Goal: Task Accomplishment & Management: Manage account settings

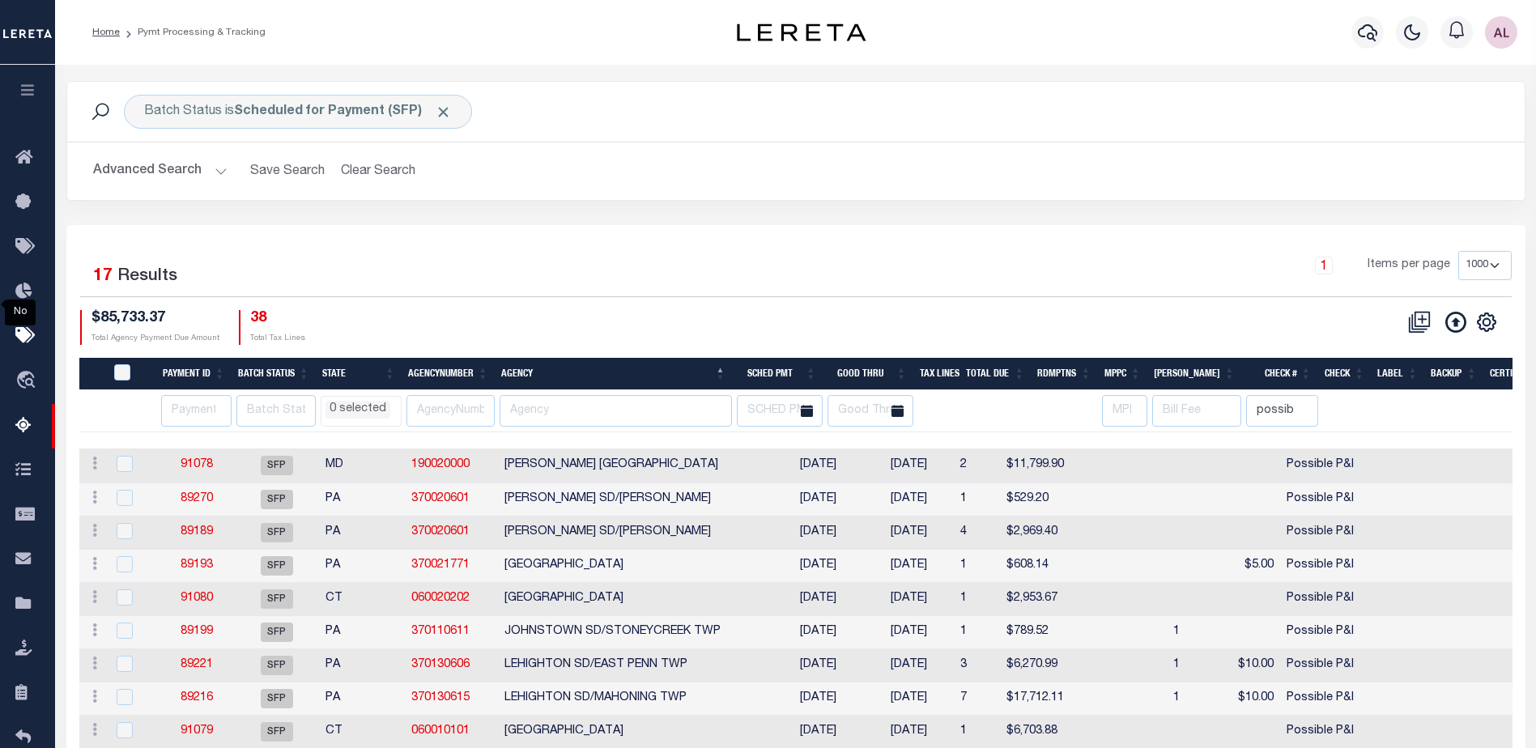
select select "1000"
select select
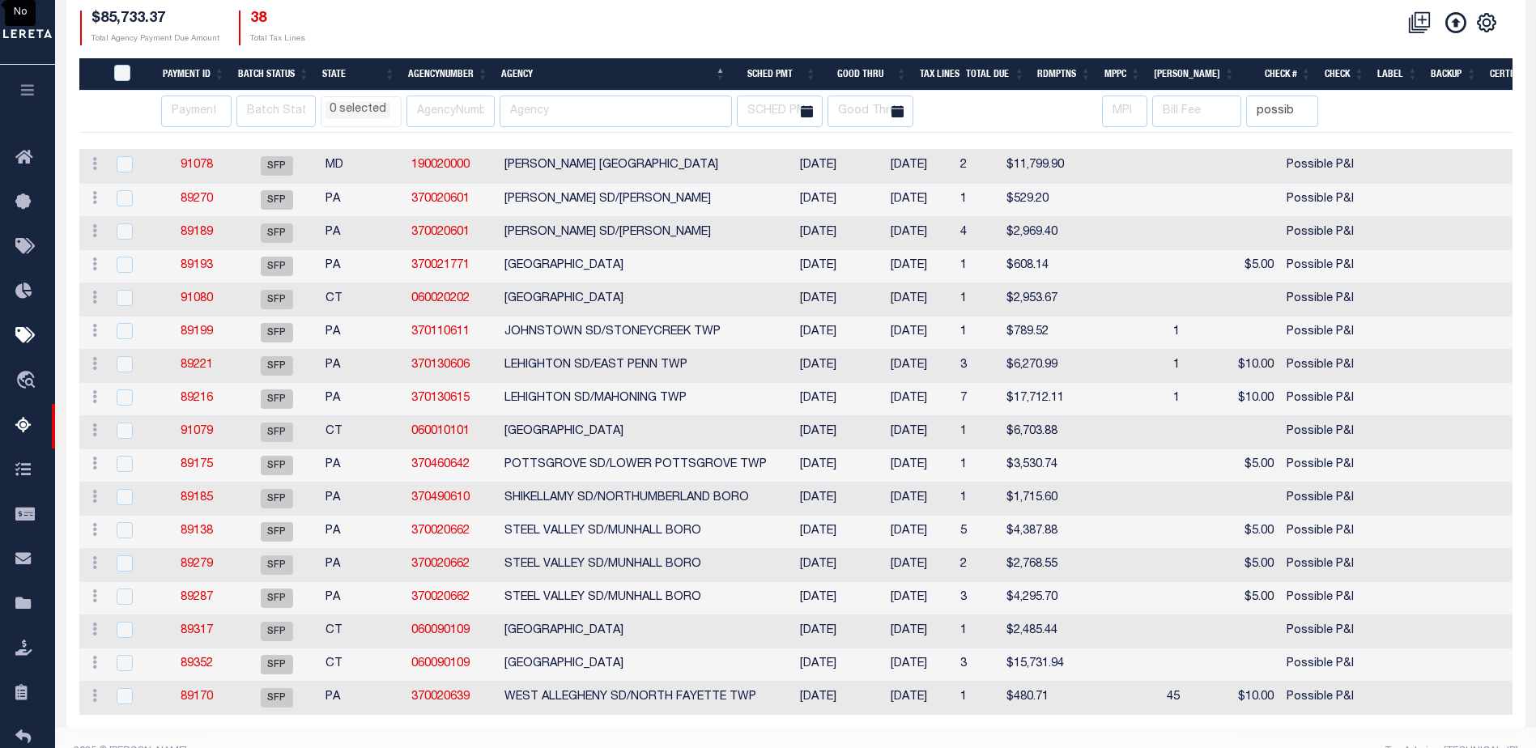
scroll to position [300, 0]
drag, startPoint x: 206, startPoint y: 704, endPoint x: 488, endPoint y: 566, distance: 313.6
click at [207, 703] on link "89170" at bounding box center [197, 697] width 32 height 11
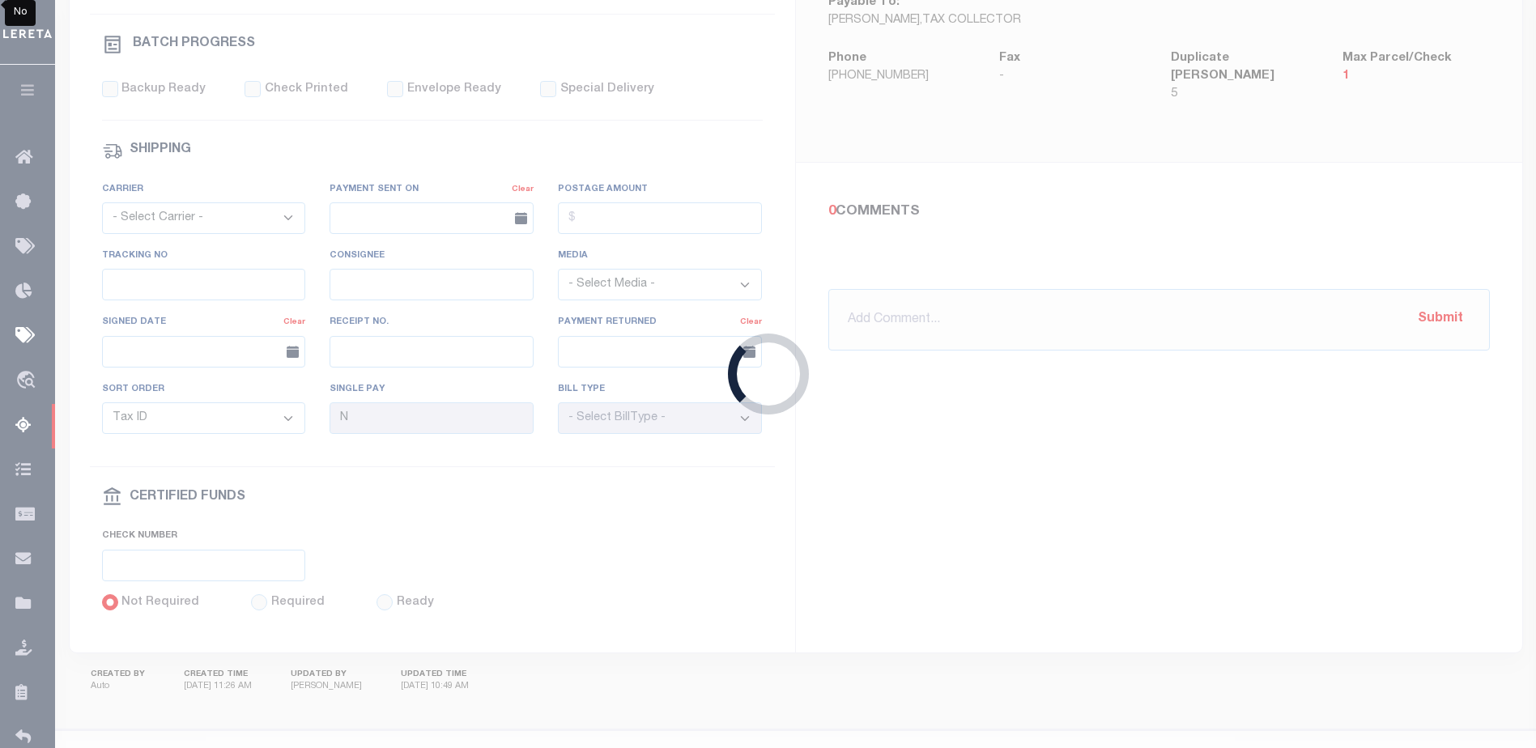
select select "SFP"
type input "08/20/2025"
select select
type input "Possible P&I"
select select
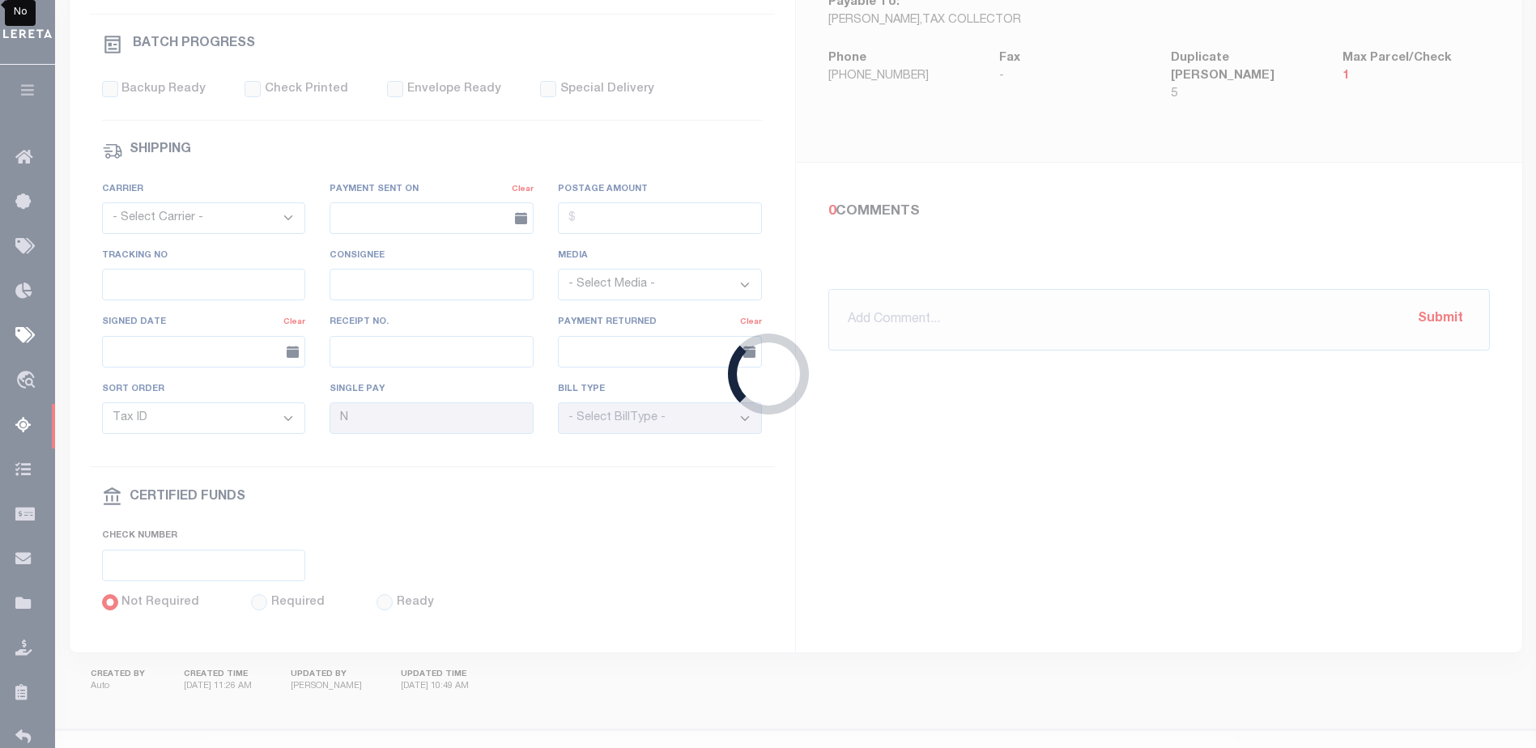
checkbox input "false"
type input "Audria"
select select "37"
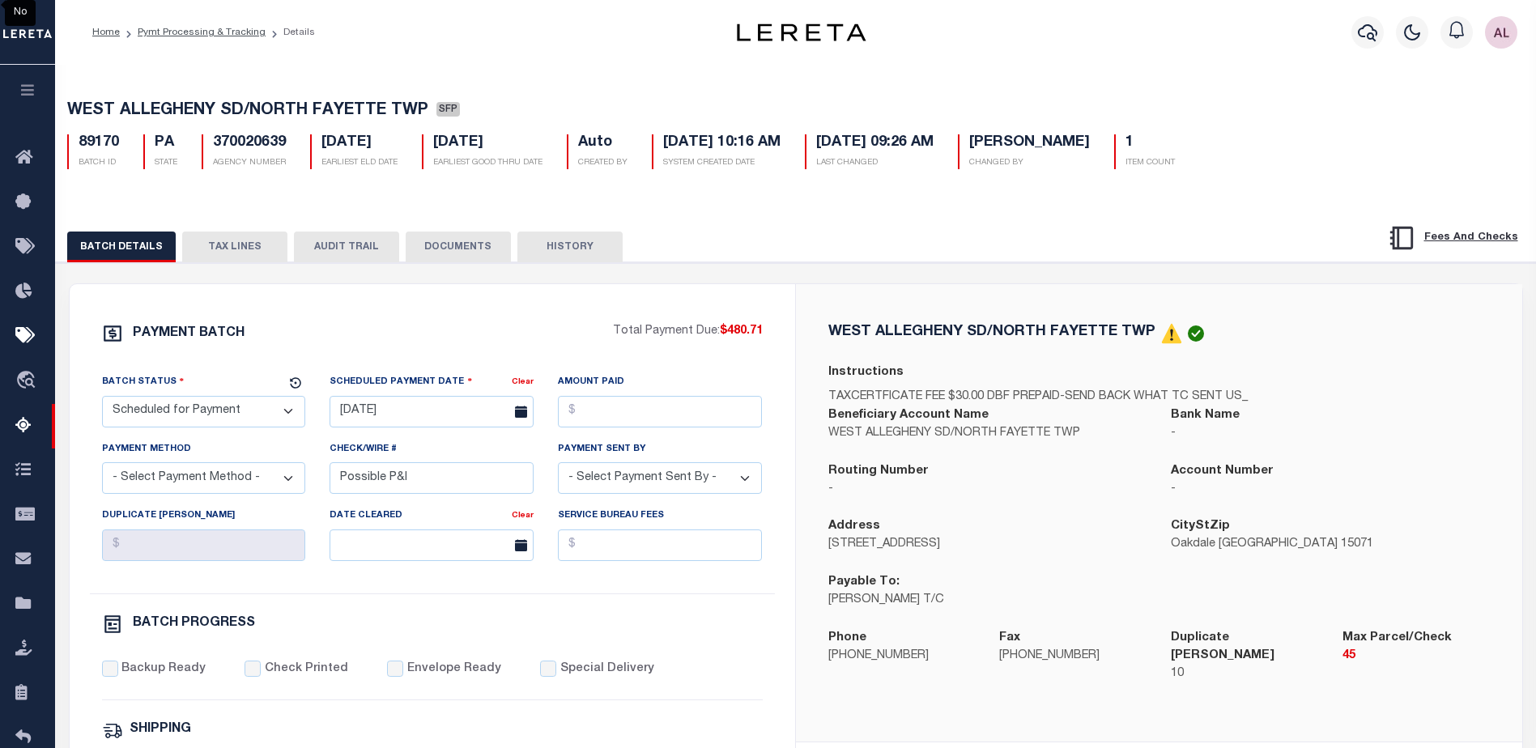
drag, startPoint x: 234, startPoint y: 248, endPoint x: 249, endPoint y: 248, distance: 15.4
click at [235, 248] on button "TAX LINES" at bounding box center [234, 247] width 105 height 31
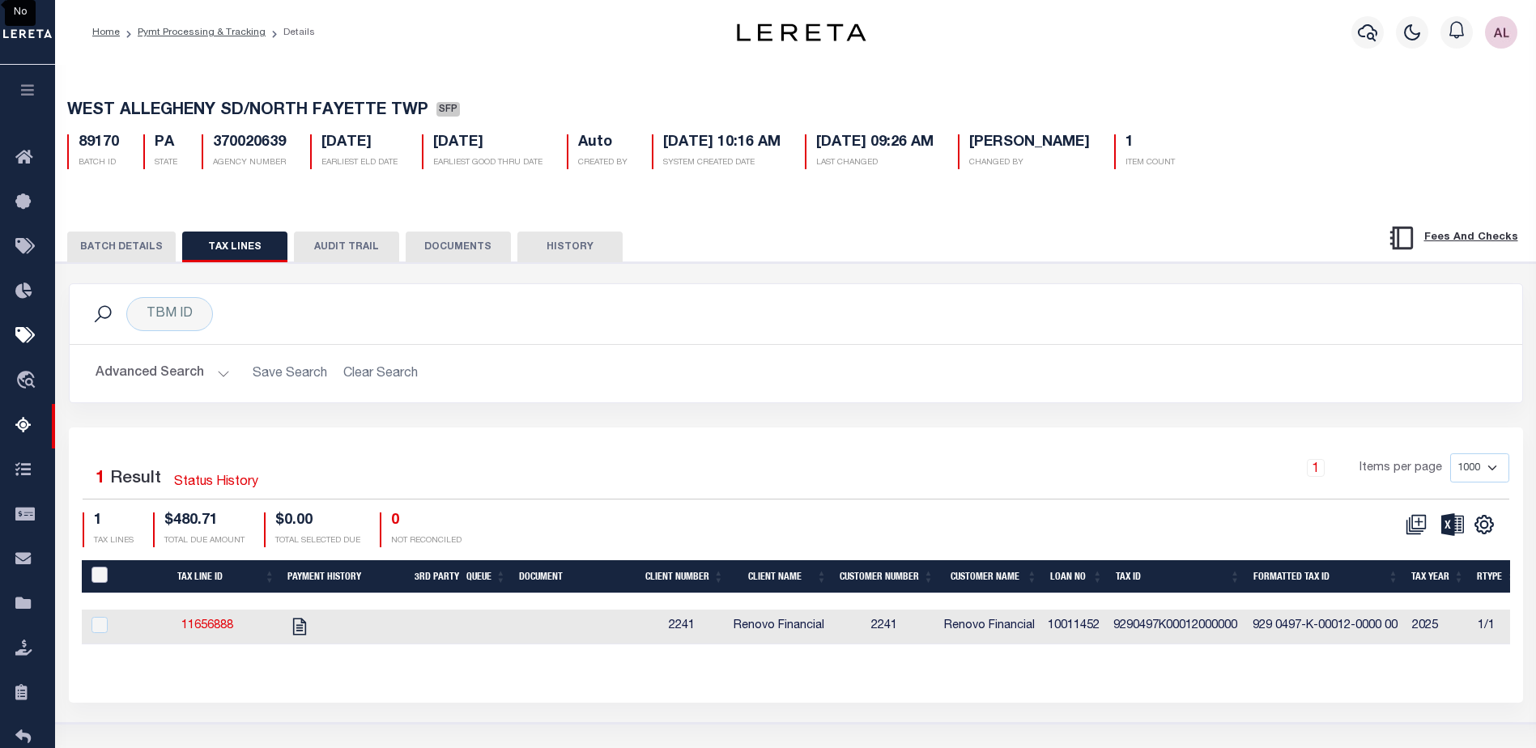
click at [96, 579] on input "PayeePaymentBatchId" at bounding box center [100, 575] width 16 height 16
checkbox input "true"
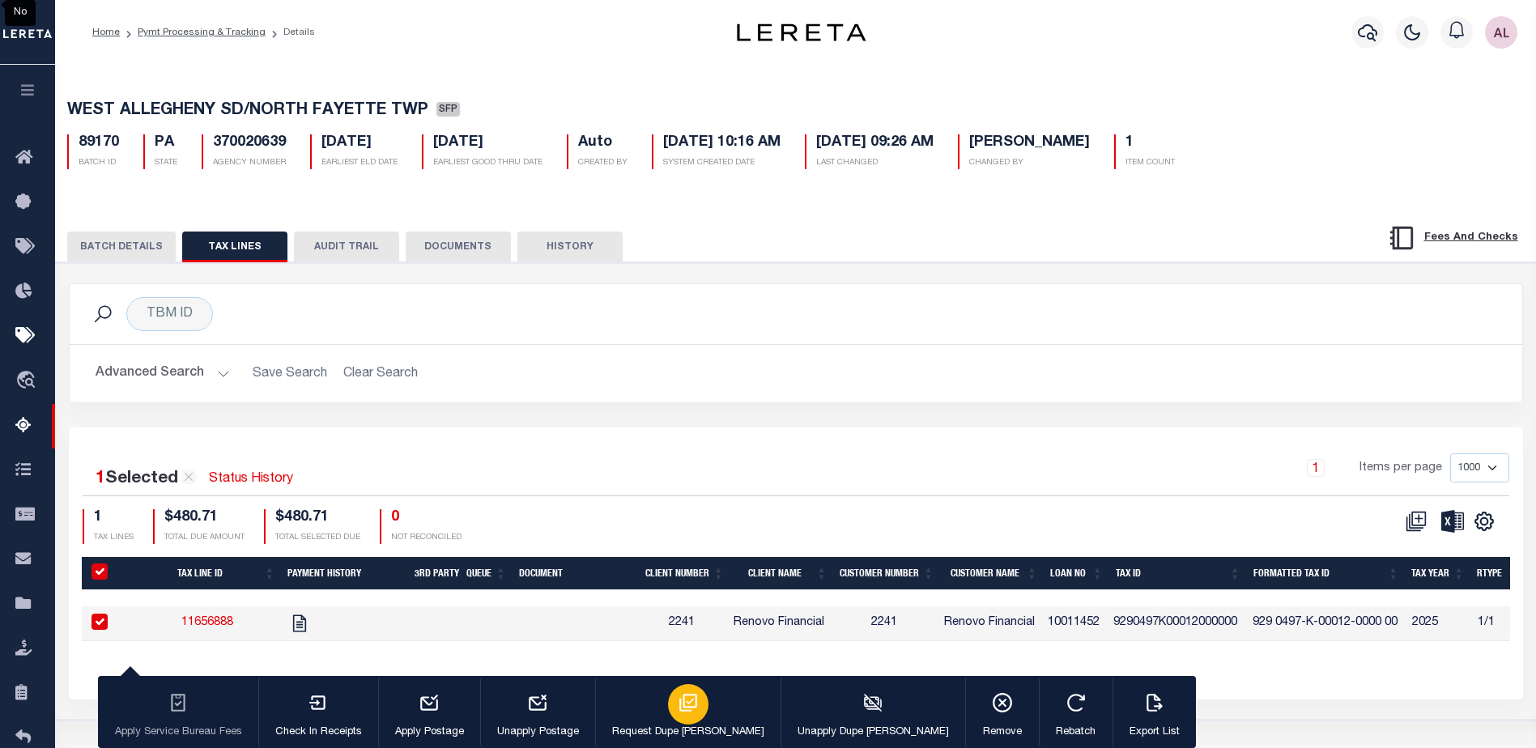
click at [679, 709] on icon "button" at bounding box center [688, 703] width 18 height 18
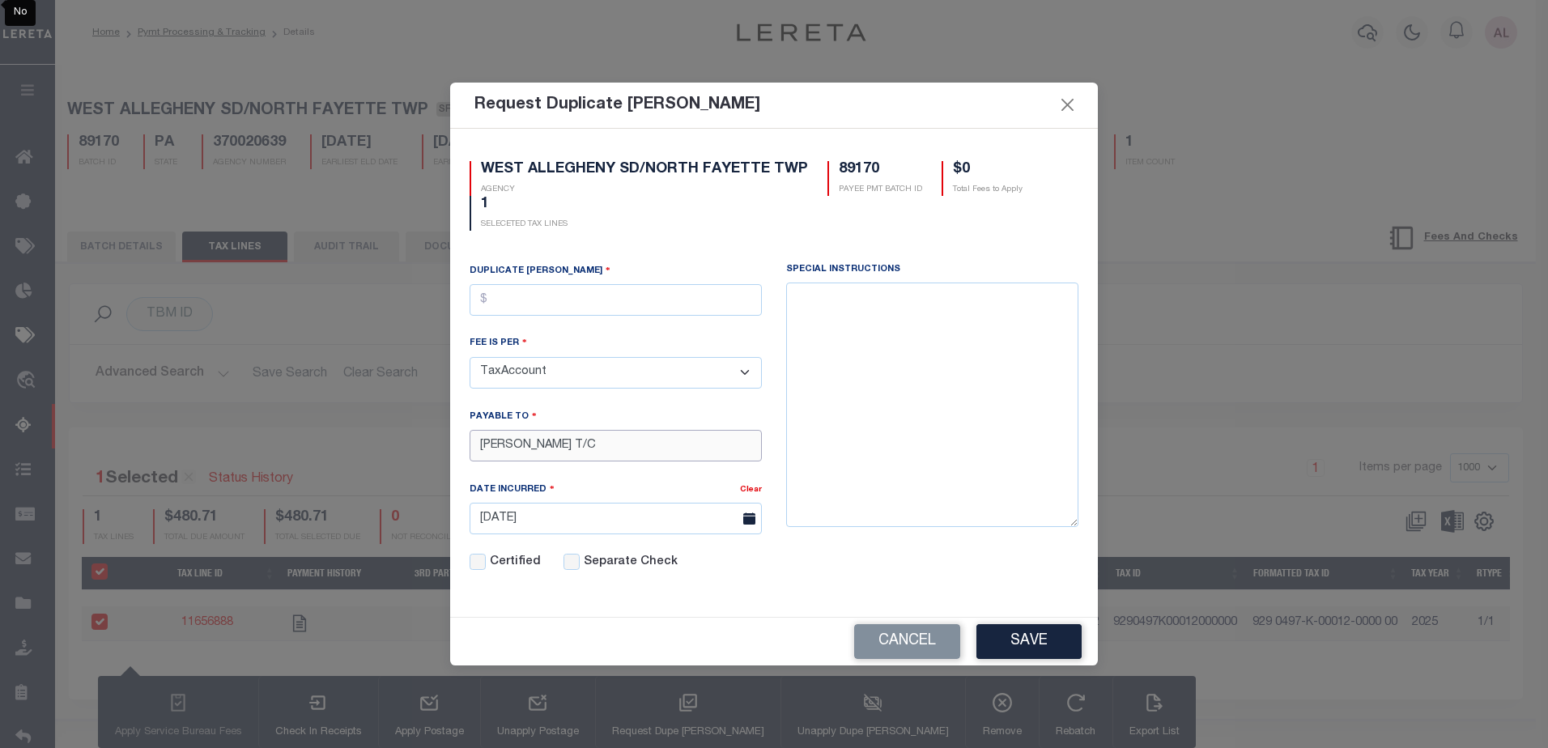
drag, startPoint x: 587, startPoint y: 441, endPoint x: 564, endPoint y: 442, distance: 22.7
click at [564, 442] on input "TOM FALCIONI T/C" at bounding box center [616, 446] width 292 height 32
type input "TOM FALCIONI"
click at [526, 297] on input "text" at bounding box center [616, 300] width 292 height 32
type input "$10.00"
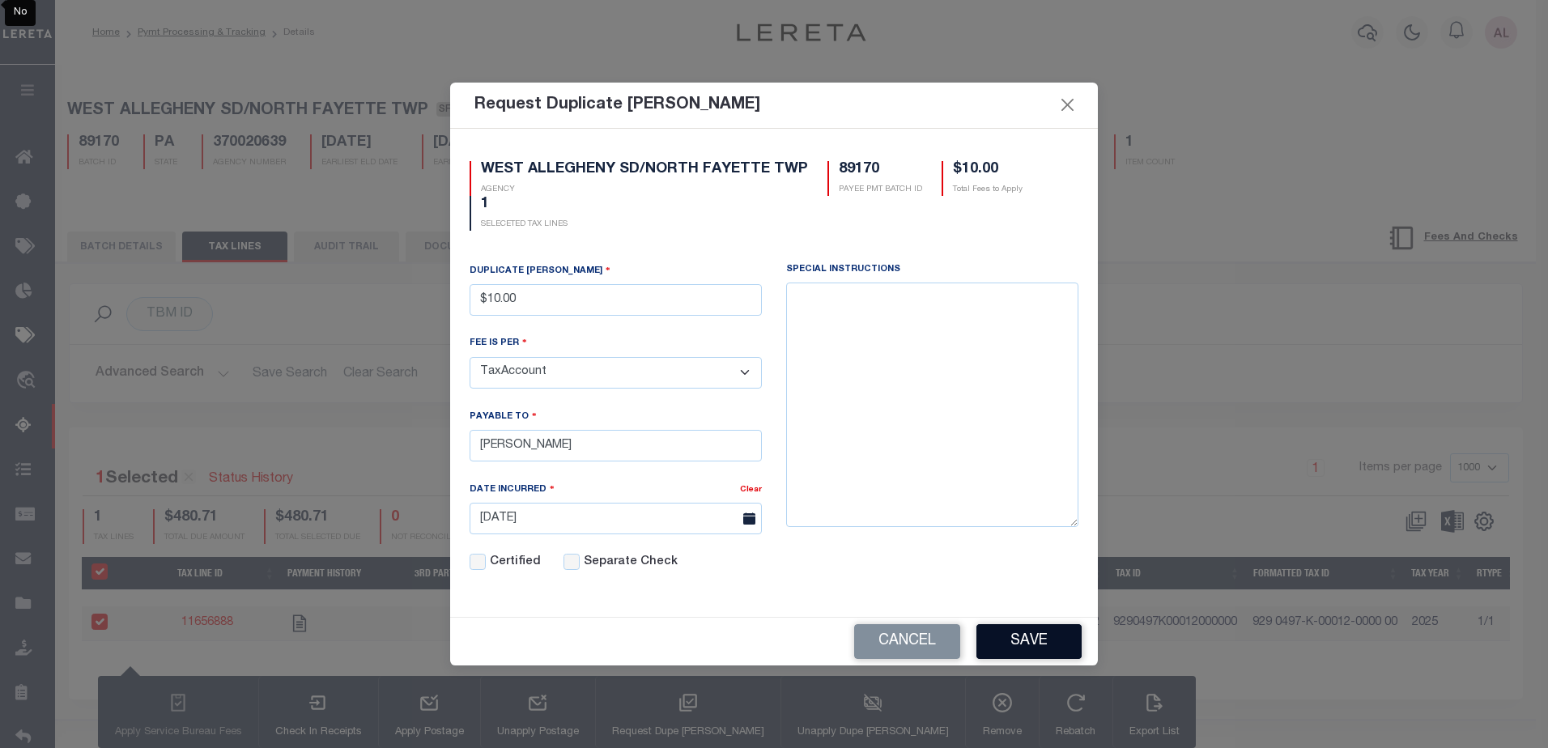
click at [1036, 643] on button "Save" at bounding box center [1029, 641] width 105 height 35
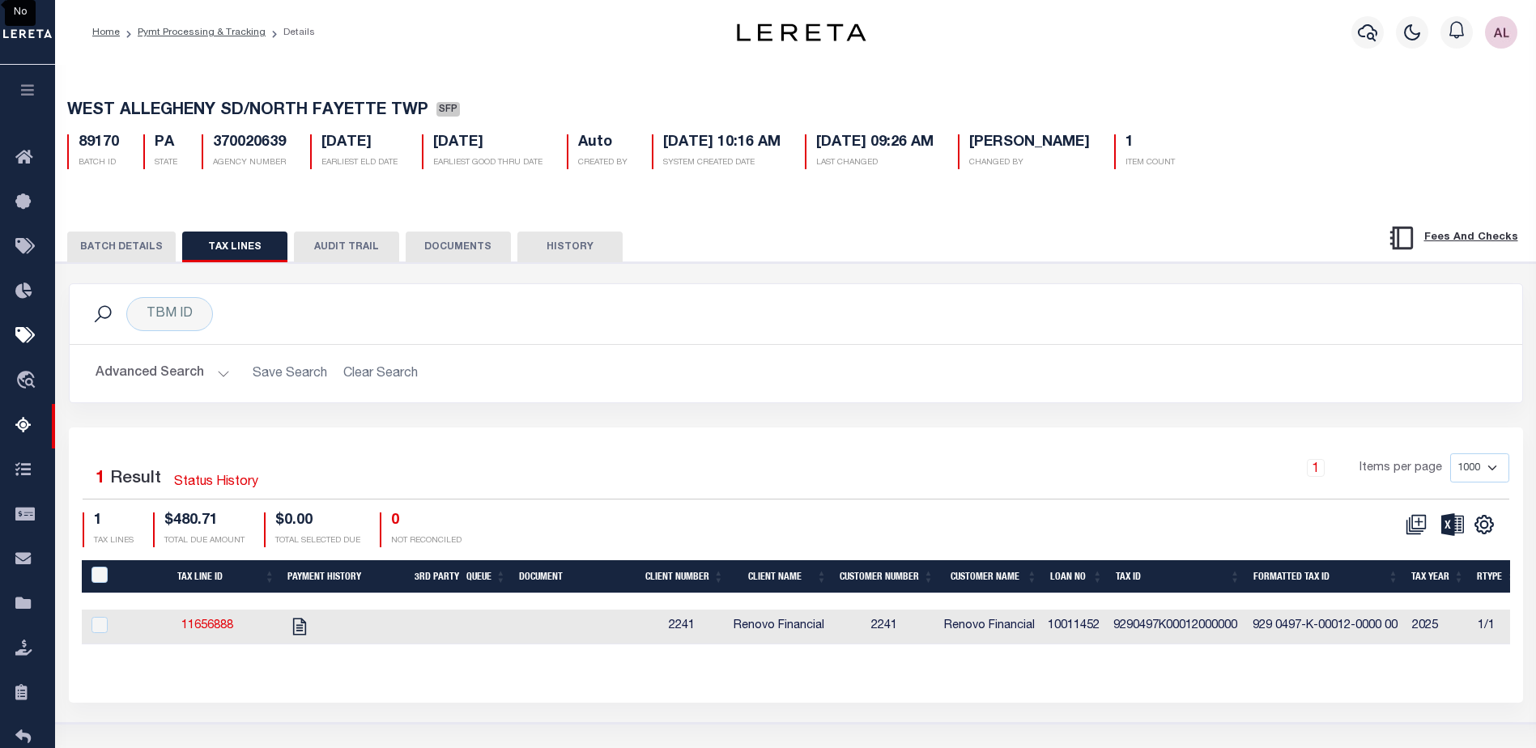
click at [136, 243] on button "BATCH DETAILS" at bounding box center [121, 247] width 109 height 31
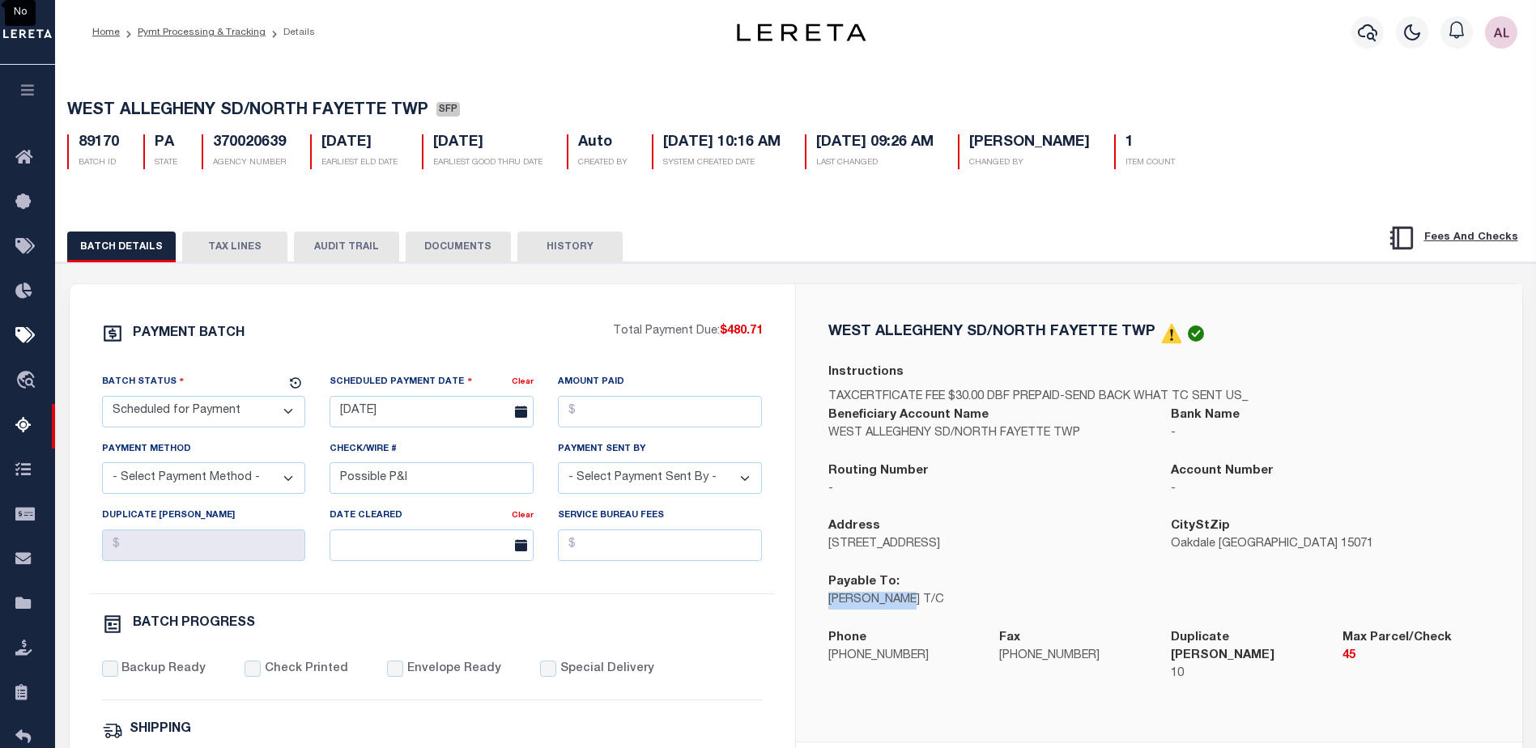
drag, startPoint x: 911, startPoint y: 606, endPoint x: 830, endPoint y: 611, distance: 81.1
click at [830, 610] on p "TOM FALCIONI T/C" at bounding box center [987, 601] width 319 height 18
copy p "TOM FALCIONI"
click at [230, 411] on select "- Select Status - Scheduled for Payment Ready For Payment Payment Sent Cleared …" at bounding box center [204, 412] width 204 height 32
select select "RFP"
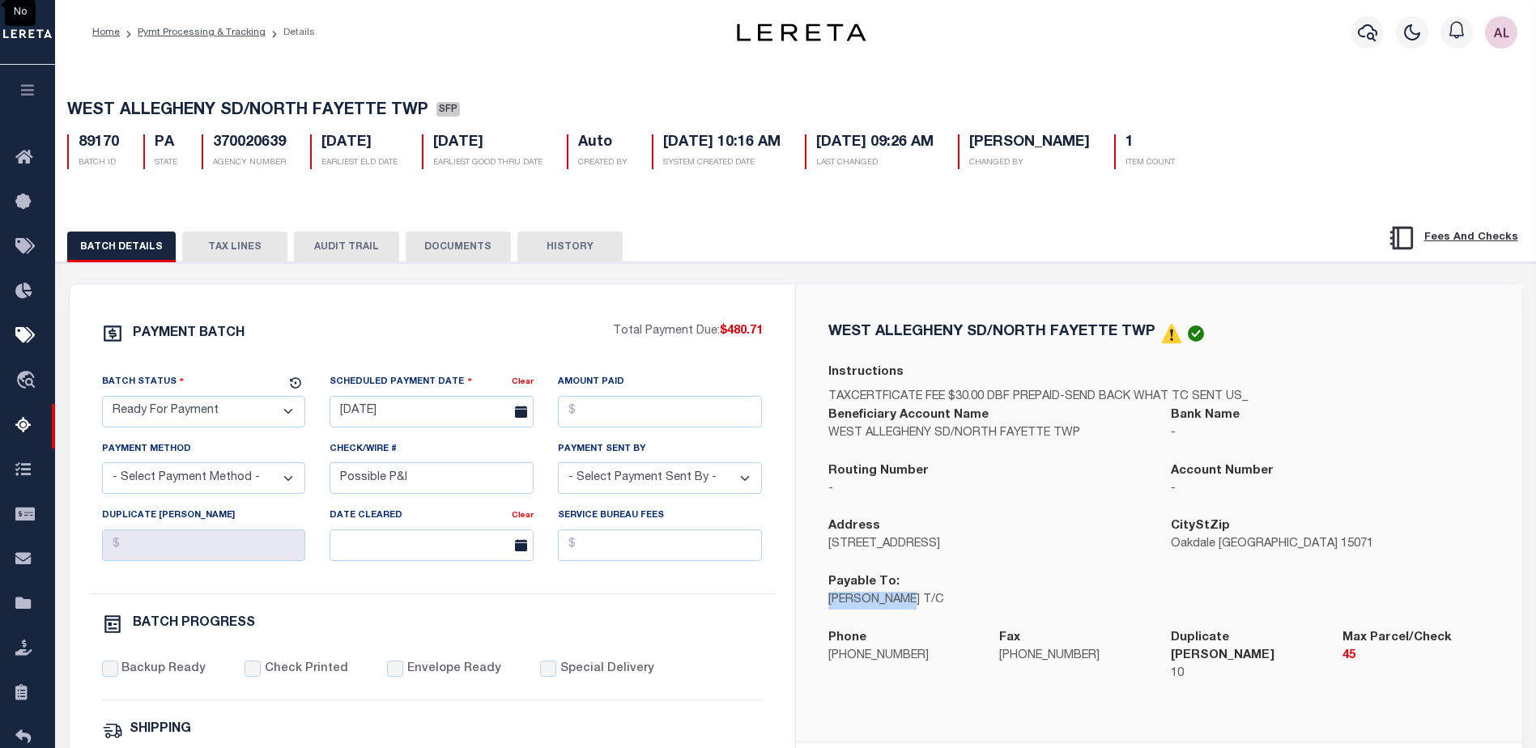
click at [102, 399] on select "- Select Status - Scheduled for Payment Ready For Payment Payment Sent Cleared …" at bounding box center [204, 412] width 204 height 32
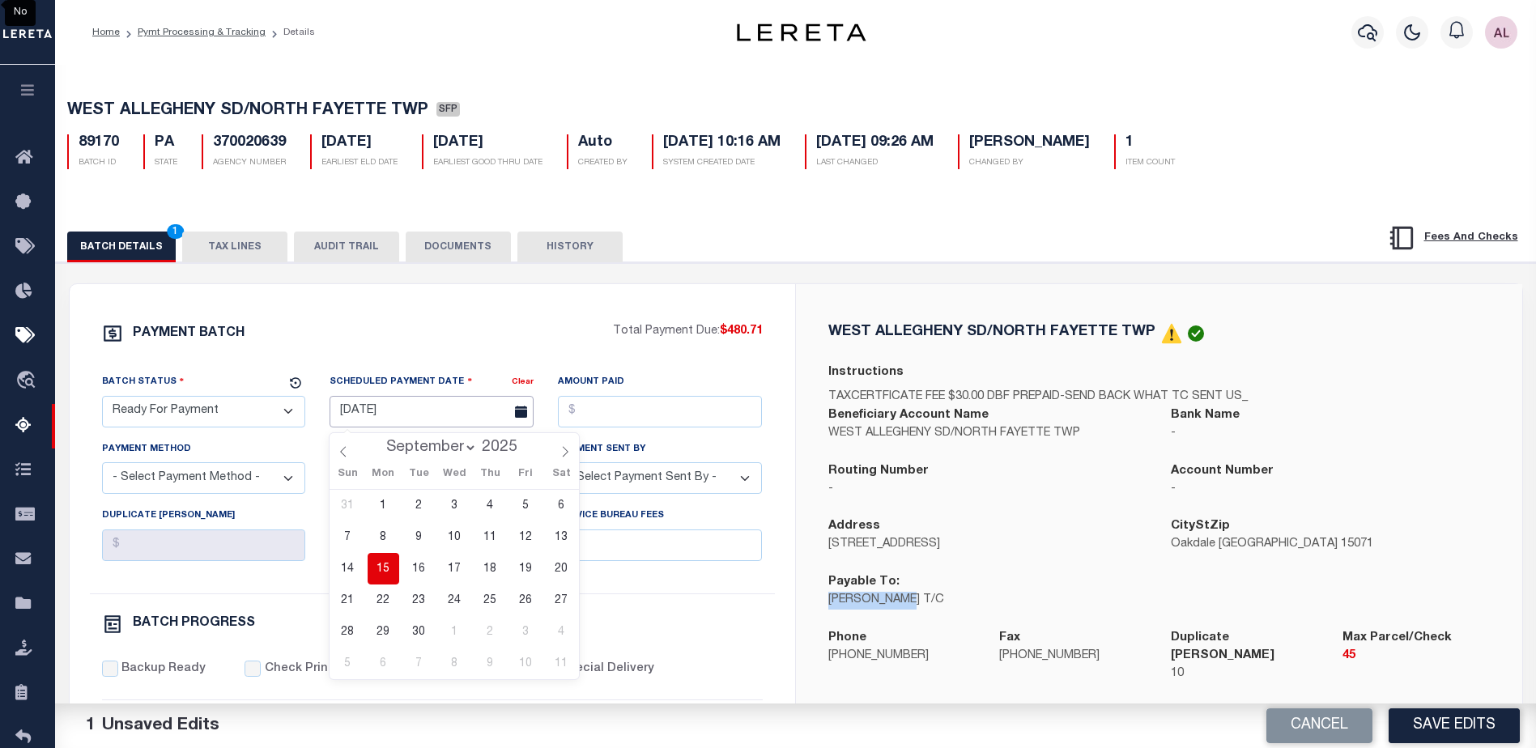
click at [466, 414] on input "[DATE]" at bounding box center [432, 412] width 204 height 32
click at [387, 569] on span "15" at bounding box center [384, 569] width 32 height 32
type input "09/15/2025"
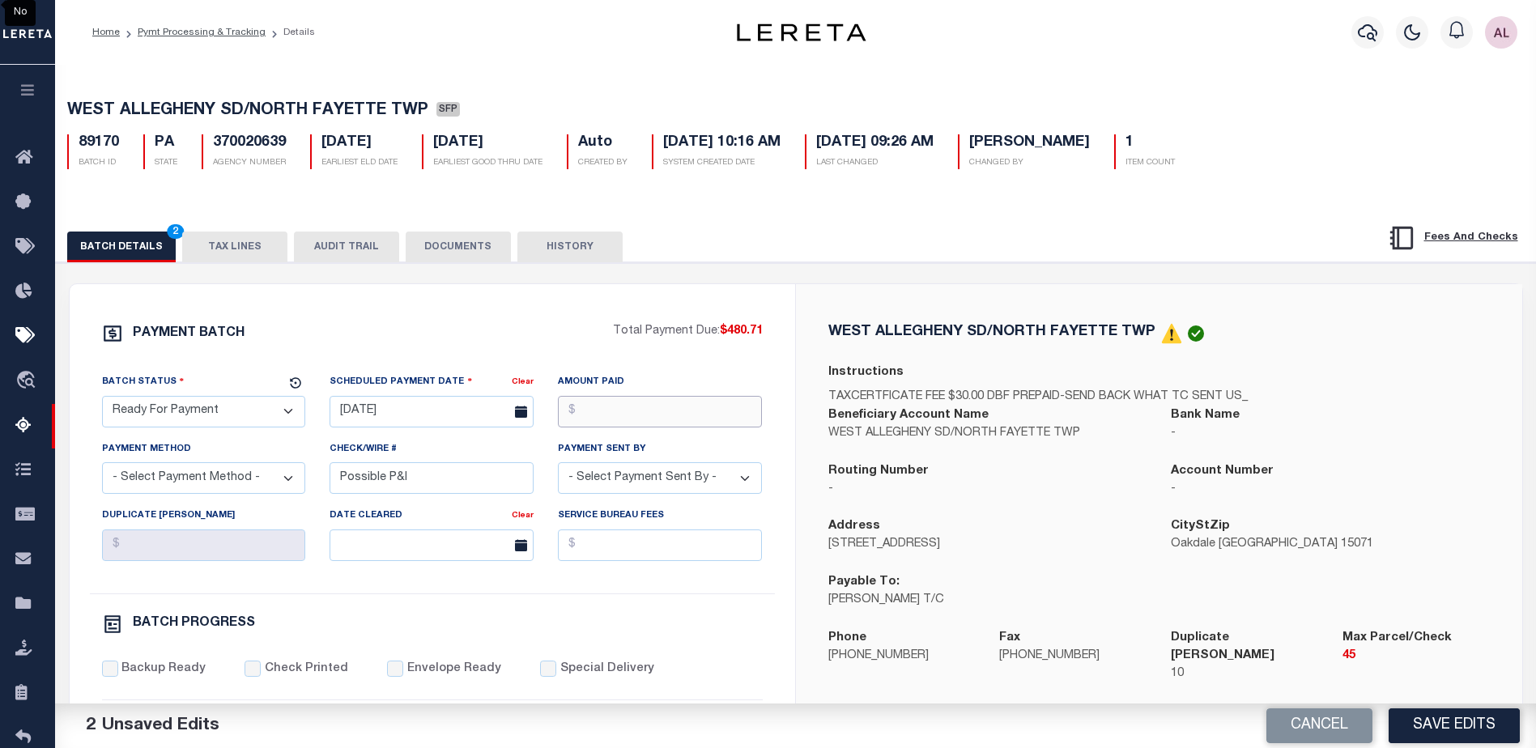
click at [684, 402] on input "Amount Paid" at bounding box center [660, 412] width 204 height 32
type input "$480.71"
click at [651, 492] on select "- Select Payment Sent By - Aakash Patel Abdul Muzain Adams, Pamela S Adhikary R…" at bounding box center [660, 478] width 204 height 32
select select "Little, Audria"
drag, startPoint x: 432, startPoint y: 496, endPoint x: 320, endPoint y: 482, distance: 112.7
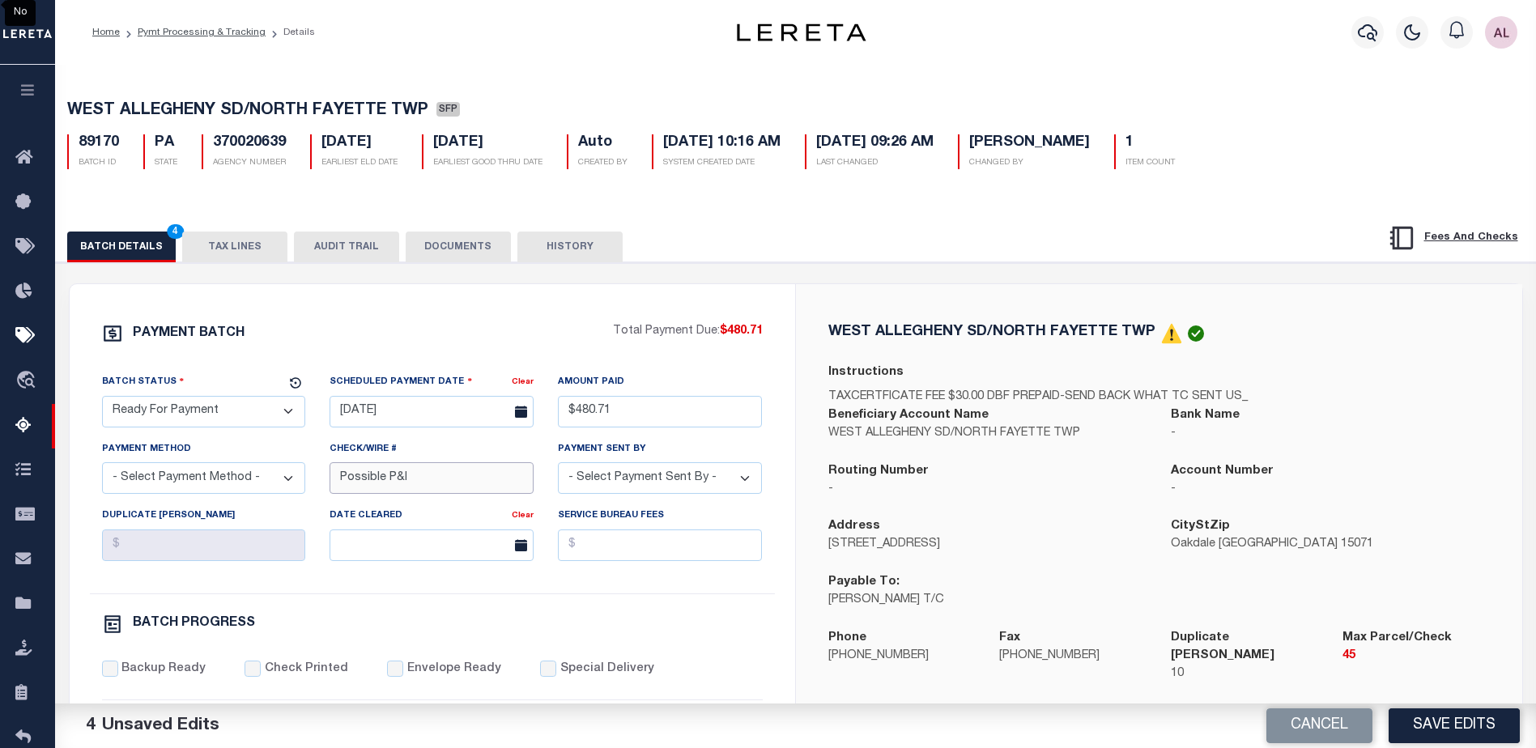
click at [320, 482] on div "Check/Wire # Possible P&I" at bounding box center [431, 474] width 228 height 66
click at [213, 485] on select "- Select Payment Method - ACH Certified Check Check Direct Deposit Wire Transfer" at bounding box center [204, 478] width 204 height 32
select select "CHK"
click at [102, 467] on select "- Select Payment Method - ACH Certified Check Check Direct Deposit Wire Transfer" at bounding box center [204, 478] width 204 height 32
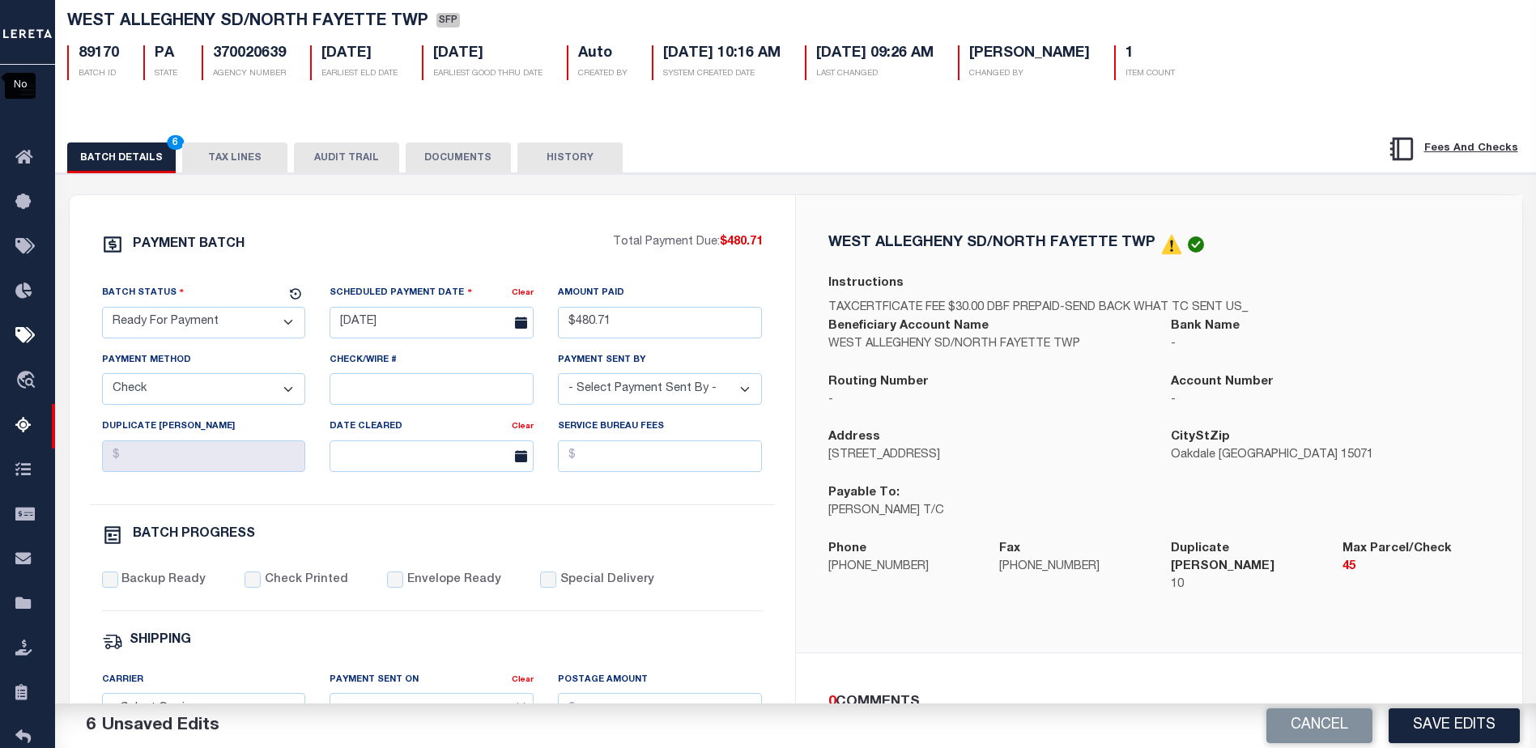
scroll to position [162, 0]
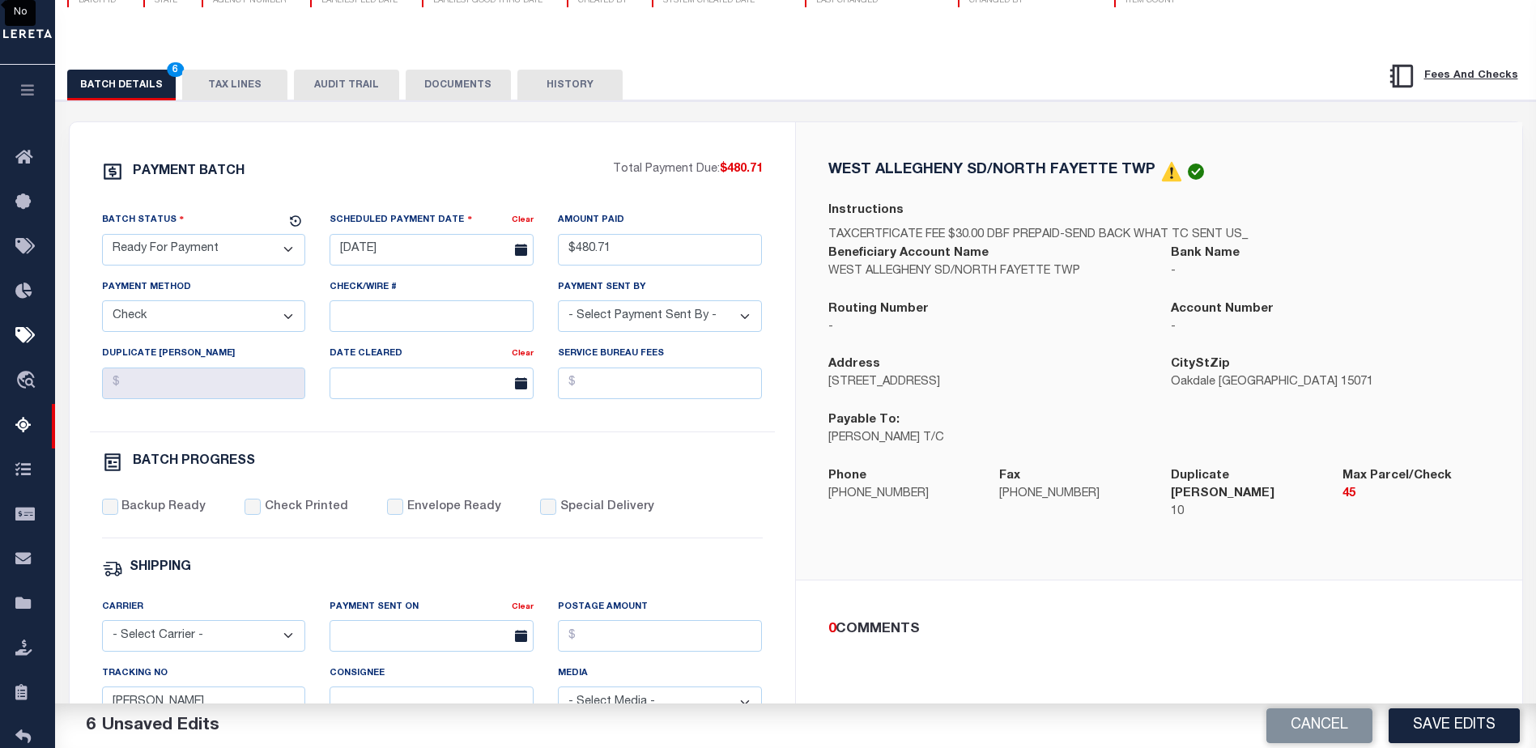
click at [117, 505] on div "Backup Ready" at bounding box center [154, 508] width 104 height 18
click at [110, 515] on input "Backup Ready" at bounding box center [110, 507] width 16 height 16
checkbox input "true"
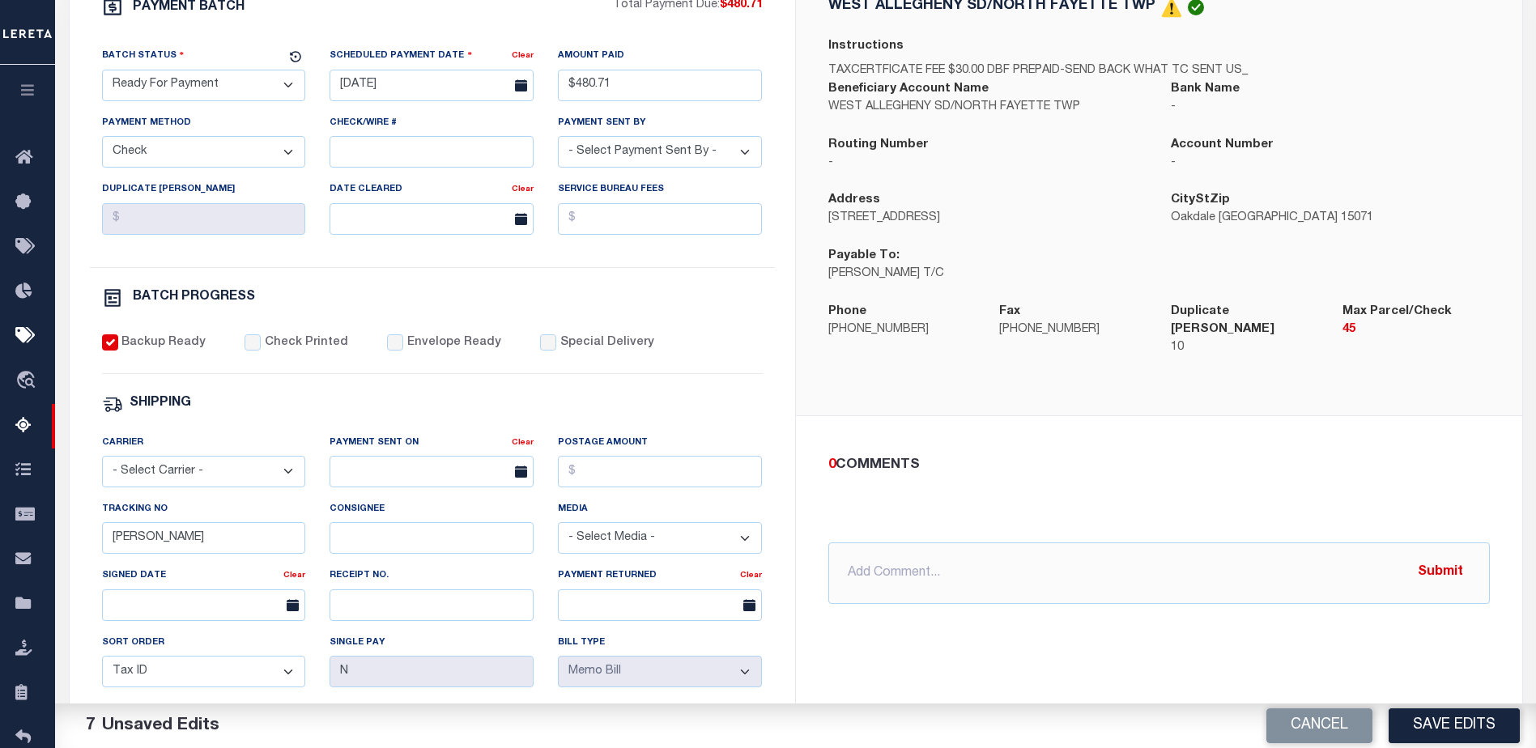
scroll to position [486, 0]
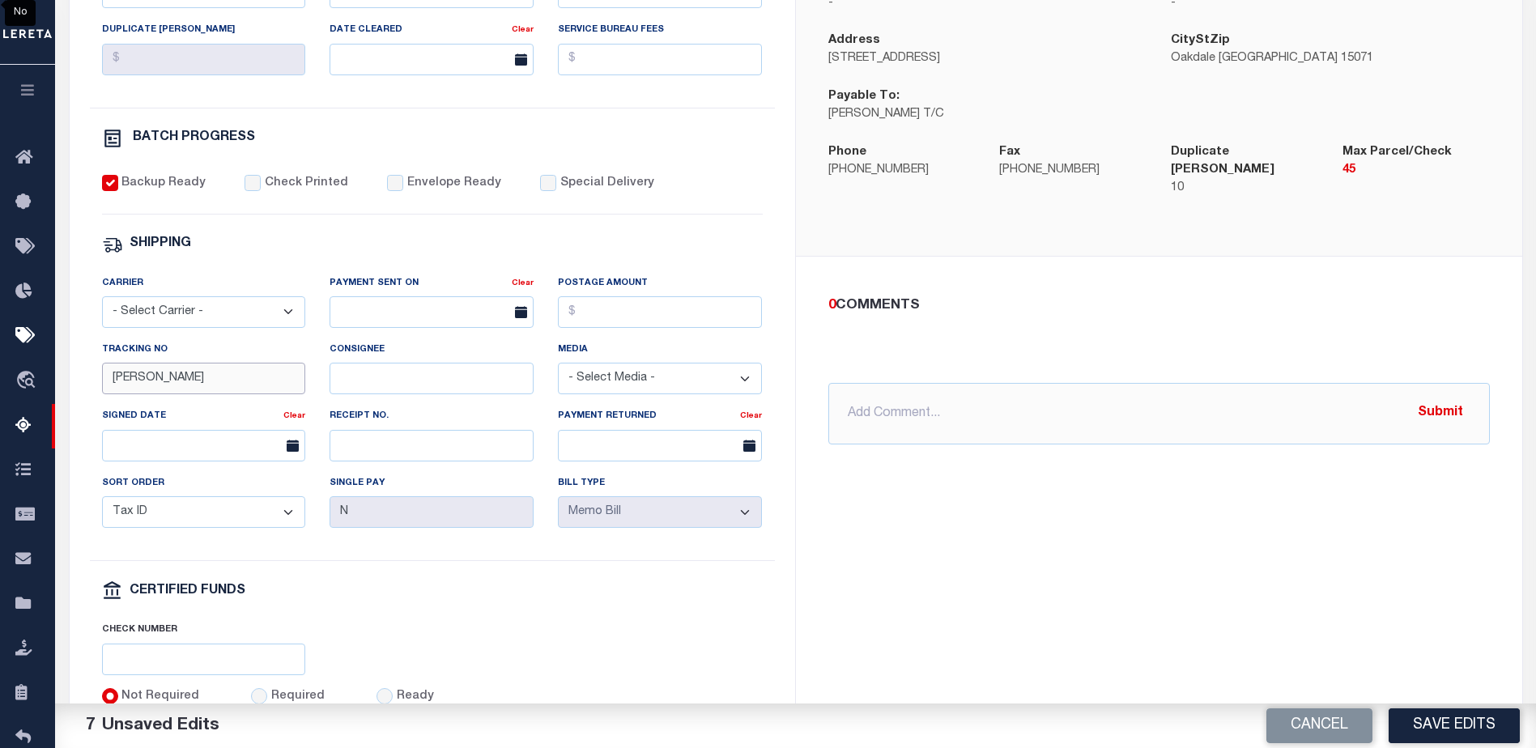
drag, startPoint x: 168, startPoint y: 386, endPoint x: 66, endPoint y: 384, distance: 102.1
click at [66, 384] on div "PAYMENT BATCH Total Payment Due: $480.71 Batch Status" at bounding box center [796, 300] width 1497 height 1048
click at [1471, 726] on button "Save Edits" at bounding box center [1454, 726] width 131 height 35
select select
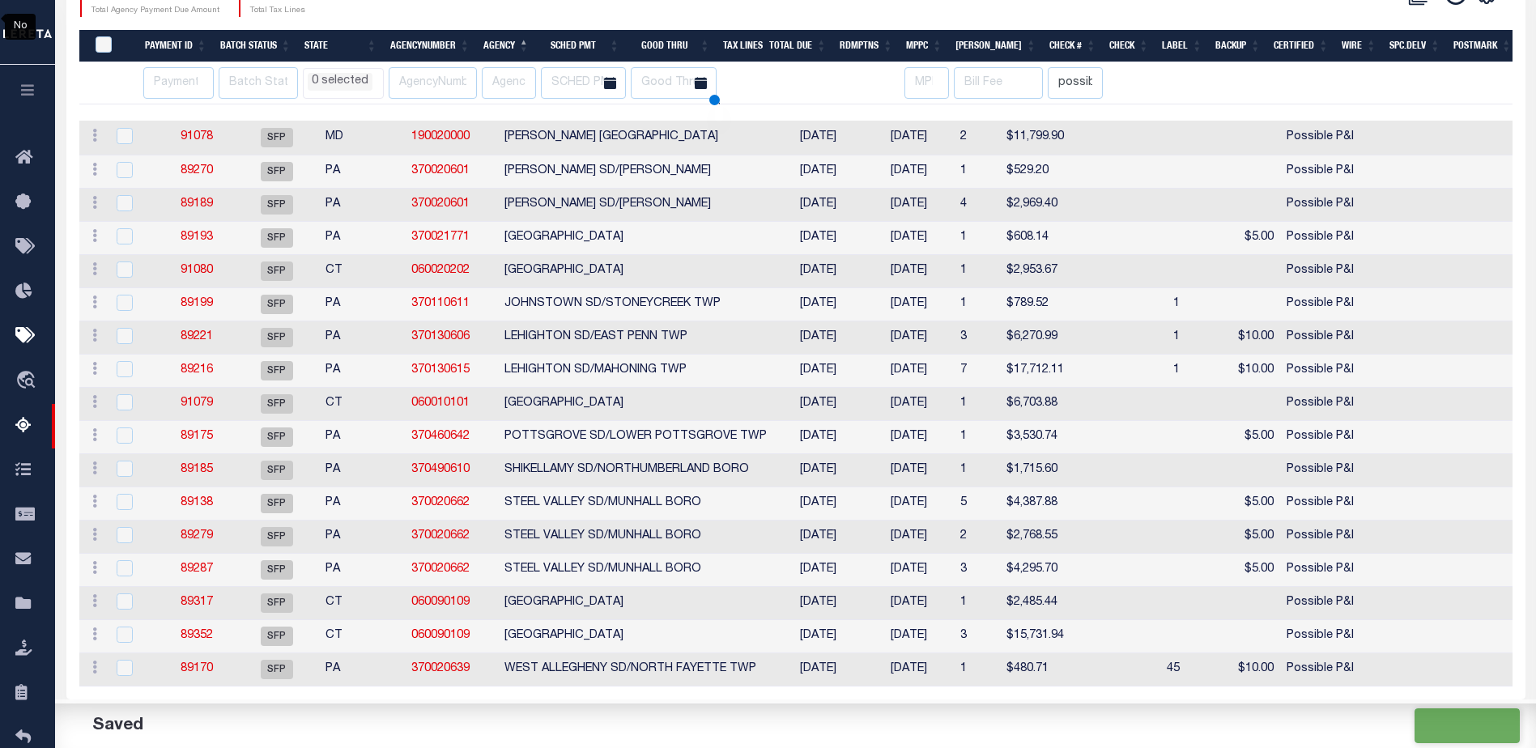
scroll to position [315, 0]
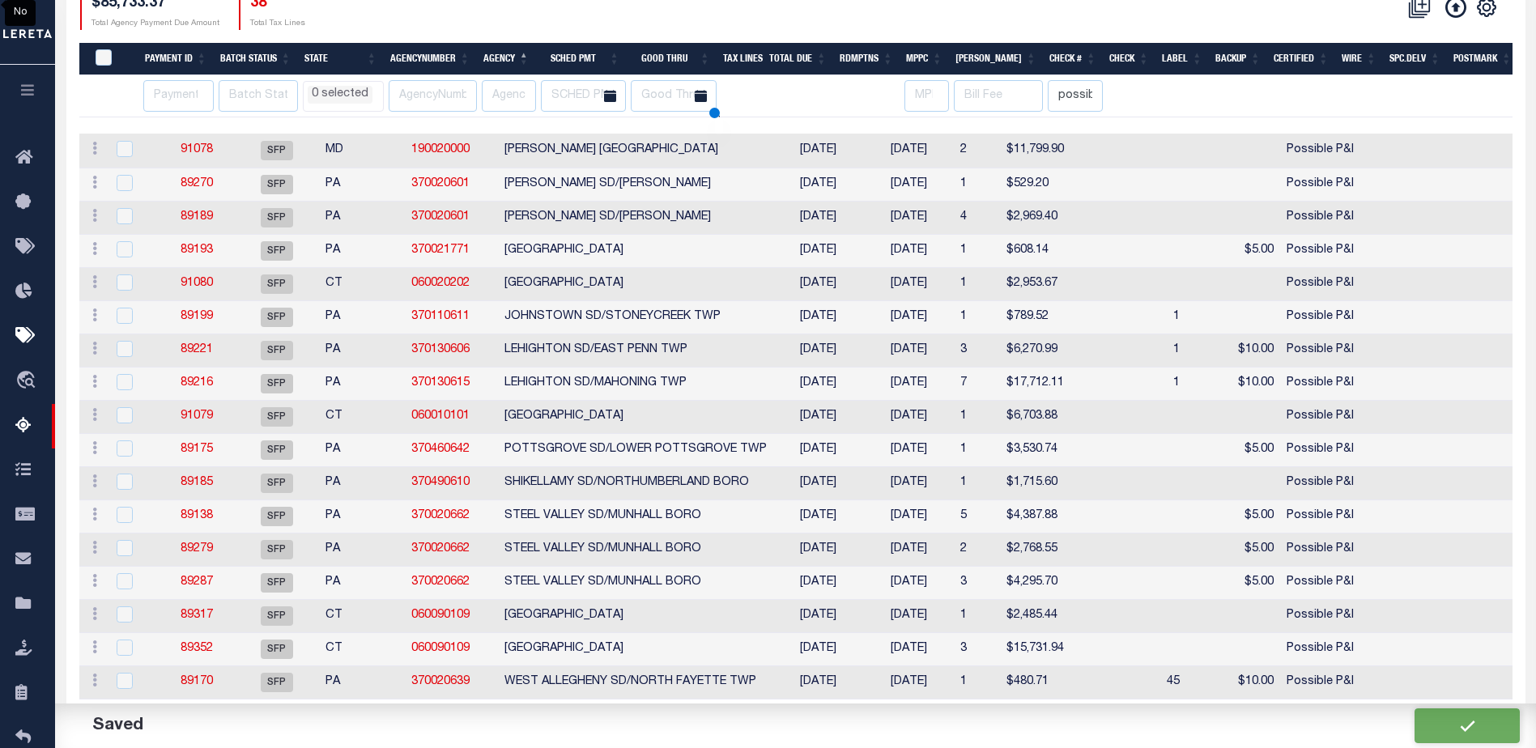
select select
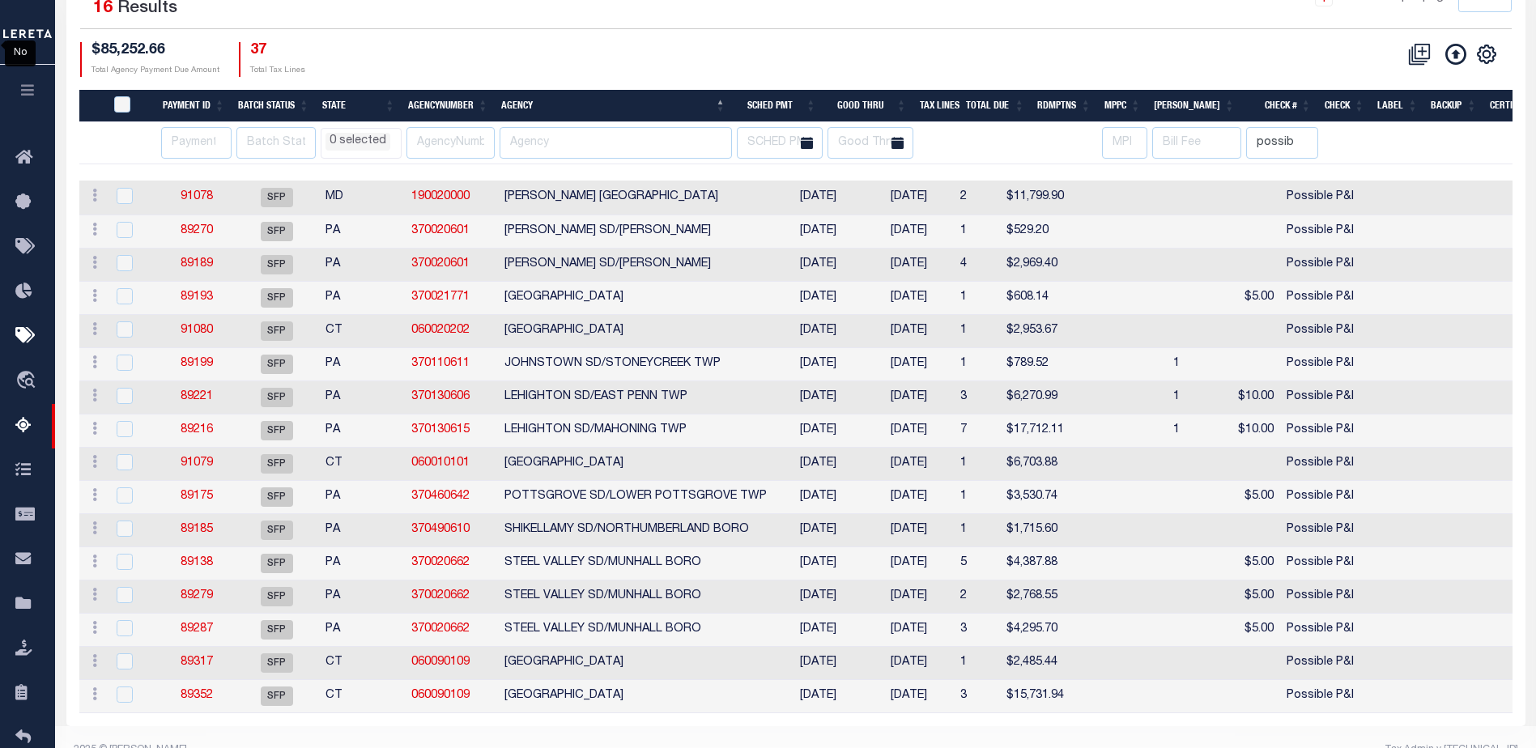
scroll to position [309, 0]
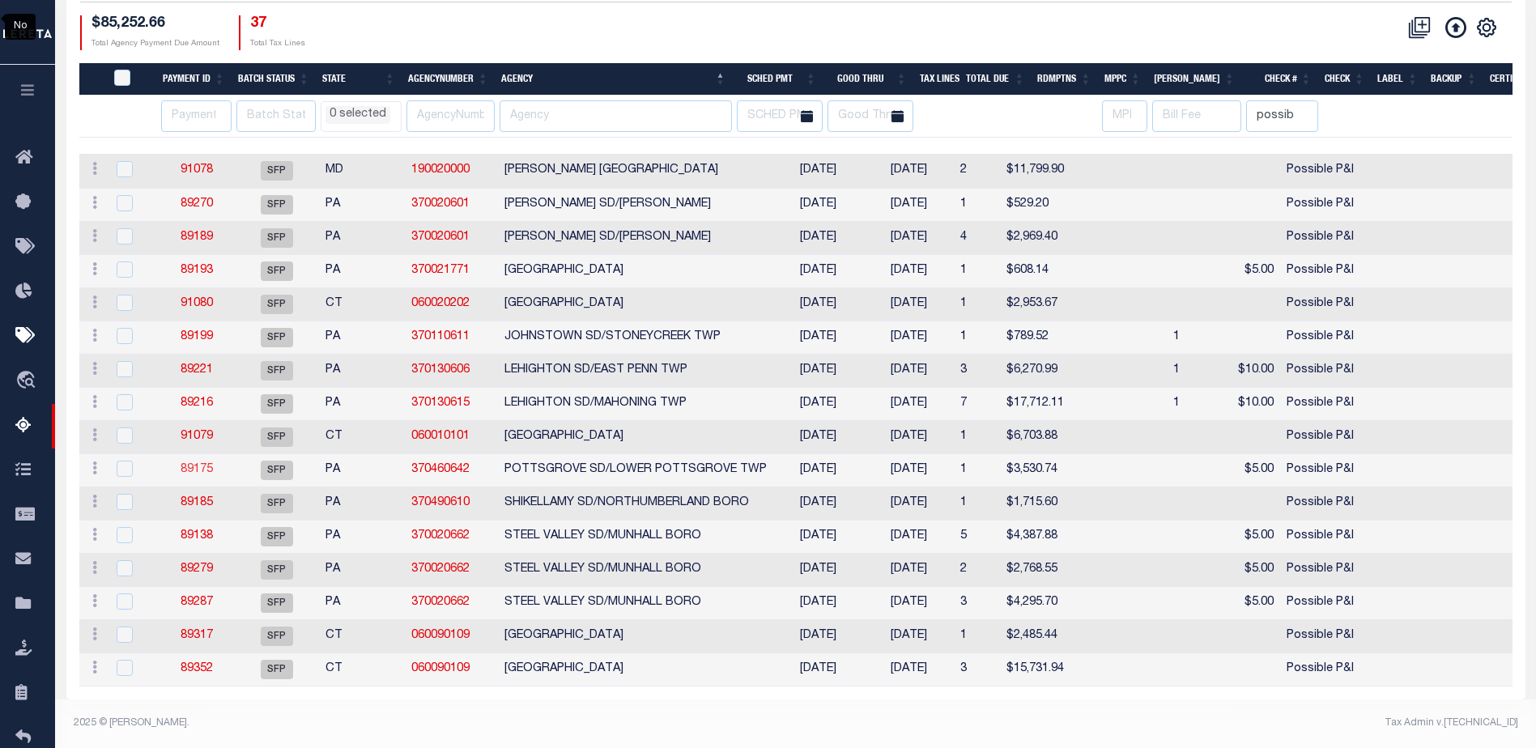
click at [195, 464] on link "89175" at bounding box center [197, 469] width 32 height 11
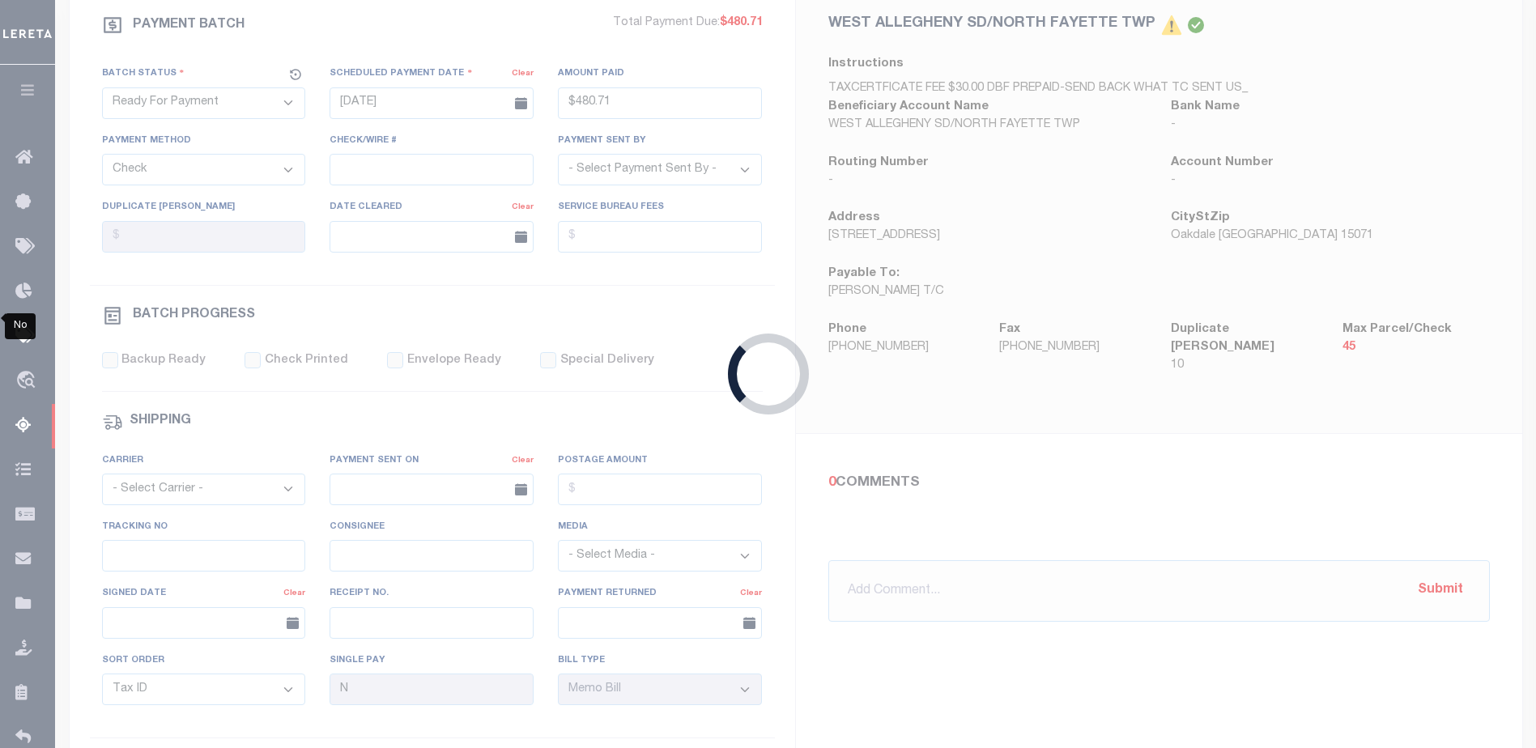
select select "SFP"
type input "08/21/2025"
select select
type input "Possible P&I"
select select
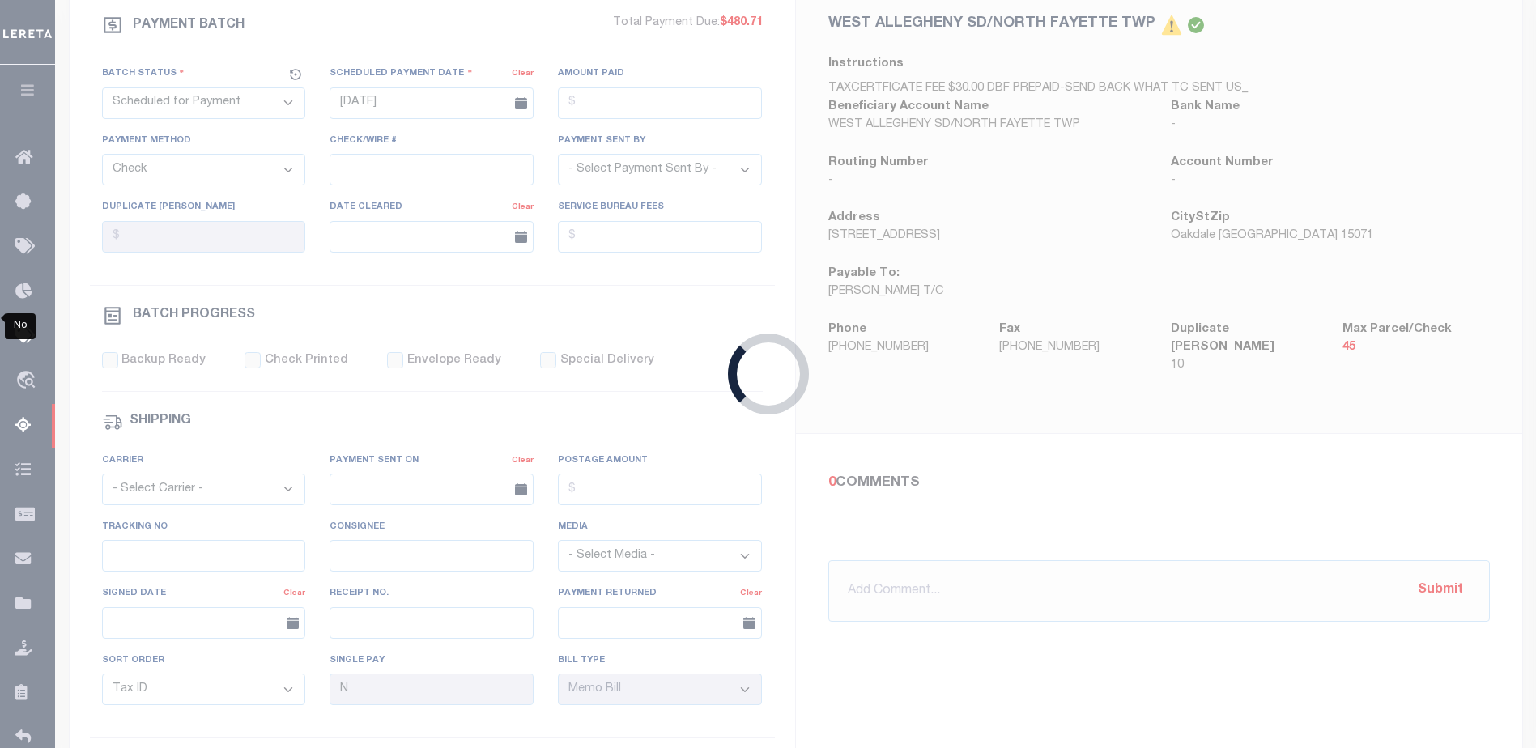
checkbox input "false"
type input "Audria"
select select
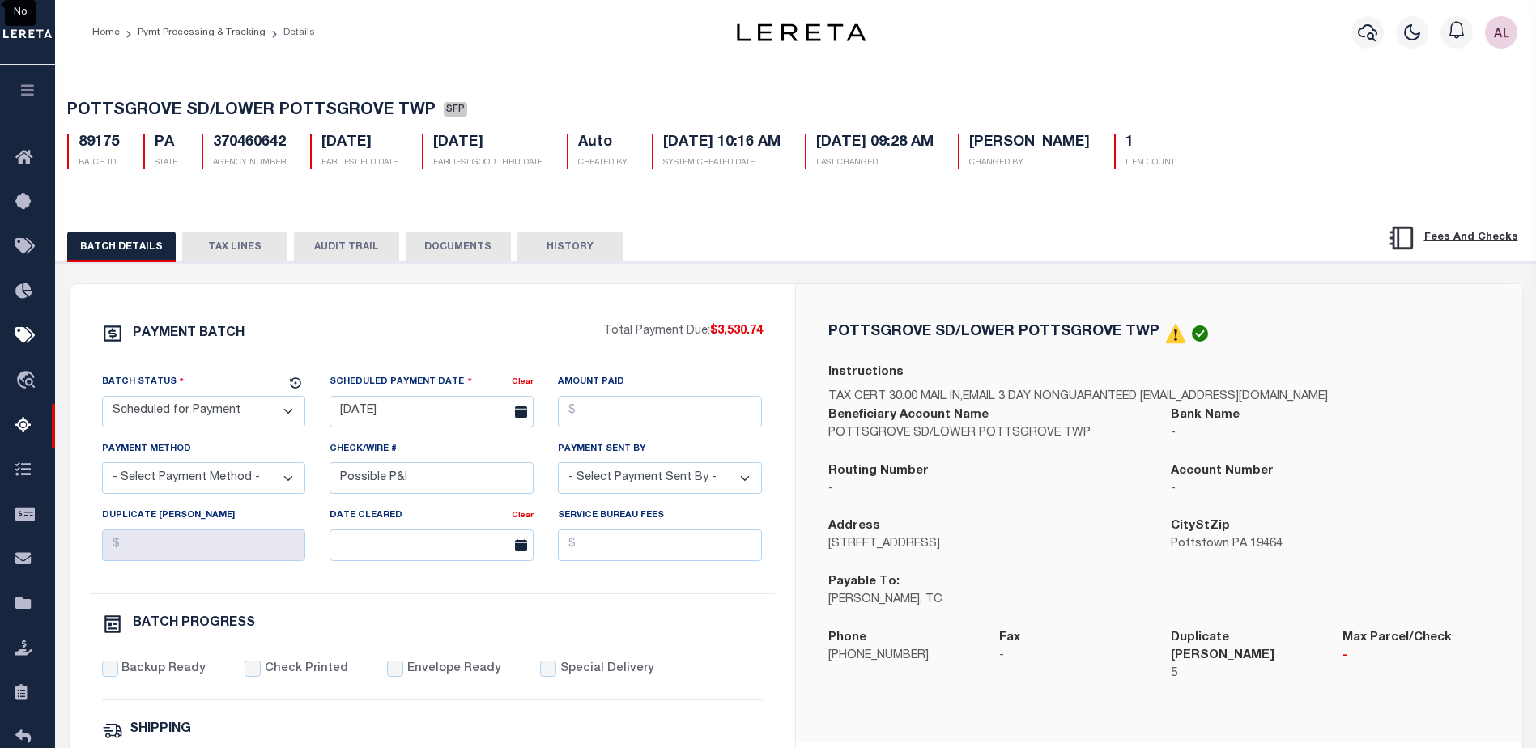
drag, startPoint x: 961, startPoint y: 611, endPoint x: 824, endPoint y: 602, distance: 138.0
click at [824, 602] on div "Payable To: JENNIFER MARSTELLER, TC" at bounding box center [987, 601] width 343 height 56
copy p "JENNIFER MARSTELLER"
click at [188, 411] on select "- Select Status - Scheduled for Payment Ready For Payment Payment Sent Cleared …" at bounding box center [204, 412] width 204 height 32
click at [102, 399] on select "- Select Status - Scheduled for Payment Ready For Payment Payment Sent Cleared …" at bounding box center [204, 412] width 204 height 32
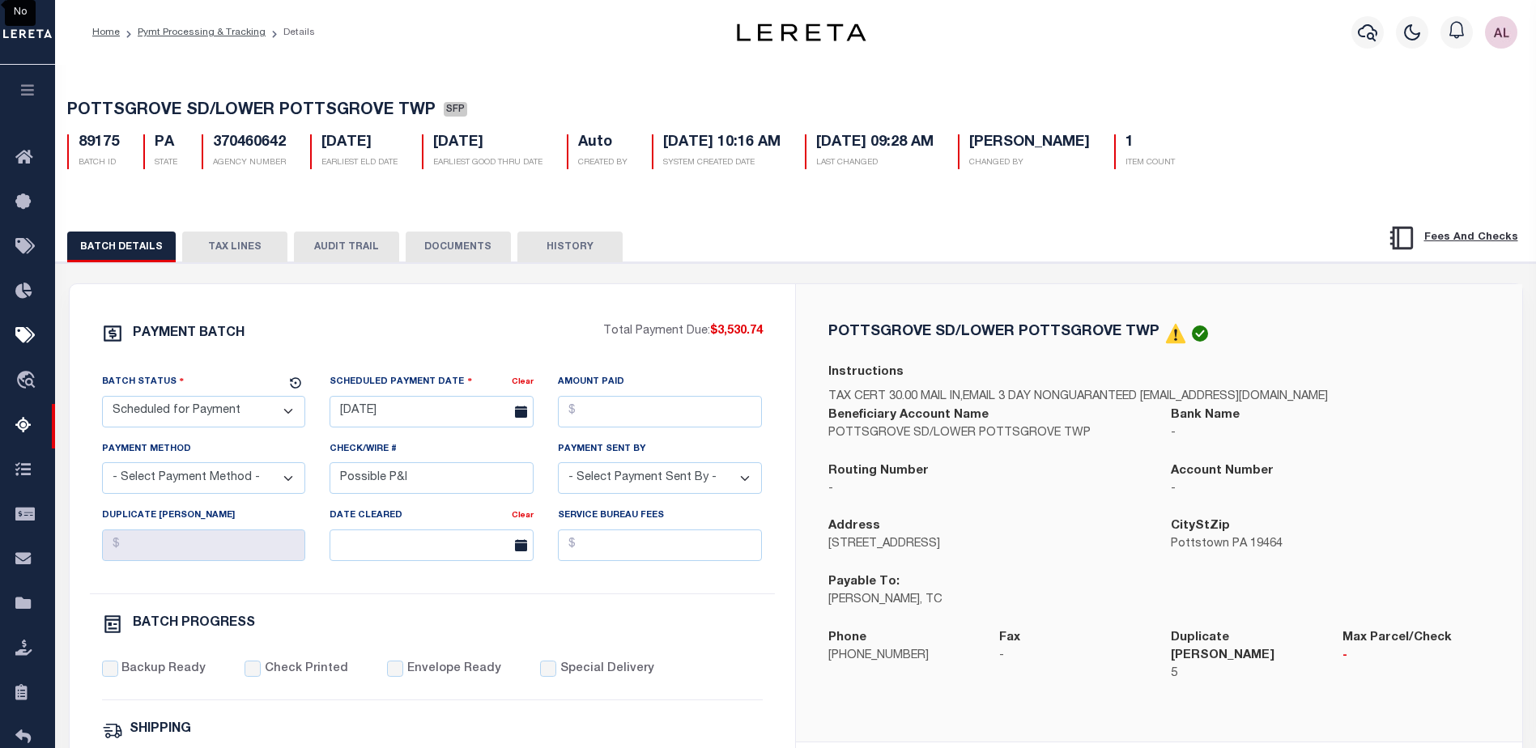
click at [172, 411] on select "- Select Status - Scheduled for Payment Ready For Payment Payment Sent Cleared …" at bounding box center [204, 412] width 204 height 32
select select "RFP"
click at [102, 399] on select "- Select Status - Scheduled for Payment Ready For Payment Payment Sent Cleared …" at bounding box center [204, 412] width 204 height 32
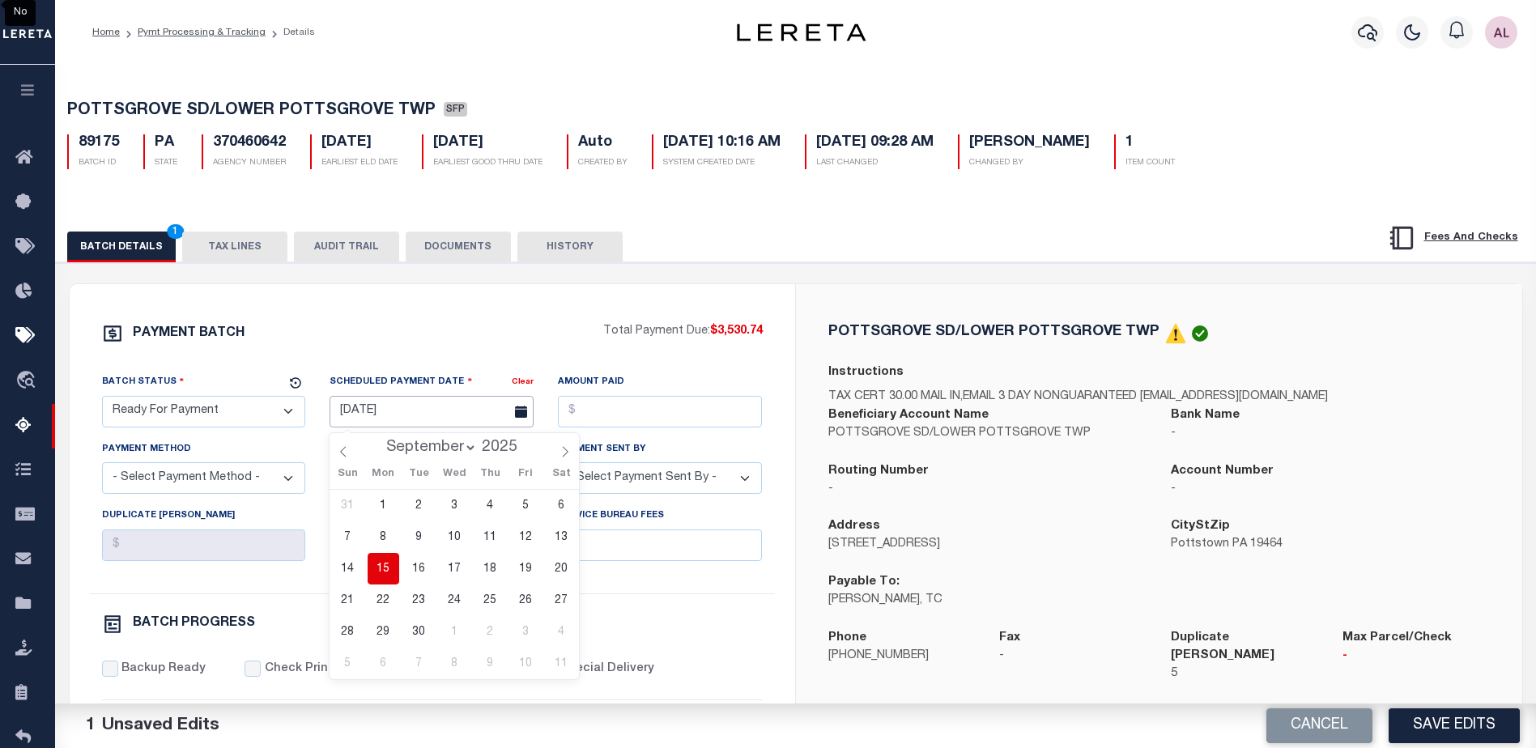
click at [394, 424] on input "08/21/2025" at bounding box center [432, 412] width 204 height 32
drag, startPoint x: 388, startPoint y: 573, endPoint x: 668, endPoint y: 433, distance: 313.3
click at [390, 572] on span "15" at bounding box center [384, 569] width 32 height 32
type input "09/15/2025"
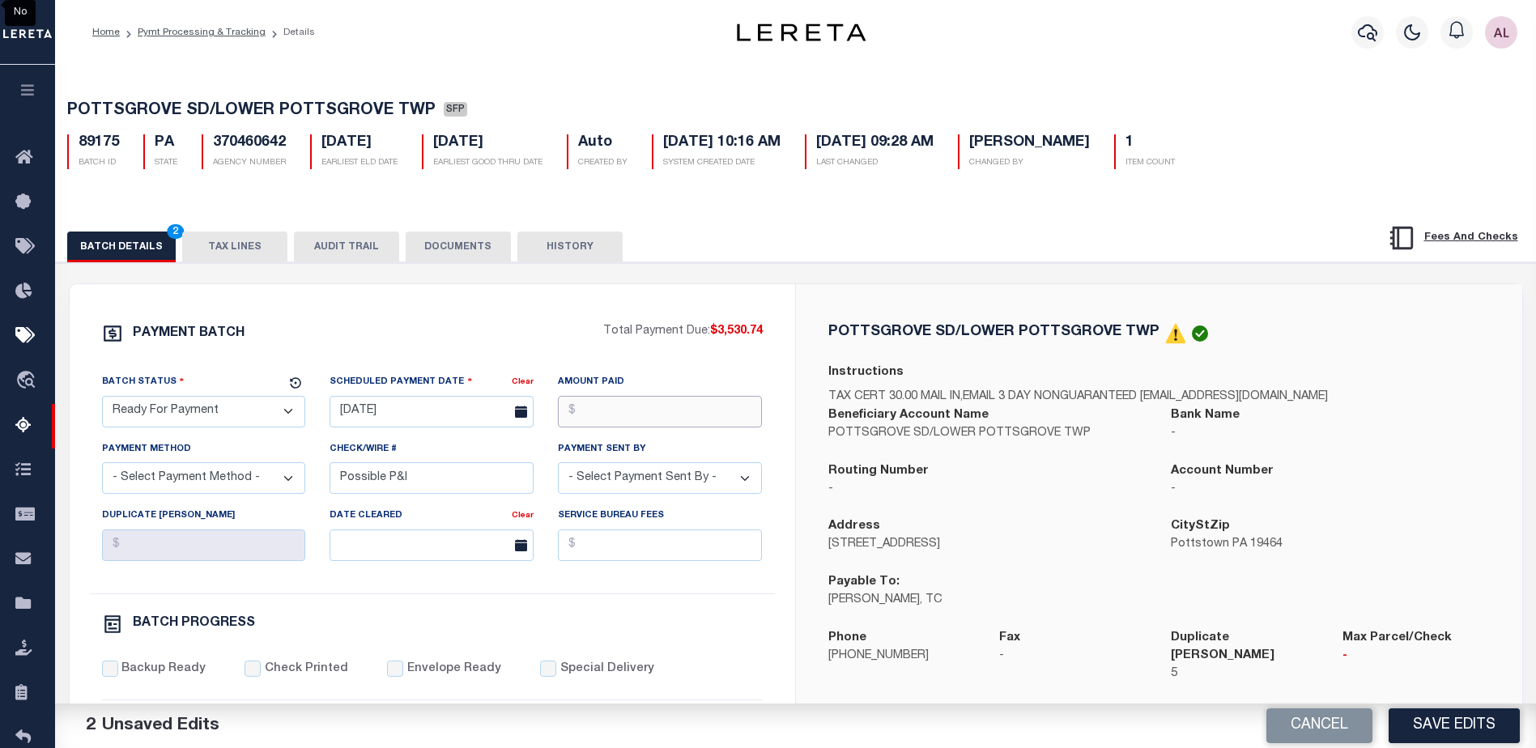
click at [666, 416] on input "Amount Paid" at bounding box center [660, 412] width 204 height 32
type input "$3,530.74"
drag, startPoint x: 184, startPoint y: 484, endPoint x: 182, endPoint y: 500, distance: 15.5
click at [184, 484] on select "- Select Payment Method - ACH Certified Check Check Direct Deposit Wire Transfer" at bounding box center [204, 478] width 204 height 32
select select "CHK"
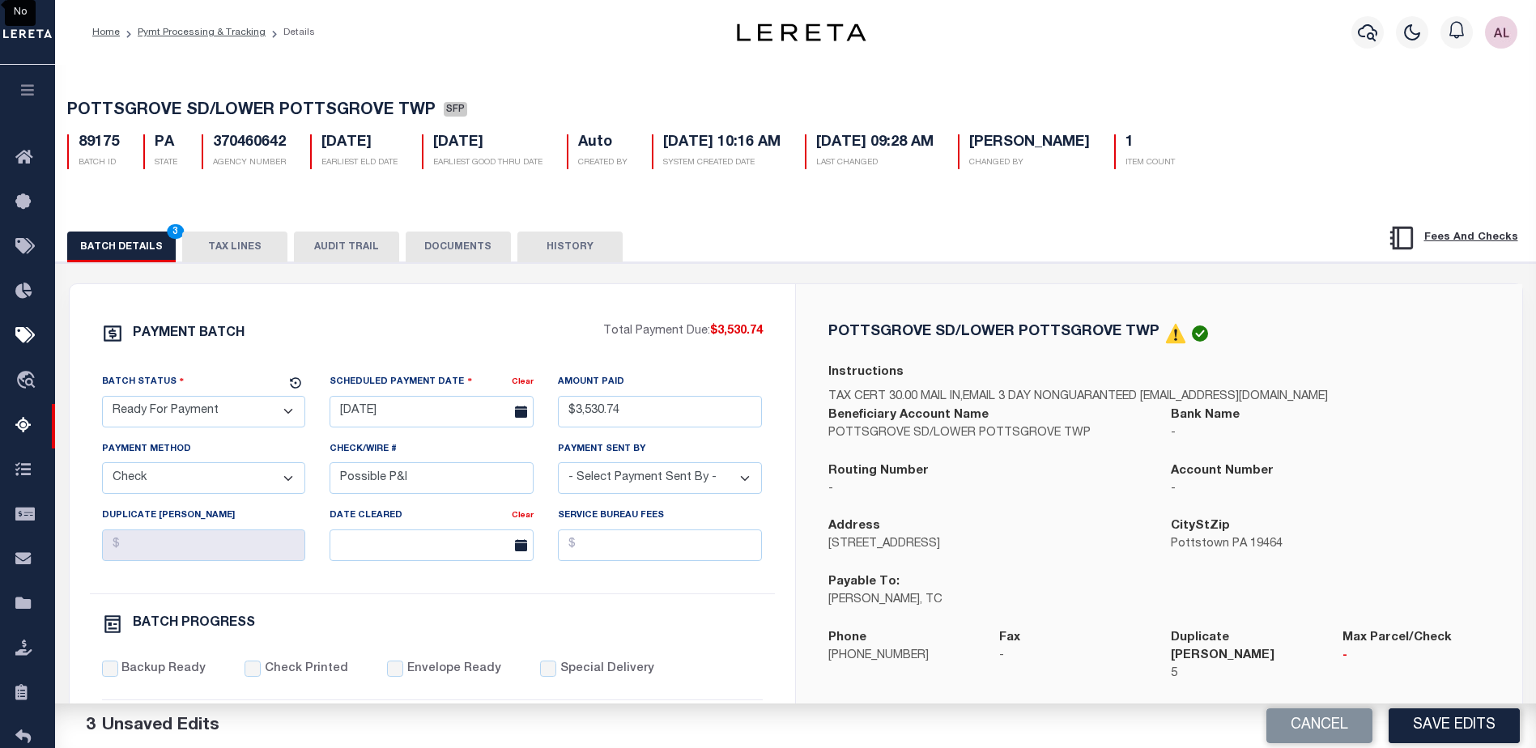
click at [102, 467] on select "- Select Payment Method - ACH Certified Check Check Direct Deposit Wire Transfer" at bounding box center [204, 478] width 204 height 32
drag, startPoint x: 449, startPoint y: 478, endPoint x: 285, endPoint y: 479, distance: 164.4
click at [285, 479] on div "Batch Status - Select Status - Scheduled for Payment Ready For Payment Payment …" at bounding box center [432, 483] width 685 height 220
click at [615, 471] on select "- Select Payment Sent By - Aakash Patel Abdul Muzain Adams, Pamela S Adhikary R…" at bounding box center [660, 478] width 204 height 32
select select "Little, Audria"
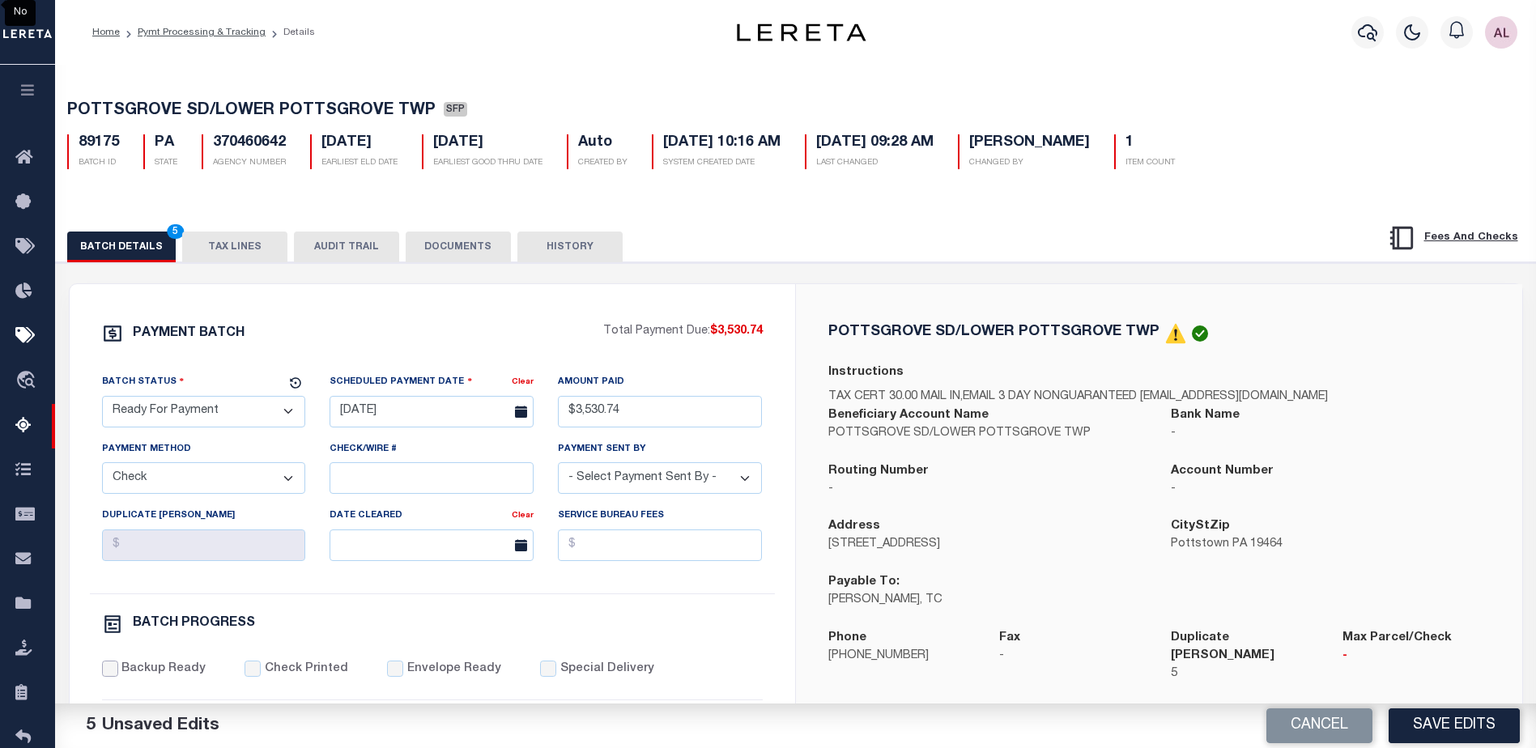
click at [112, 677] on input "Backup Ready" at bounding box center [110, 669] width 16 height 16
checkbox input "true"
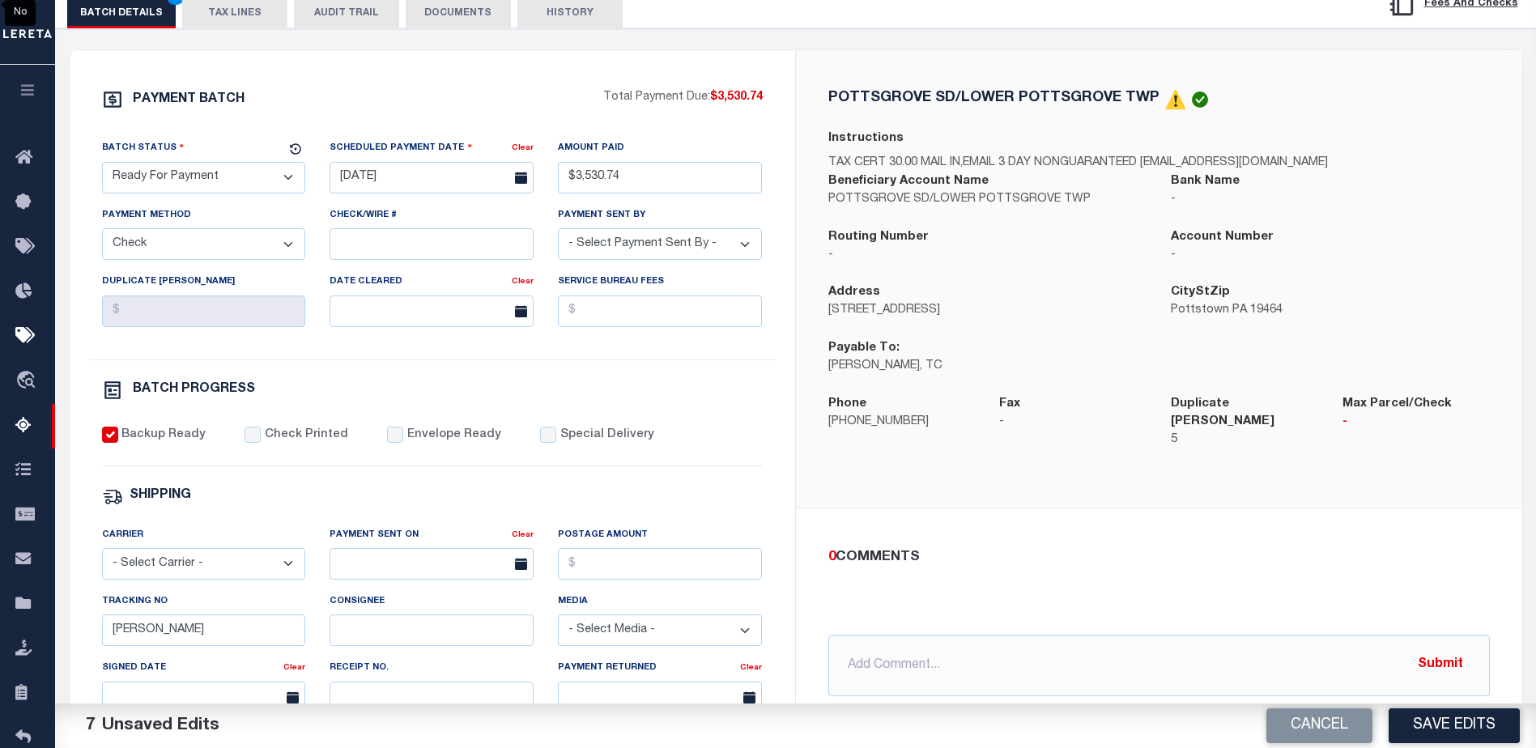
scroll to position [243, 0]
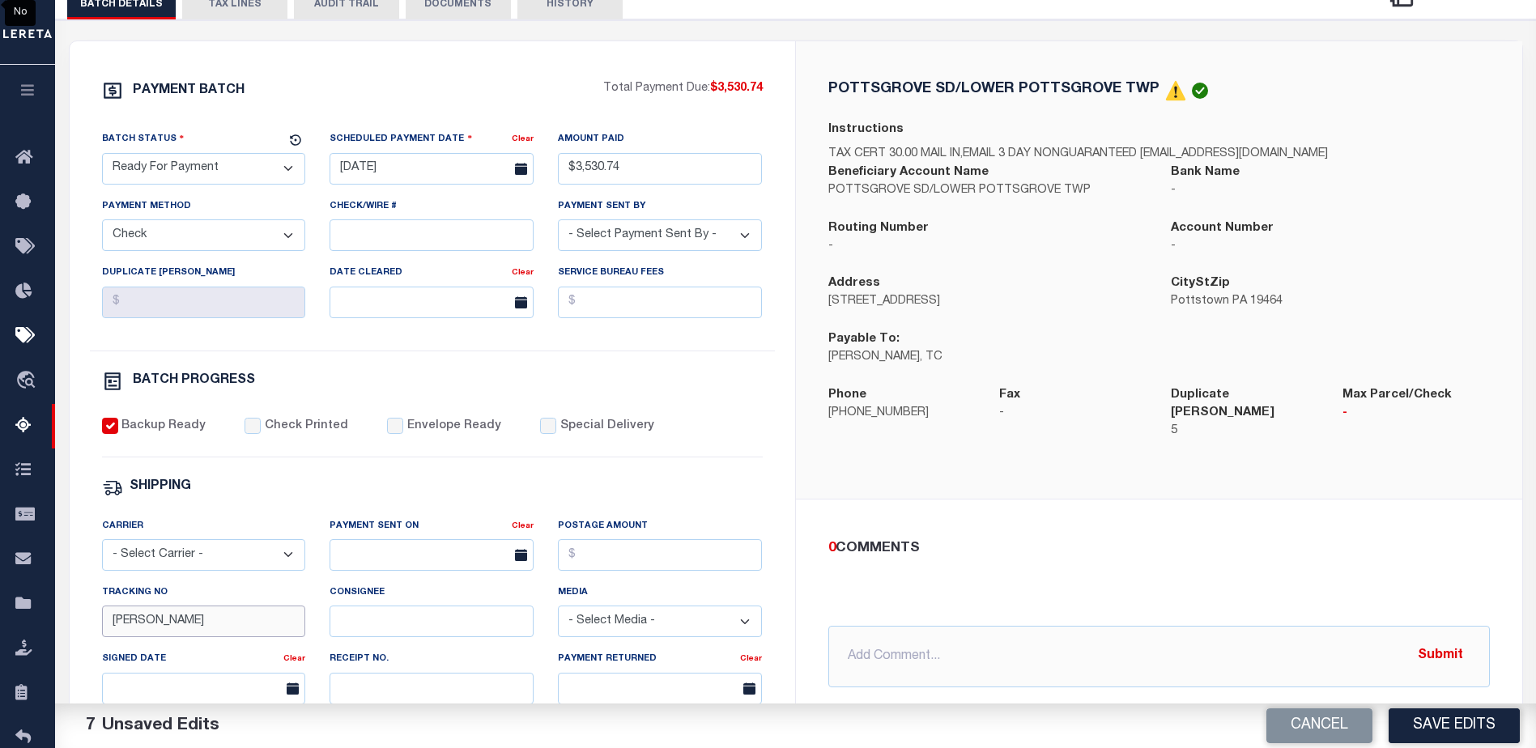
drag, startPoint x: 168, startPoint y: 630, endPoint x: 110, endPoint y: 629, distance: 58.3
click at [110, 629] on input "Audria" at bounding box center [204, 622] width 204 height 32
click at [1476, 721] on button "Save Edits" at bounding box center [1454, 726] width 131 height 35
select select
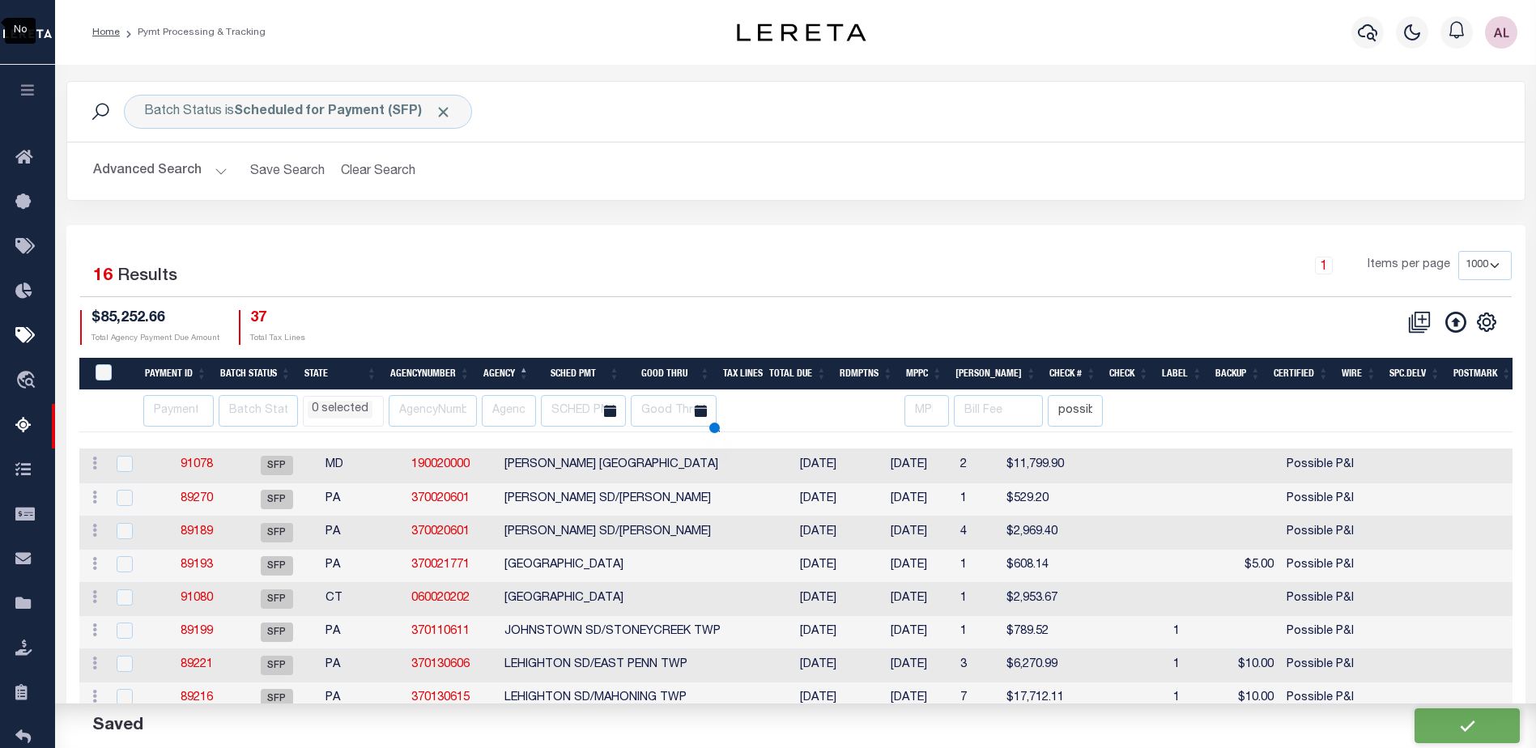
select select
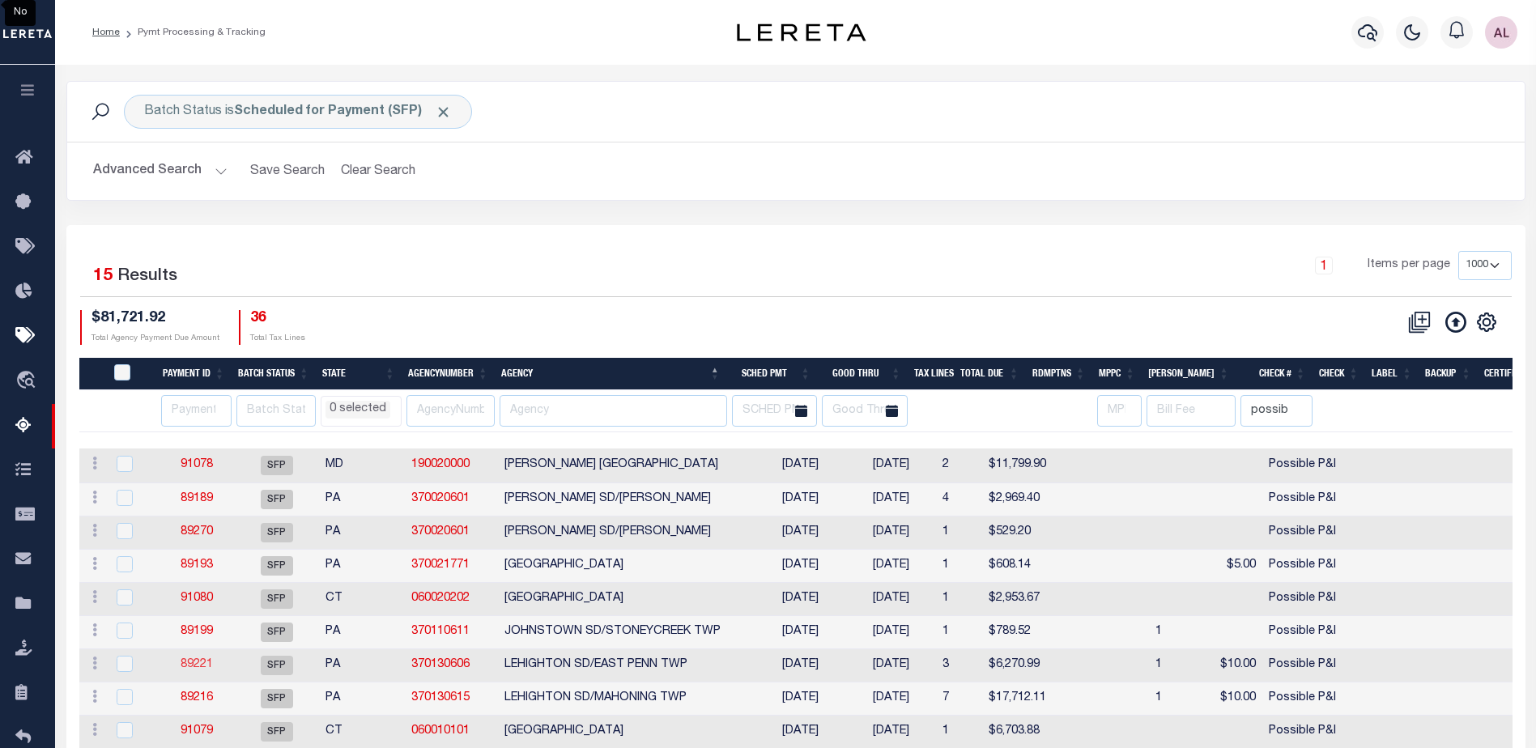
click at [200, 663] on link "89221" at bounding box center [197, 664] width 32 height 11
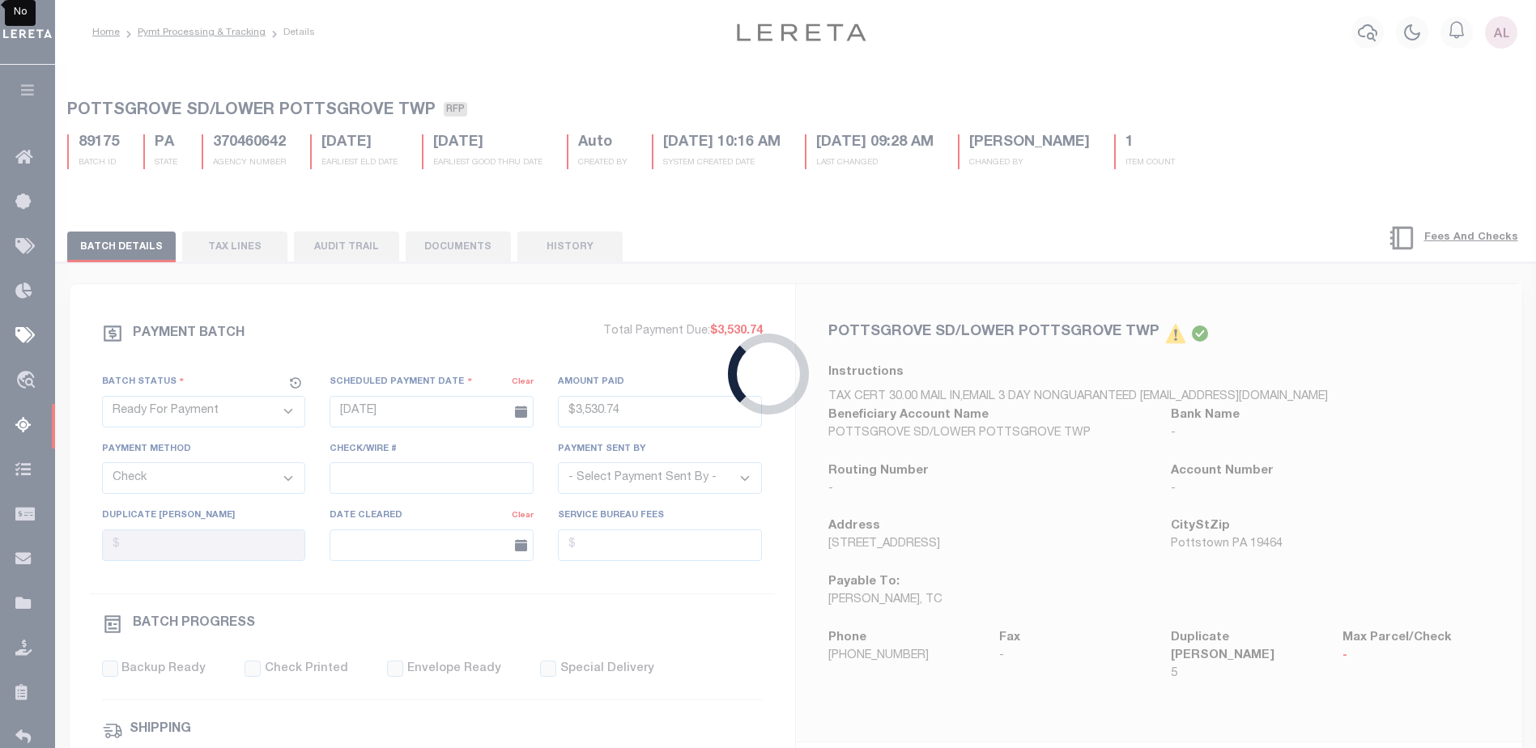
select select "SFP"
type input "09/19/2025"
select select
type input "Possible P&I"
select select
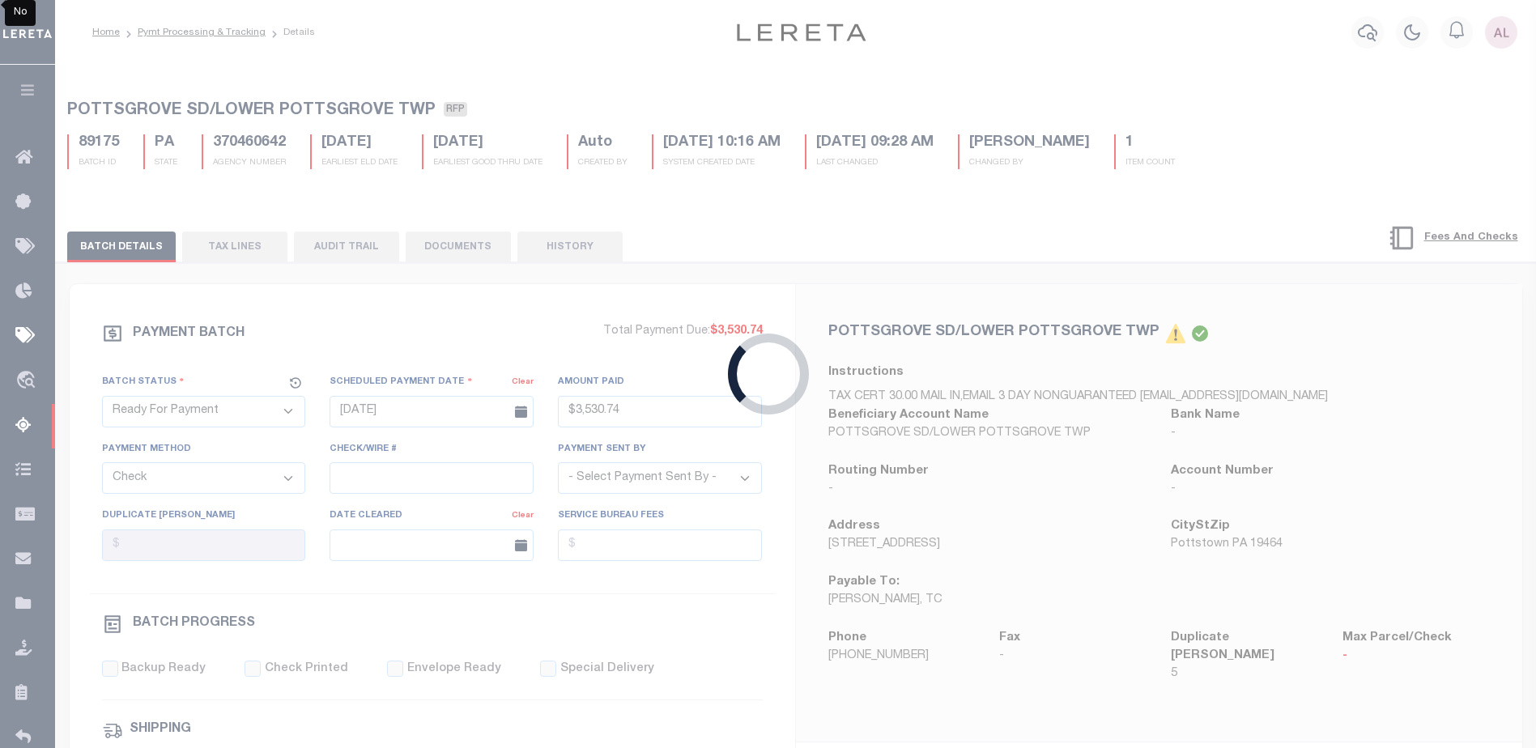
checkbox input "false"
type input "Audria"
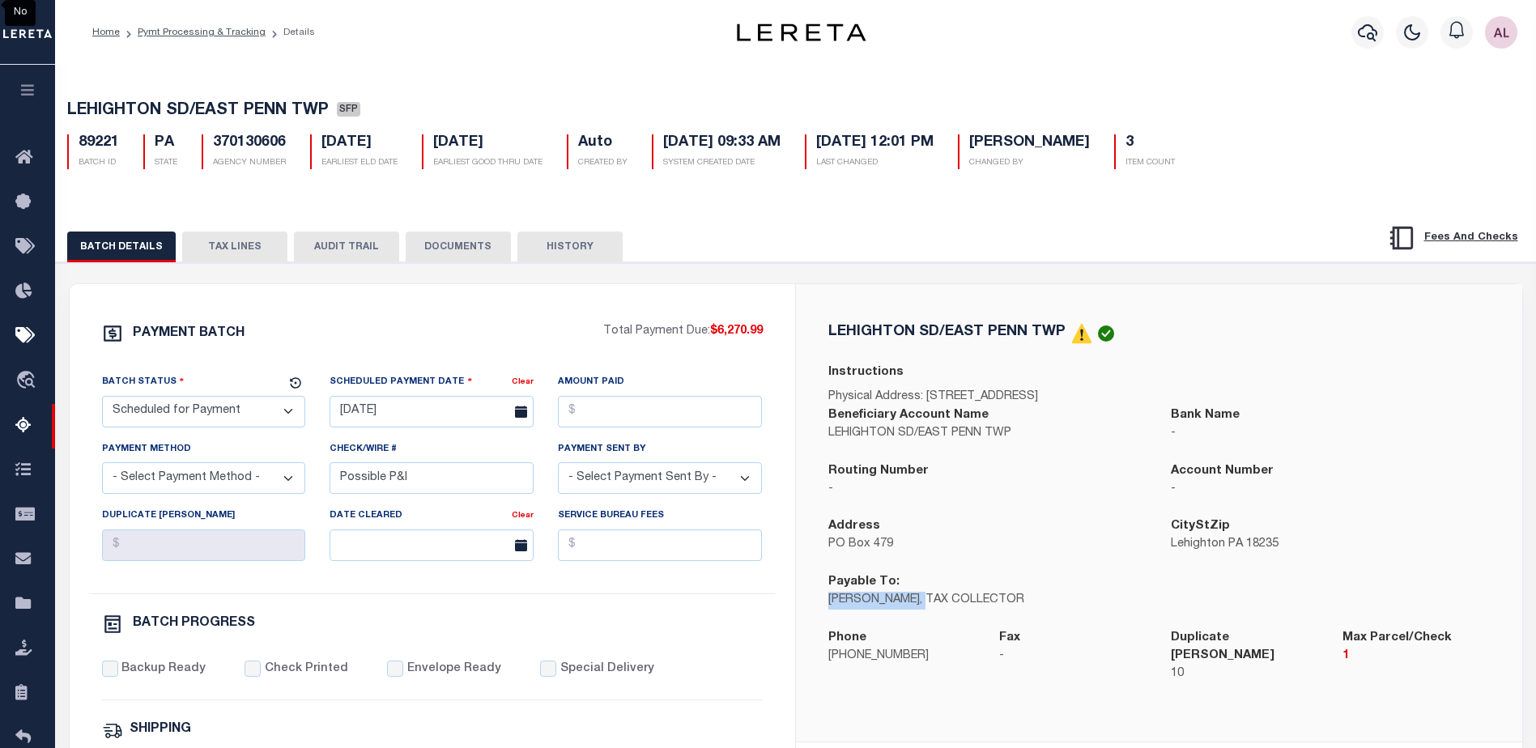
drag, startPoint x: 943, startPoint y: 606, endPoint x: 823, endPoint y: 609, distance: 120.7
click at [823, 609] on div "Payable To: KATHY HENDERSON, TAX COLLECTOR" at bounding box center [987, 601] width 343 height 56
copy p "KATHY HENDERSON"
click at [171, 419] on select "- Select Status - Scheduled for Payment Ready For Payment Payment Sent Cleared …" at bounding box center [204, 412] width 204 height 32
select select "RFP"
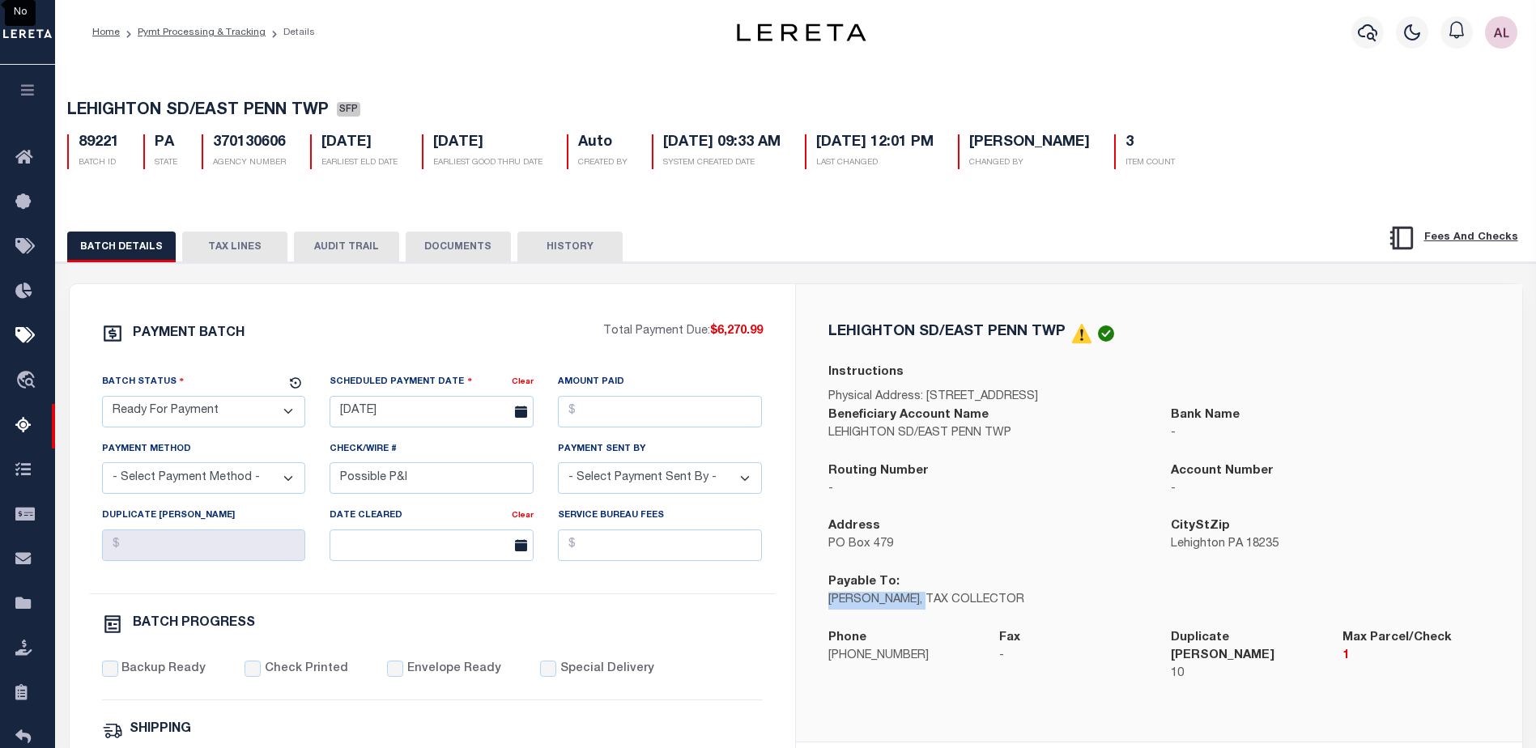
click at [102, 399] on select "- Select Status - Scheduled for Payment Ready For Payment Payment Sent Cleared …" at bounding box center [204, 412] width 204 height 32
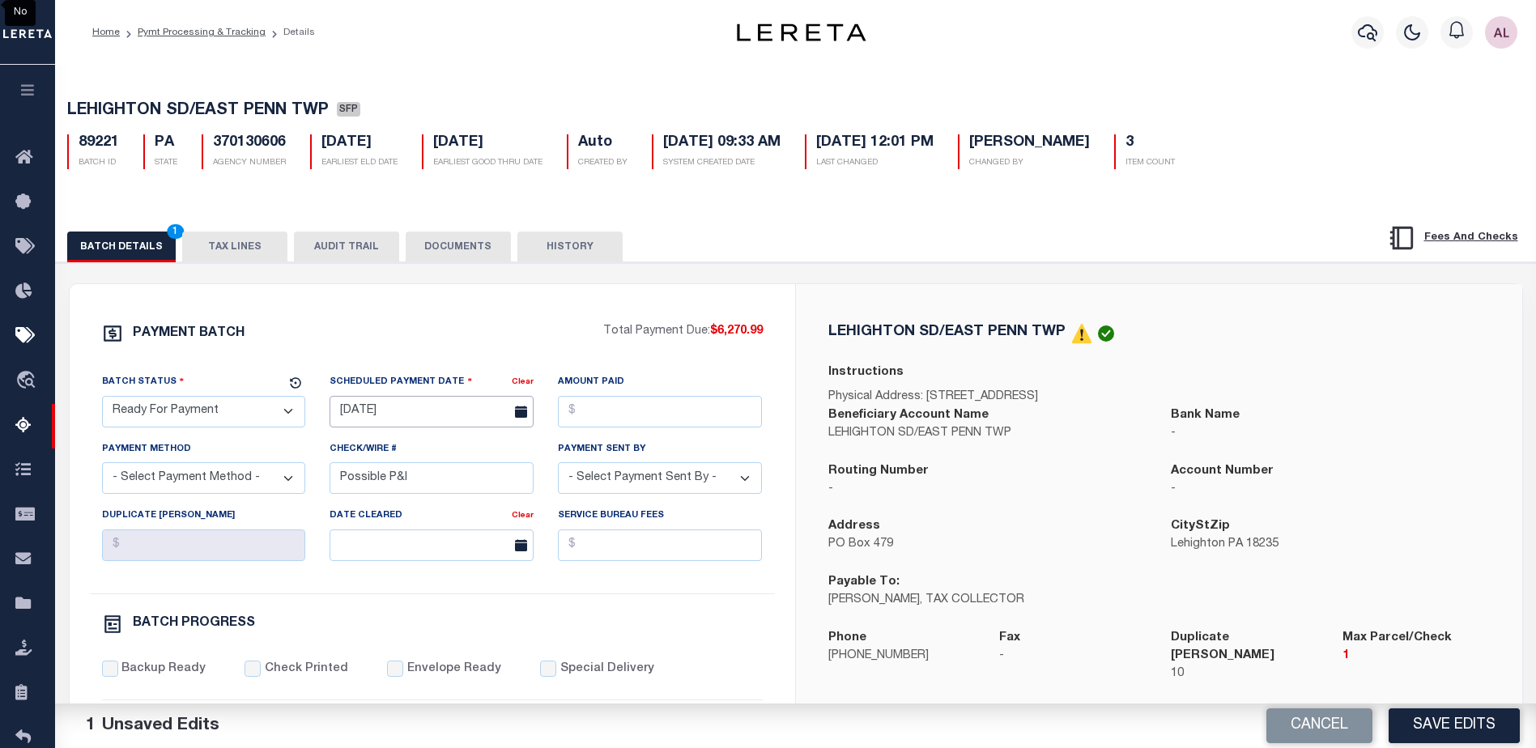
click at [403, 418] on input "09/19/2025" at bounding box center [432, 412] width 204 height 32
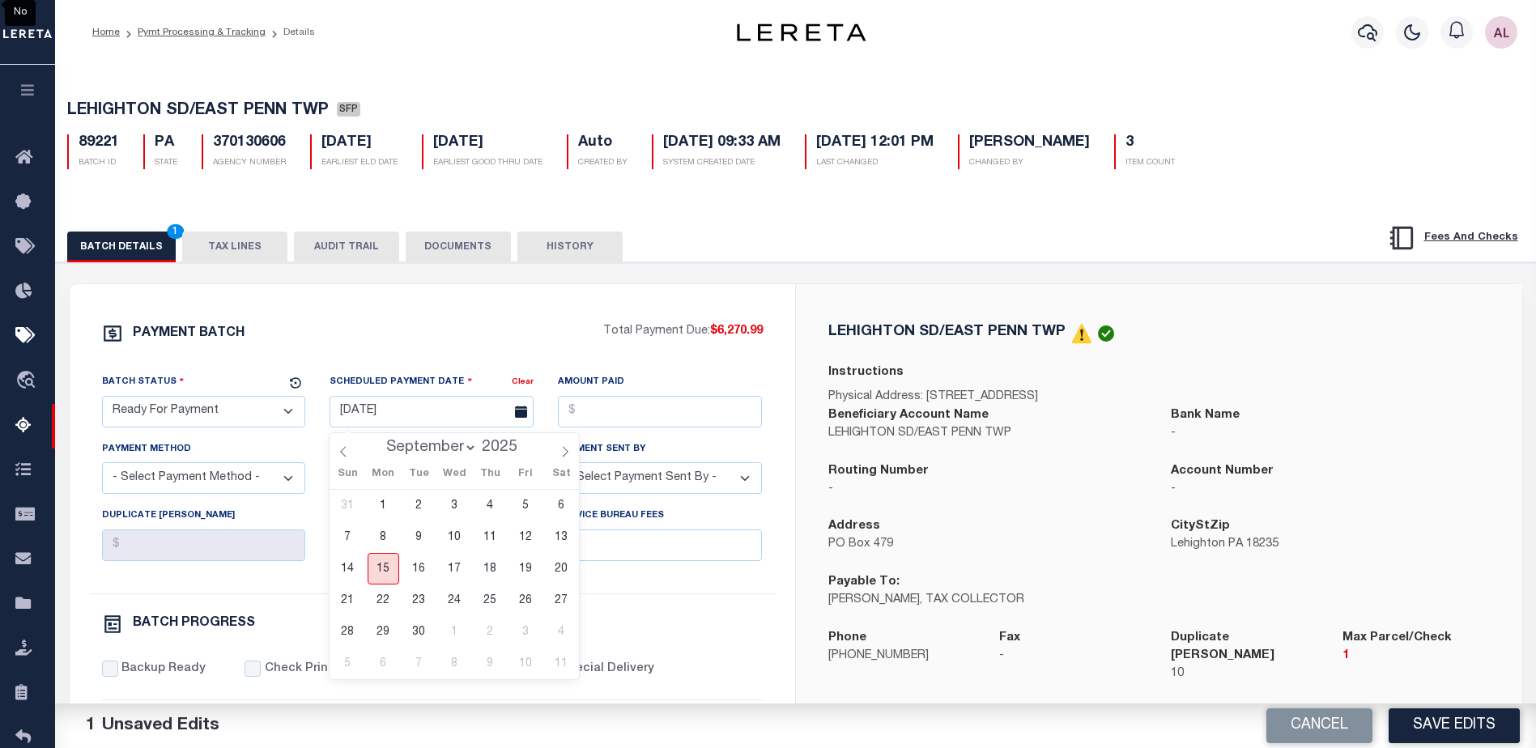
click at [390, 565] on span "15" at bounding box center [384, 569] width 32 height 32
type input "09/15/2025"
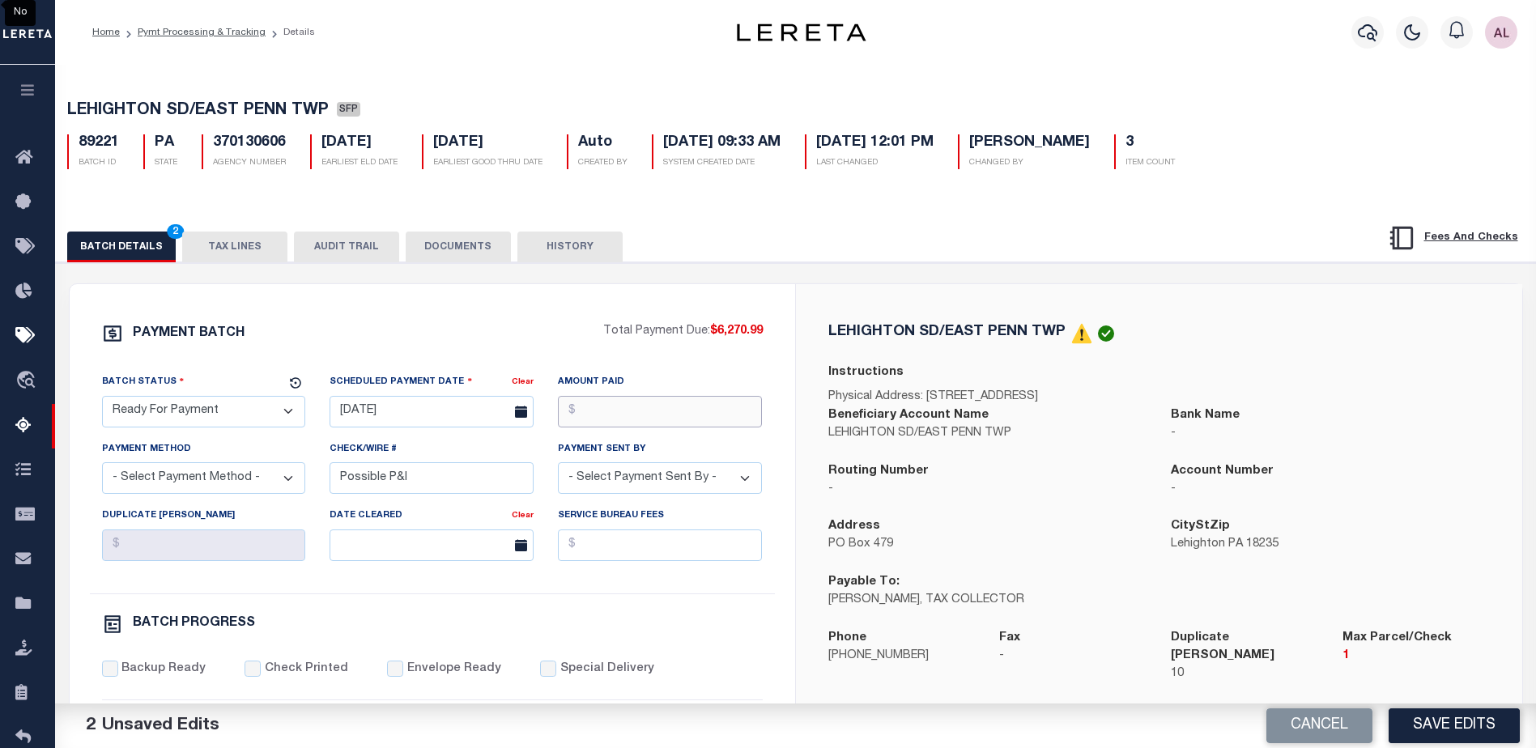
click at [636, 411] on input "Amount Paid" at bounding box center [660, 412] width 204 height 32
type input "$6,270.99"
drag, startPoint x: 173, startPoint y: 489, endPoint x: 149, endPoint y: 500, distance: 26.5
click at [173, 489] on select "- Select Payment Method - ACH Certified Check Check Direct Deposit Wire Transfer" at bounding box center [204, 478] width 204 height 32
select select "CHK"
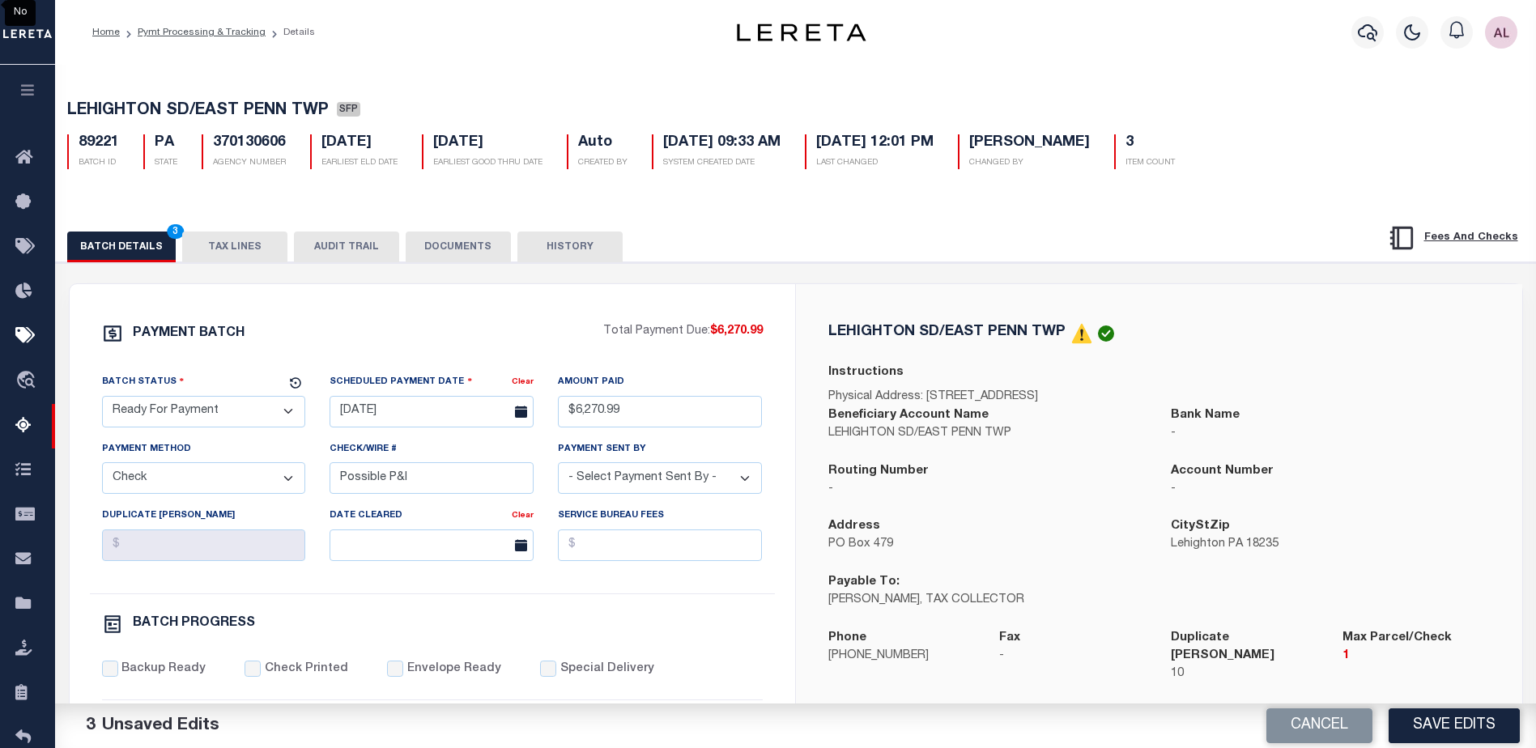
click at [102, 467] on select "- Select Payment Method - ACH Certified Check Check Direct Deposit Wire Transfer" at bounding box center [204, 478] width 204 height 32
drag, startPoint x: 387, startPoint y: 476, endPoint x: 272, endPoint y: 466, distance: 115.4
click at [272, 466] on div "Batch Status - Select Status - Scheduled for Payment Ready For Payment Payment …" at bounding box center [432, 483] width 685 height 220
click at [617, 489] on select "- Select Payment Sent By - Aakash Patel Abdul Muzain Adams, Pamela S Adhikary R…" at bounding box center [660, 478] width 204 height 32
select select "Little, Audria"
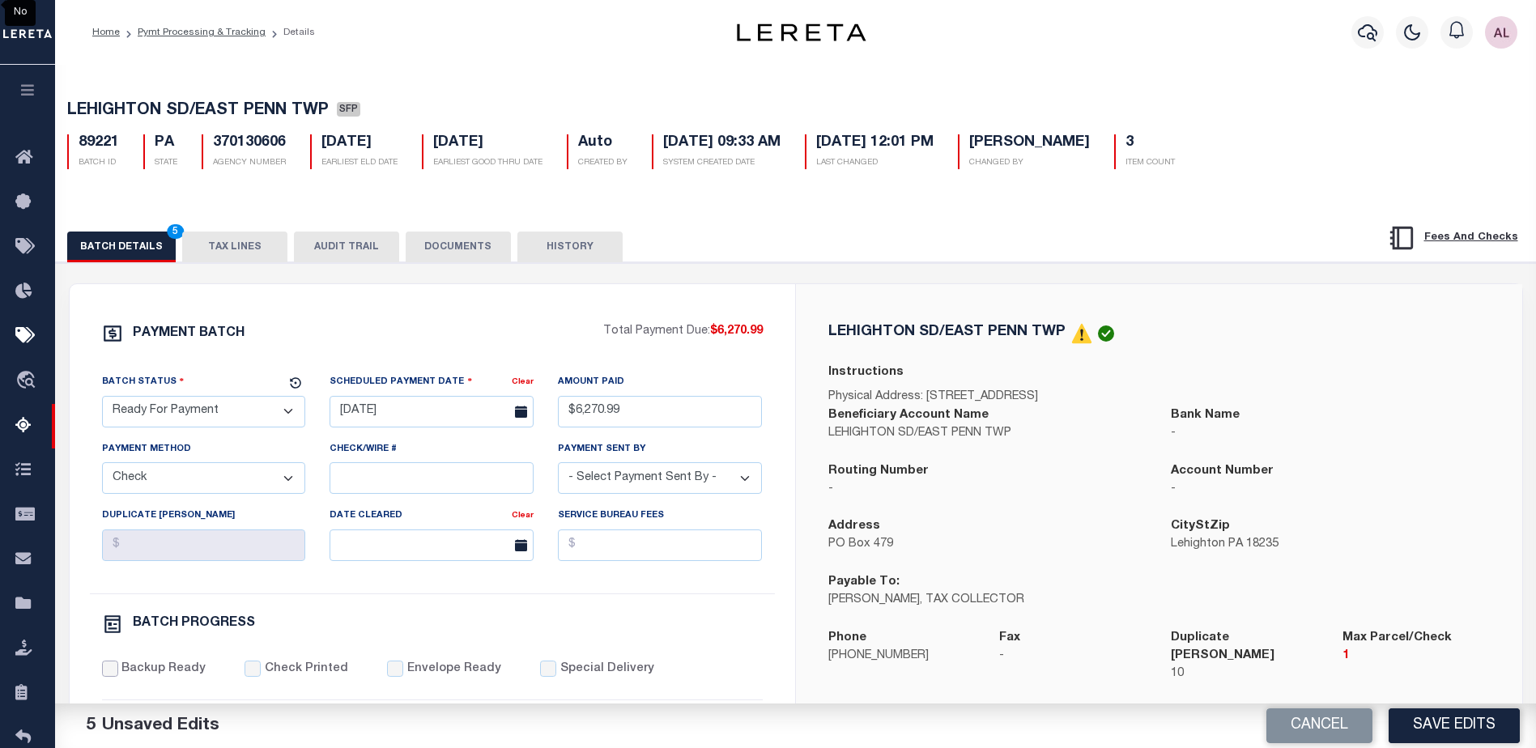
click at [117, 673] on input "Backup Ready" at bounding box center [110, 669] width 16 height 16
checkbox input "true"
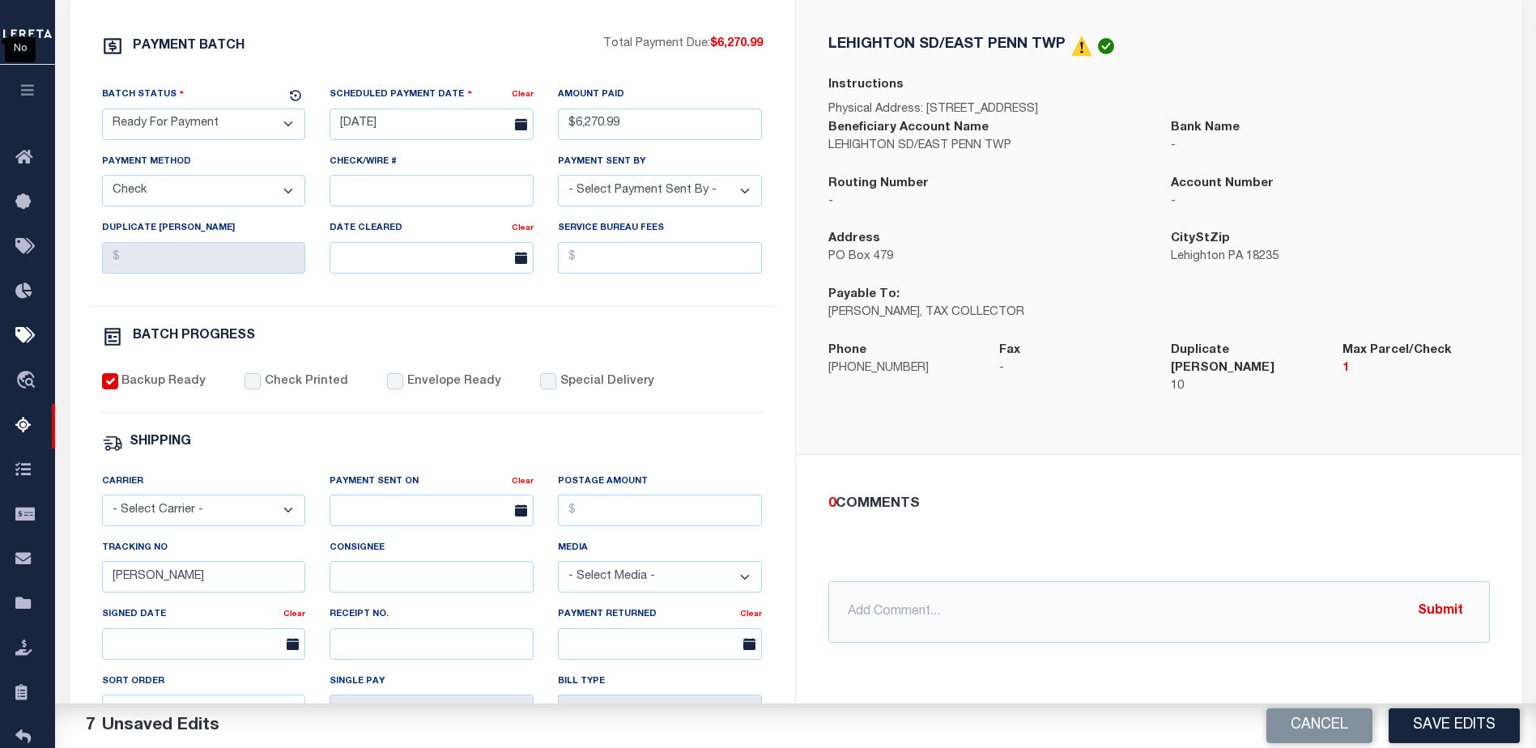
scroll to position [324, 0]
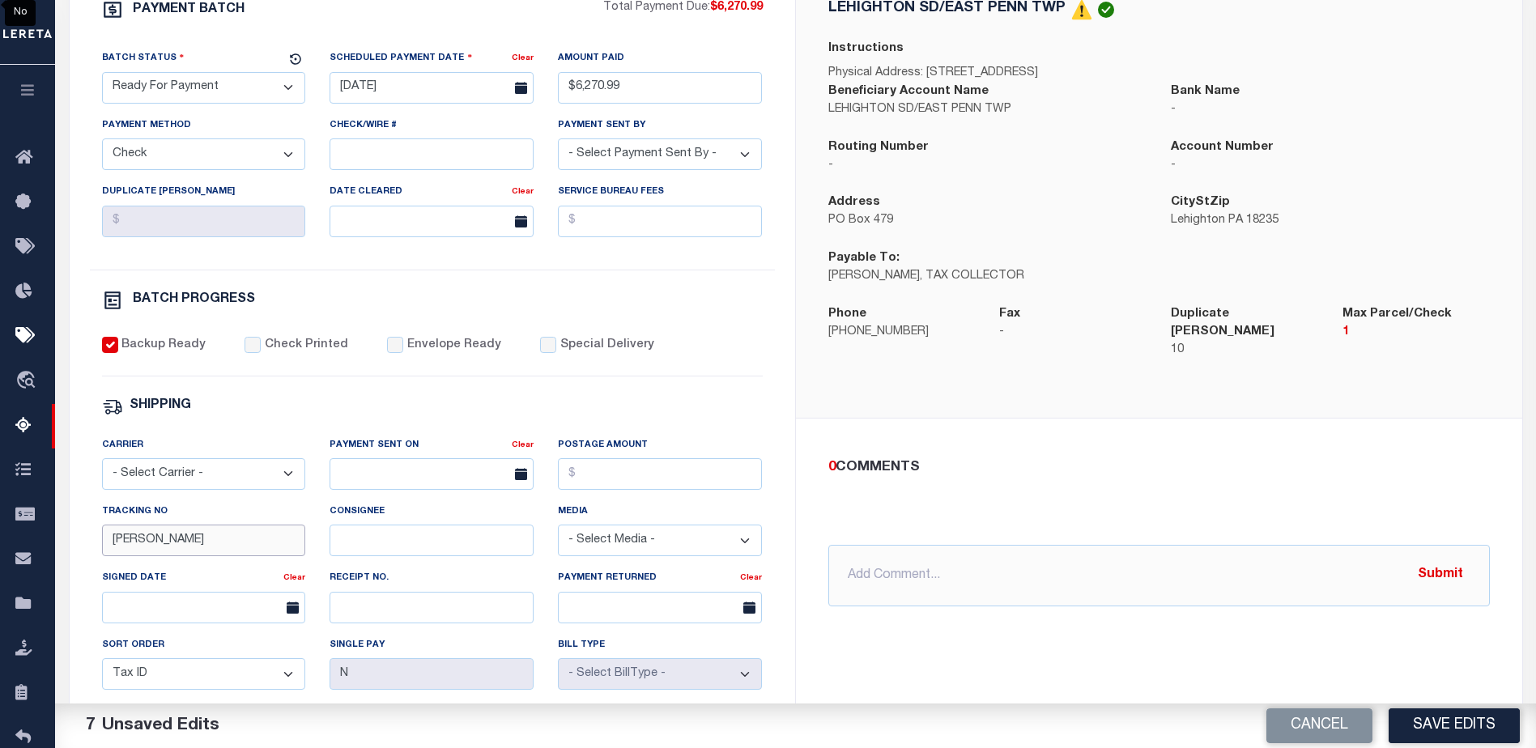
drag, startPoint x: 179, startPoint y: 560, endPoint x: 79, endPoint y: 553, distance: 99.8
click at [79, 553] on div "PAYMENT BATCH Total Payment Due: $6,270.99 Batch Status" at bounding box center [433, 433] width 726 height 947
click at [1452, 721] on button "Save Edits" at bounding box center [1454, 726] width 131 height 35
select select
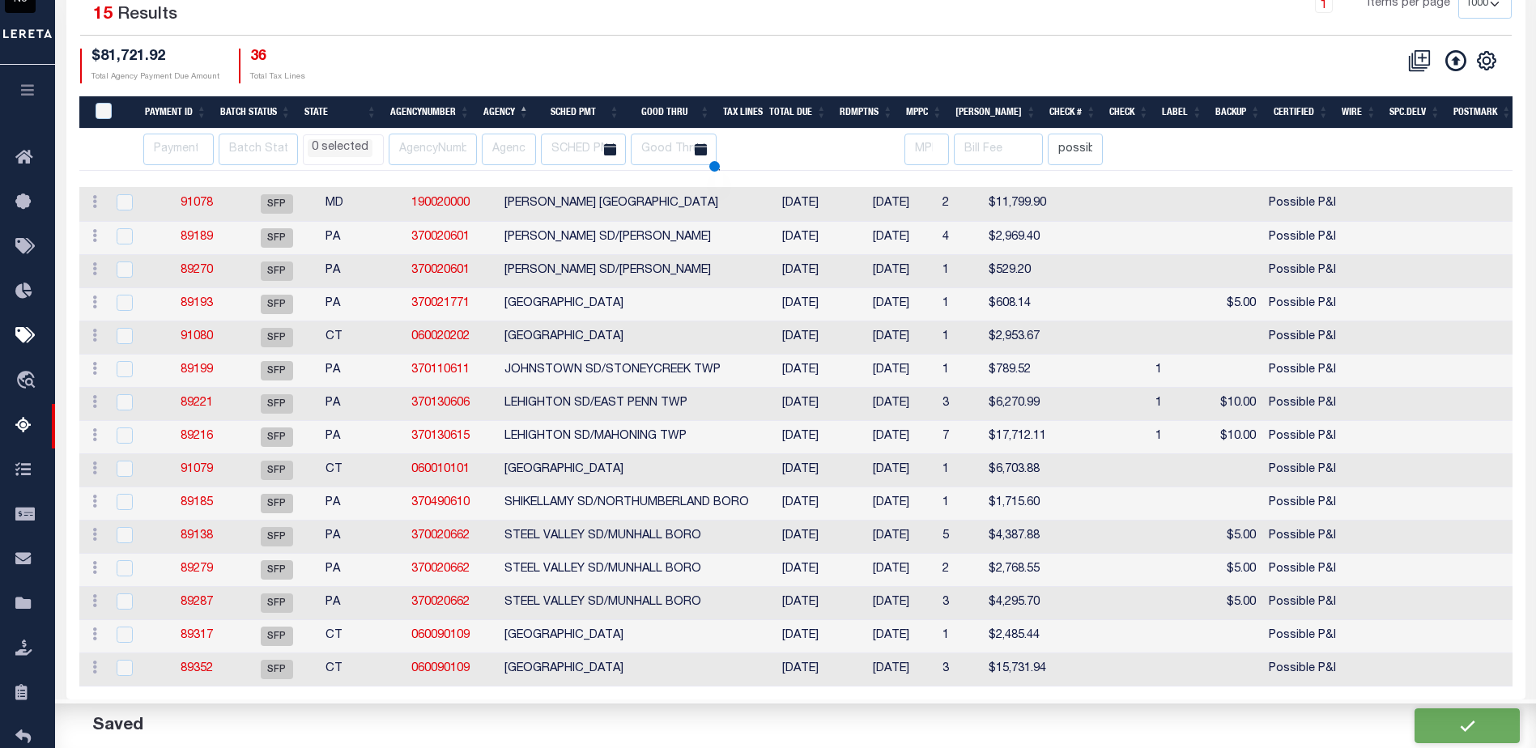
scroll to position [117, 0]
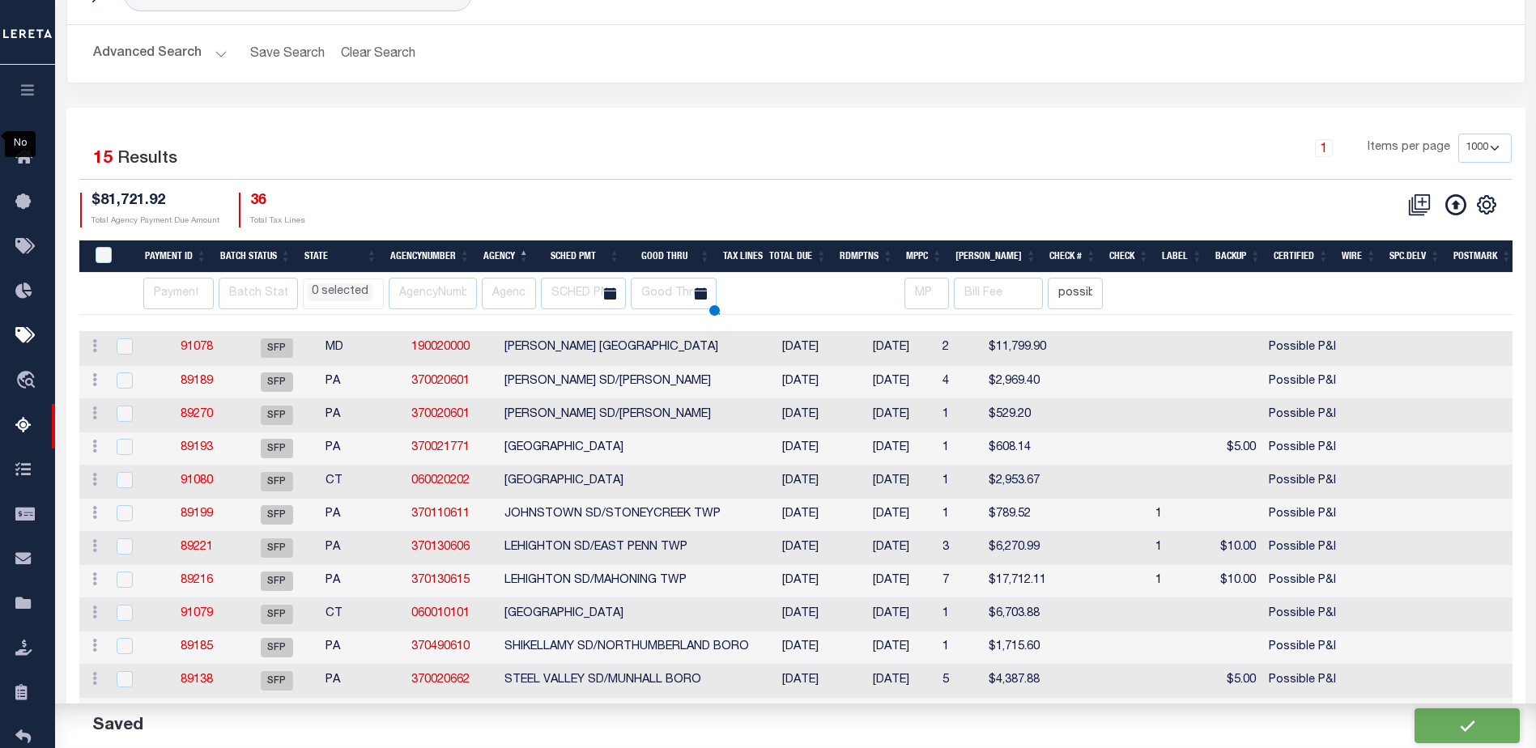
select select
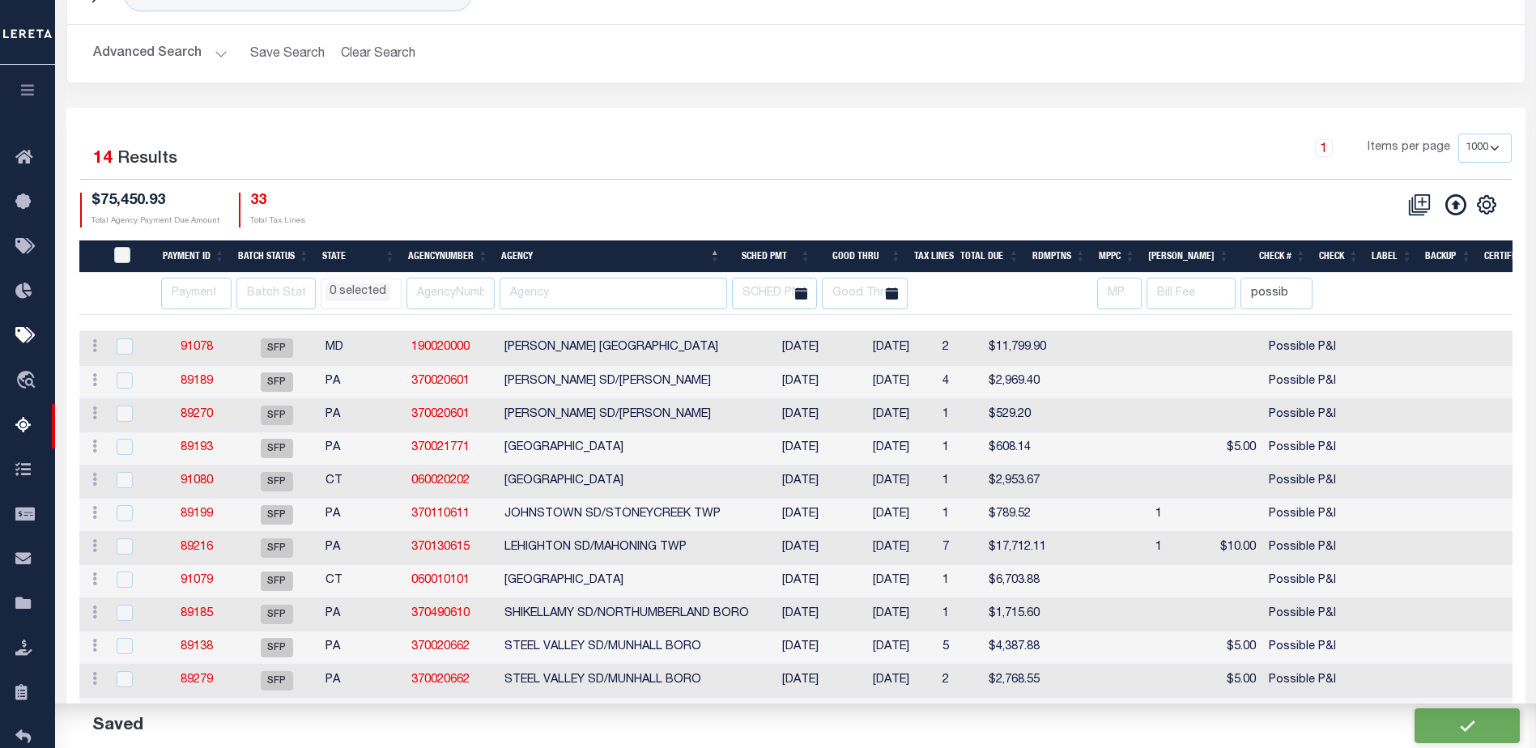
scroll to position [0, 0]
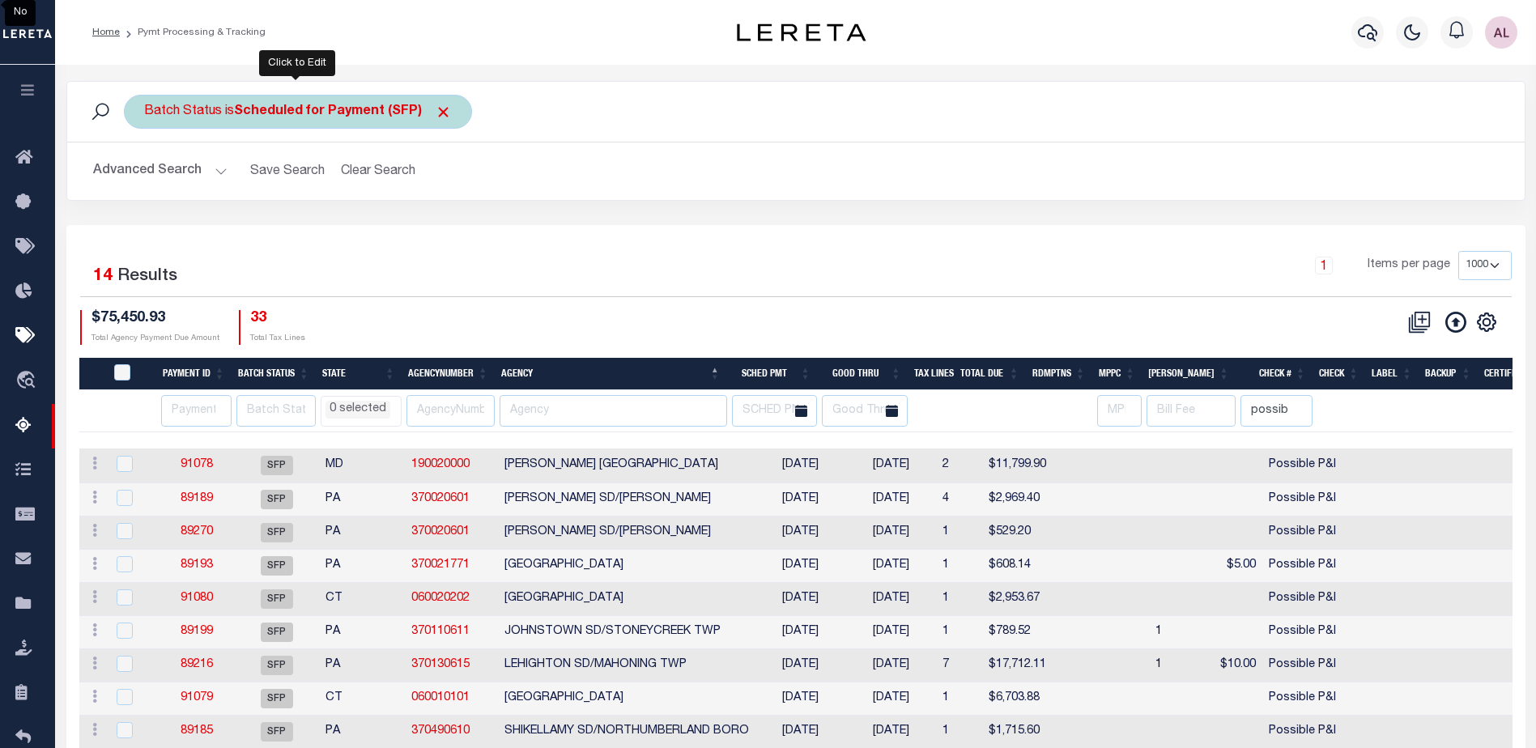
click at [334, 113] on b "Scheduled for Payment (SFP)" at bounding box center [343, 111] width 218 height 13
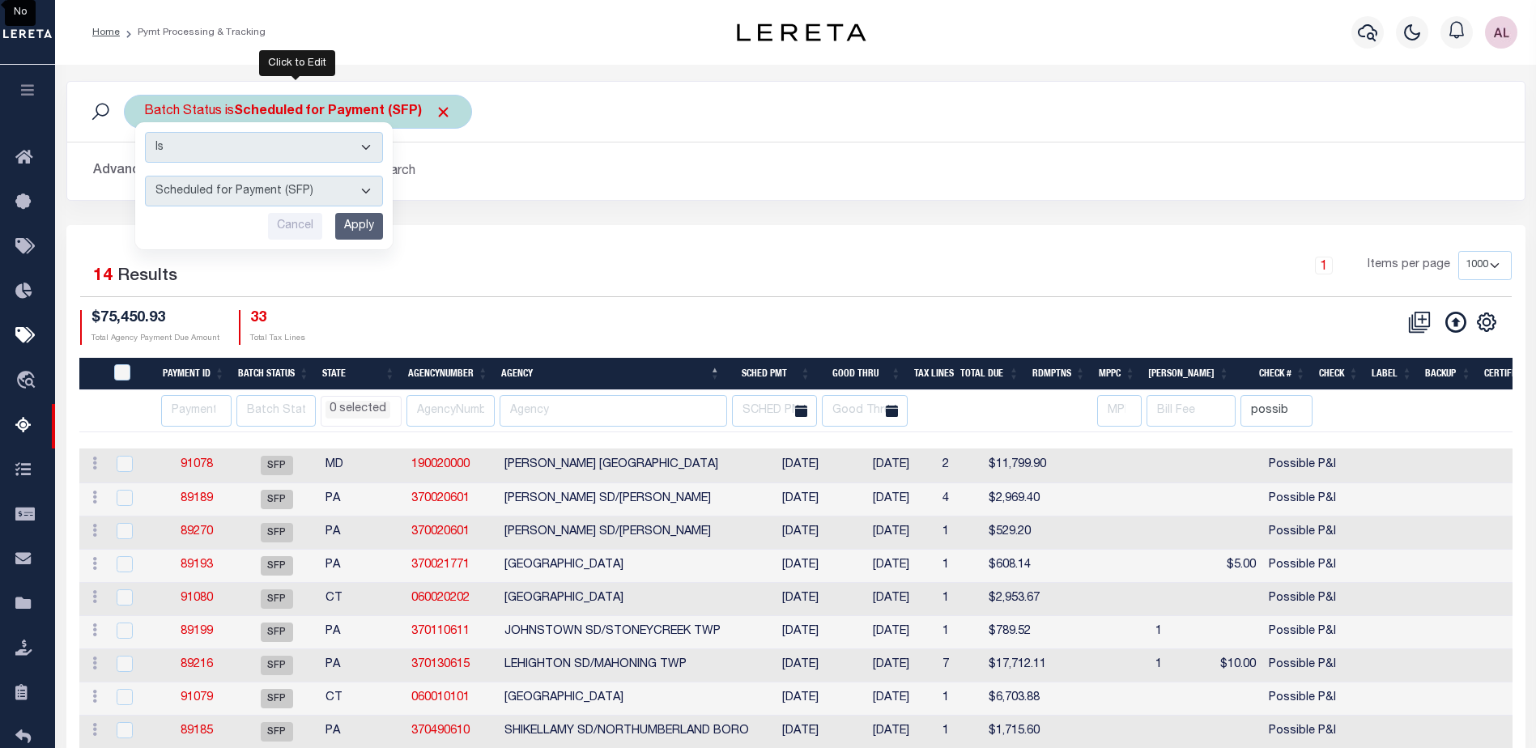
click at [298, 198] on select "Awaiting Funds (AWF) Cleared and Complete (CAC) New Check Needed (NCN) Payment …" at bounding box center [264, 191] width 238 height 31
select select "RFP"
click at [145, 176] on select "Awaiting Funds (AWF) Cleared and Complete (CAC) New Check Needed (NCN) Payment …" at bounding box center [264, 191] width 238 height 31
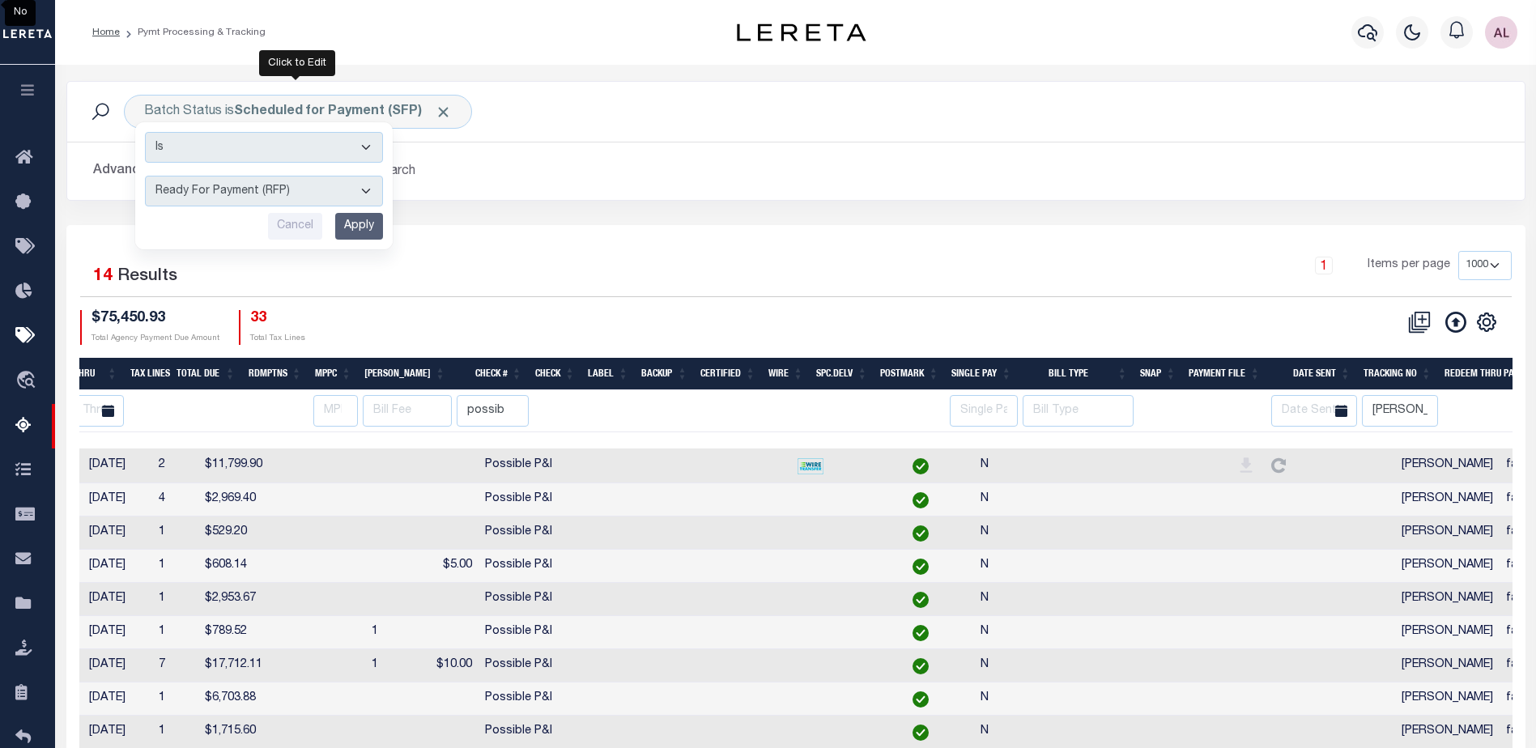
scroll to position [0, 821]
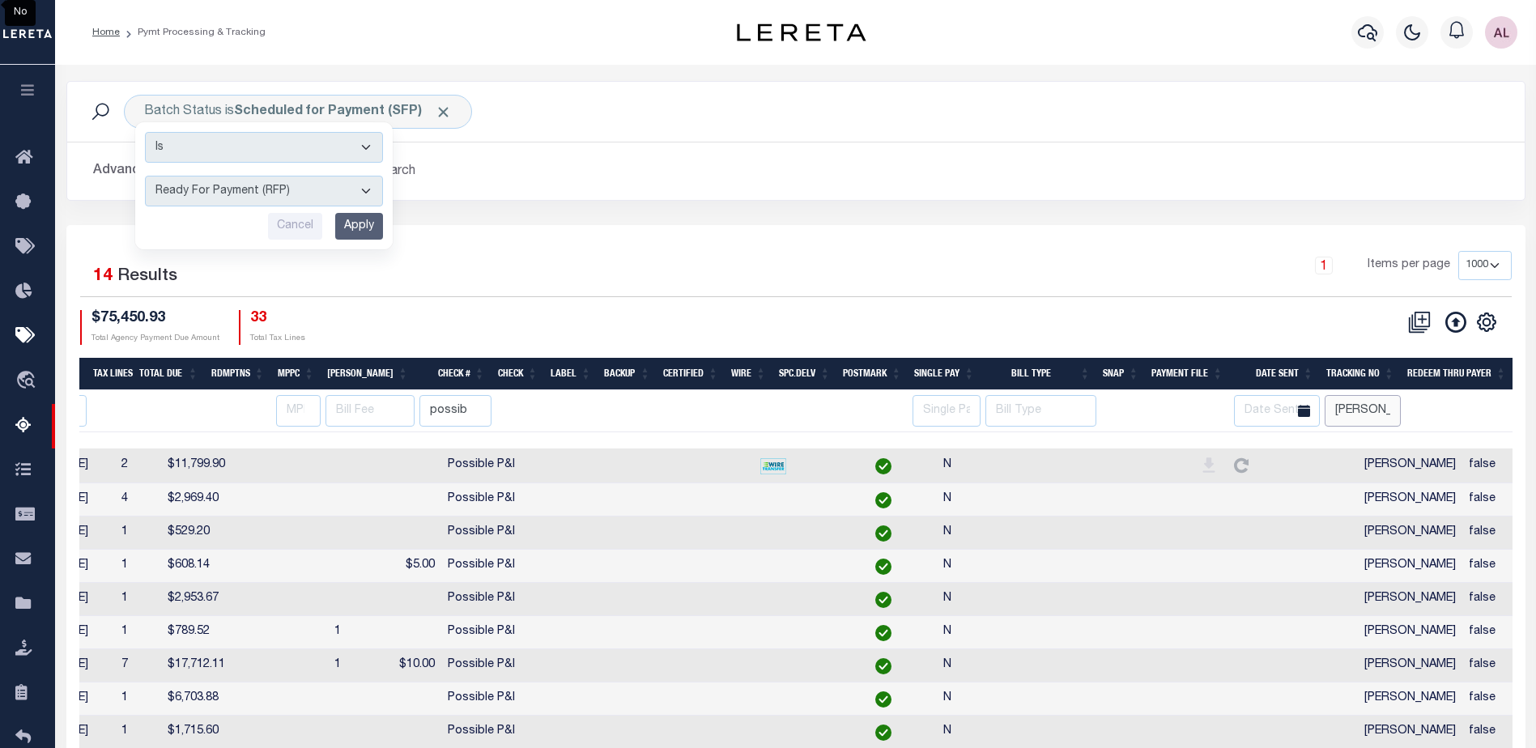
drag, startPoint x: 1381, startPoint y: 411, endPoint x: 1052, endPoint y: 397, distance: 329.1
click at [1052, 397] on tr "AK AL AR AZ CA CO CT DC DE FL GA GU HI IA ID IL IN KS KY LA MA MD ME MI MN MO M…" at bounding box center [385, 411] width 2255 height 42
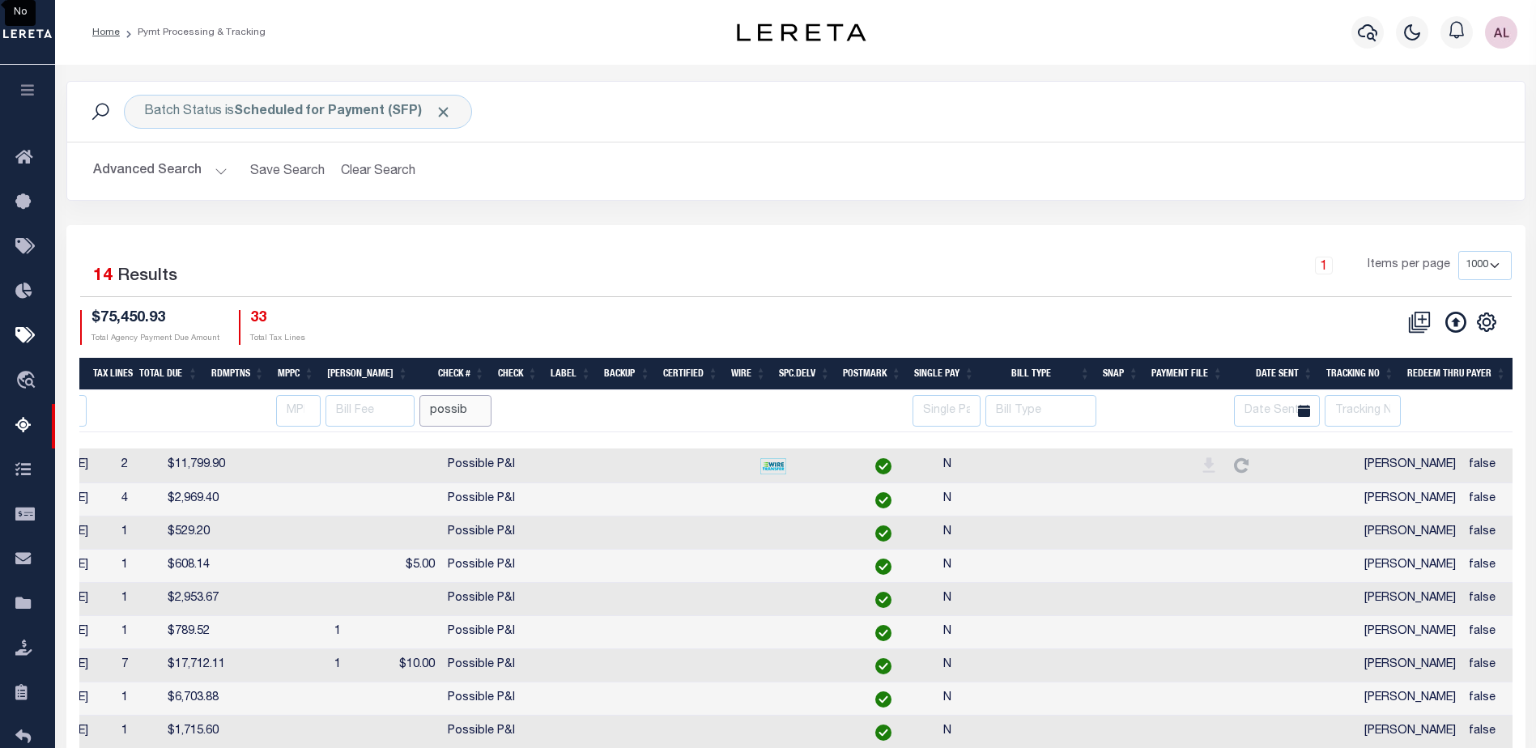
drag, startPoint x: 473, startPoint y: 407, endPoint x: 327, endPoint y: 407, distance: 145.8
click at [327, 407] on tr "AK AL AR AZ CA CO CT DC DE FL GA GU HI IA ID IL IN KS KY LA MA MD ME MI MN MO M…" at bounding box center [385, 411] width 2255 height 42
select select
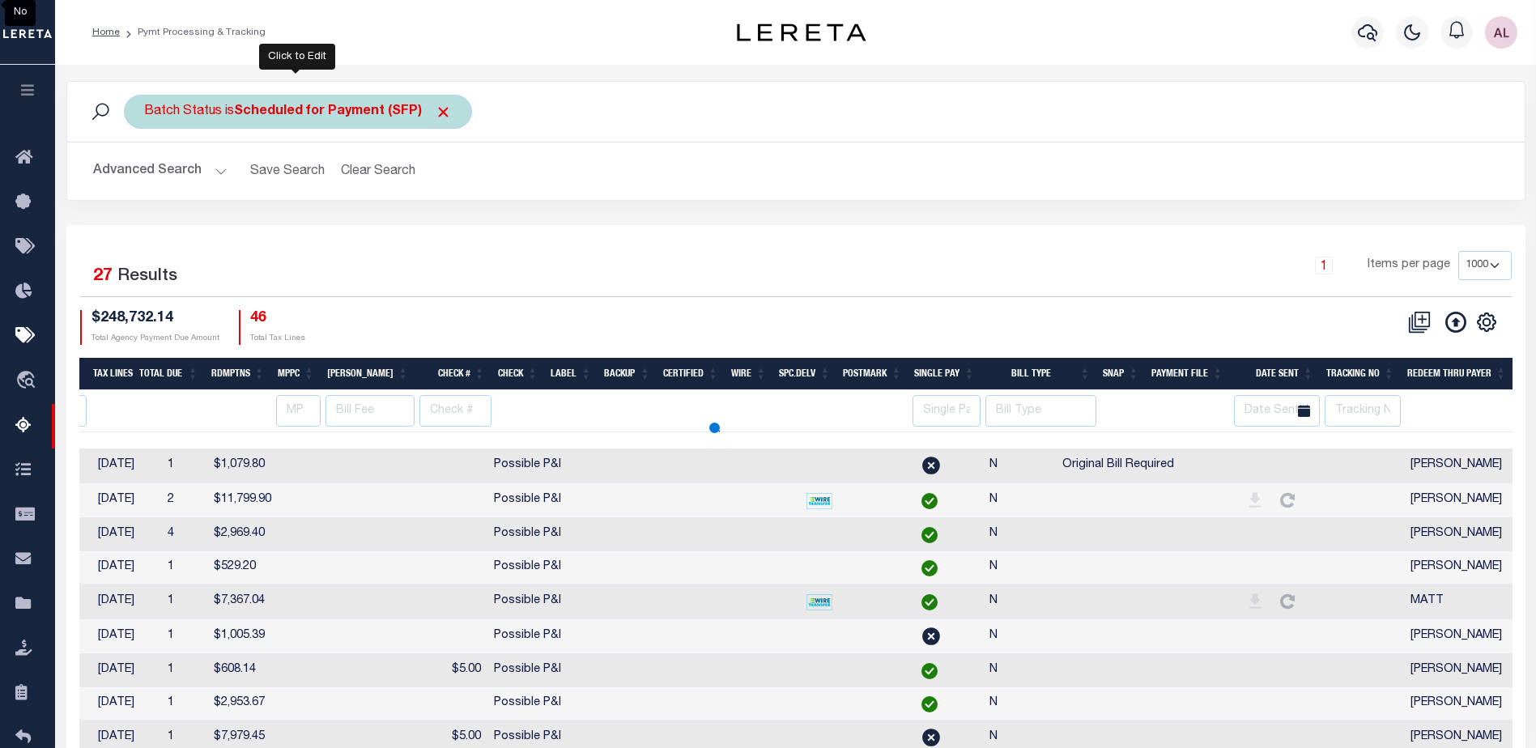
click at [393, 106] on b "Scheduled for Payment (SFP)" at bounding box center [343, 111] width 218 height 13
select select "SFP"
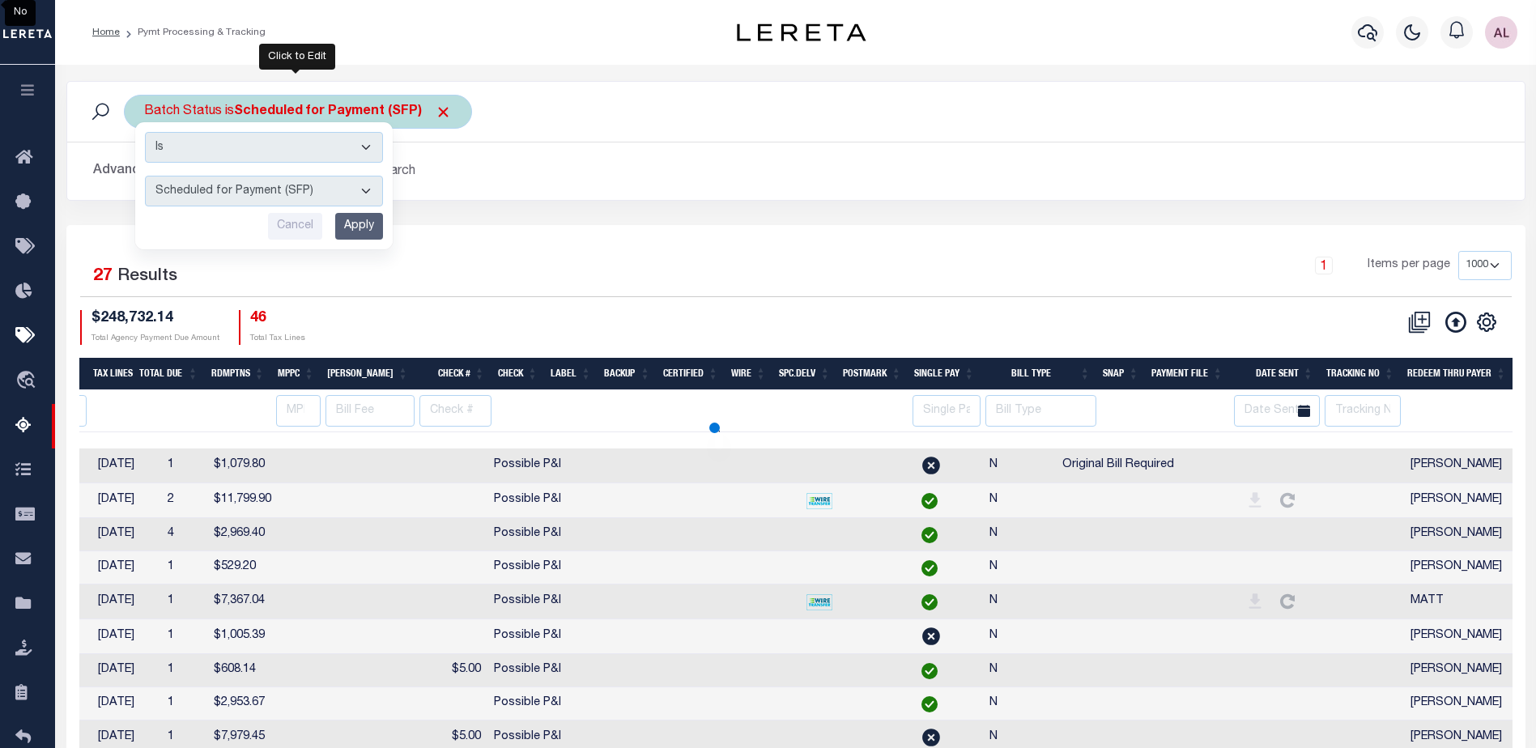
drag, startPoint x: 300, startPoint y: 185, endPoint x: 299, endPoint y: 196, distance: 10.7
click at [300, 185] on select "Awaiting Funds (AWF) Cleared and Complete (CAC) New Check Needed (NCN) Payment …" at bounding box center [264, 191] width 238 height 31
select select
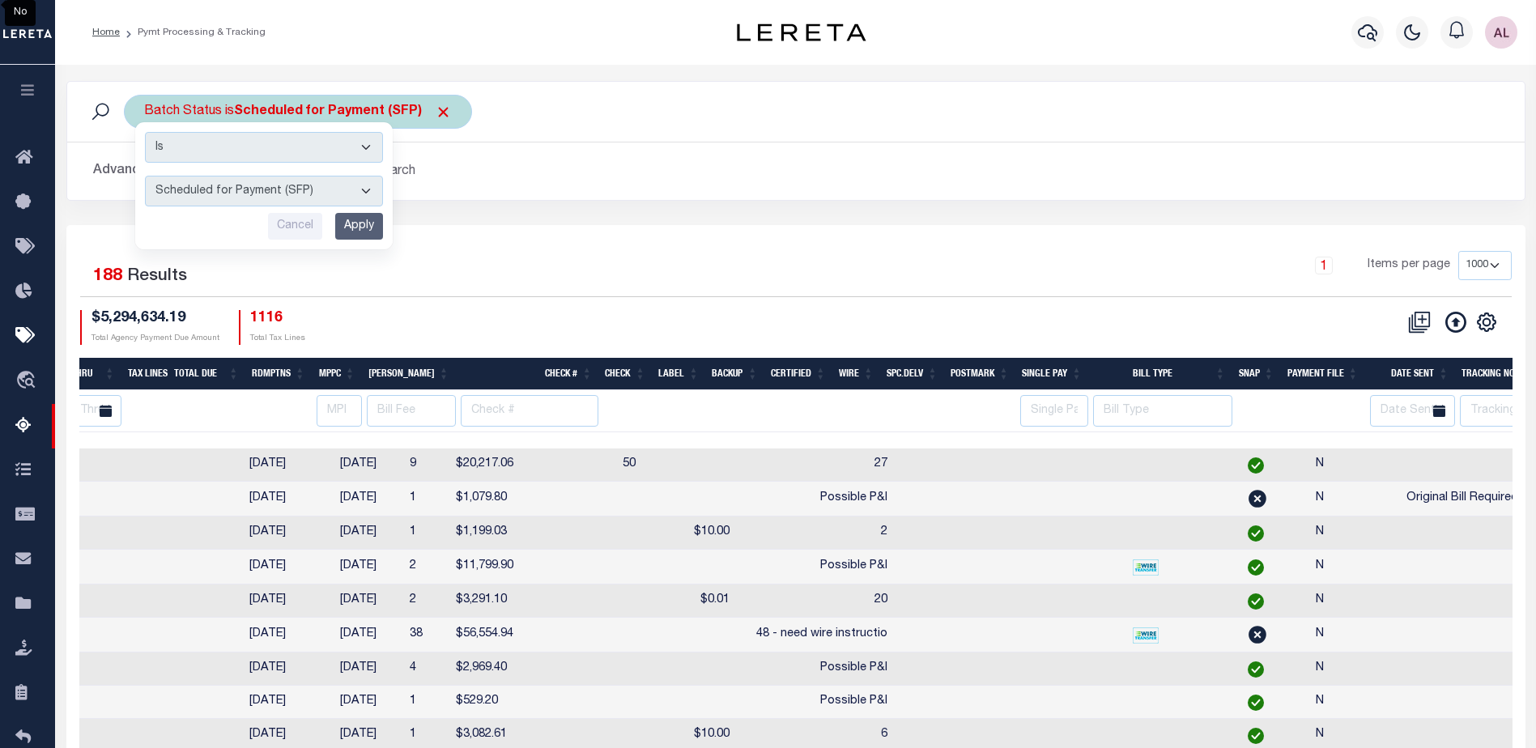
select select "RFP"
click at [145, 176] on select "Awaiting Funds (AWF) Cleared and Complete (CAC) New Check Needed (NCN) Payment …" at bounding box center [264, 191] width 238 height 31
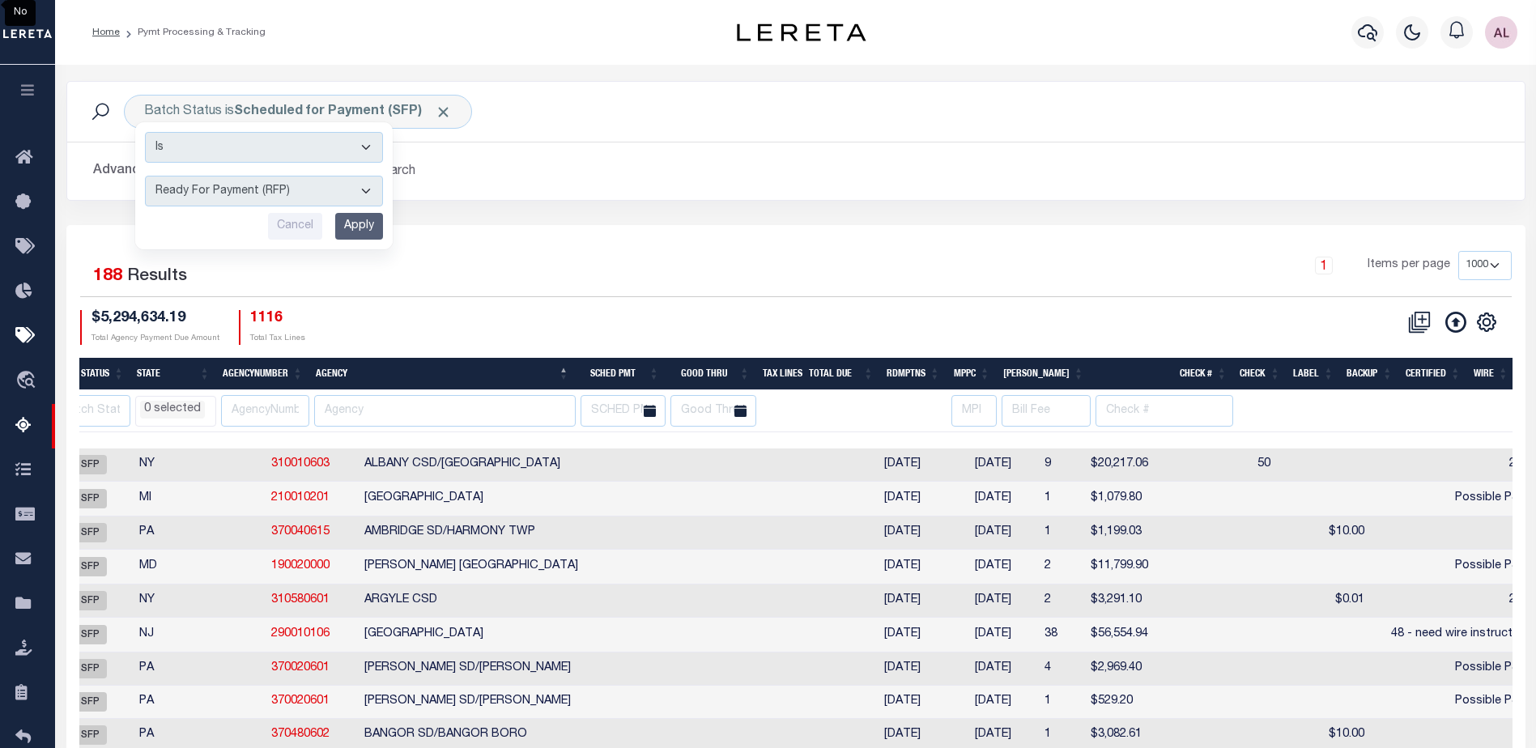
scroll to position [0, 138]
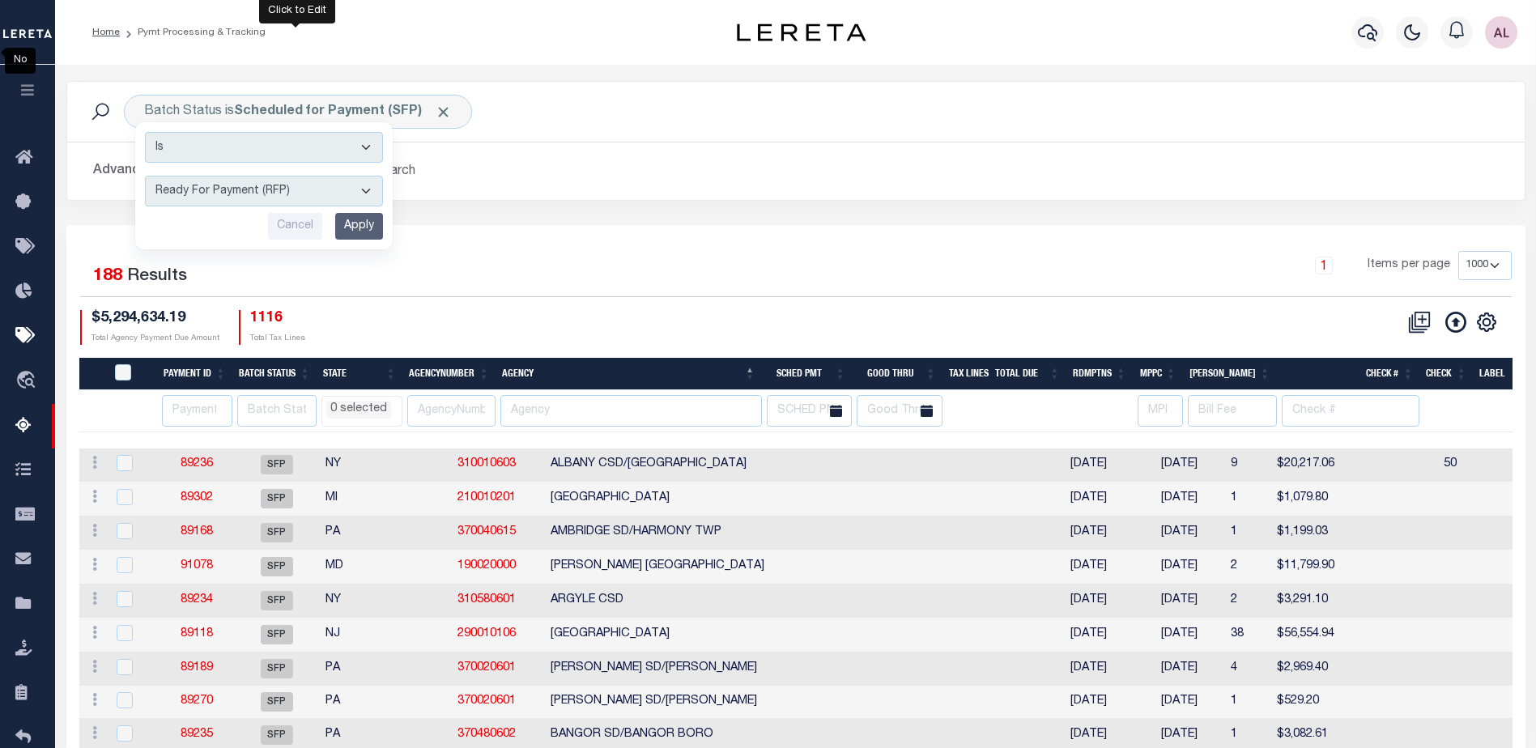
select select
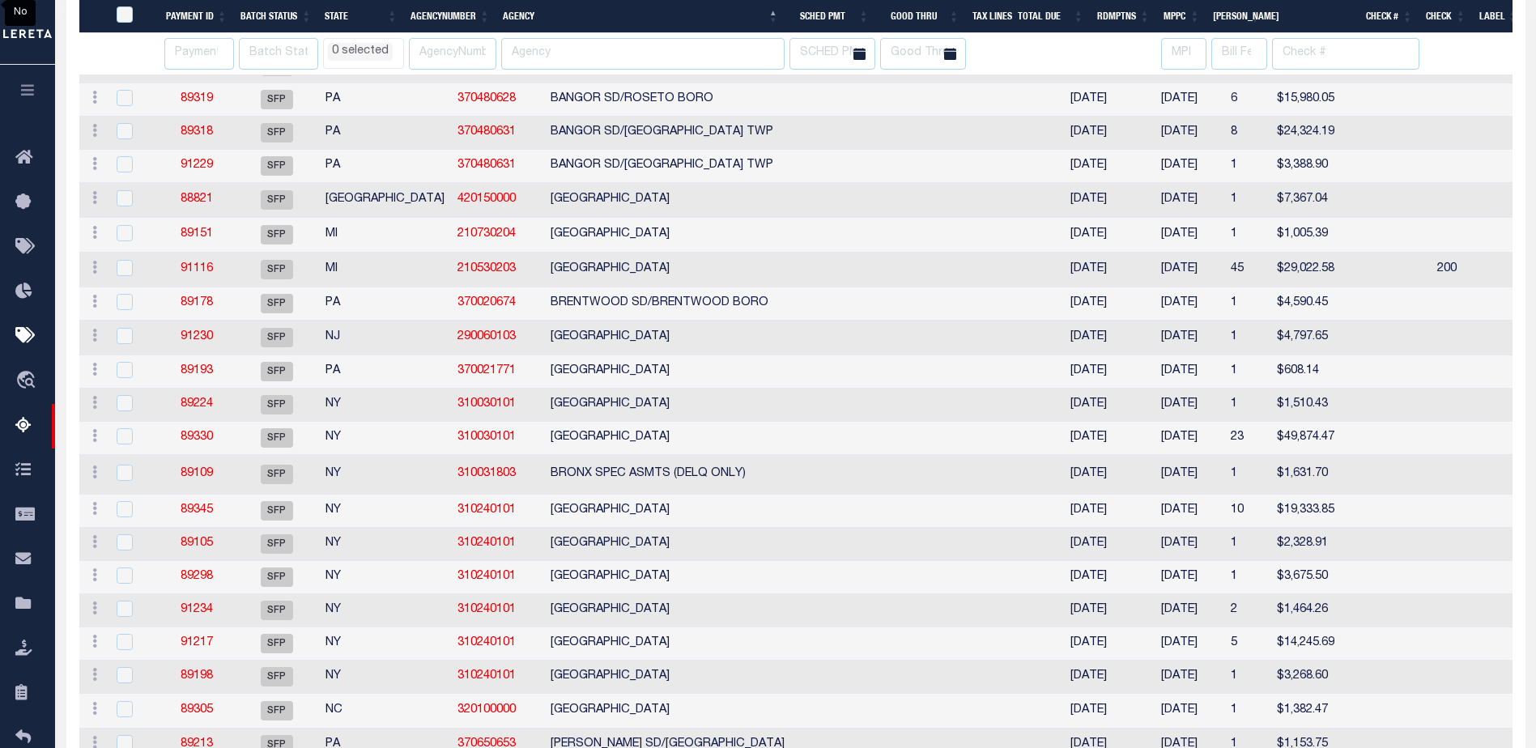
select select
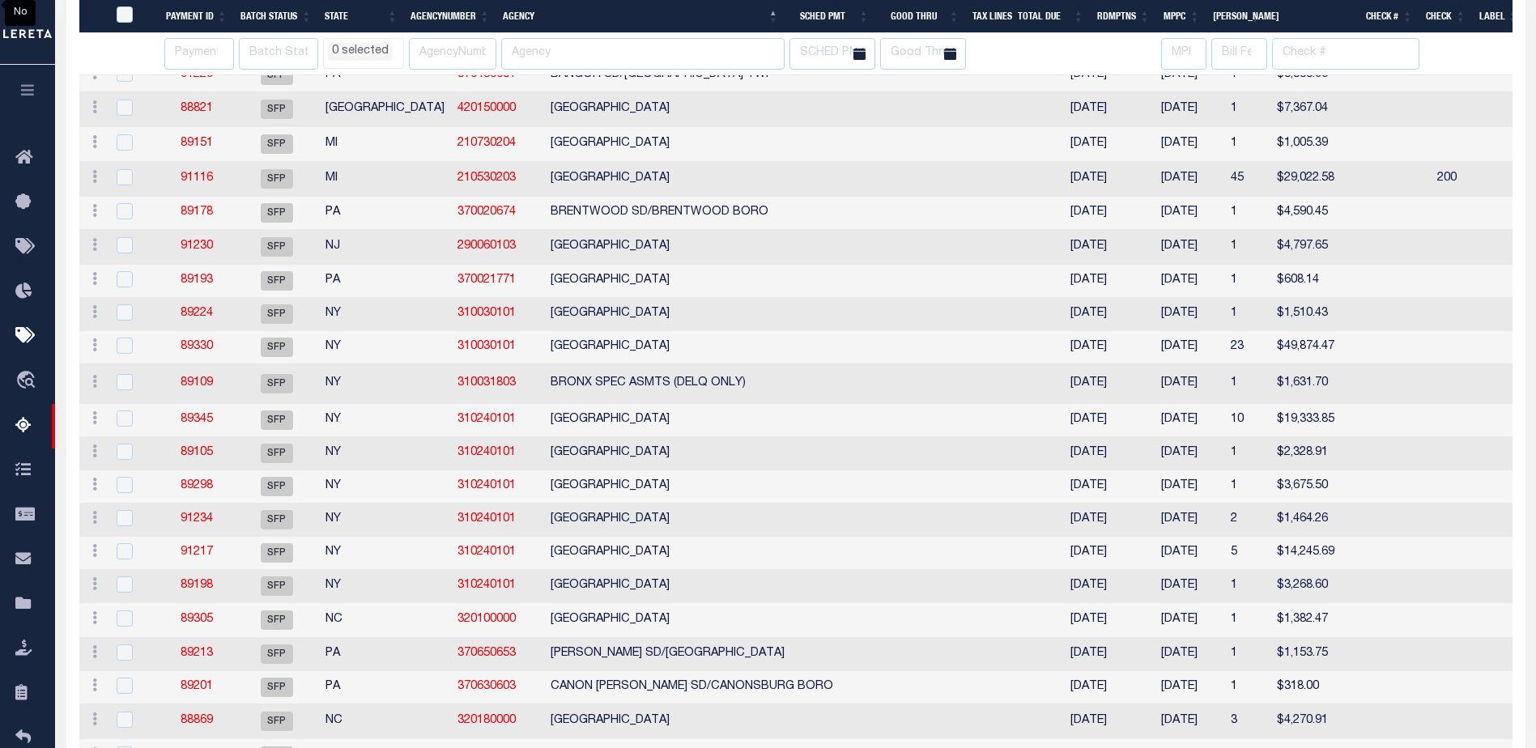
select select
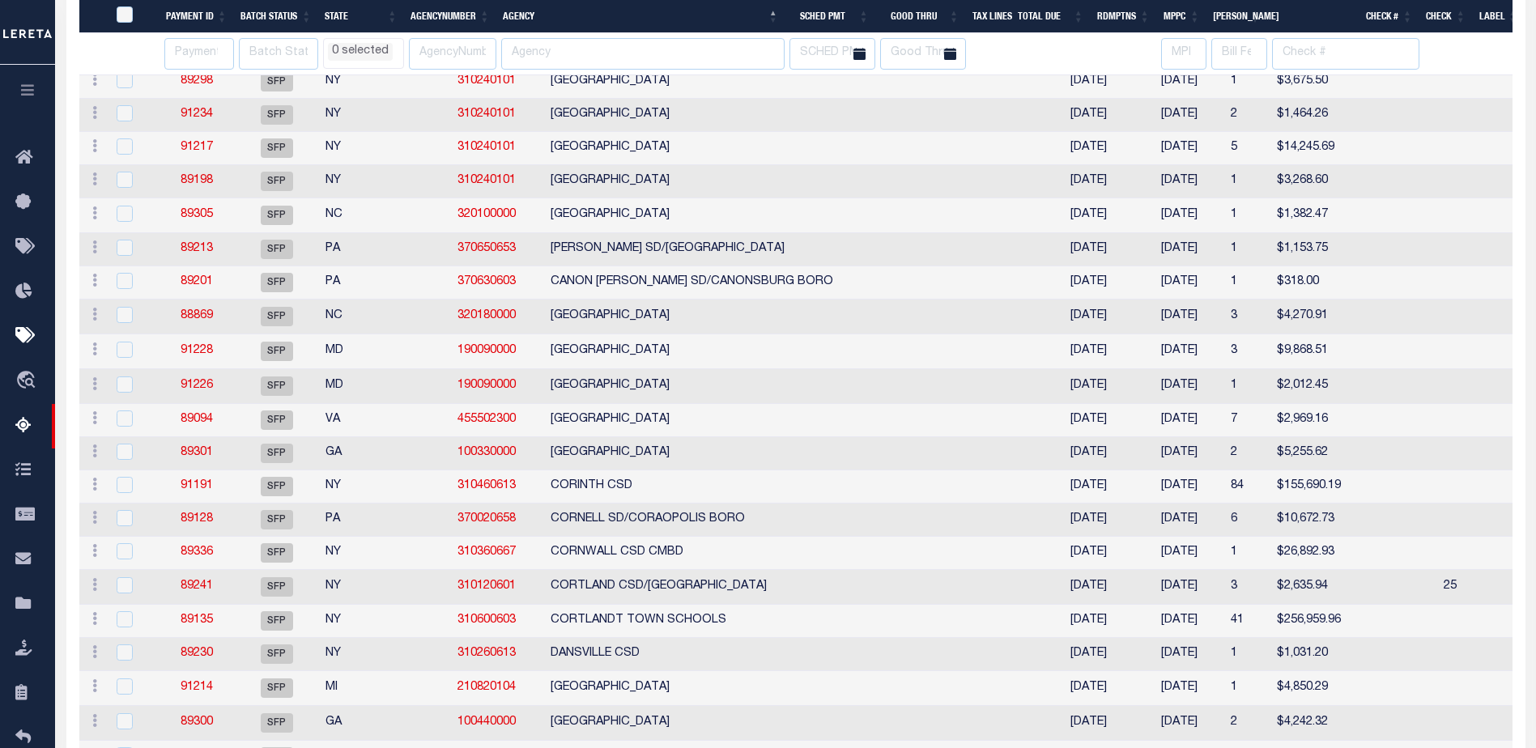
select select
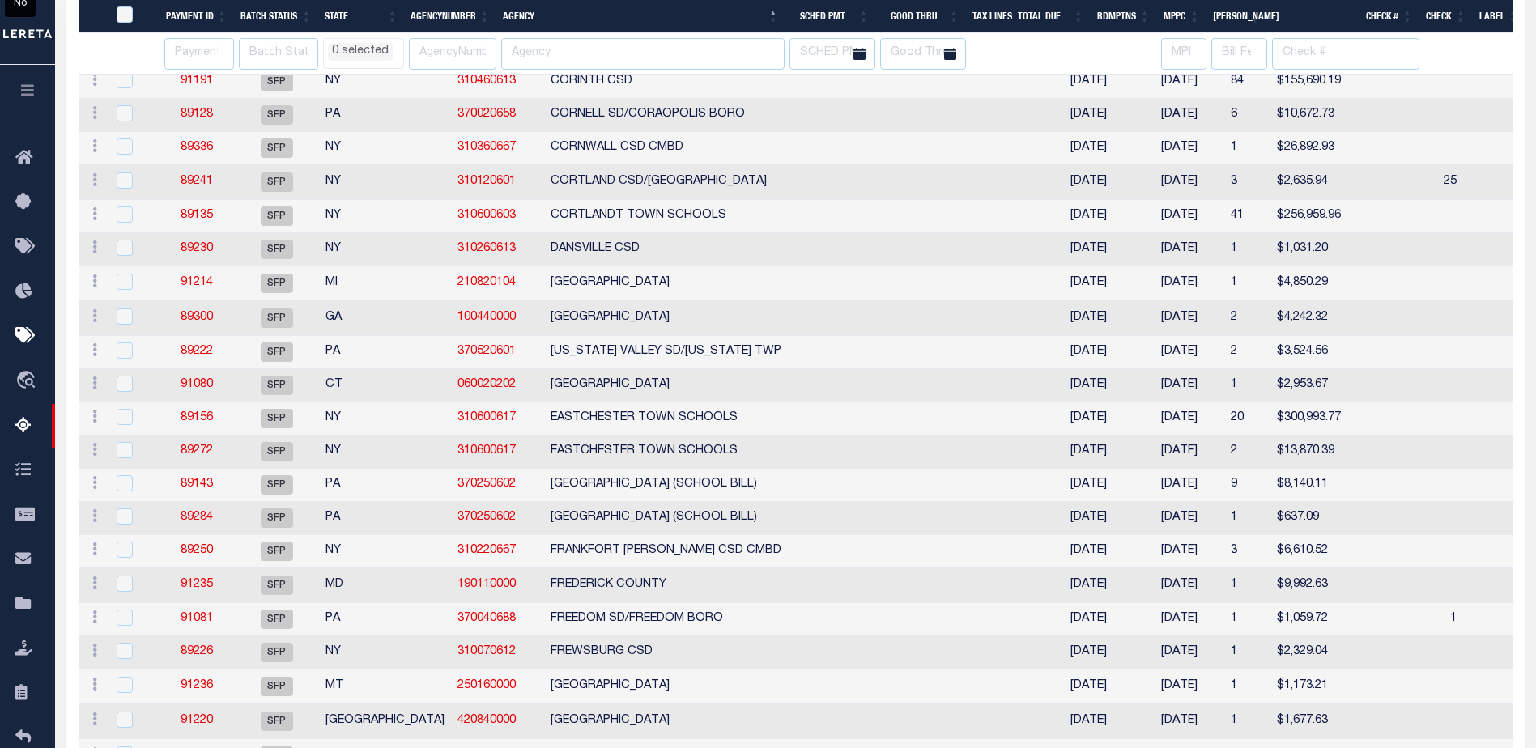
select select
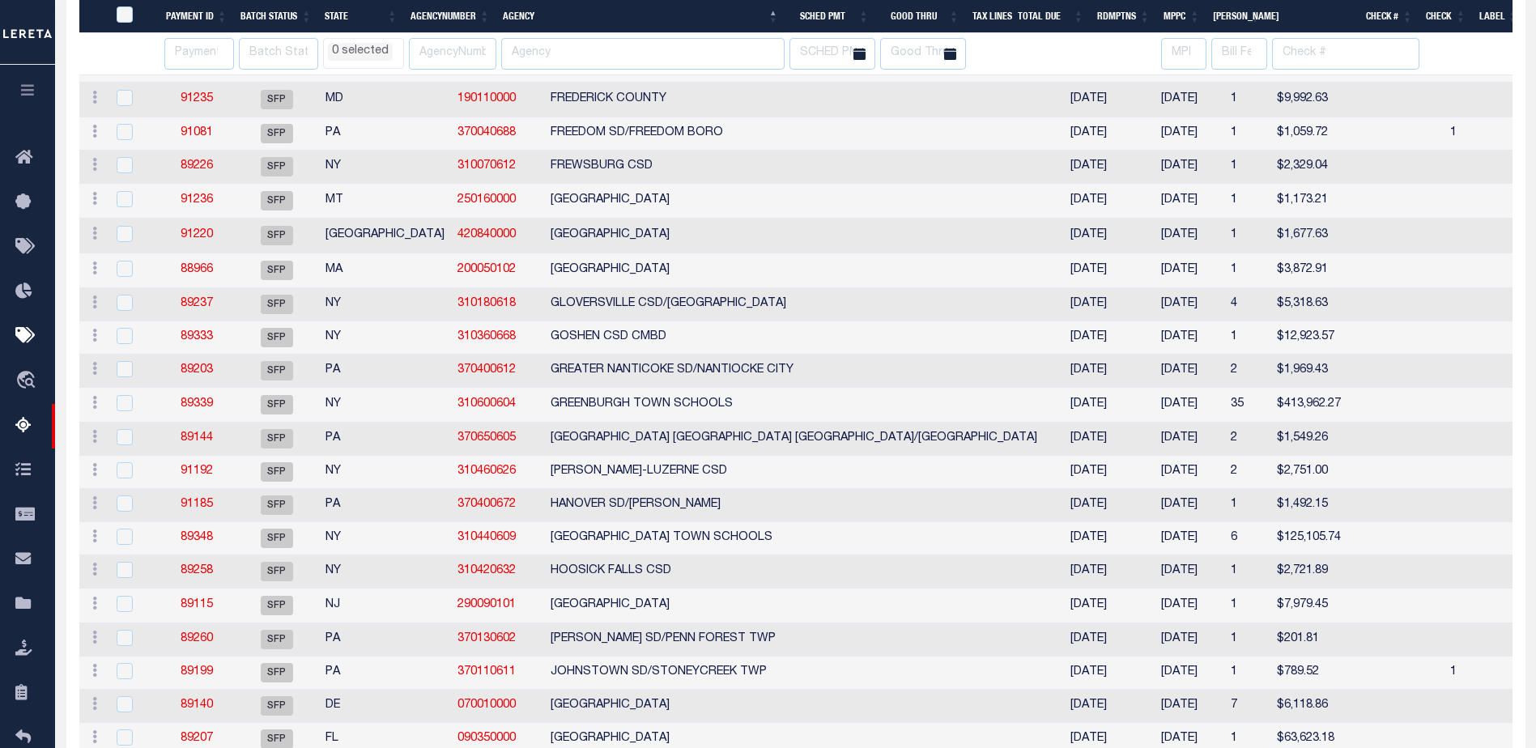
select select
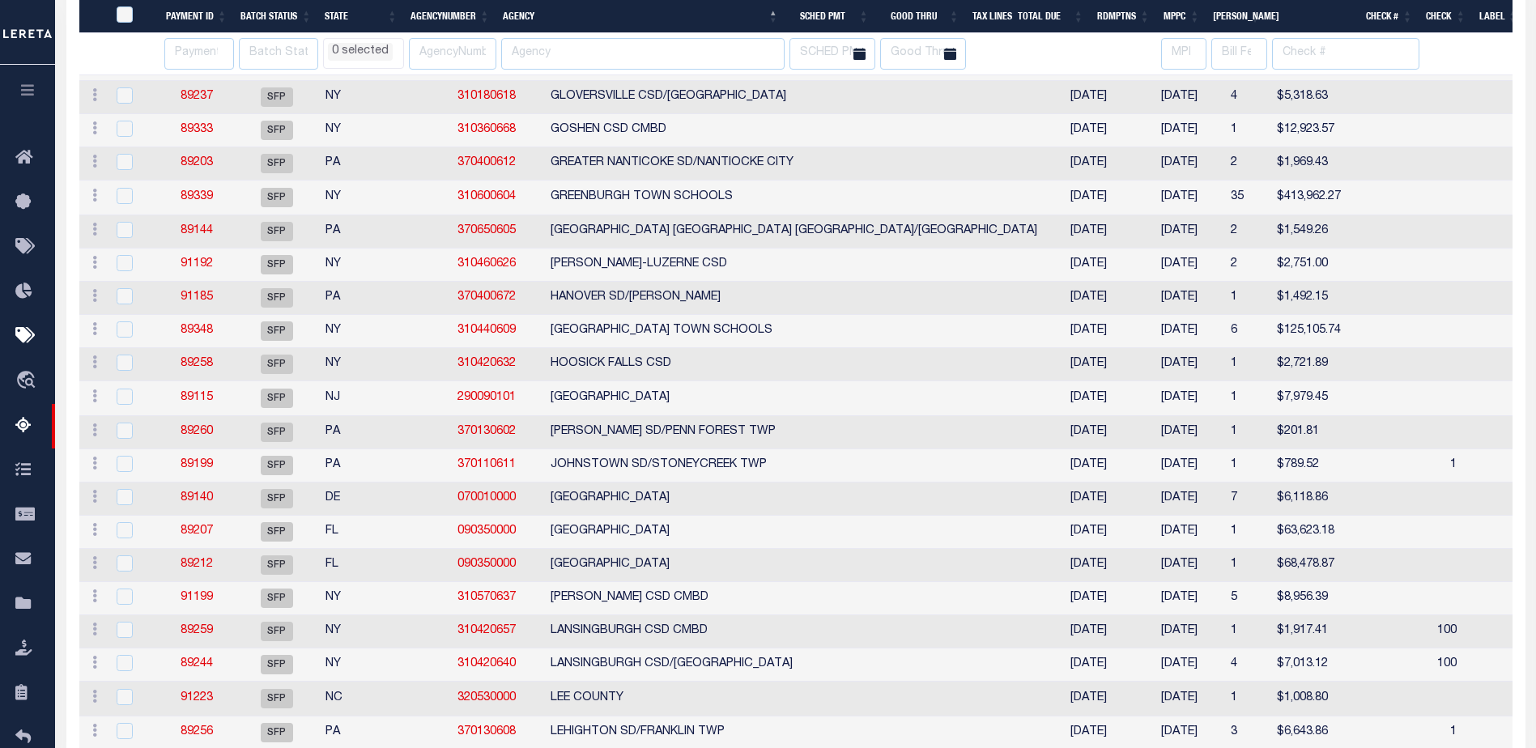
select select
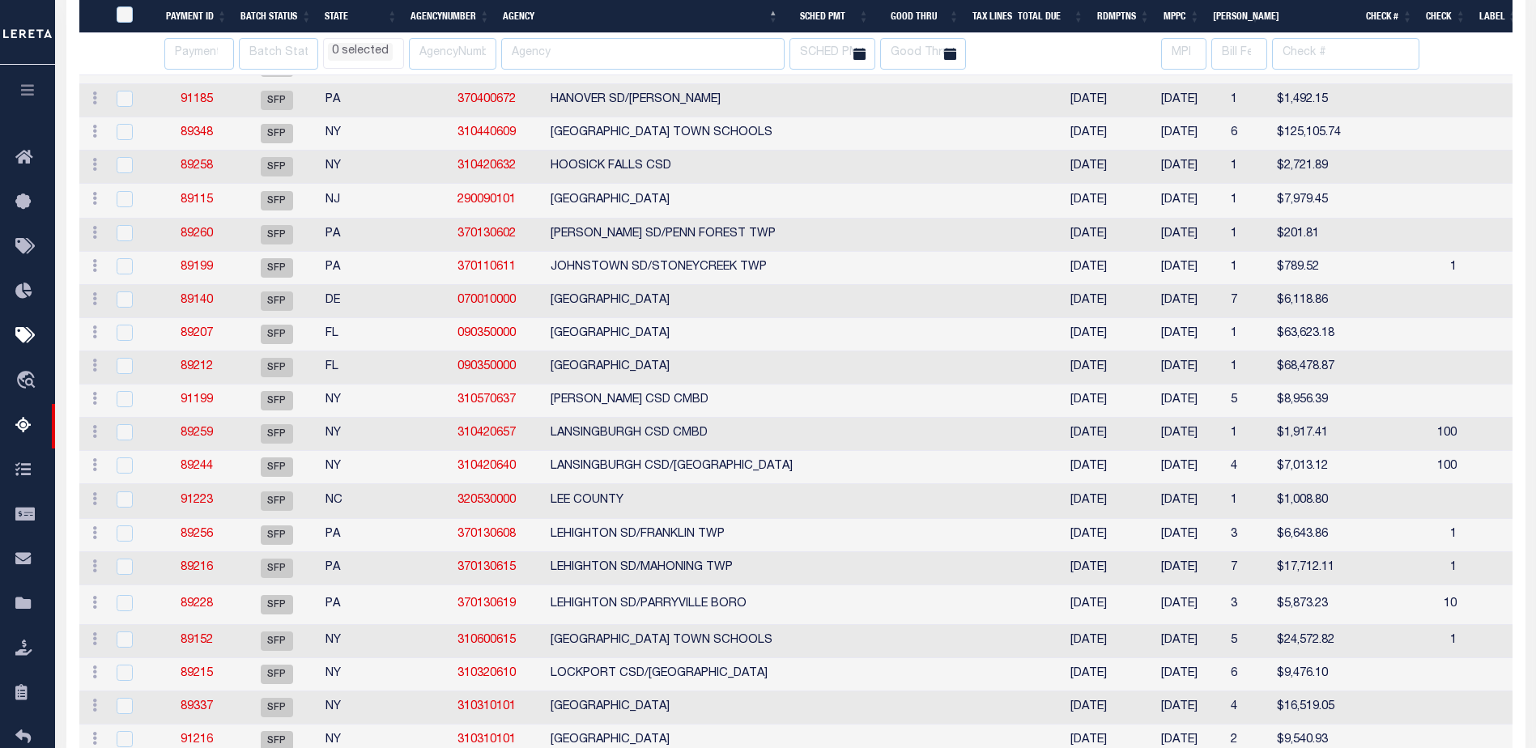
select select
click at [194, 273] on link "89199" at bounding box center [197, 267] width 32 height 11
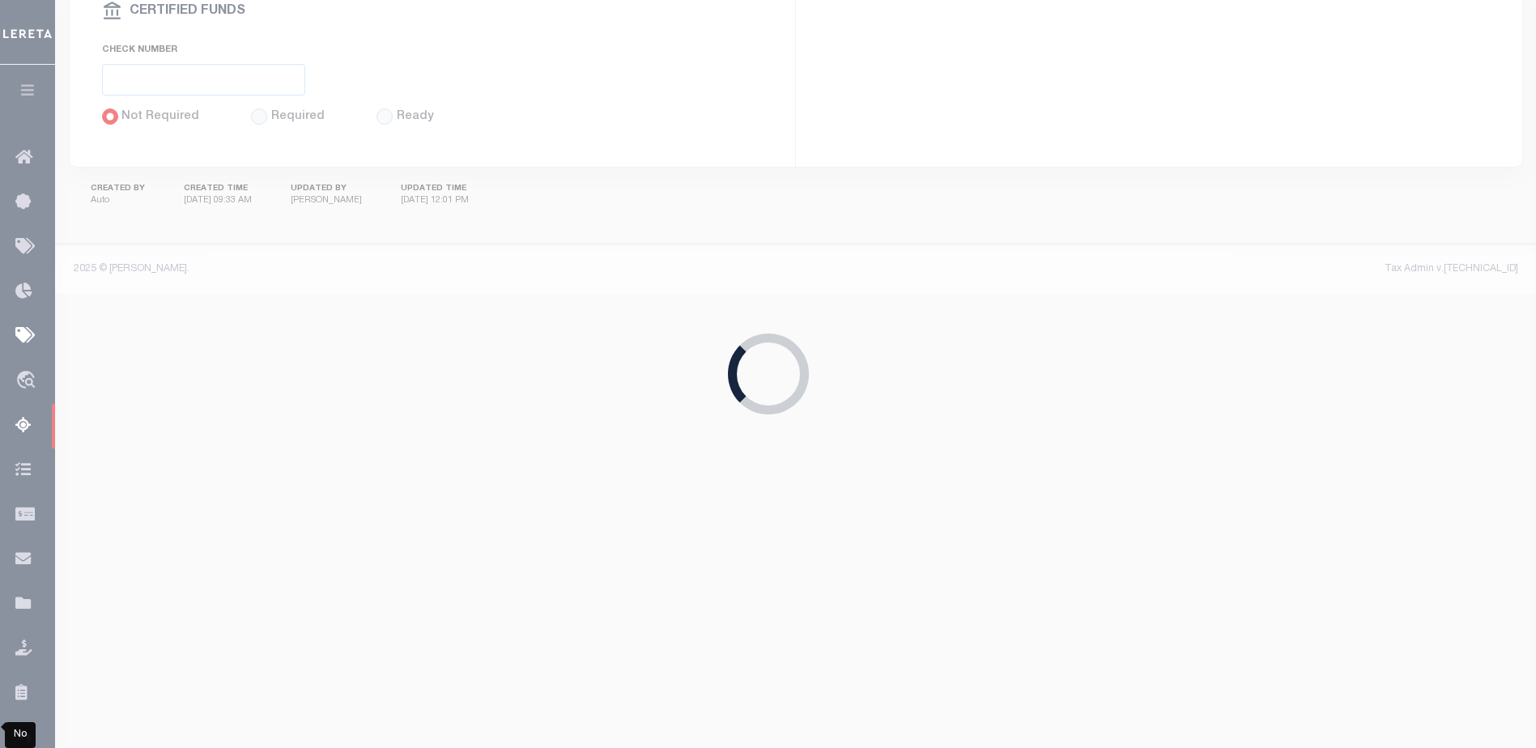
select select "SFP"
type input "08/20/2025"
select select
type input "Possible P&I"
select select
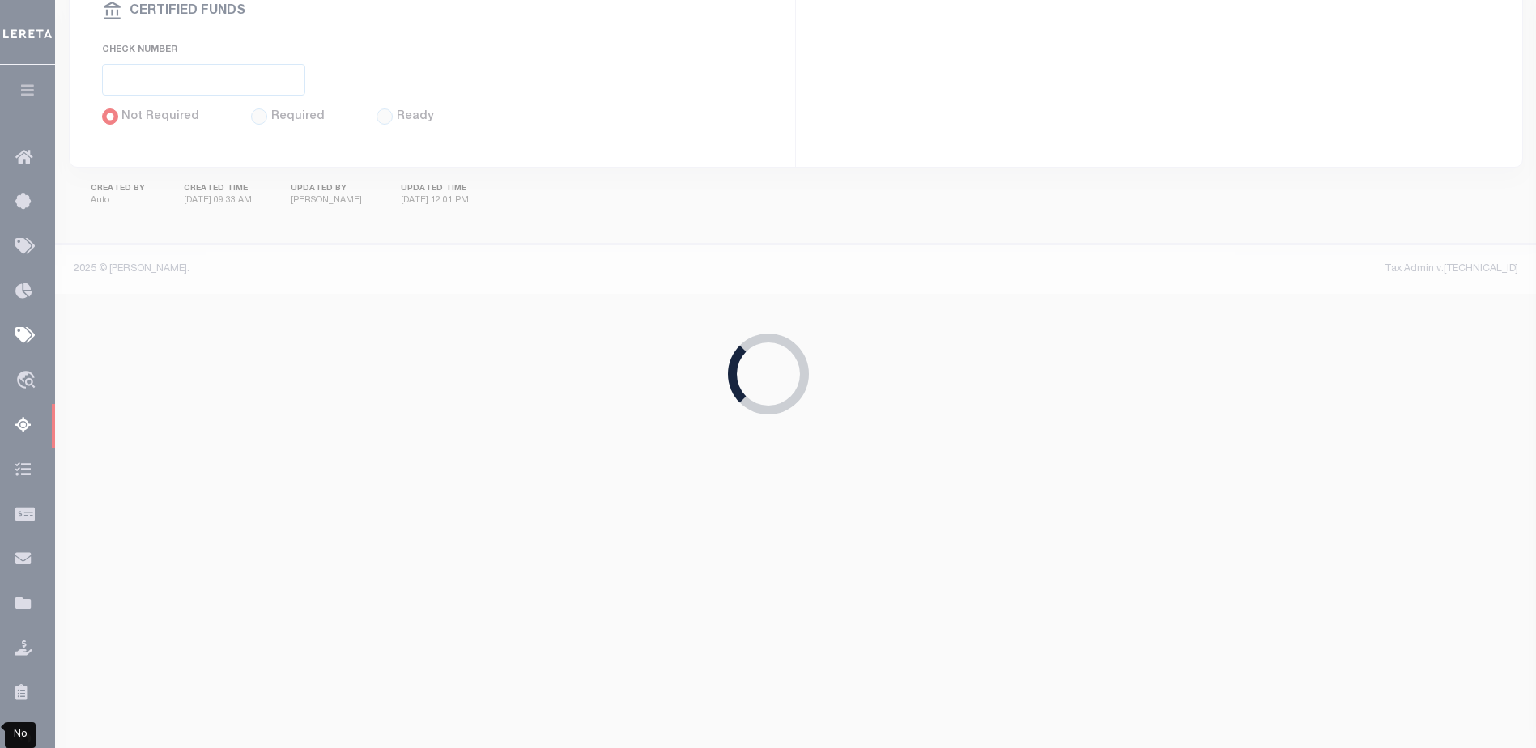
checkbox input "false"
type input "Audria"
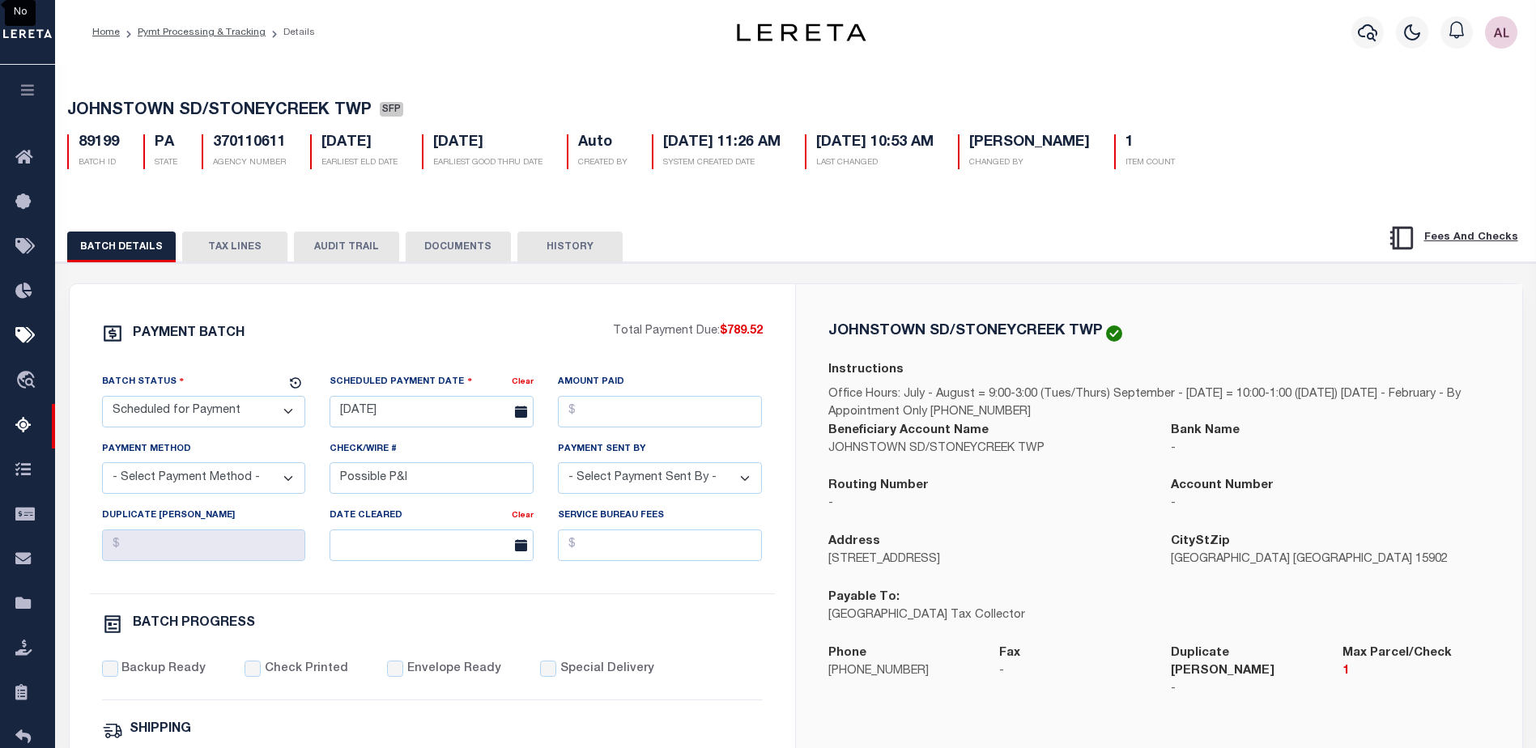
click at [211, 411] on select "- Select Status - Scheduled for Payment Ready For Payment Payment Sent Cleared …" at bounding box center [204, 412] width 204 height 32
select select "RFP"
click at [102, 399] on select "- Select Status - Scheduled for Payment Ready For Payment Payment Sent Cleared …" at bounding box center [204, 412] width 204 height 32
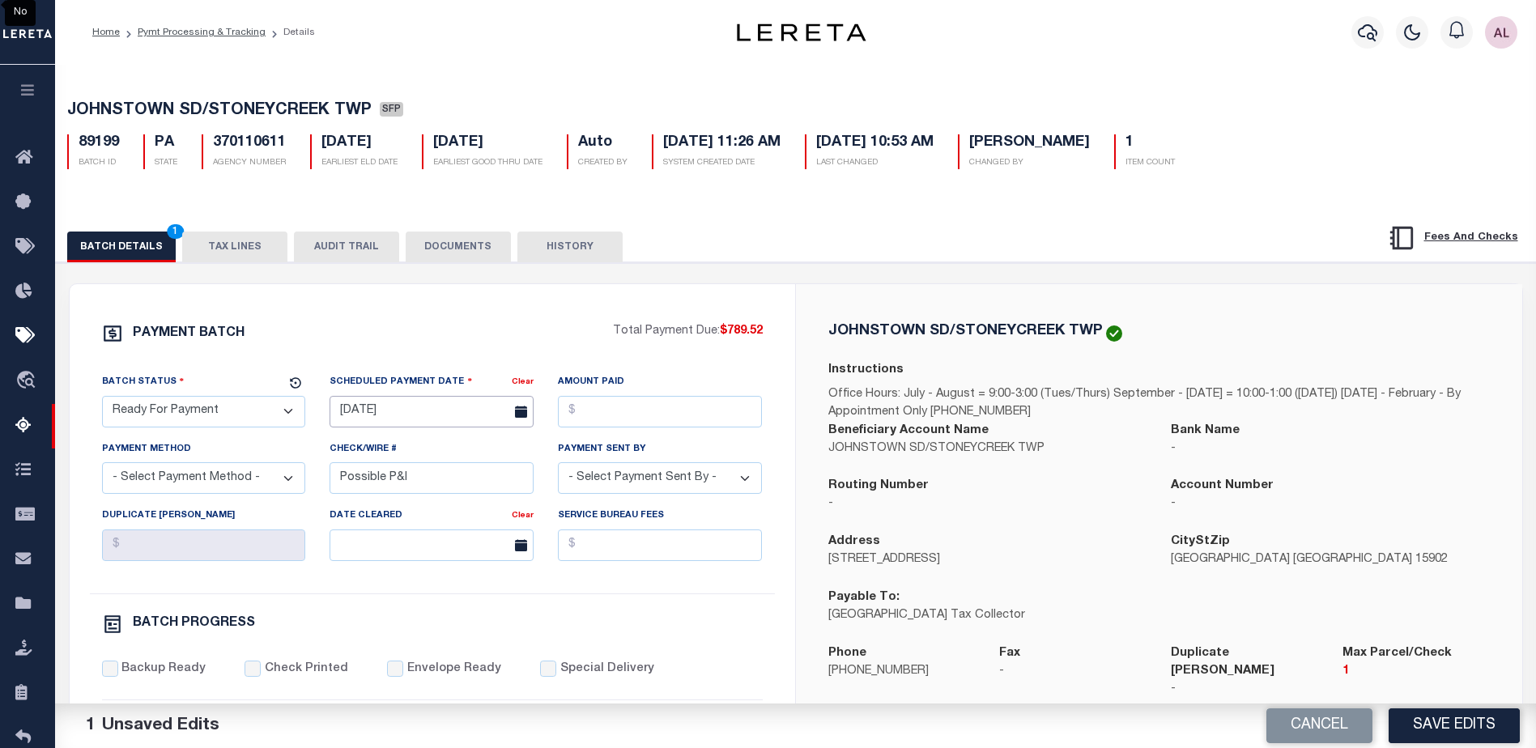
click at [405, 415] on input "08/20/2025" at bounding box center [432, 412] width 204 height 32
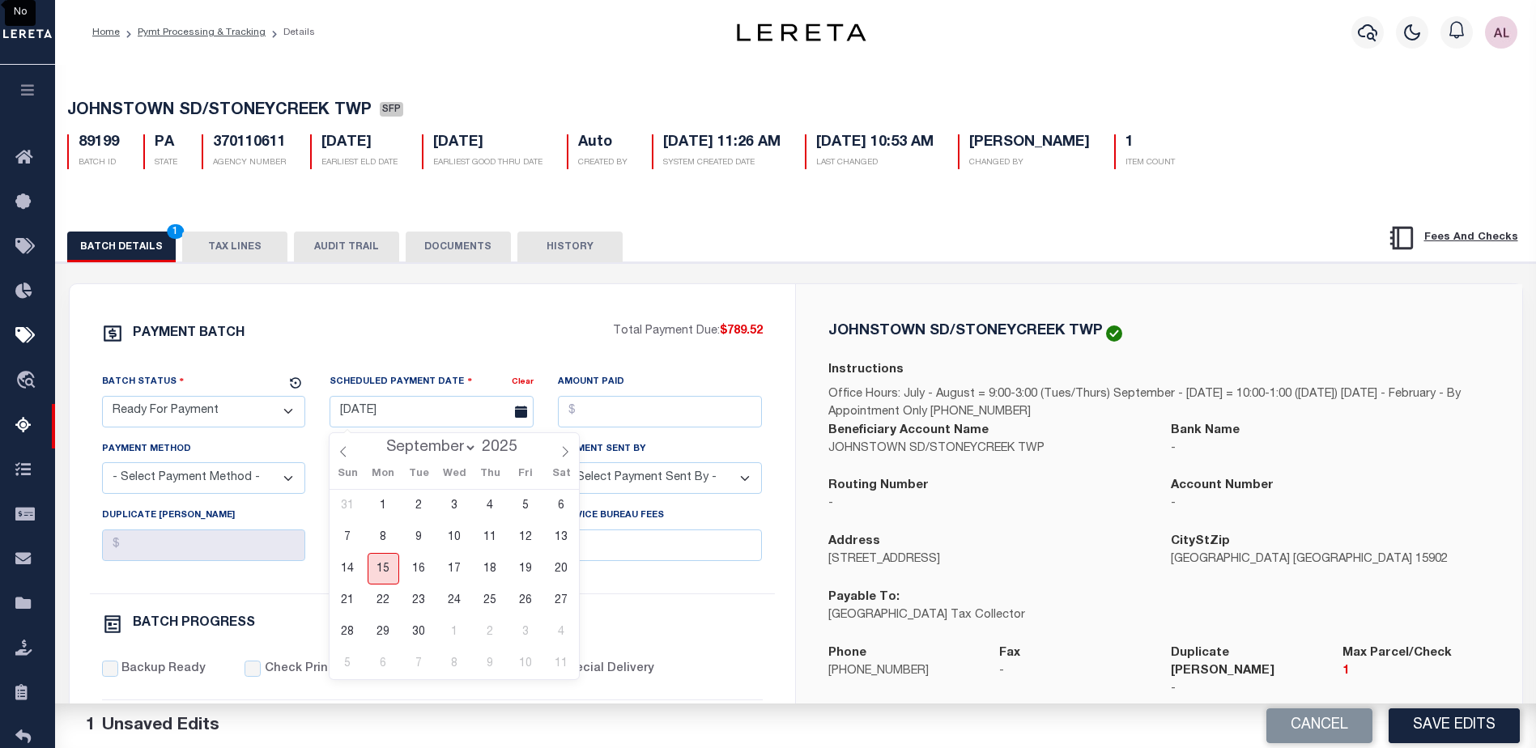
drag, startPoint x: 381, startPoint y: 564, endPoint x: 408, endPoint y: 547, distance: 31.7
click at [382, 564] on span "15" at bounding box center [384, 569] width 32 height 32
type input "09/15/2025"
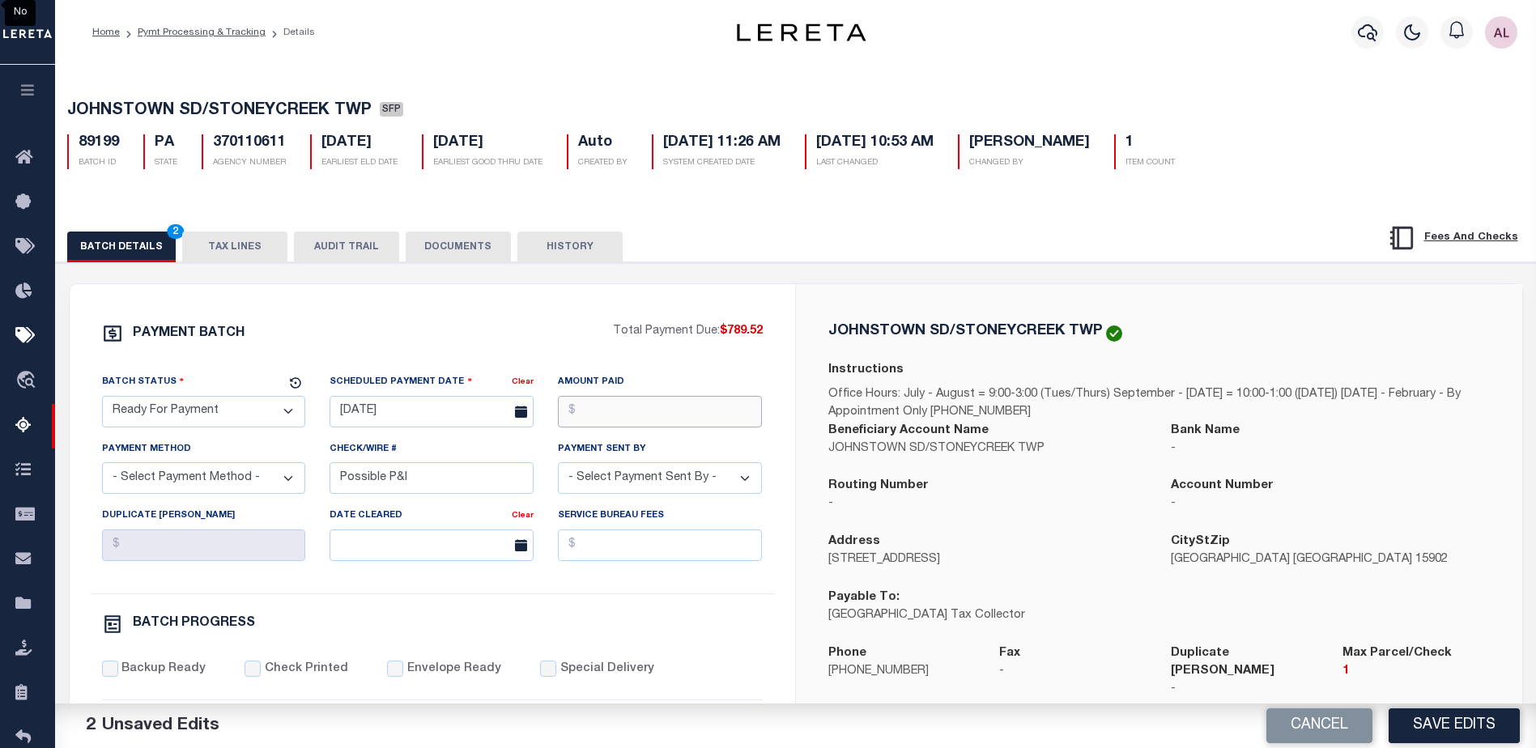
click at [604, 428] on input "Amount Paid" at bounding box center [660, 412] width 204 height 32
type input "$789.52"
drag, startPoint x: 641, startPoint y: 485, endPoint x: 632, endPoint y: 479, distance: 10.6
click at [635, 482] on select "- Select Payment Sent By - Aakash Patel Abdul Muzain Adams, Pamela S Adhikary R…" at bounding box center [660, 478] width 204 height 32
select select "Little, Audria"
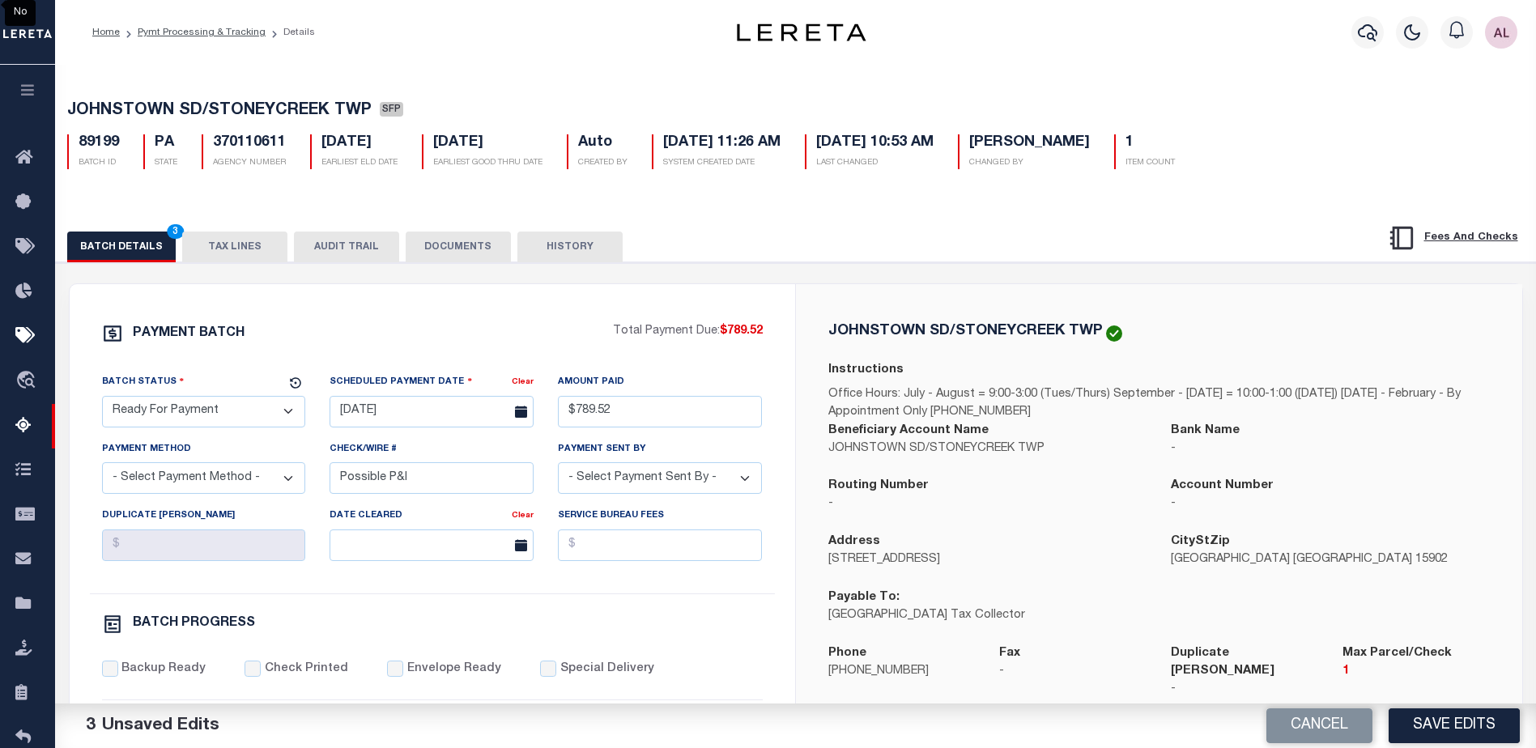
drag, startPoint x: 628, startPoint y: 482, endPoint x: 407, endPoint y: 453, distance: 222.2
click at [628, 482] on select "- Select Payment Sent By - Aakash Patel Abdul Muzain Adams, Pamela S Adhikary R…" at bounding box center [660, 478] width 204 height 32
drag, startPoint x: 422, startPoint y: 479, endPoint x: 263, endPoint y: 469, distance: 159.1
click at [263, 469] on div "Batch Status - Select Status - Scheduled for Payment Ready For Payment Payment …" at bounding box center [432, 483] width 685 height 220
click at [225, 489] on select "- Select Payment Method - ACH Certified Check Check Direct Deposit Wire Transfer" at bounding box center [204, 478] width 204 height 32
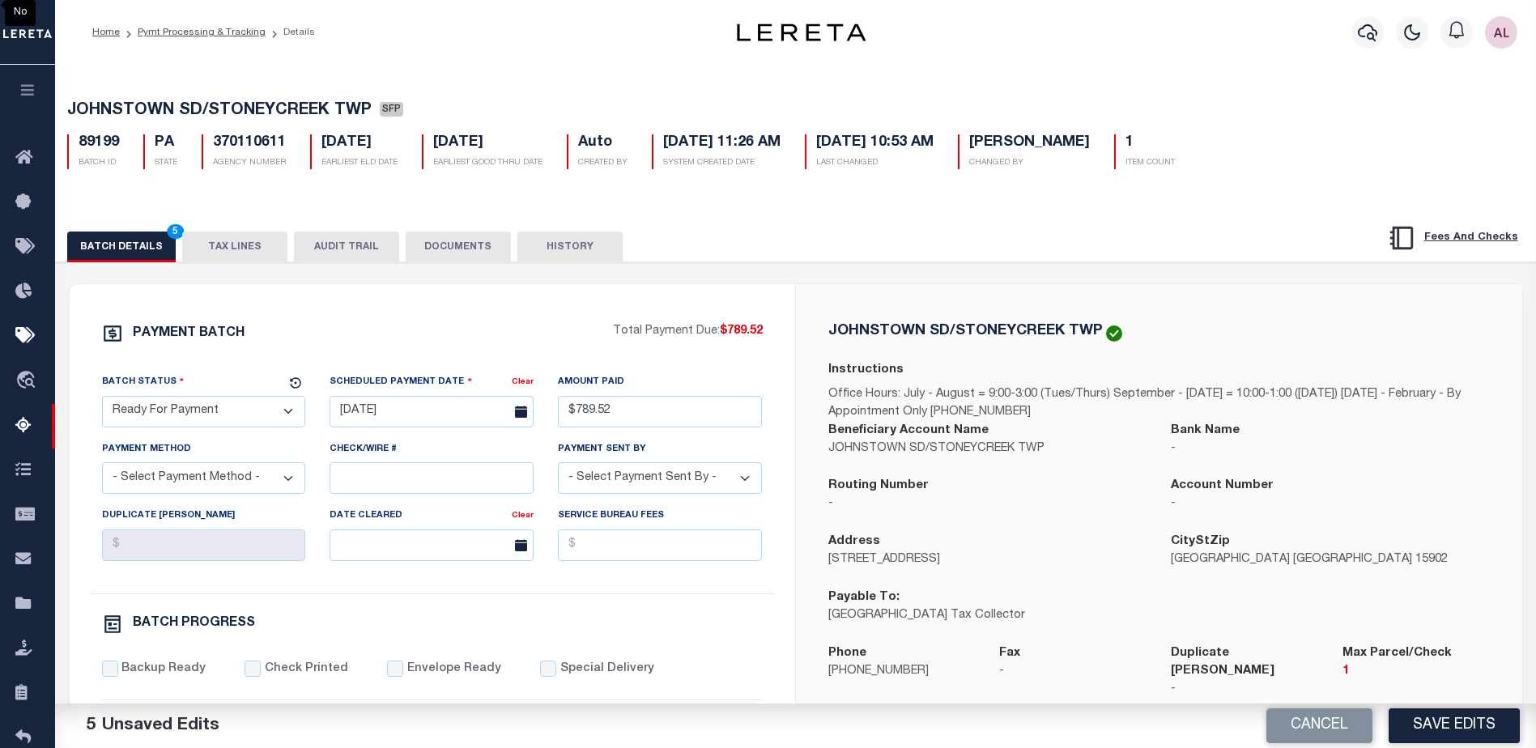
select select "CHK"
click at [102, 467] on select "- Select Payment Method - ACH Certified Check Check Direct Deposit Wire Transfer" at bounding box center [204, 478] width 204 height 32
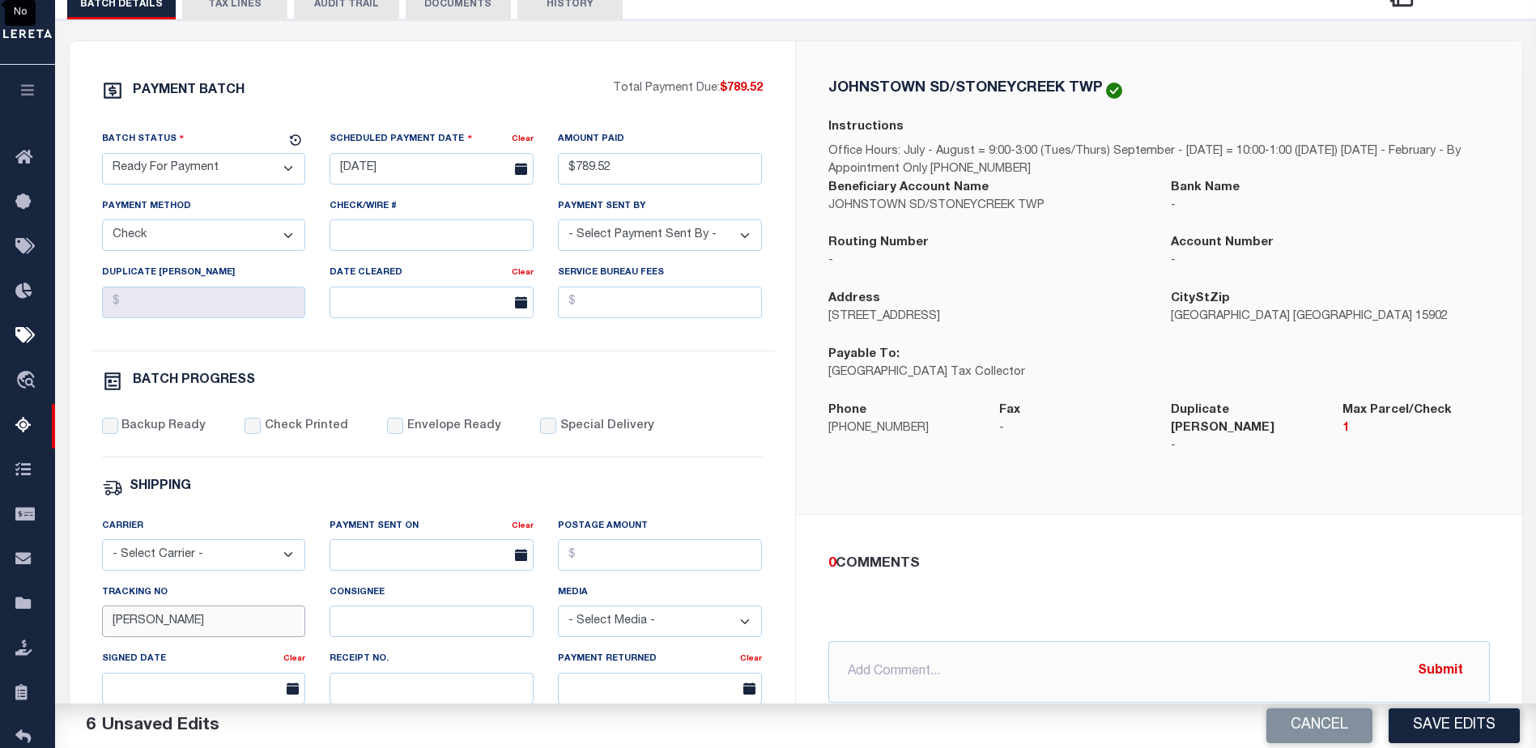
drag, startPoint x: 179, startPoint y: 623, endPoint x: 86, endPoint y: 623, distance: 93.1
click at [86, 623] on div "PAYMENT BATCH Total Payment Due: $789.52 Batch Status" at bounding box center [433, 514] width 726 height 947
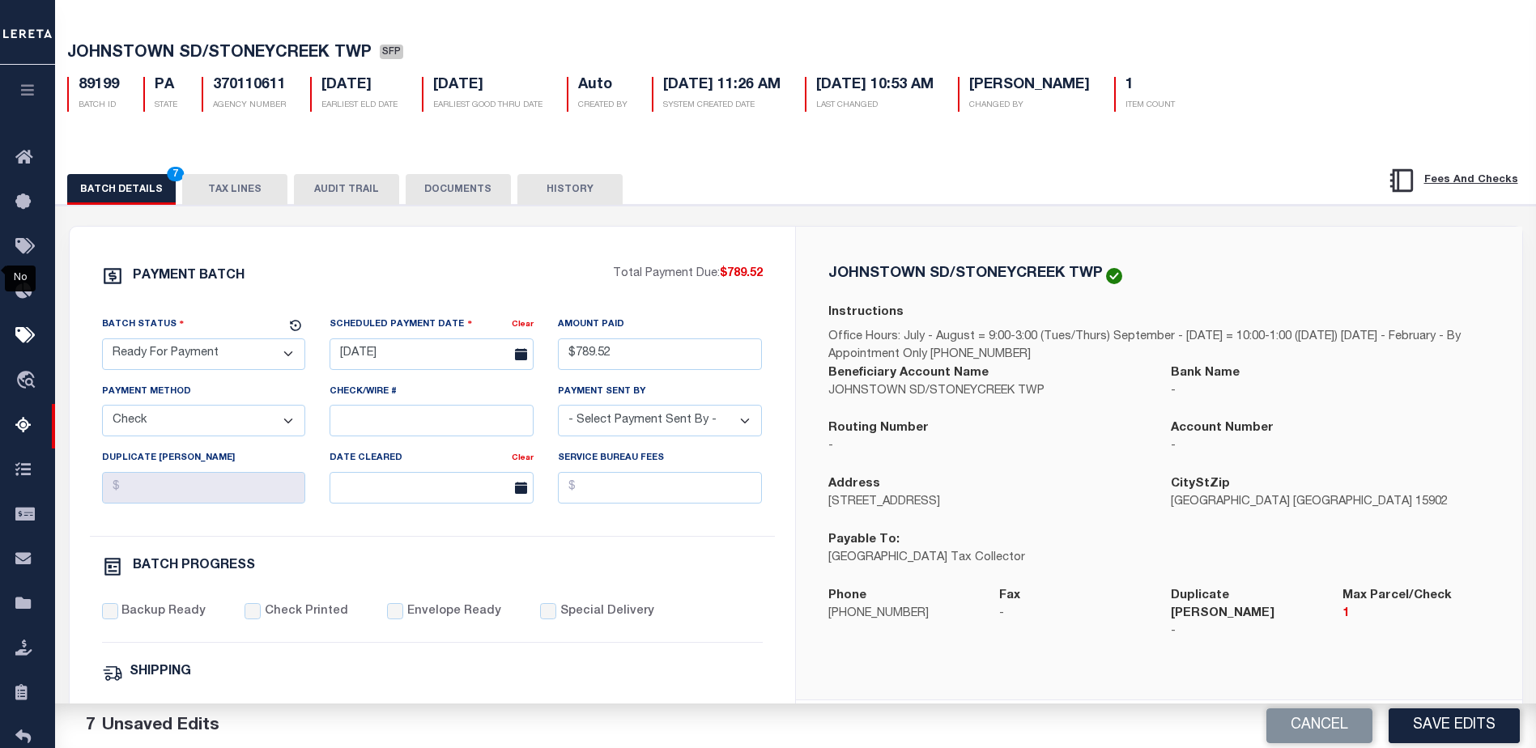
scroll to position [324, 0]
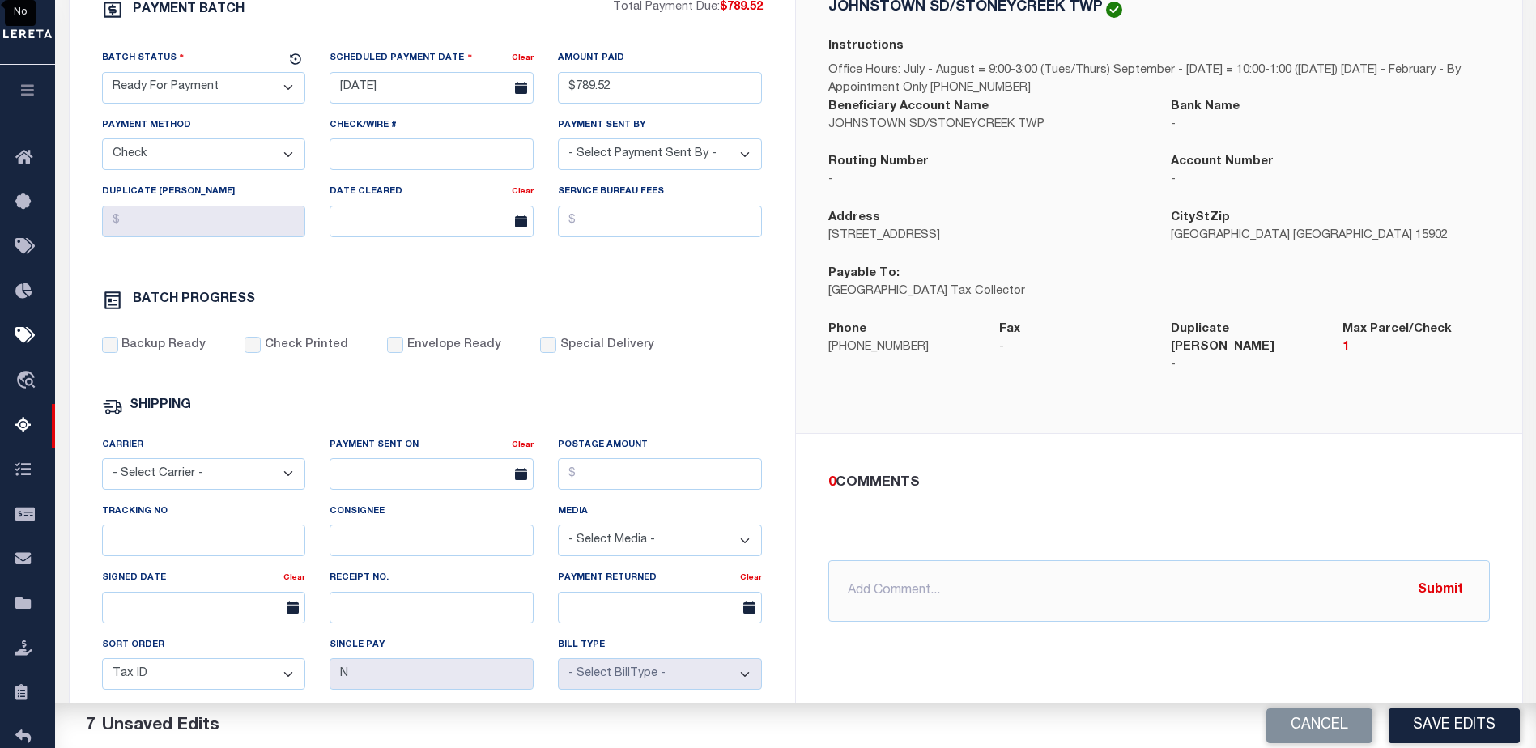
click at [1456, 728] on button "Save Edits" at bounding box center [1454, 726] width 131 height 35
select select
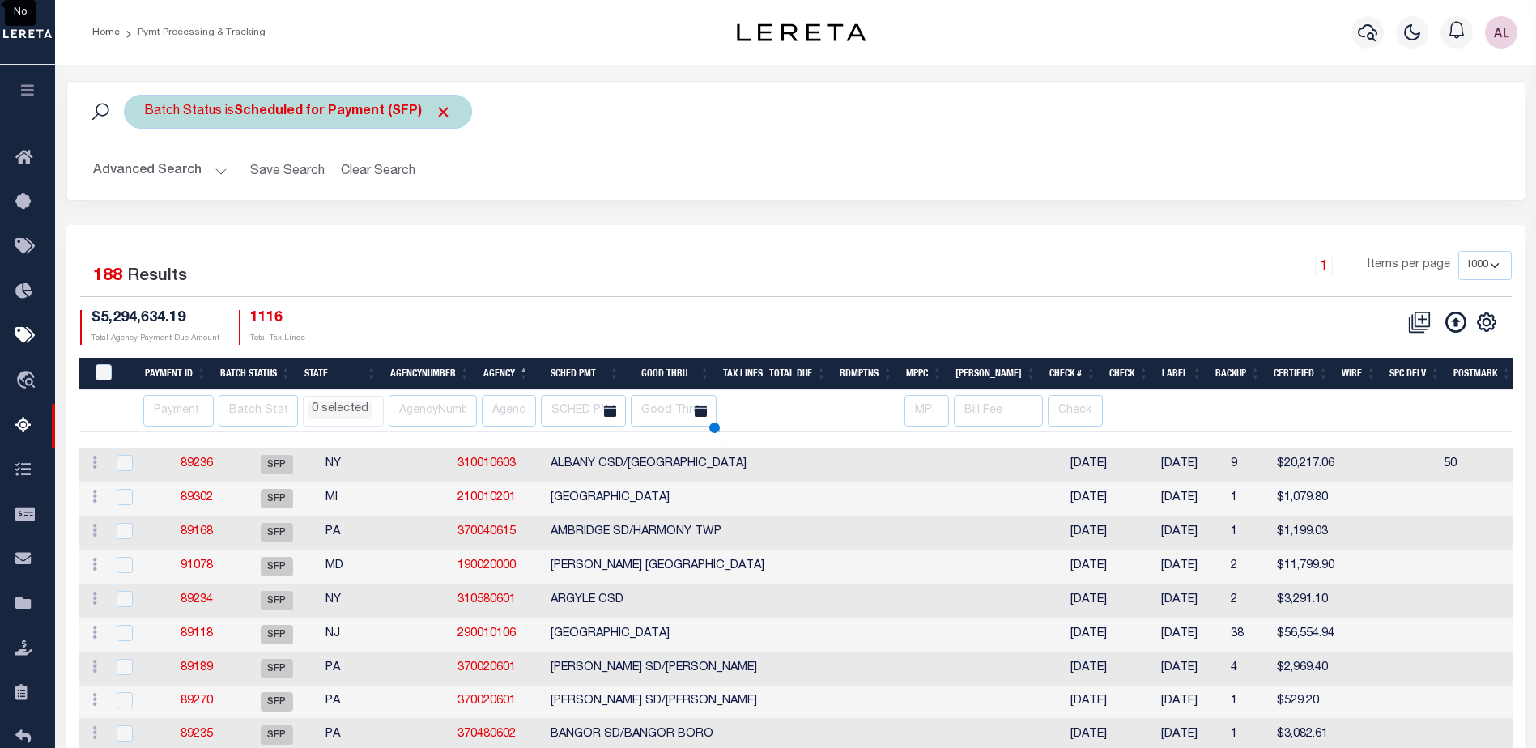
select select
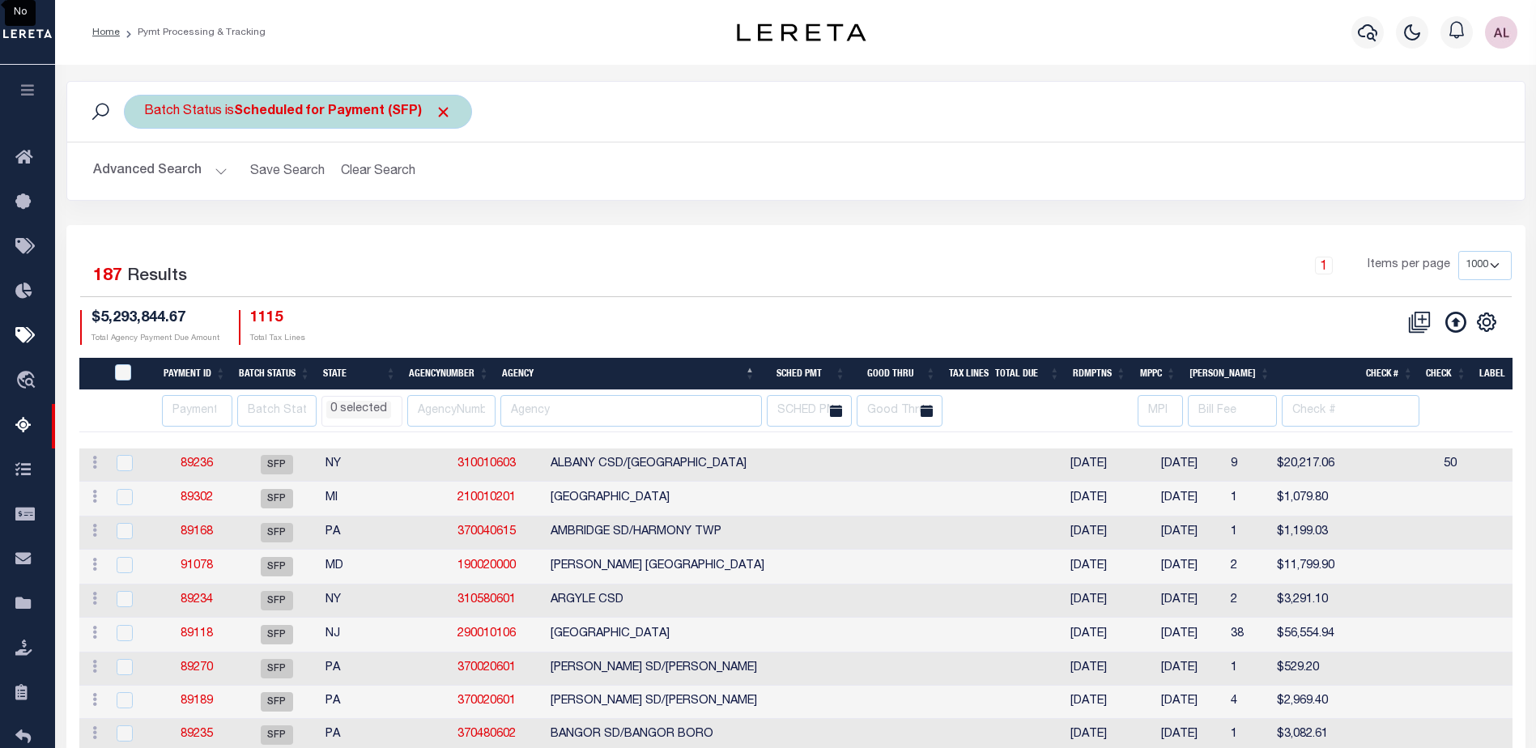
click at [347, 109] on b "Scheduled for Payment (SFP)" at bounding box center [343, 111] width 218 height 13
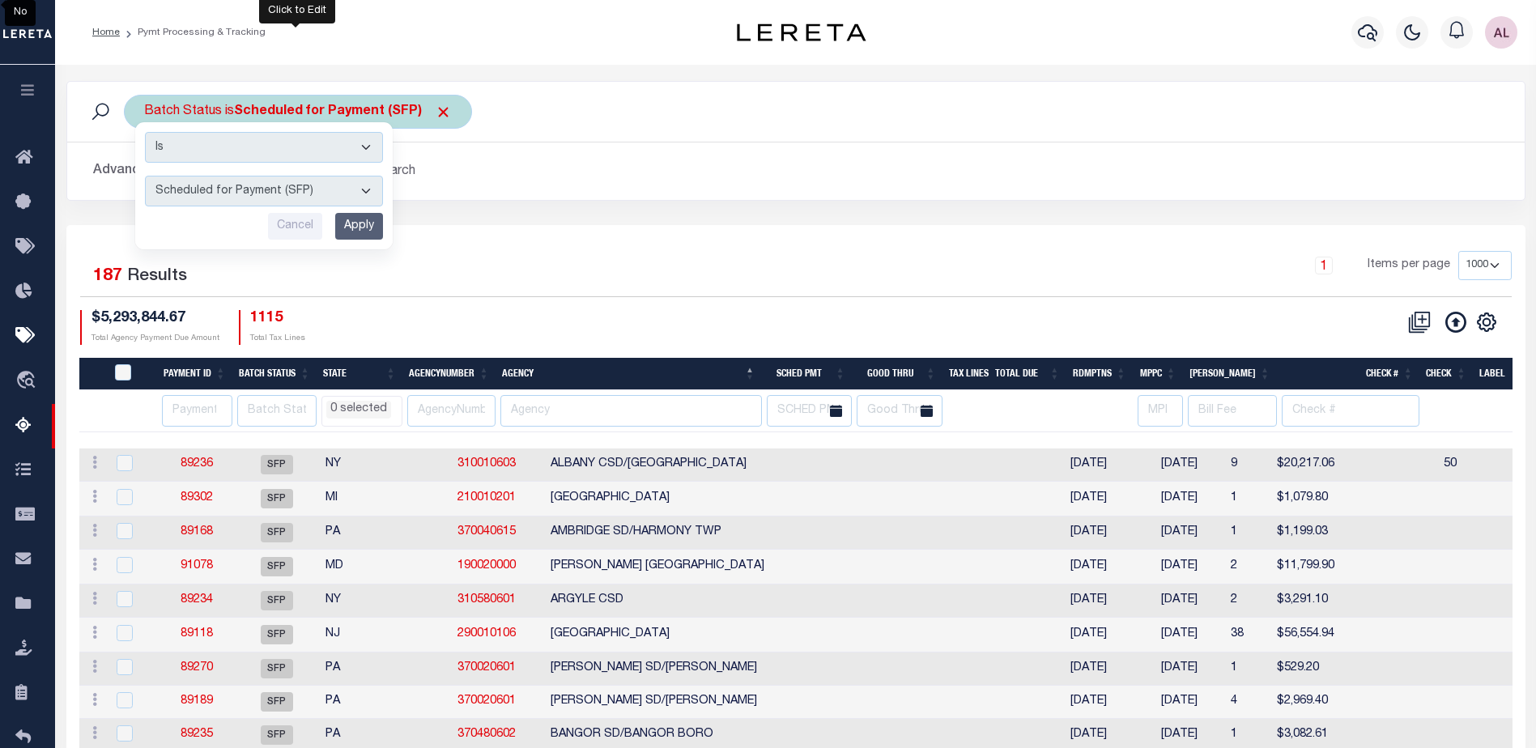
click at [273, 191] on select "Awaiting Funds (AWF) Cleared and Complete (CAC) New Check Needed (NCN) Payment …" at bounding box center [264, 191] width 238 height 31
select select "RFP"
click at [145, 176] on select "Awaiting Funds (AWF) Cleared and Complete (CAC) New Check Needed (NCN) Payment …" at bounding box center [264, 191] width 238 height 31
click at [376, 221] on input "Apply" at bounding box center [359, 226] width 48 height 27
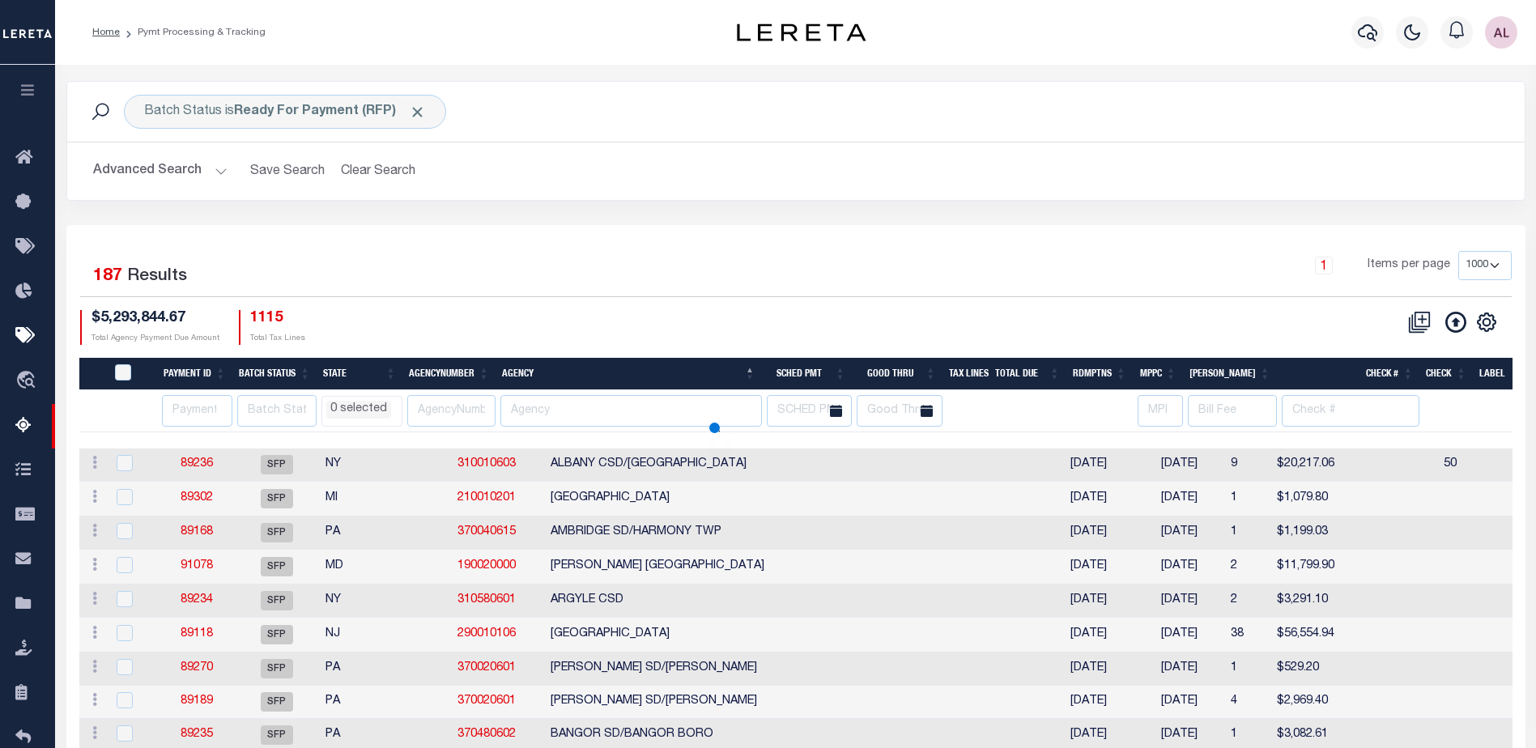
select select
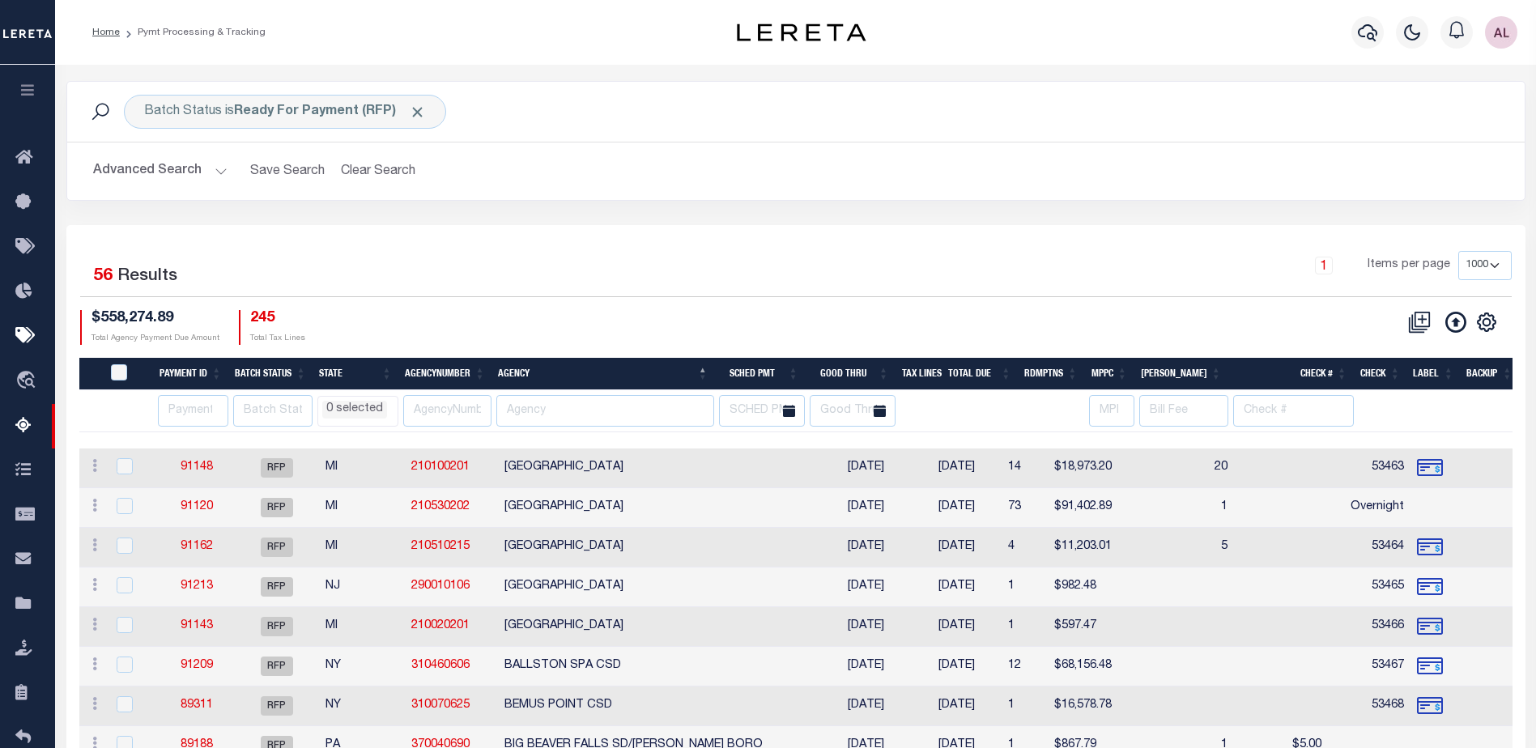
click at [364, 411] on li "0 selected" at bounding box center [354, 410] width 65 height 18
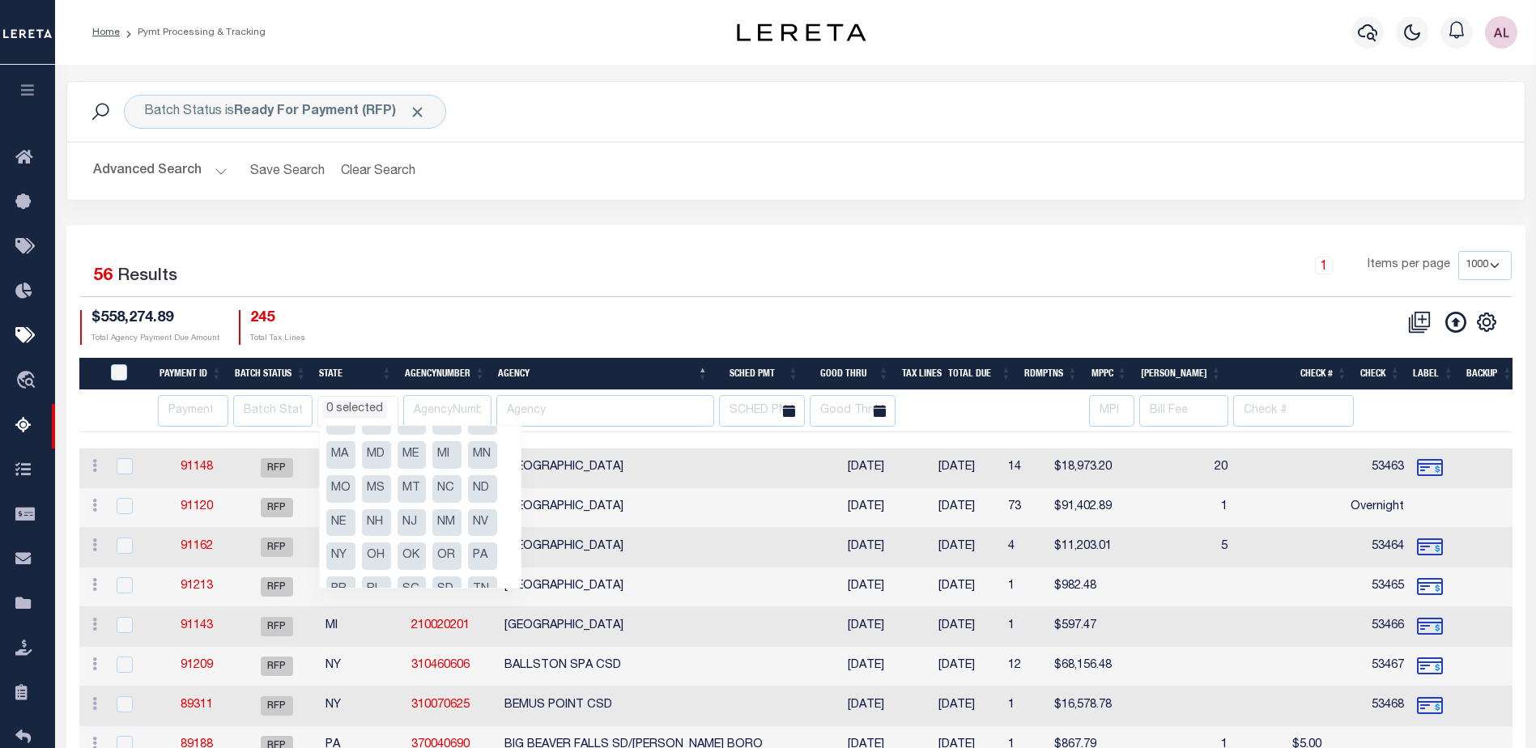
scroll to position [162, 0]
click at [493, 524] on li "PA" at bounding box center [482, 522] width 29 height 28
select select "PA"
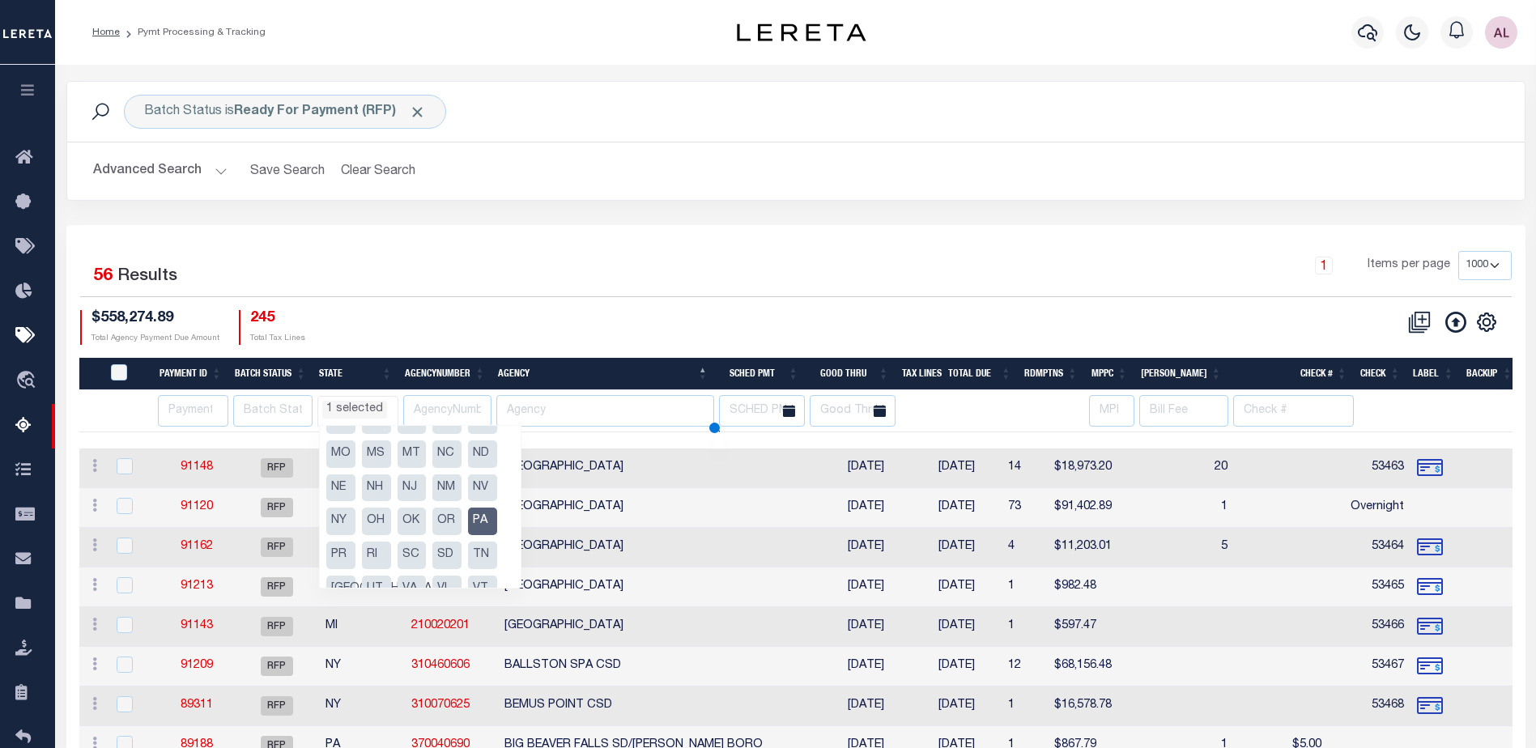
select select
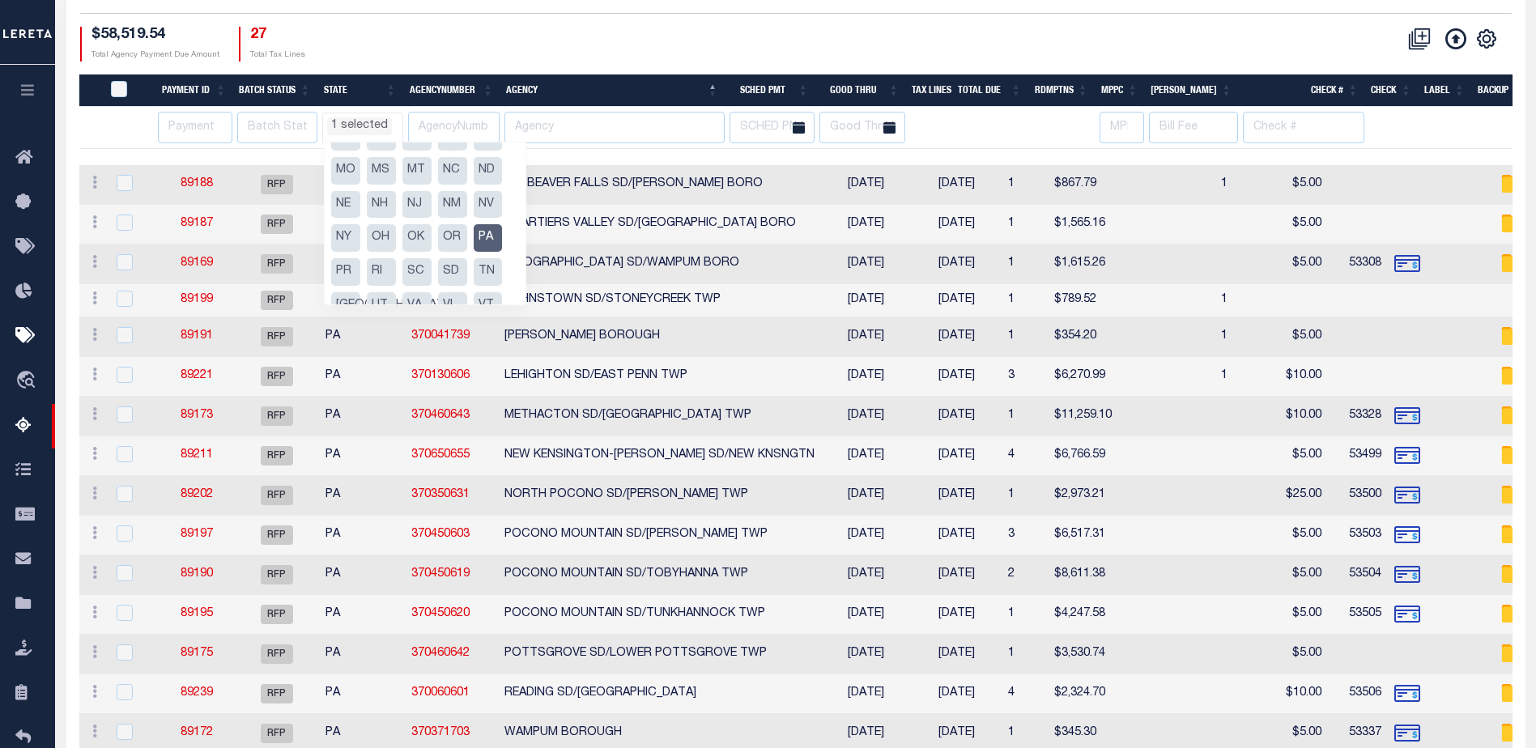
scroll to position [324, 0]
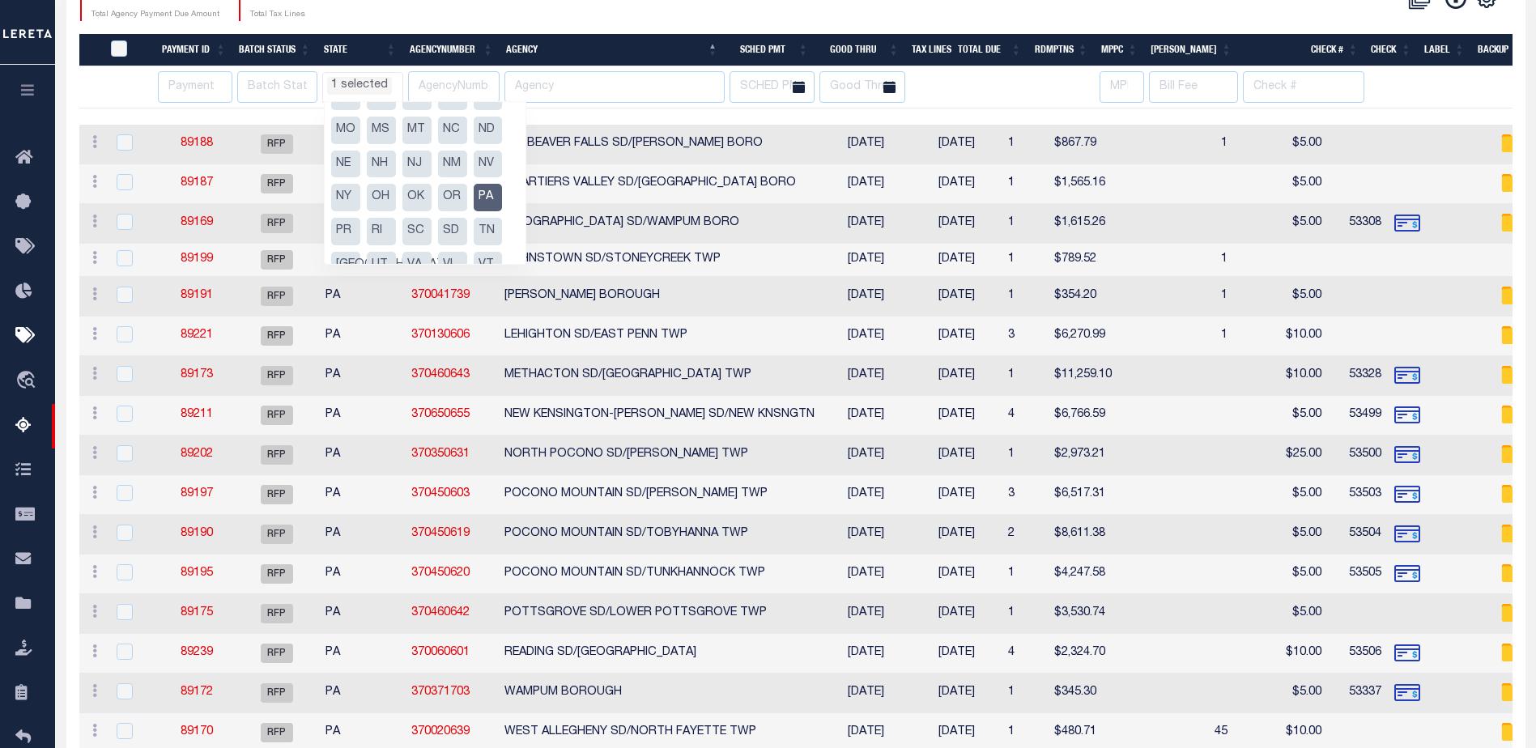
click at [1383, 52] on th "Check" at bounding box center [1391, 50] width 53 height 33
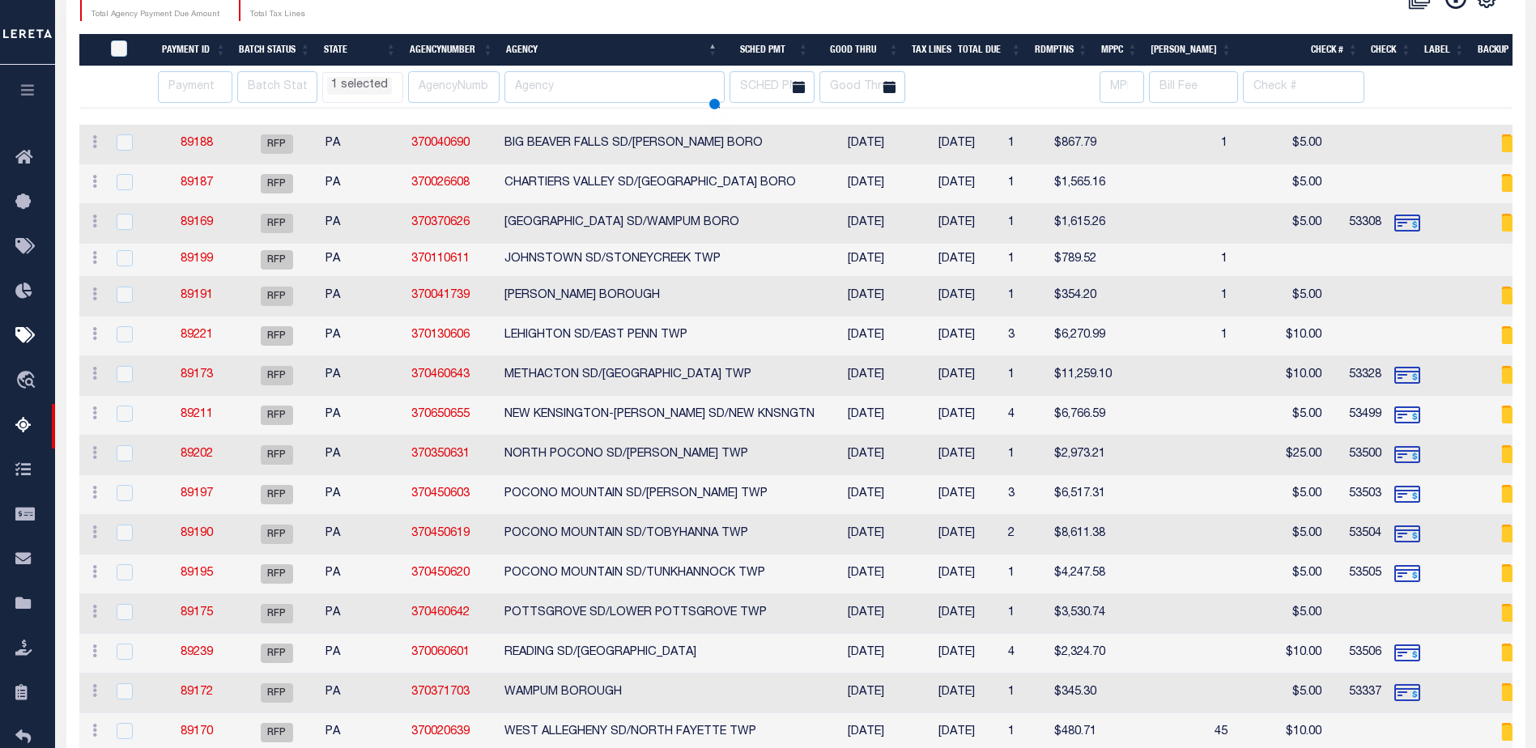
select select "PA"
select select
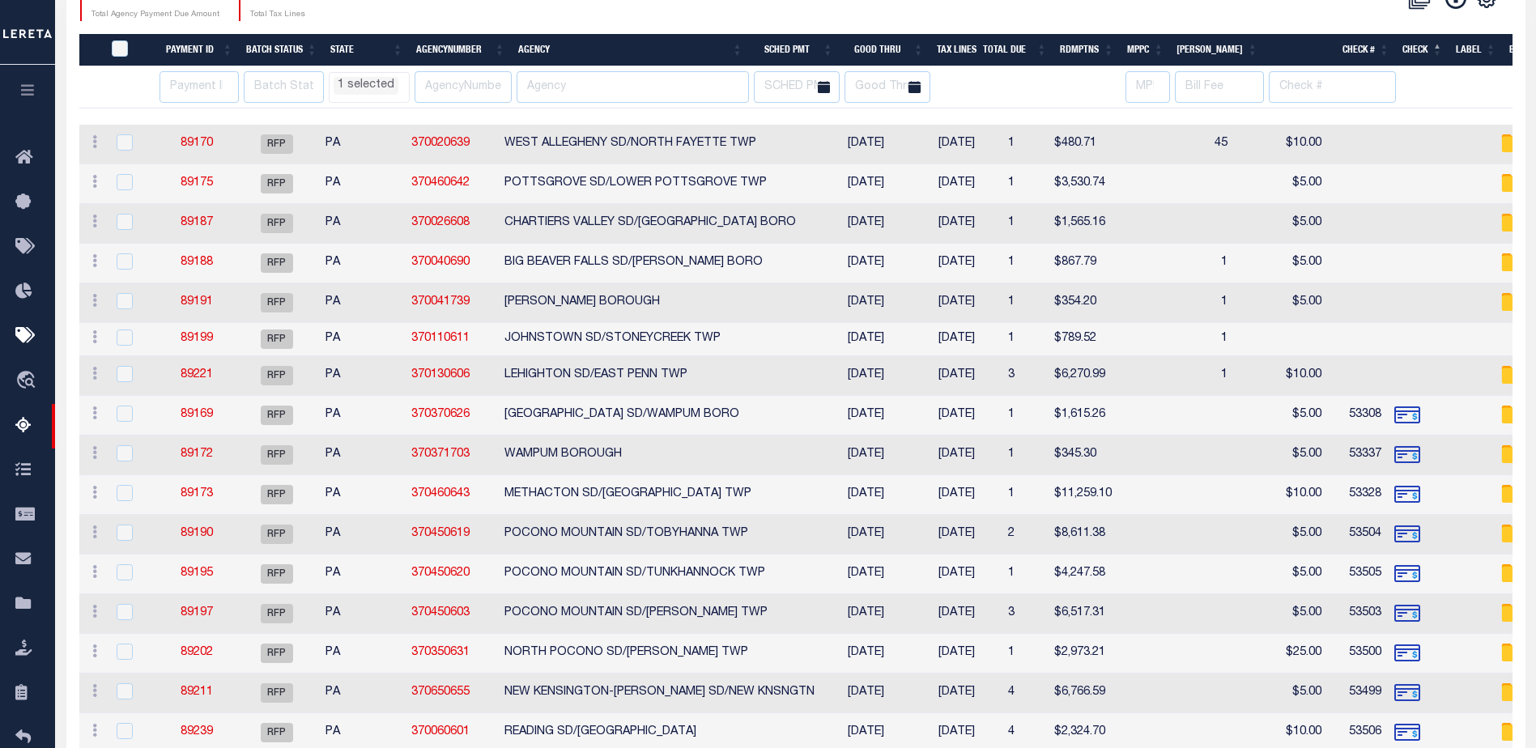
drag, startPoint x: 699, startPoint y: 113, endPoint x: 910, endPoint y: 122, distance: 211.5
click at [910, 122] on div at bounding box center [795, 117] width 1433 height 16
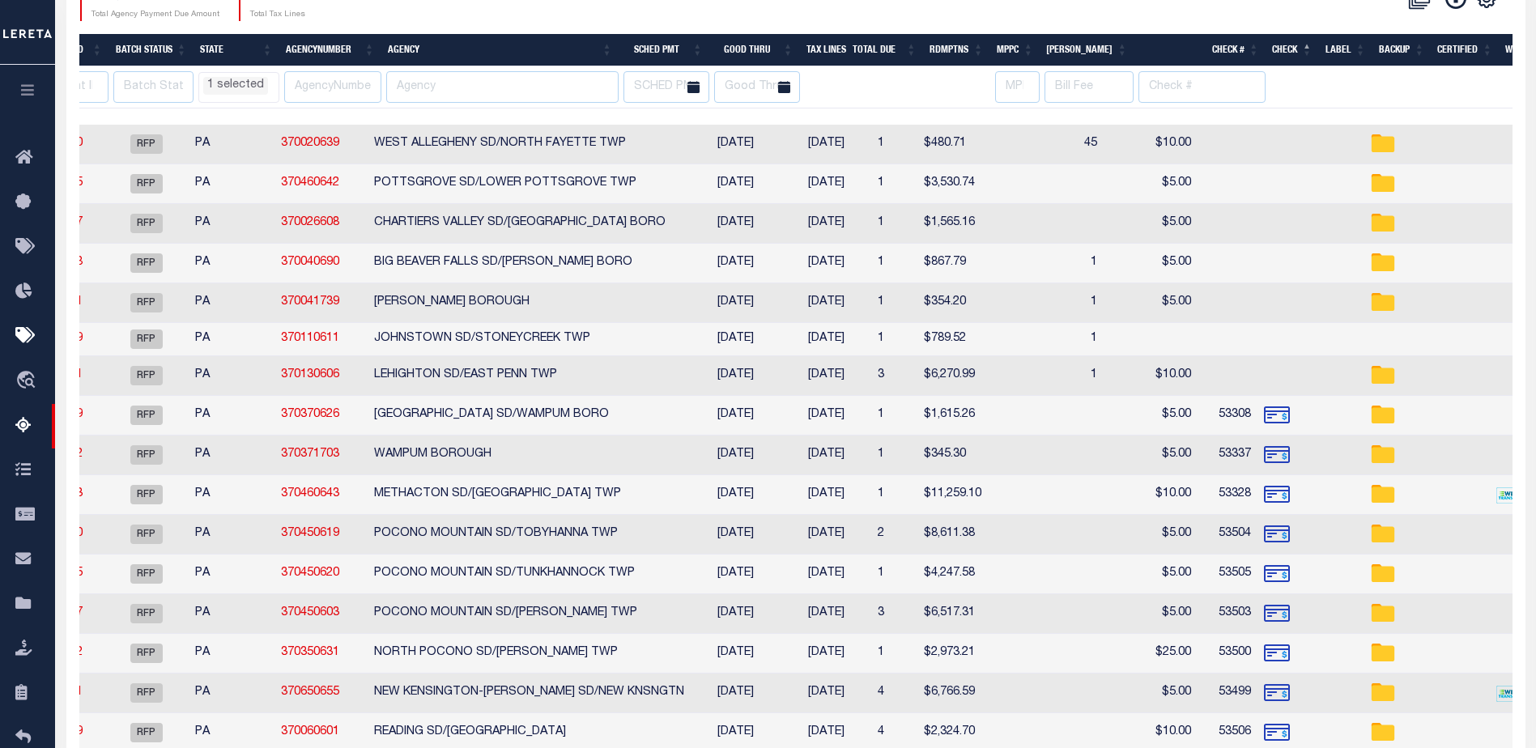
scroll to position [0, 152]
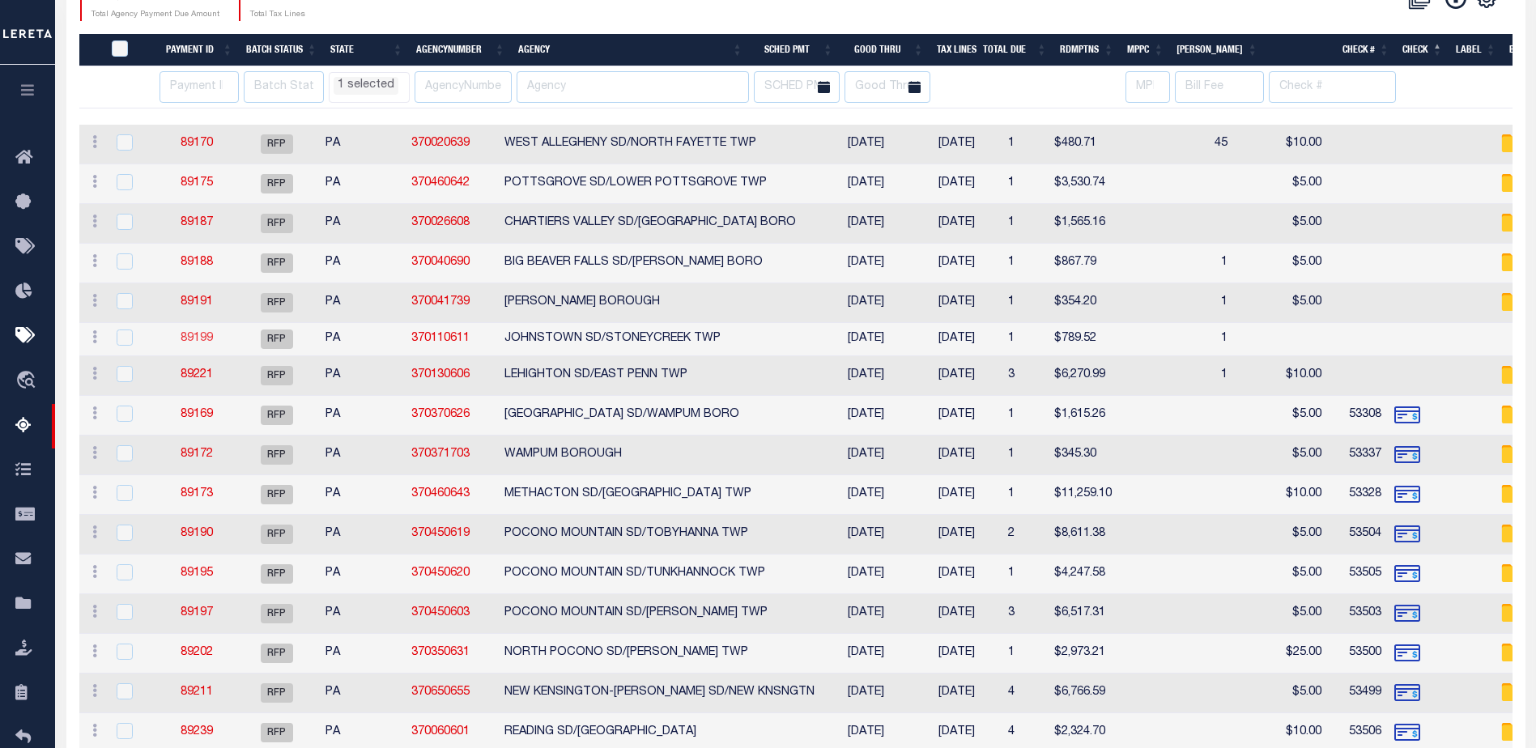
click at [204, 338] on link "89199" at bounding box center [197, 338] width 32 height 11
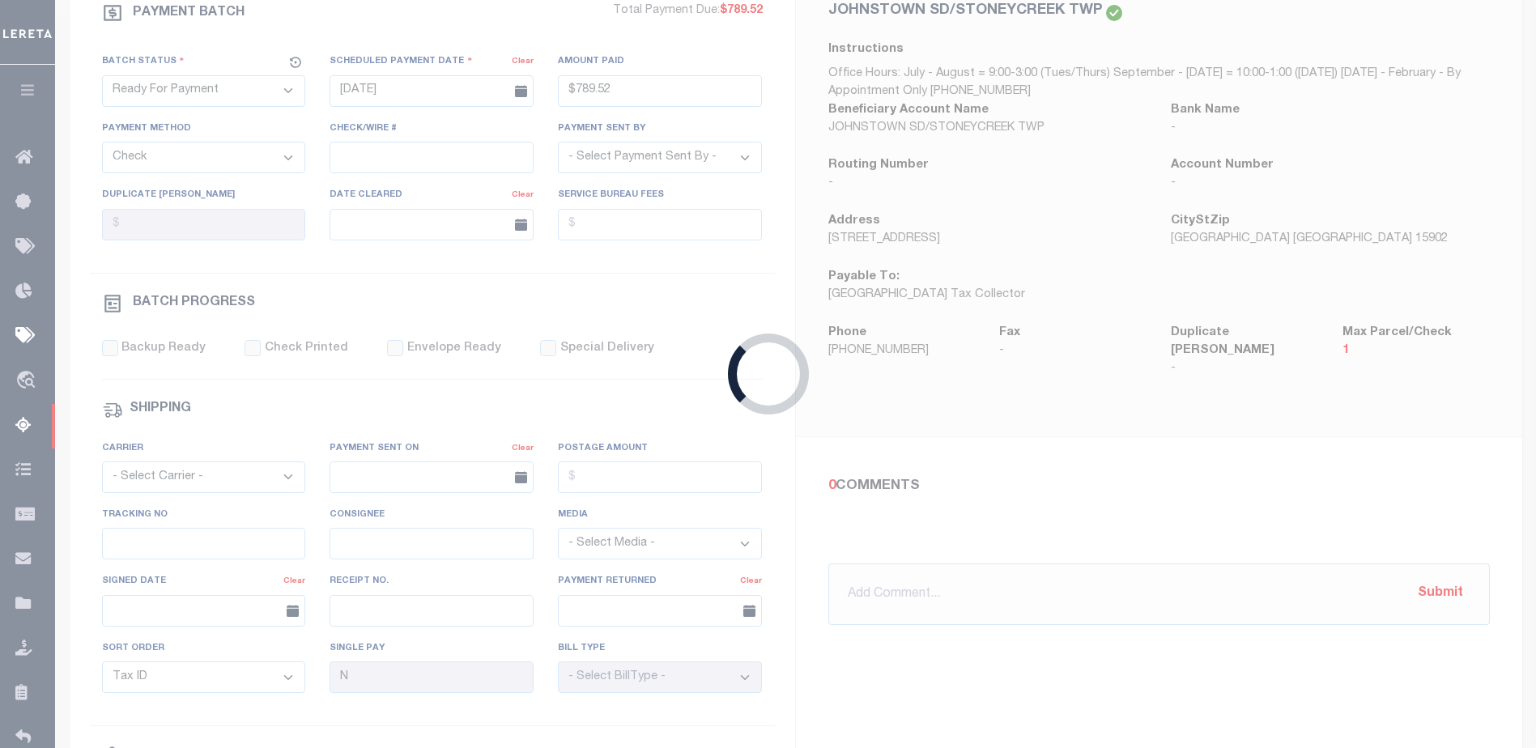
type input "$789.52"
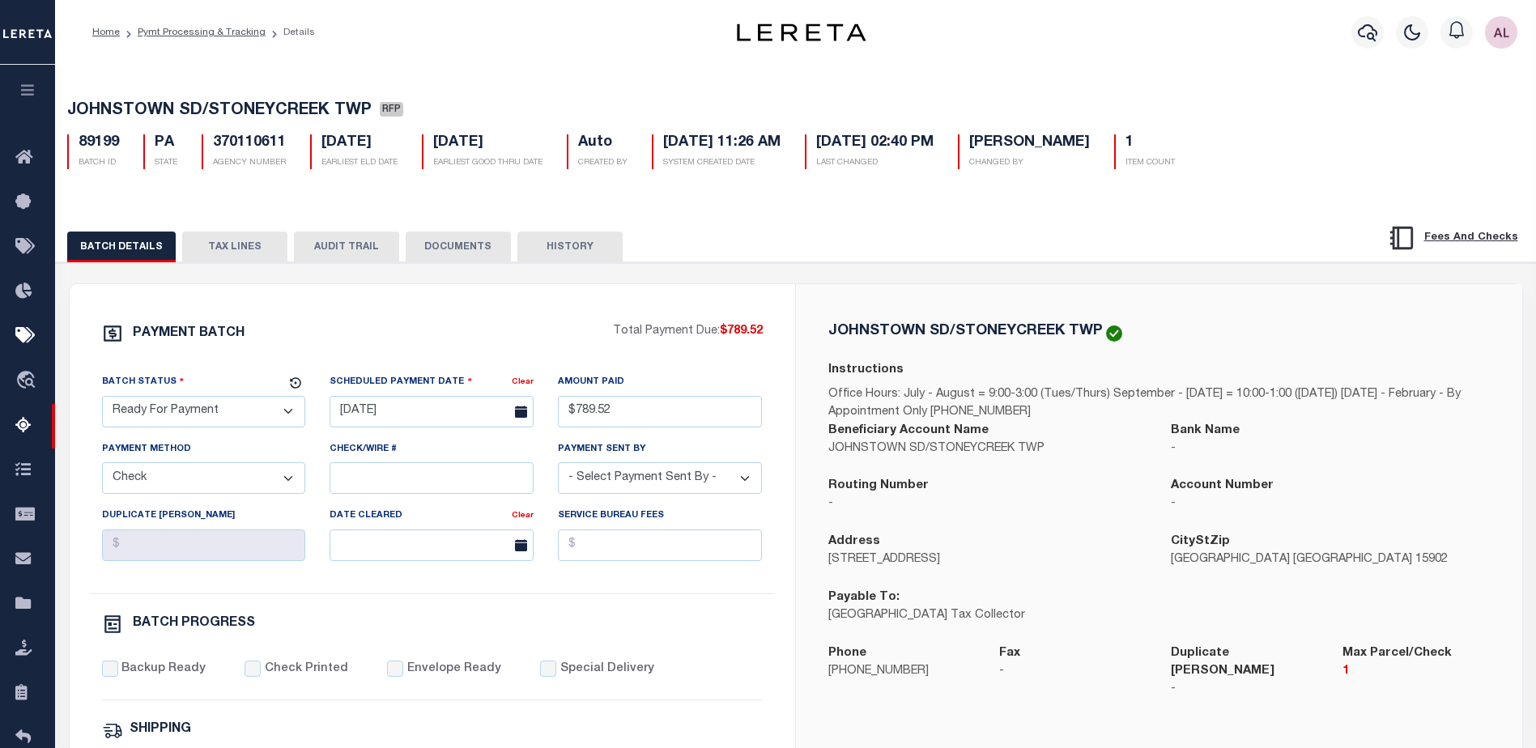
click at [118, 679] on div "Backup Ready" at bounding box center [154, 670] width 104 height 18
click at [121, 674] on div "Backup Ready" at bounding box center [154, 670] width 104 height 18
click at [109, 676] on input "Backup Ready" at bounding box center [110, 669] width 16 height 16
checkbox input "true"
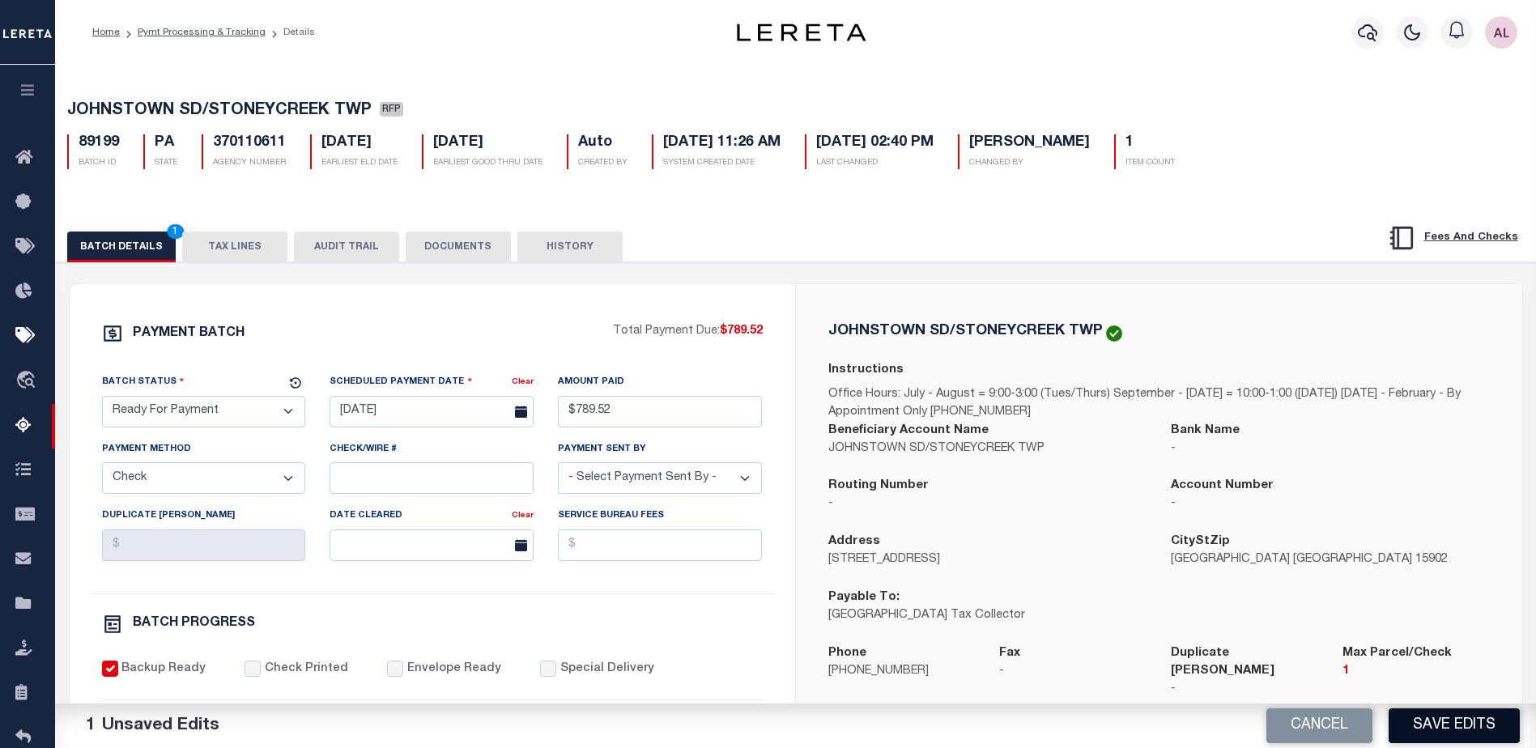
click at [1464, 719] on button "Save Edits" at bounding box center [1454, 726] width 131 height 35
select select "PA"
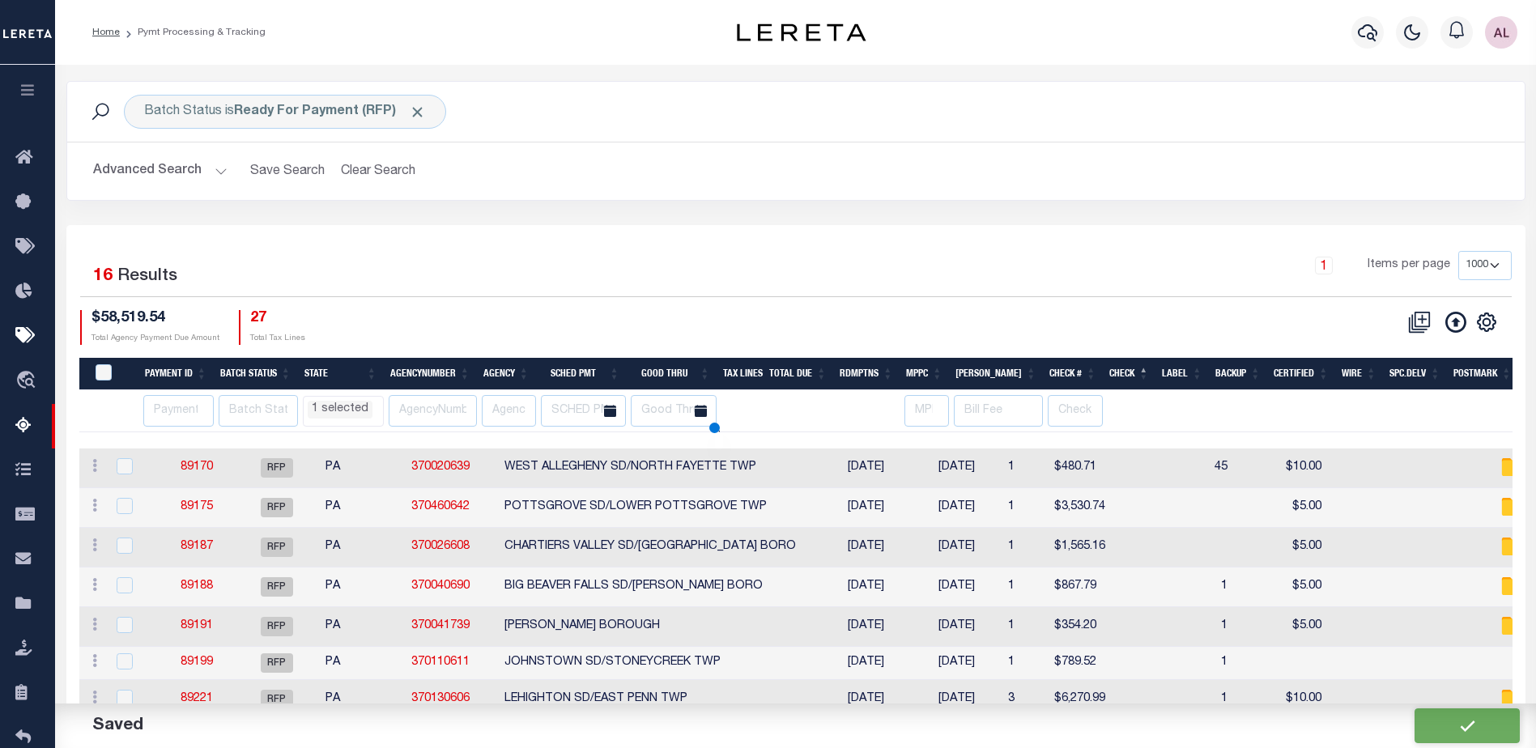
select select "PA"
select select
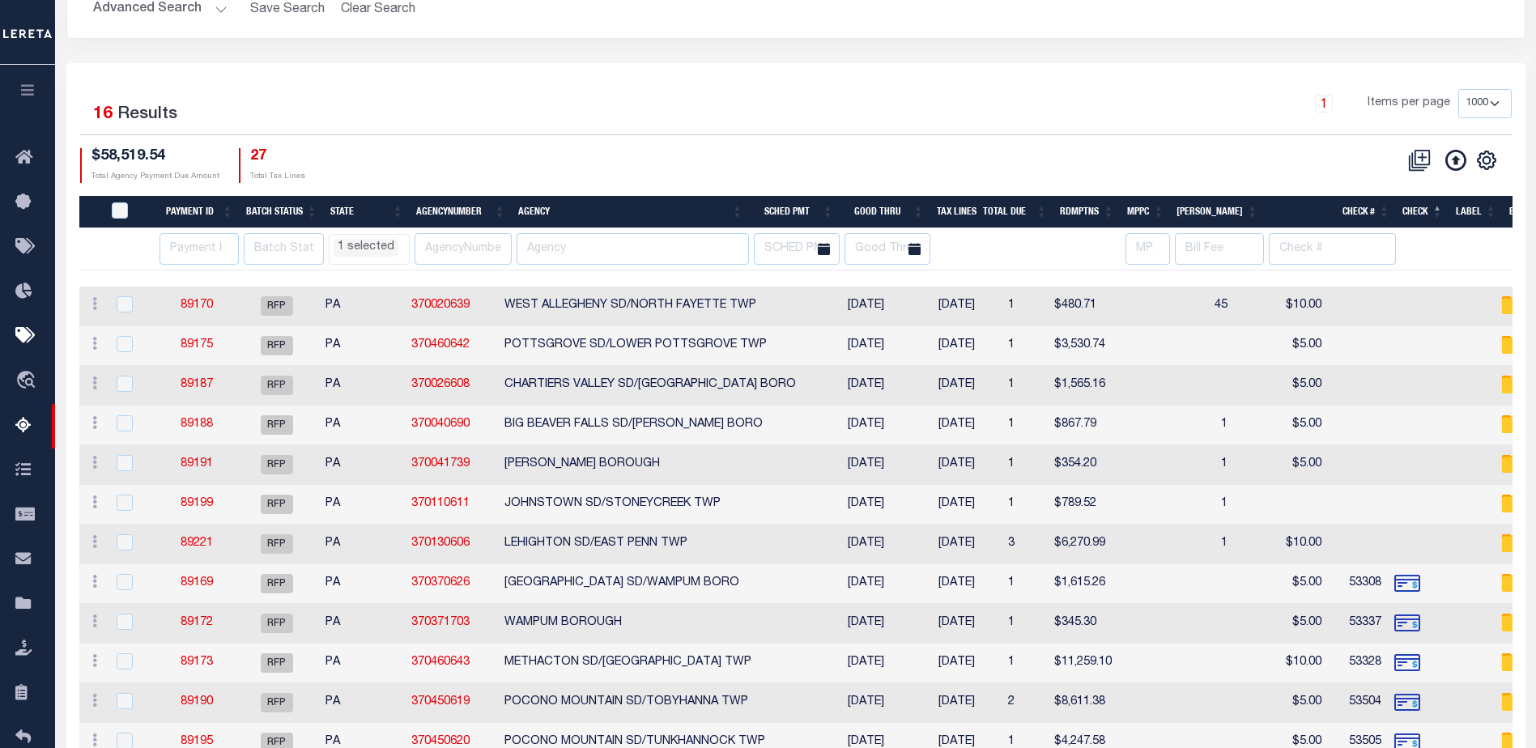
click at [544, 424] on td "BIG BEAVER FALLS SD/KOPPEL BORO" at bounding box center [659, 426] width 323 height 40
checkbox input "true"
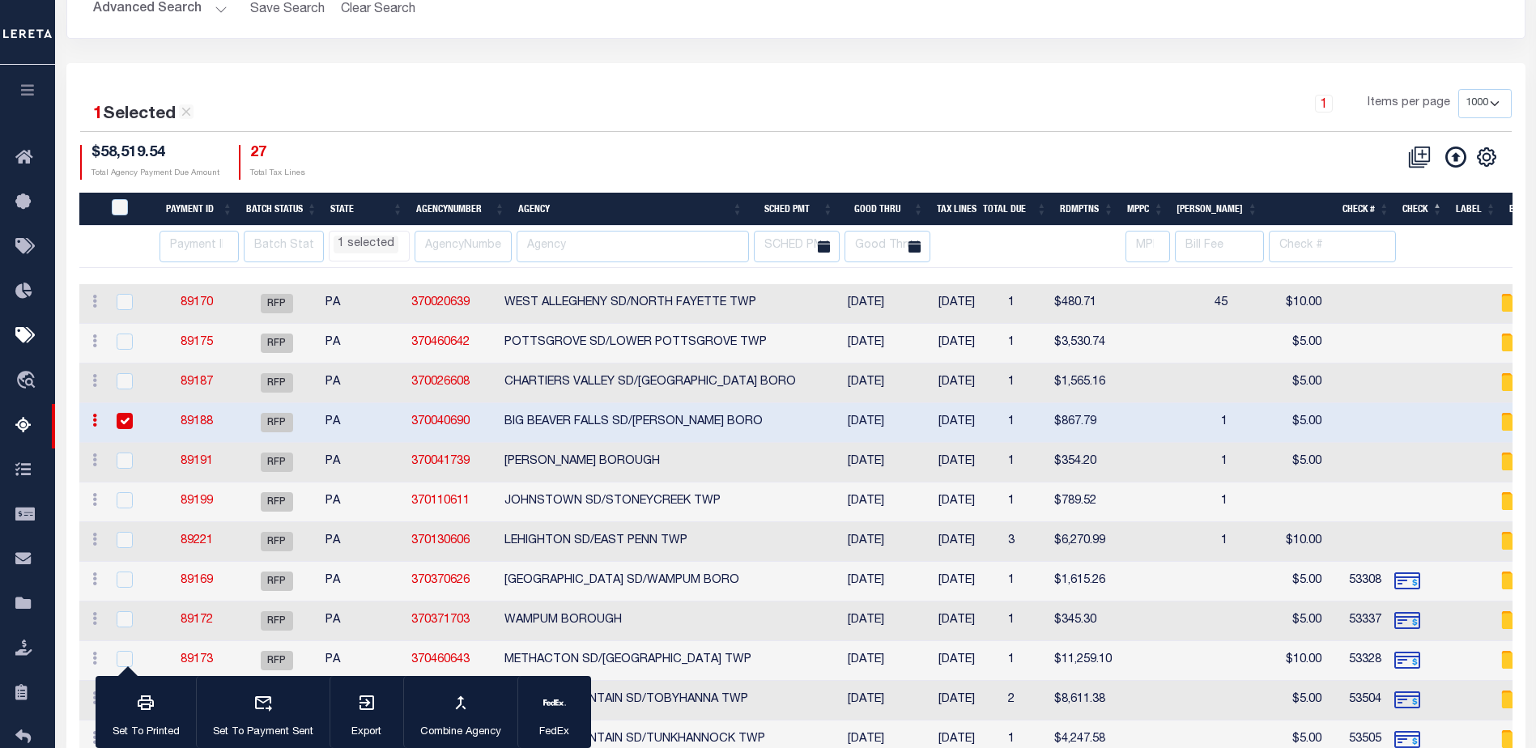
click at [555, 379] on td "CHARTIERS VALLEY SD/BRIDGEVILLE BORO" at bounding box center [659, 384] width 323 height 40
checkbox input "true"
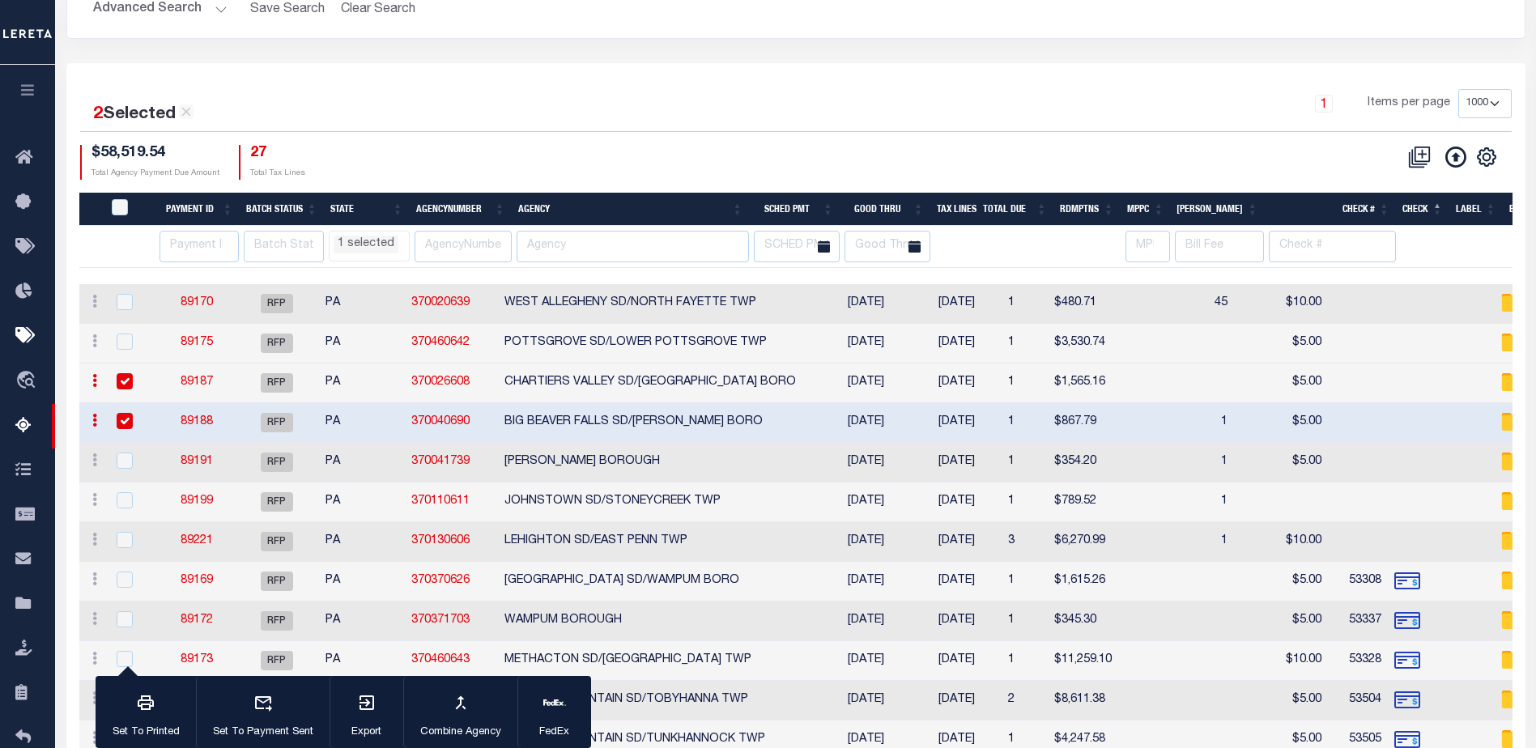
click at [570, 458] on td "KOPPEL BOROUGH" at bounding box center [659, 463] width 323 height 40
checkbox input "true"
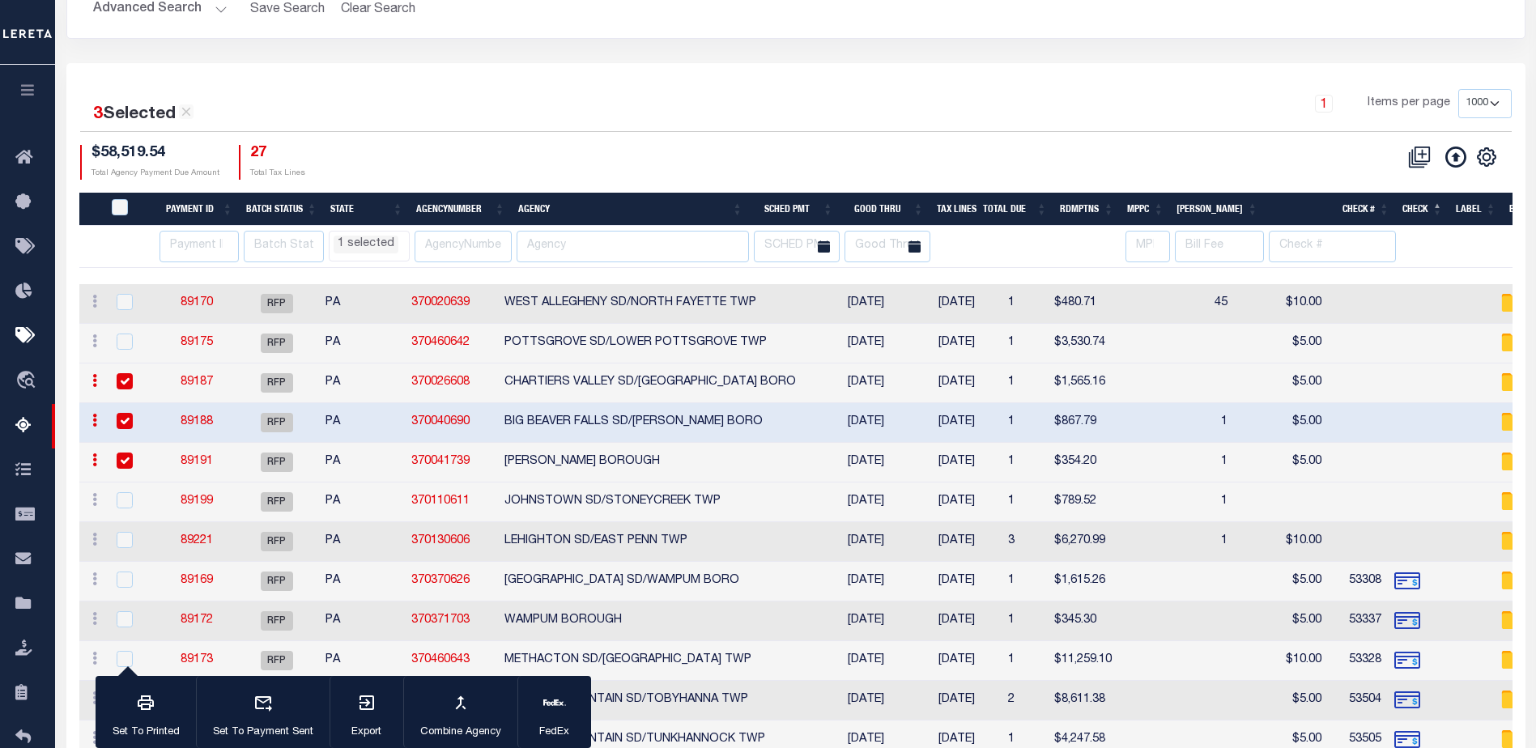
click at [603, 300] on td "WEST ALLEGHENY SD/NORTH FAYETTE TWP" at bounding box center [659, 304] width 323 height 40
checkbox input "true"
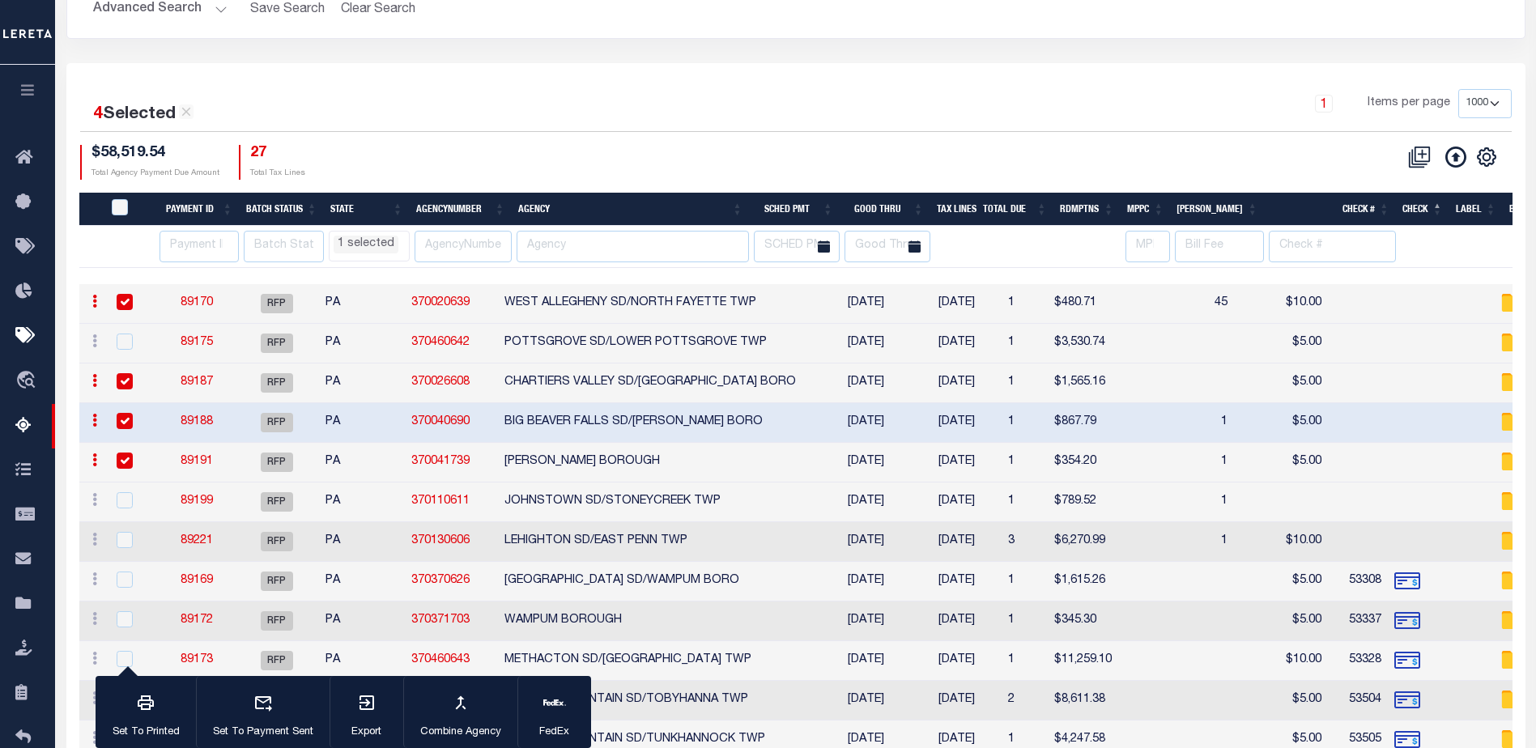
click at [594, 343] on td "POTTSGROVE SD/LOWER POTTSGROVE TWP" at bounding box center [659, 344] width 323 height 40
checkbox input "true"
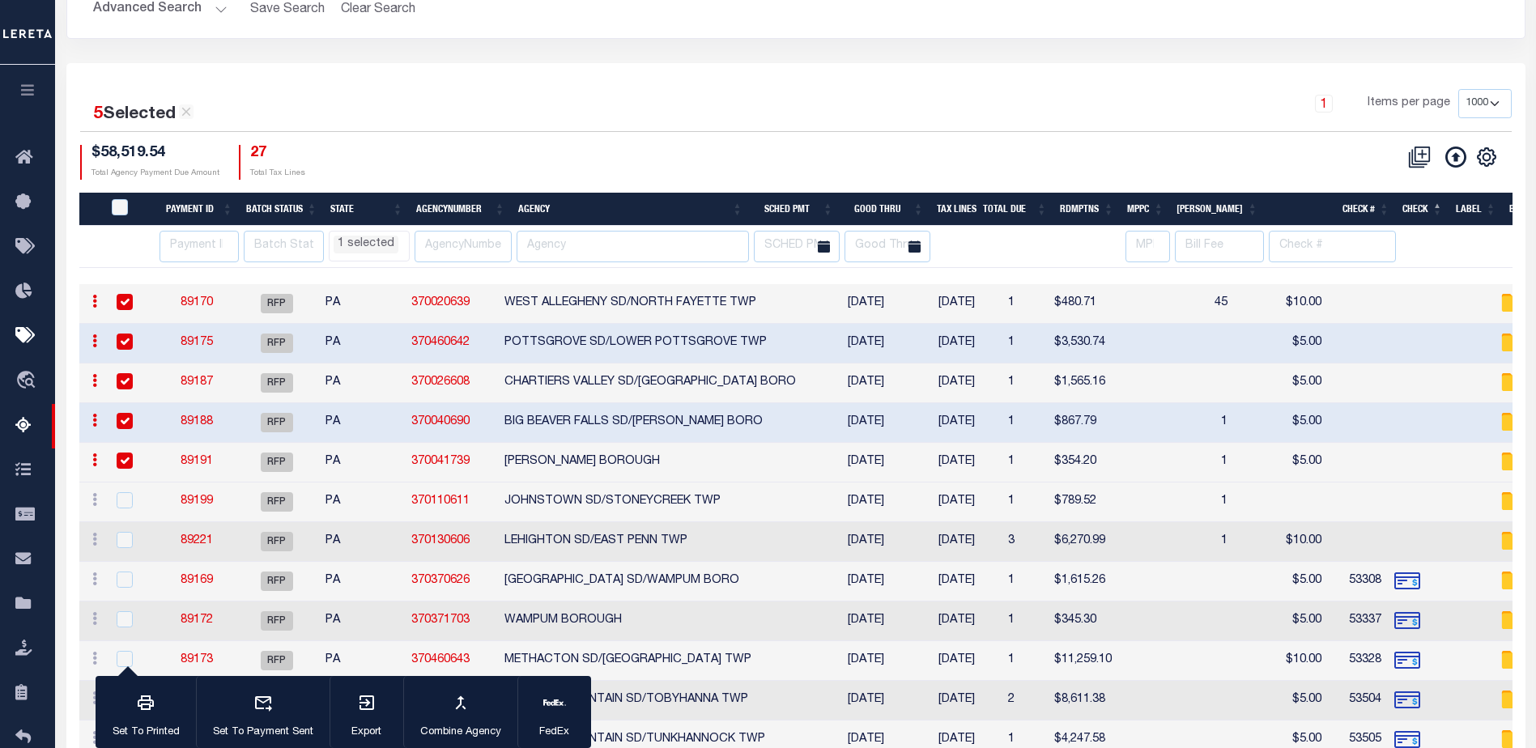
click at [575, 544] on td "LEHIGHTON SD/EAST PENN TWP" at bounding box center [659, 542] width 323 height 40
checkbox input "true"
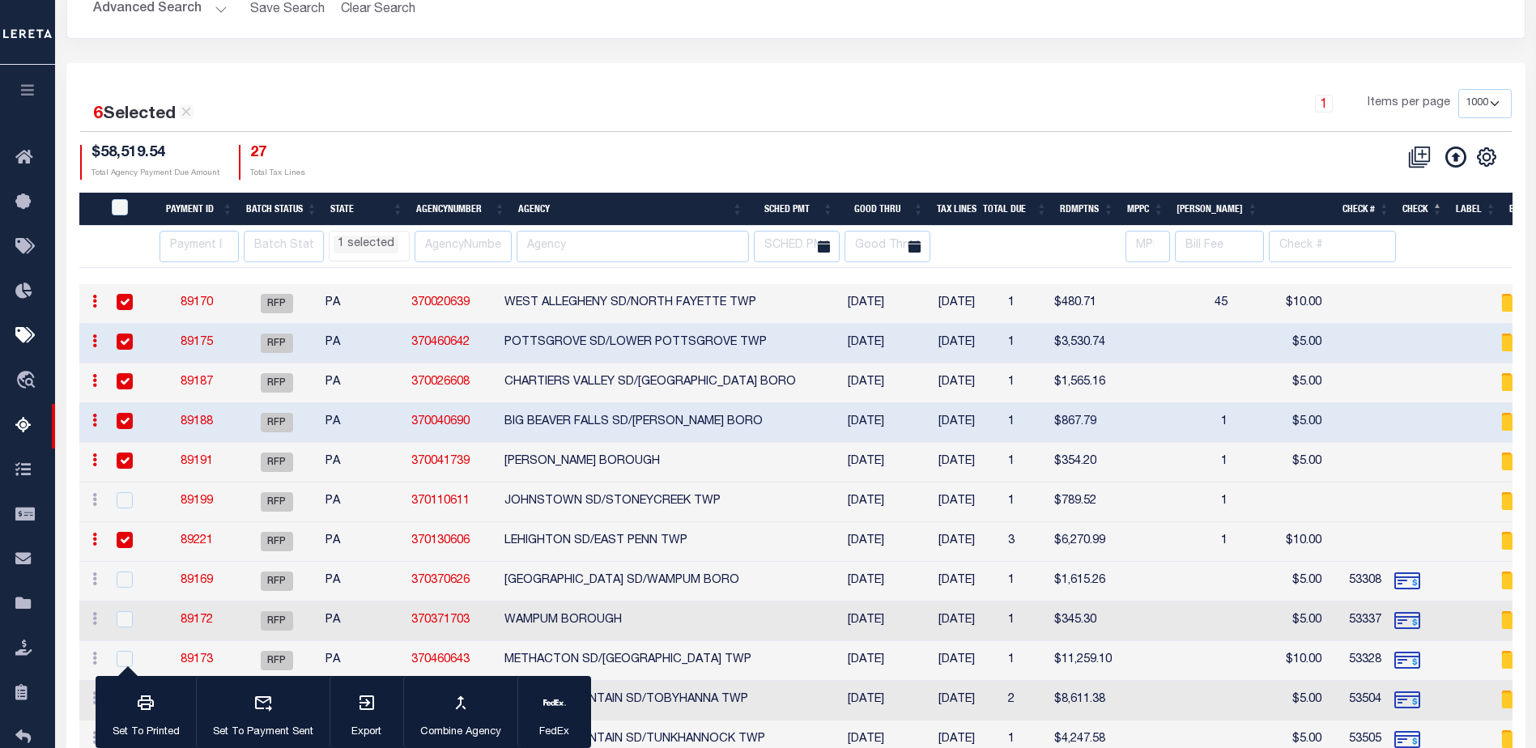
click at [573, 502] on td "JOHNSTOWN SD/STONEYCREEK TWP" at bounding box center [659, 503] width 323 height 40
checkbox input "true"
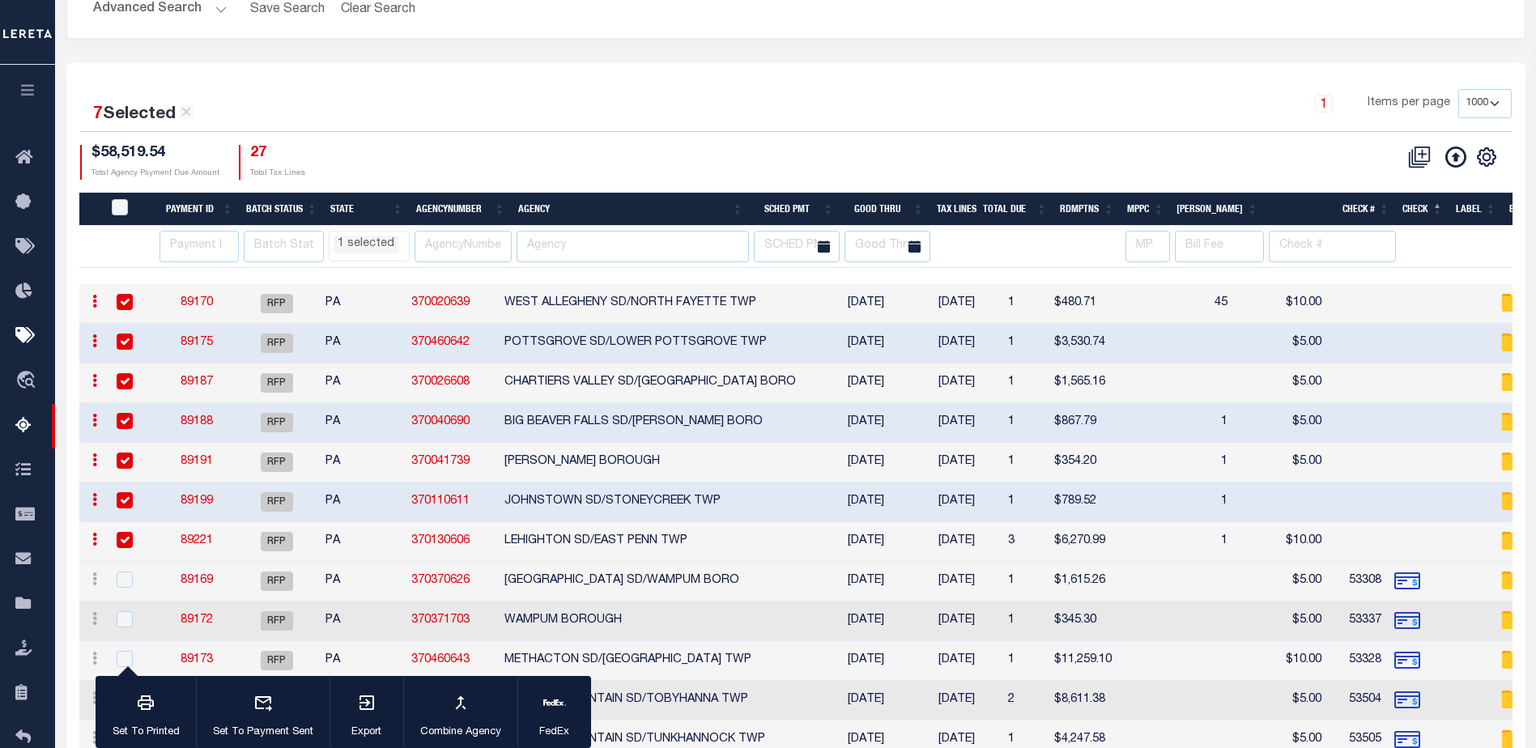
click at [210, 539] on link "89221" at bounding box center [197, 540] width 32 height 11
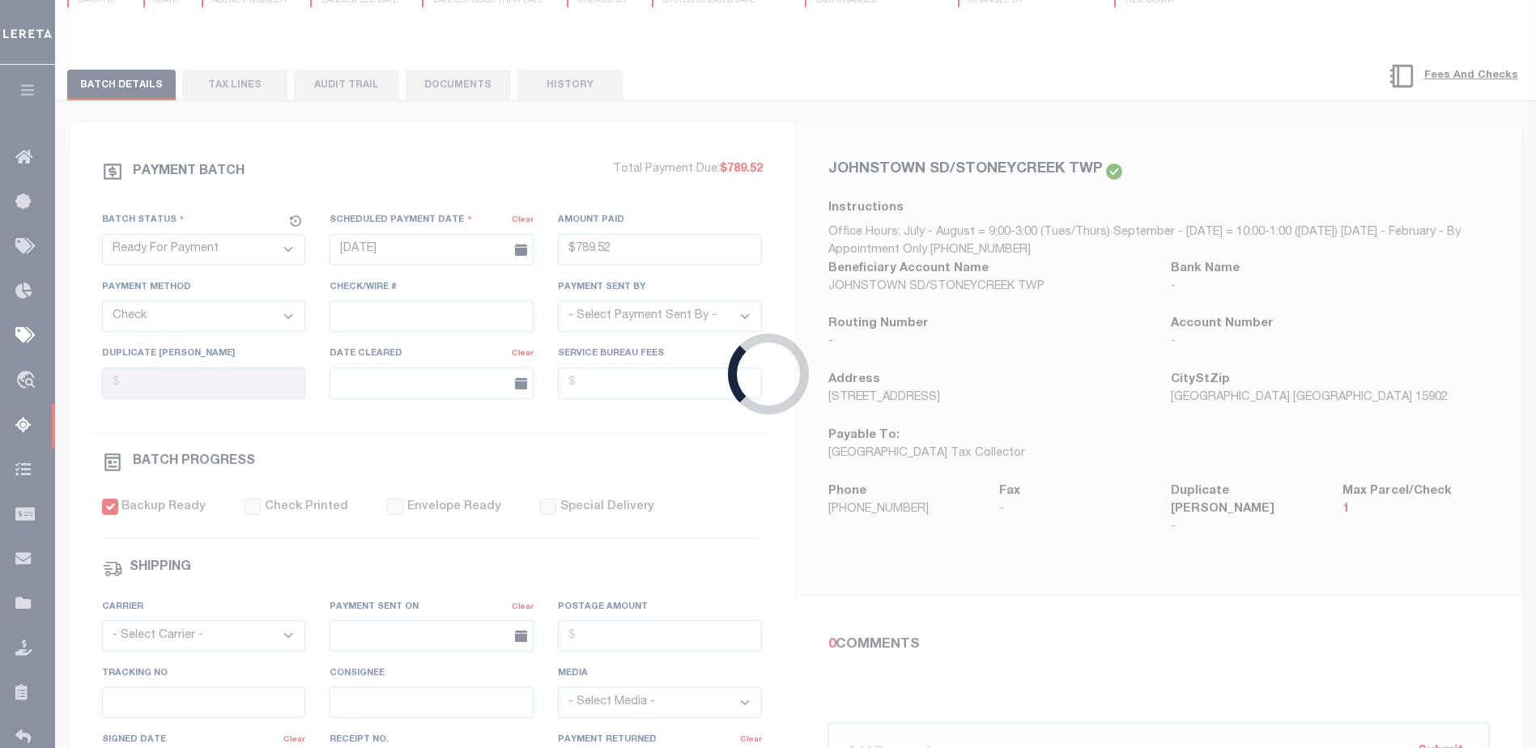
type input "$6,270.99"
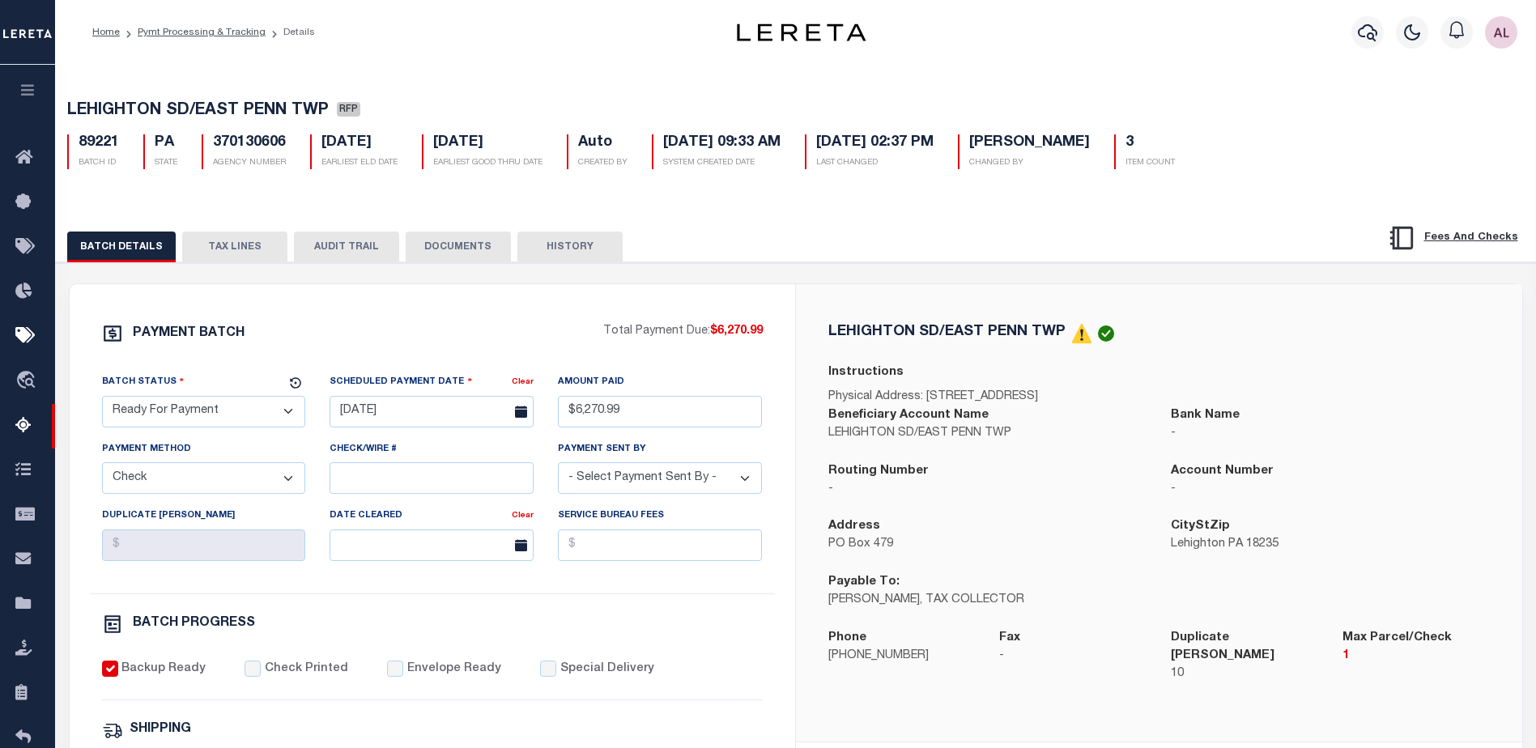
click at [251, 245] on button "TAX LINES" at bounding box center [234, 247] width 105 height 31
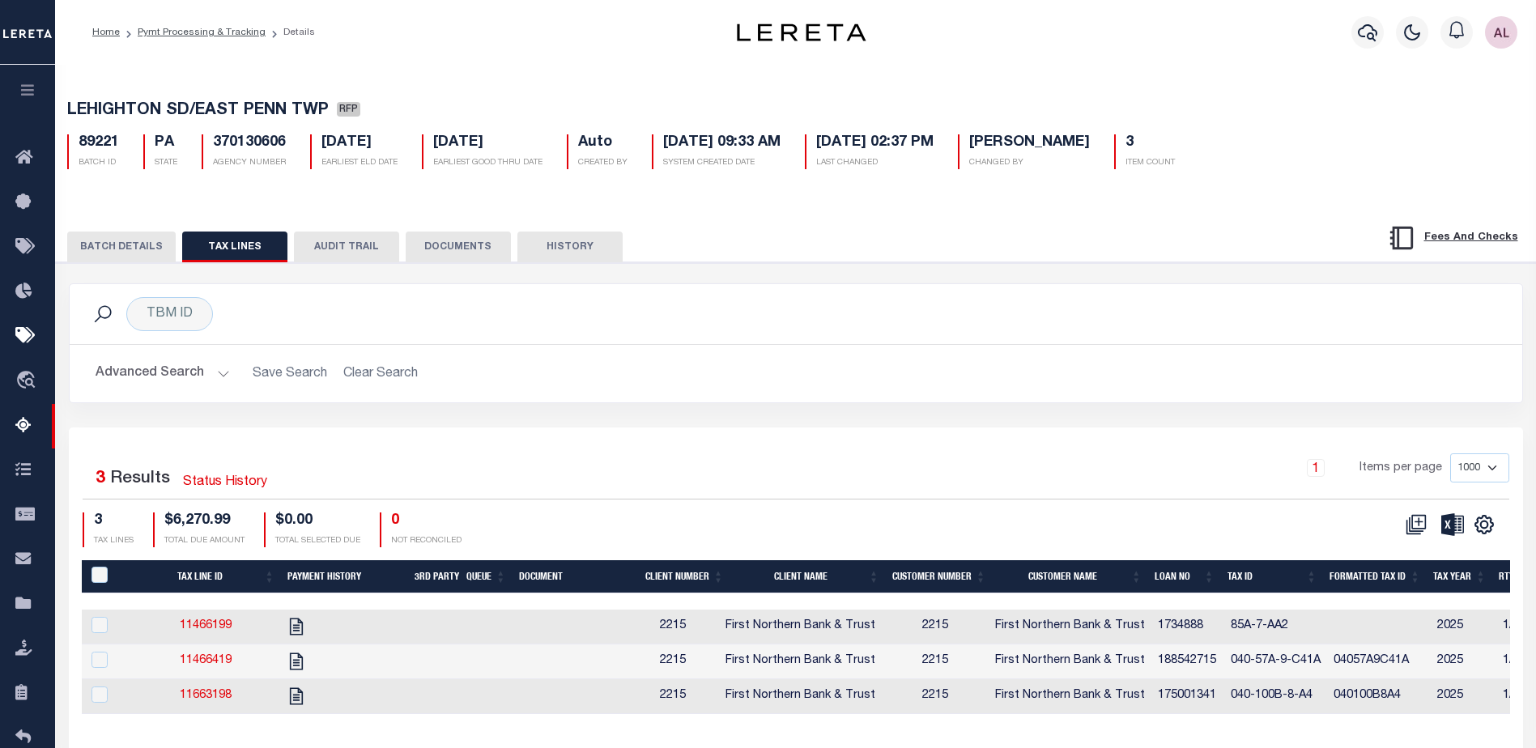
select select "PA"
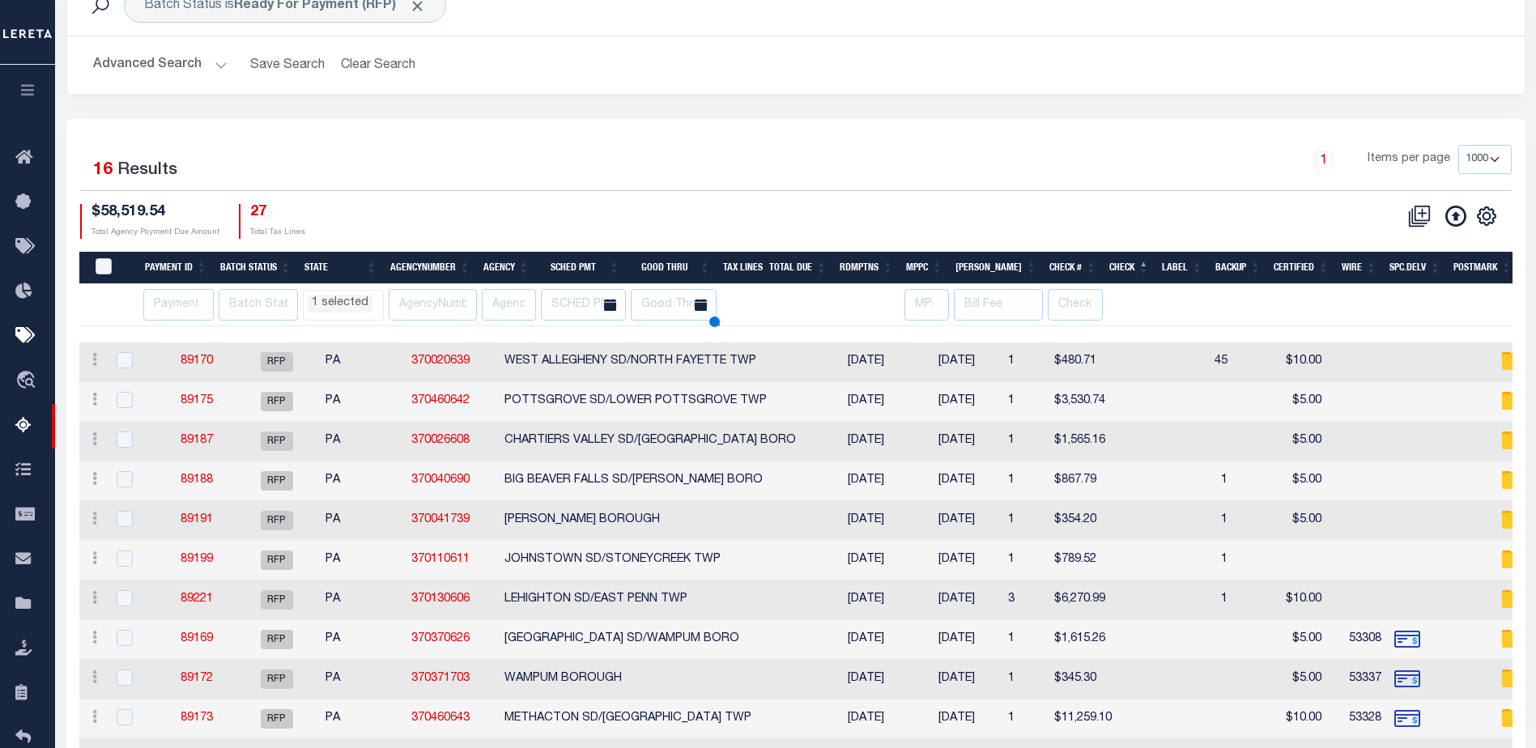
select select "PA"
select select
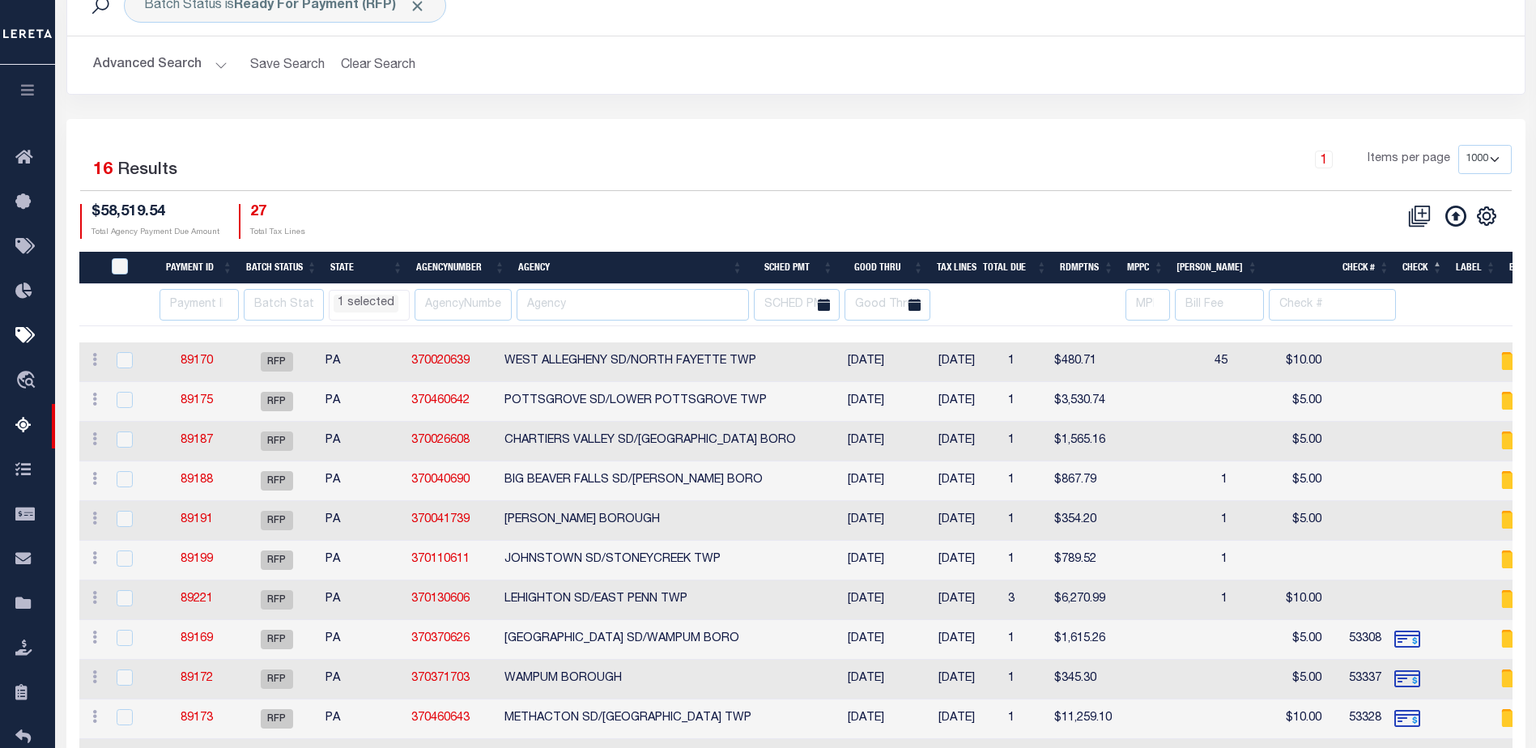
scroll to position [111, 0]
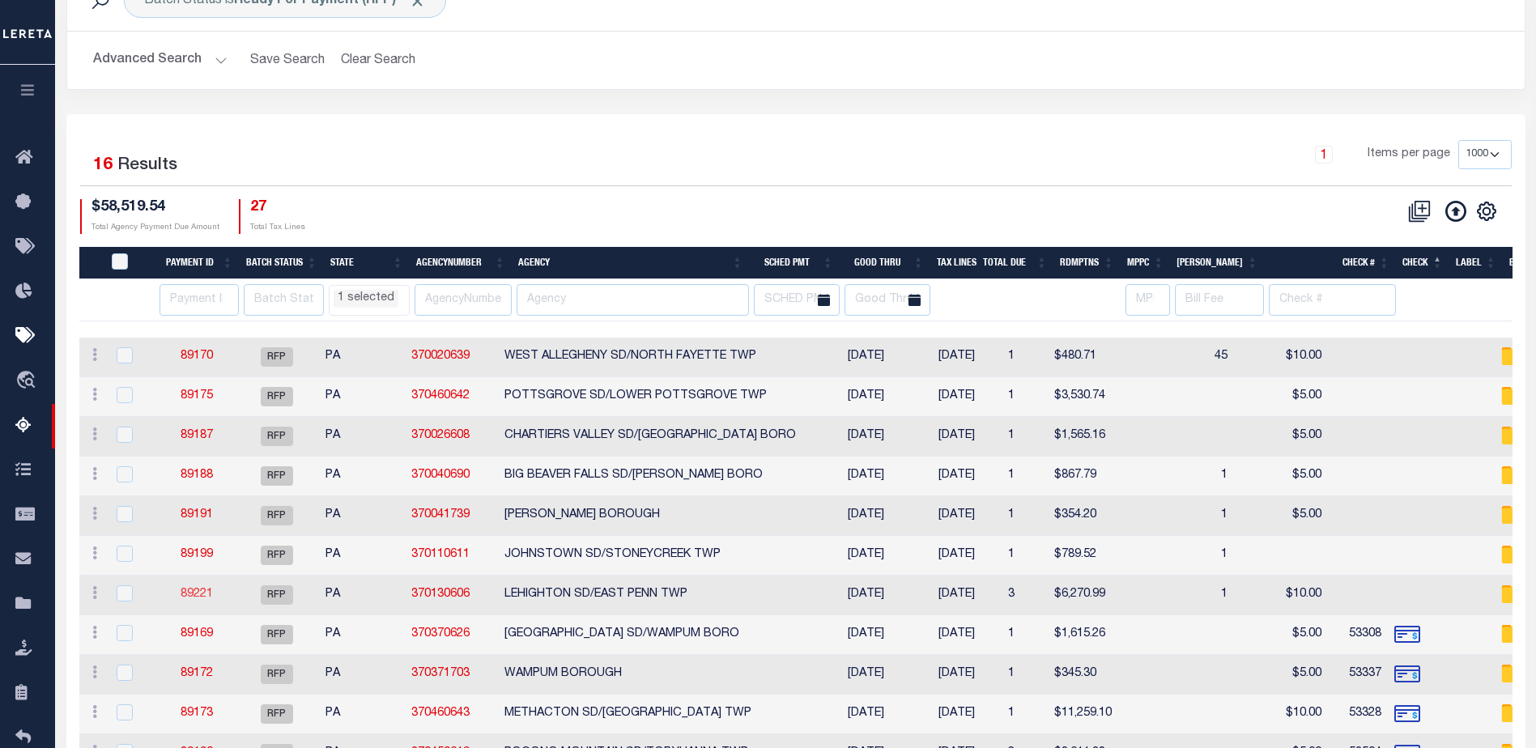
click at [204, 591] on link "89221" at bounding box center [197, 594] width 32 height 11
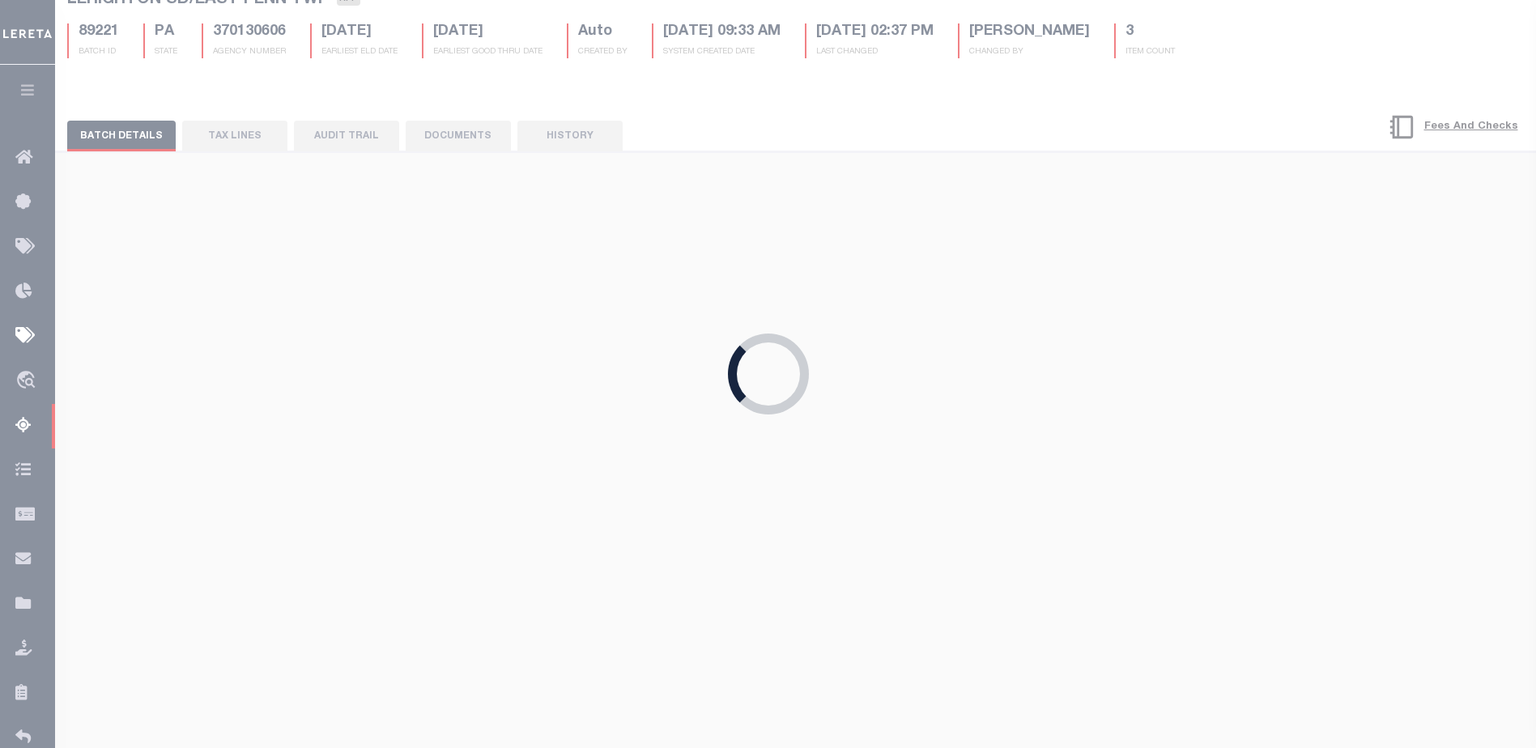
type input "$6,270.99"
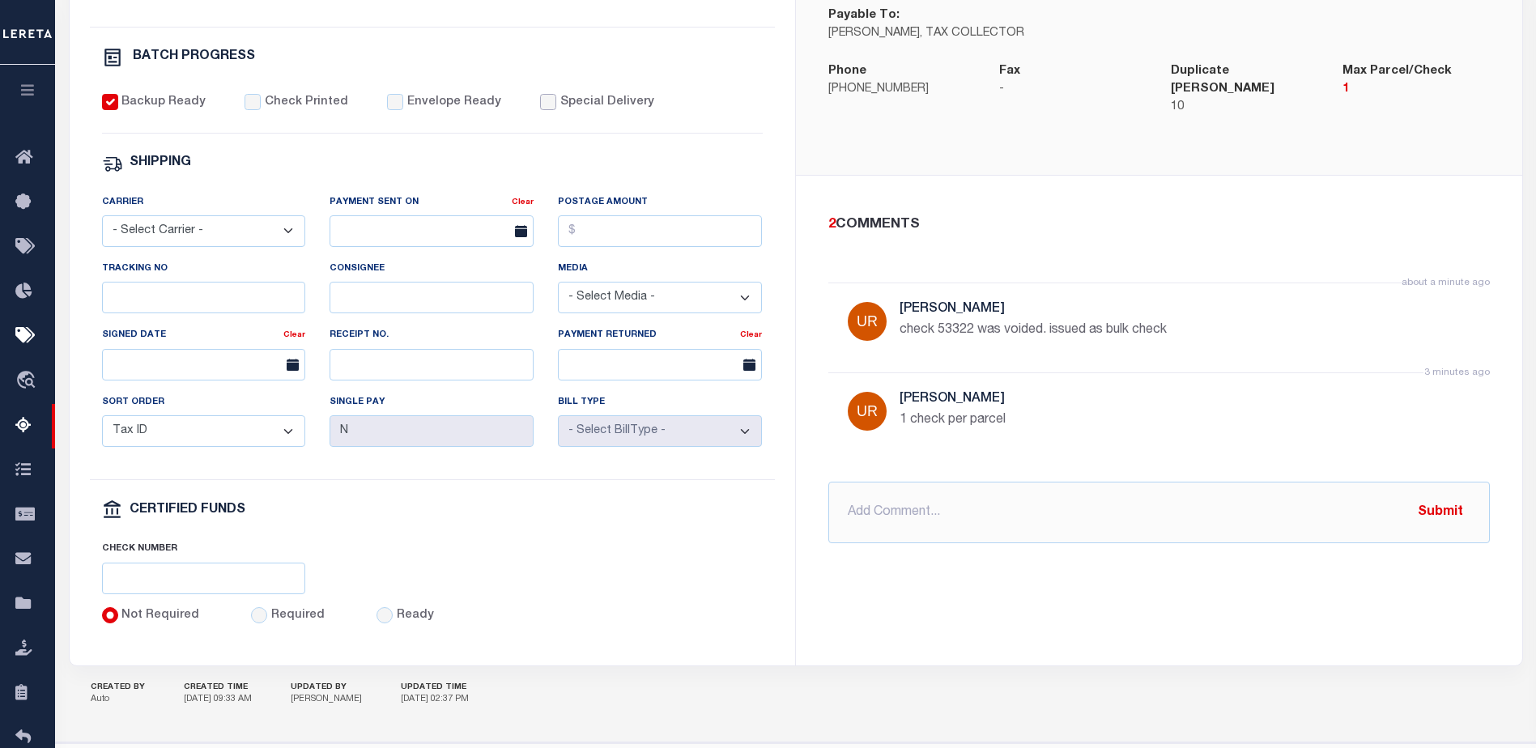
click at [540, 110] on input "Special Delivery" at bounding box center [548, 102] width 16 height 16
checkbox input "true"
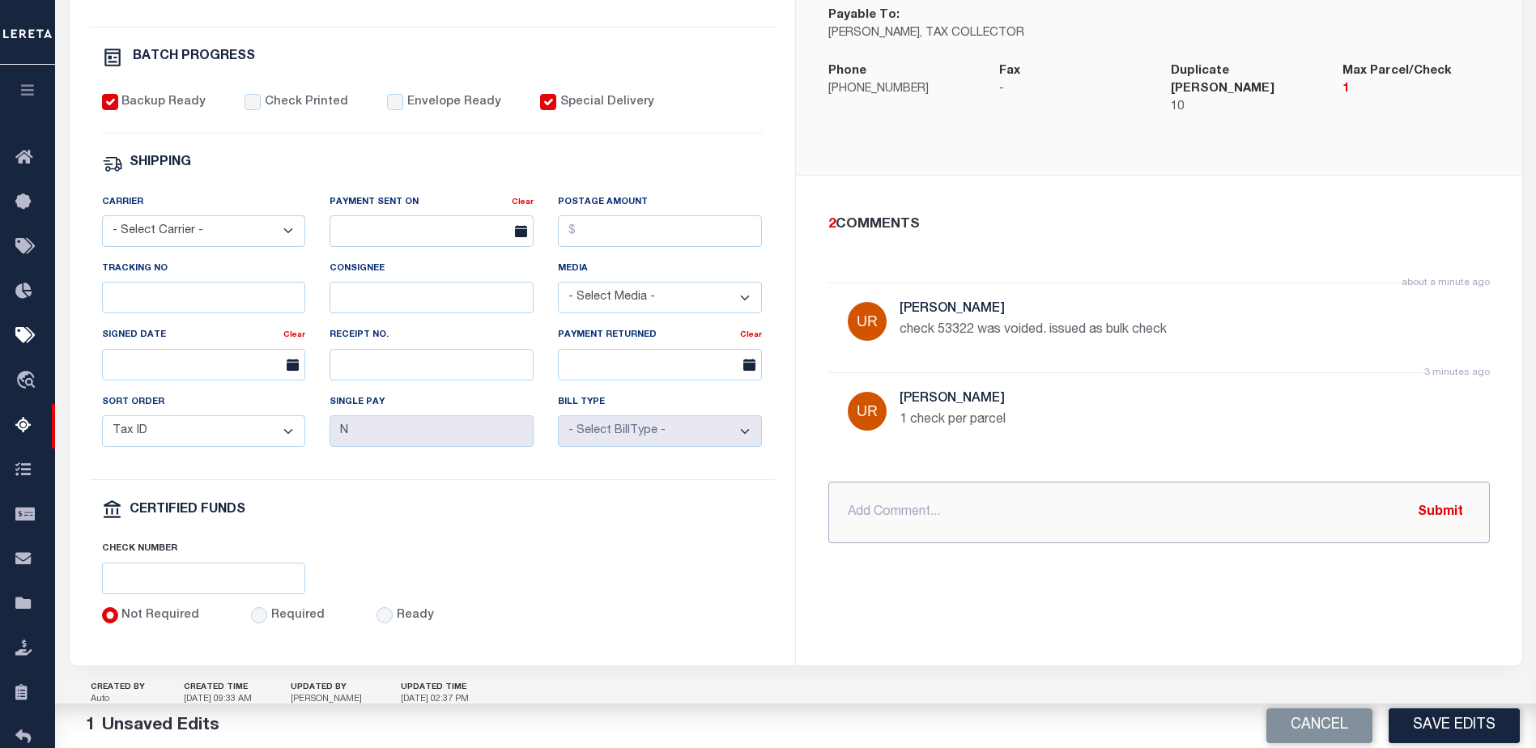
click at [866, 495] on input "text" at bounding box center [1159, 513] width 662 height 62
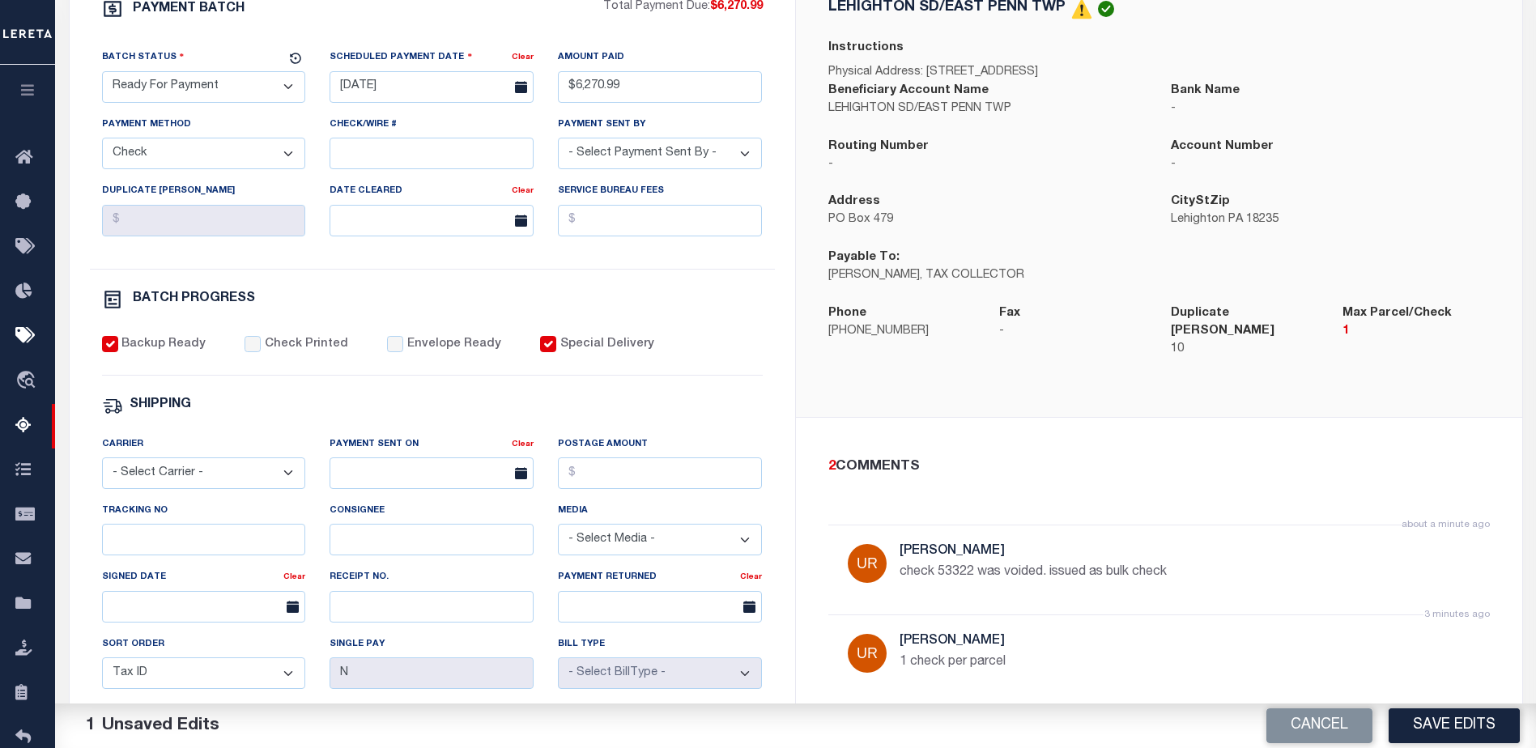
scroll to position [324, 0]
click at [1436, 719] on button "Save Edits" at bounding box center [1454, 726] width 131 height 35
select select "PA"
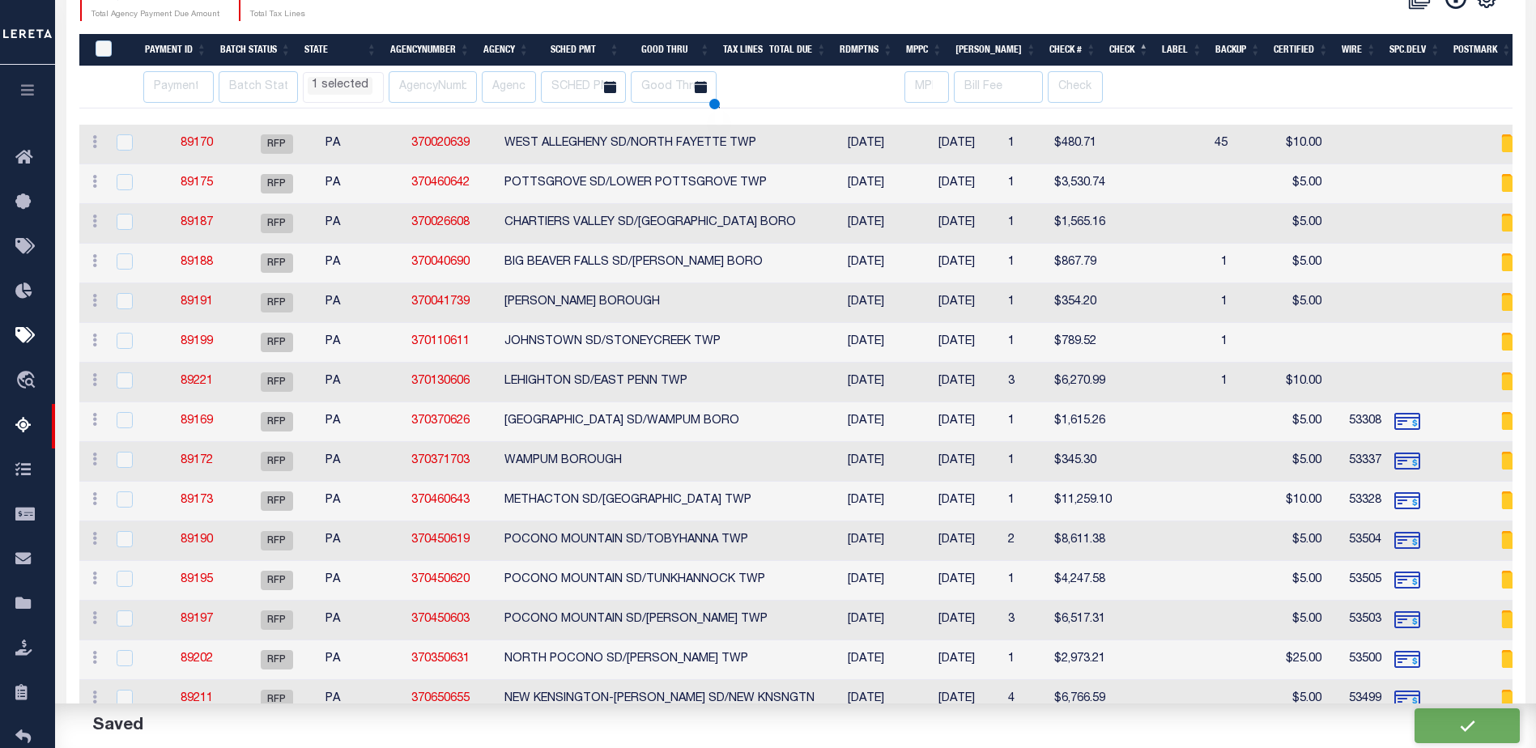
scroll to position [108, 0]
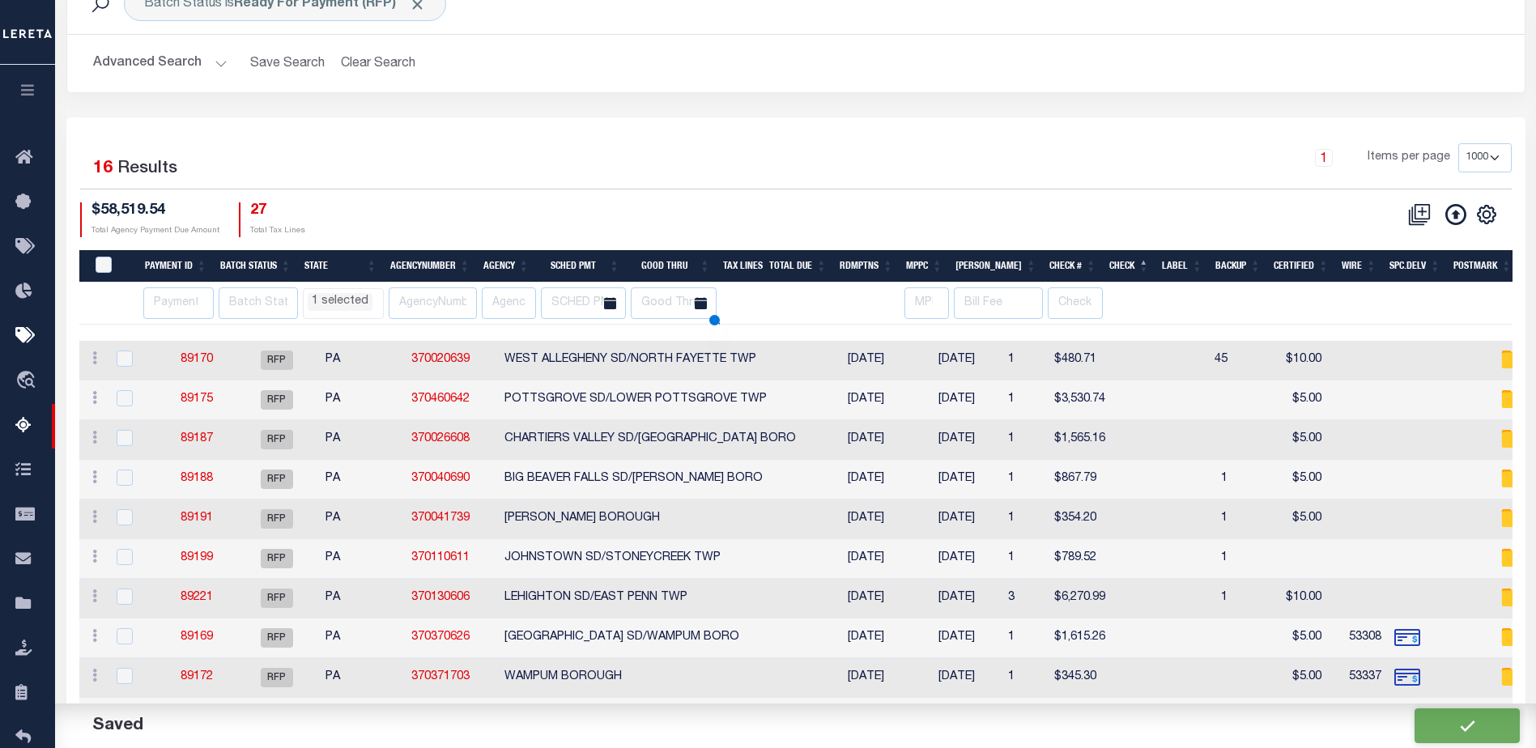
select select "PA"
select select
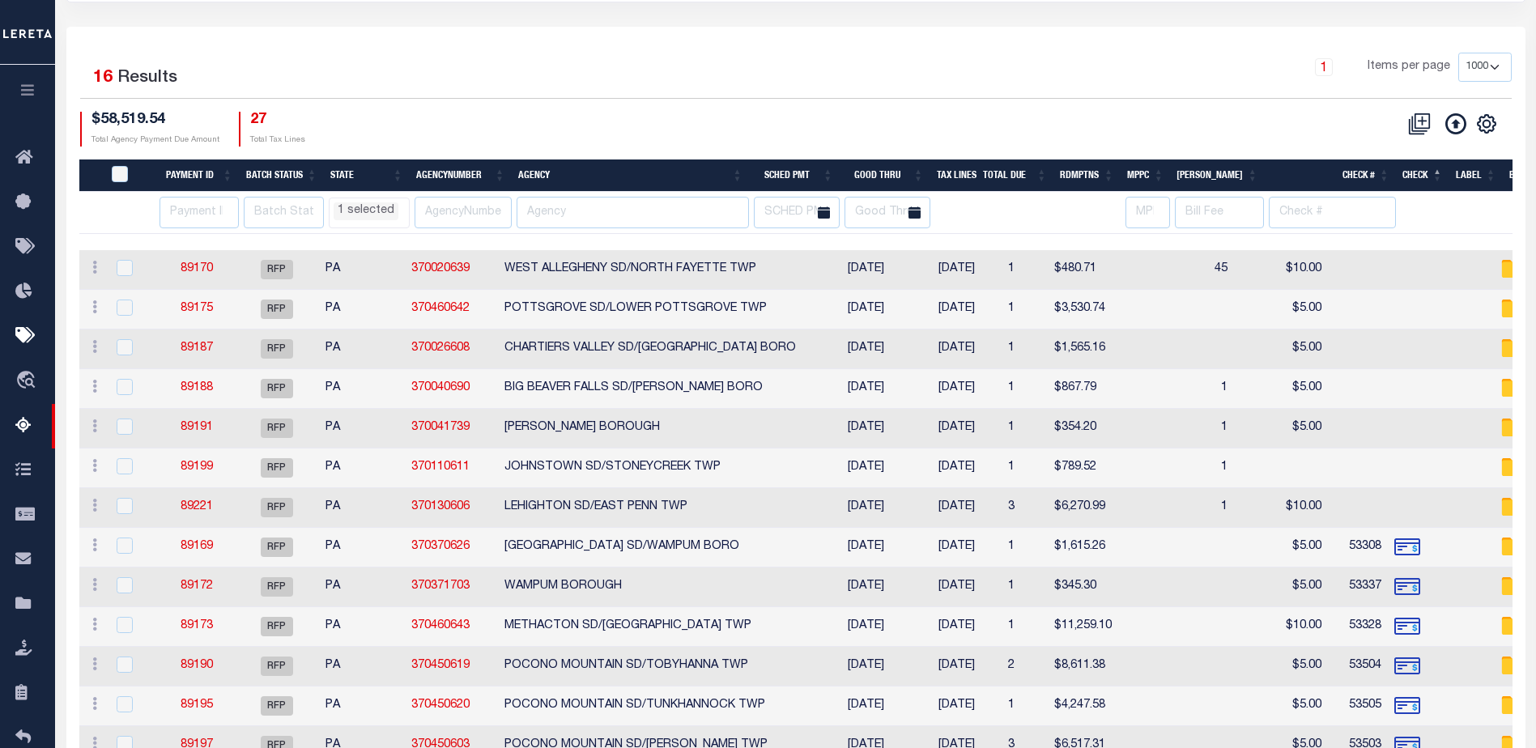
scroll to position [324, 0]
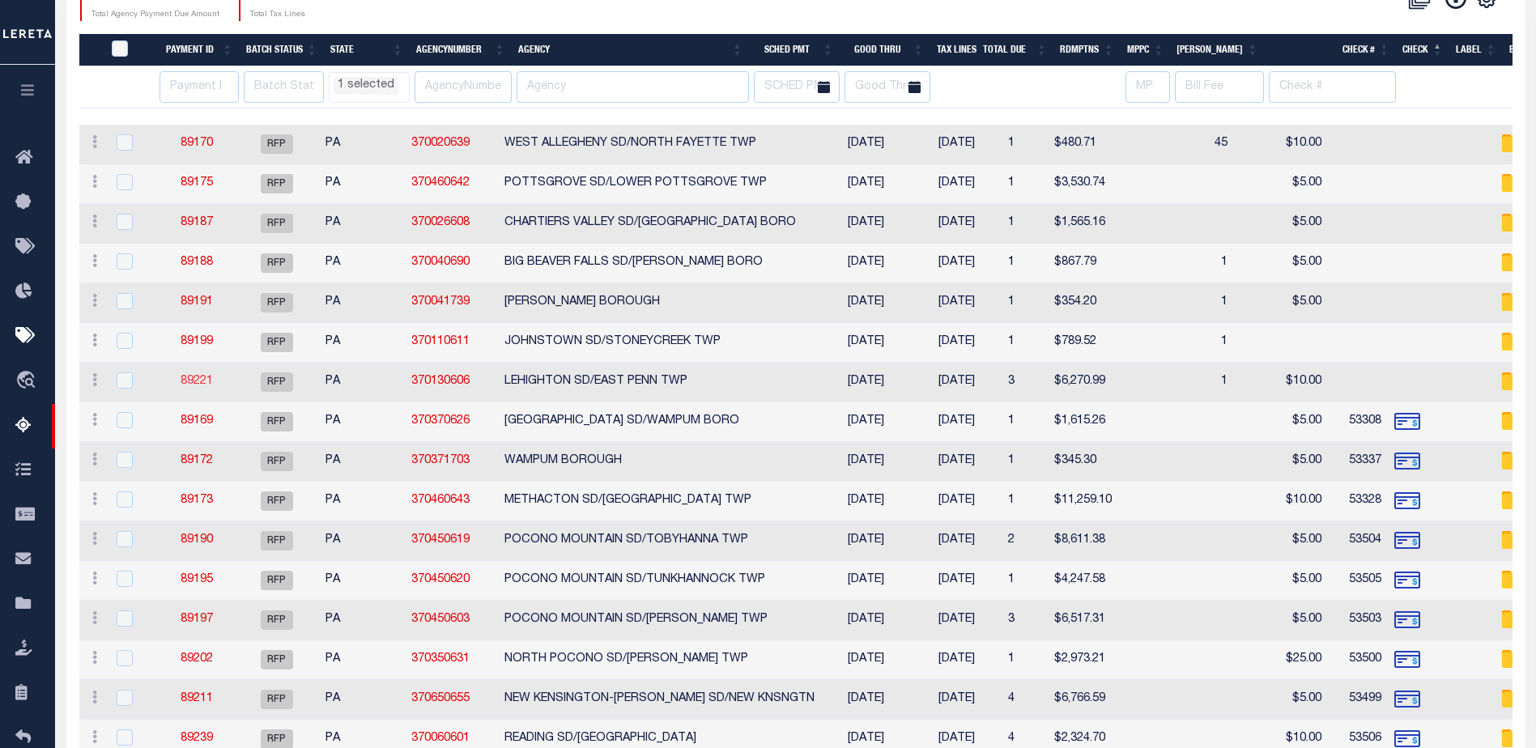
click at [206, 377] on link "89221" at bounding box center [197, 381] width 32 height 11
type input "$6,270.99"
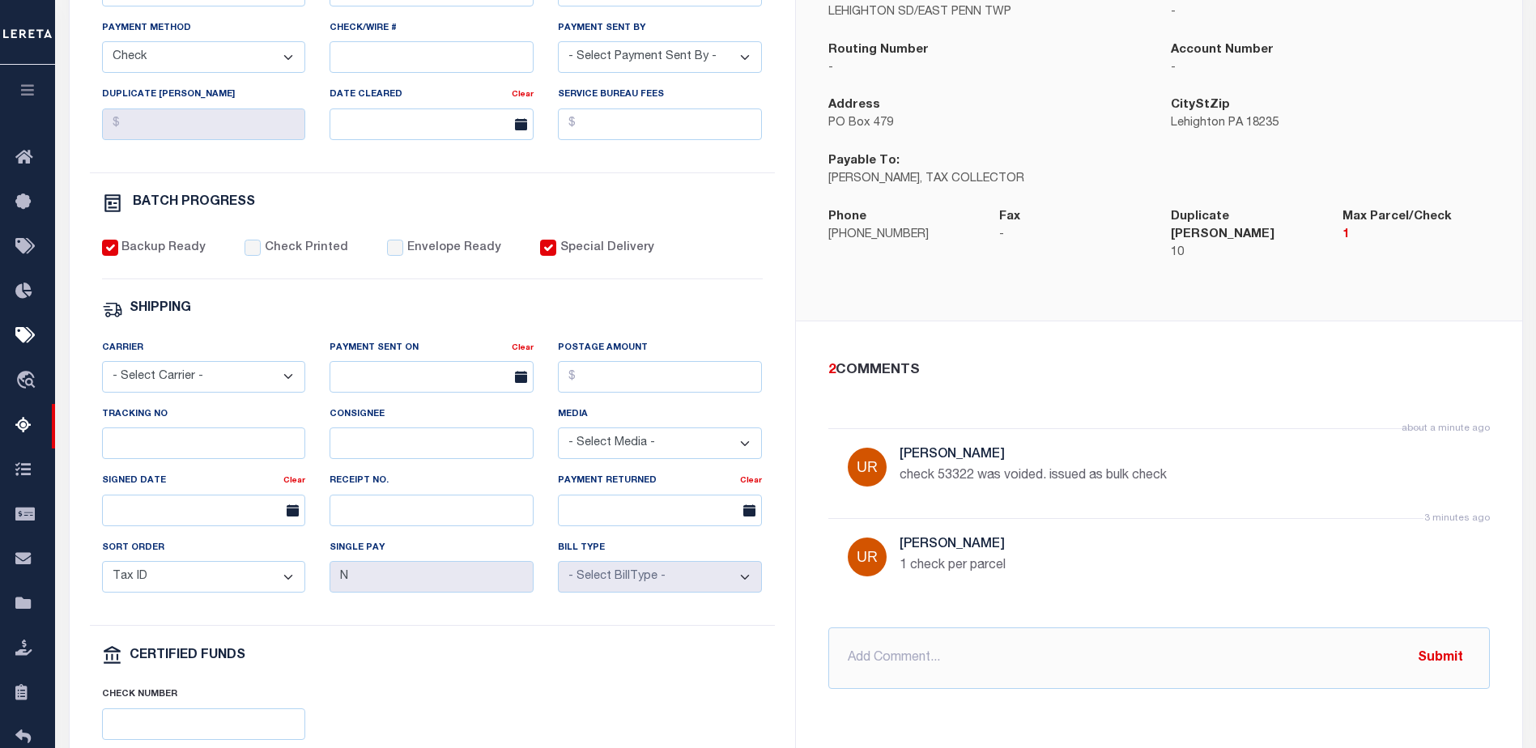
scroll to position [486, 0]
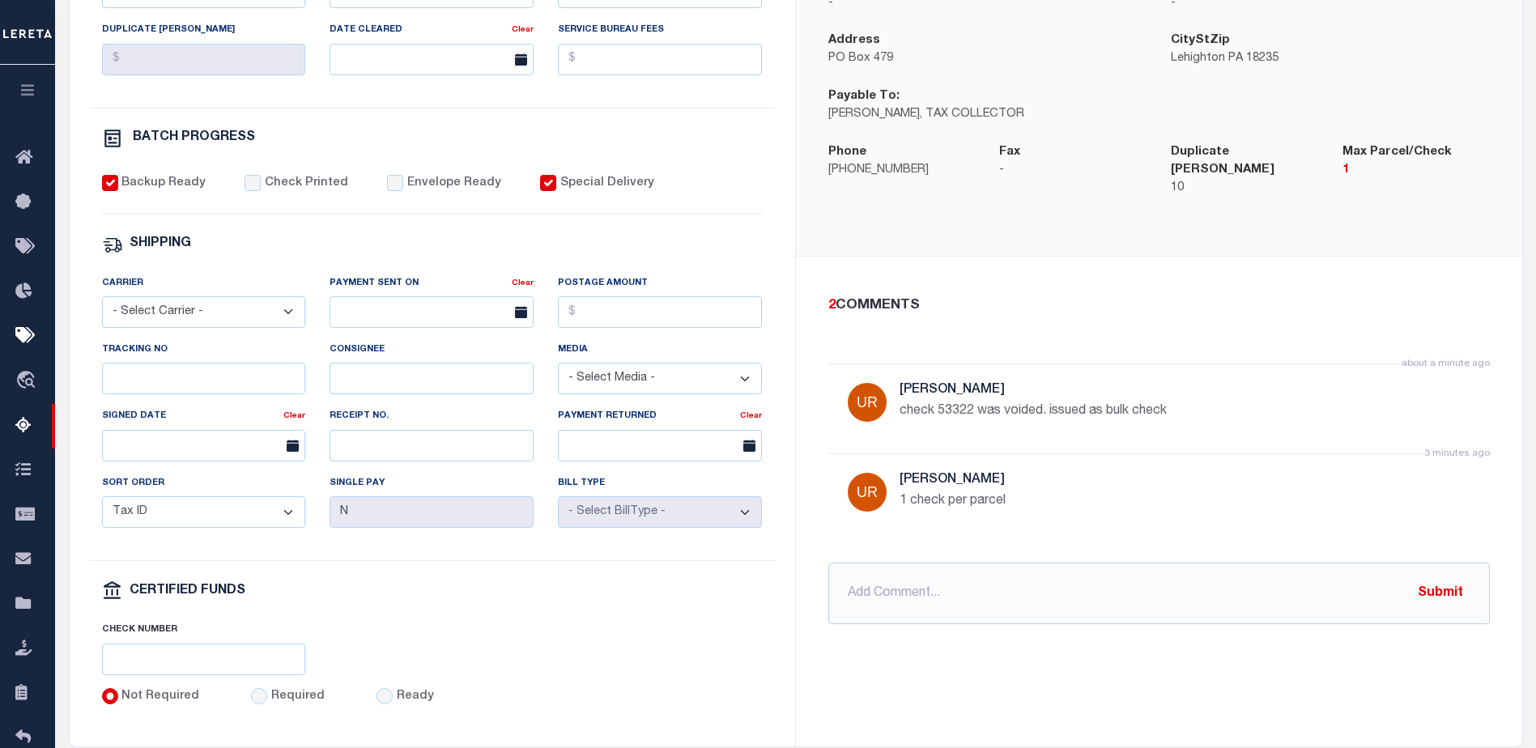
select select "PA"
select select
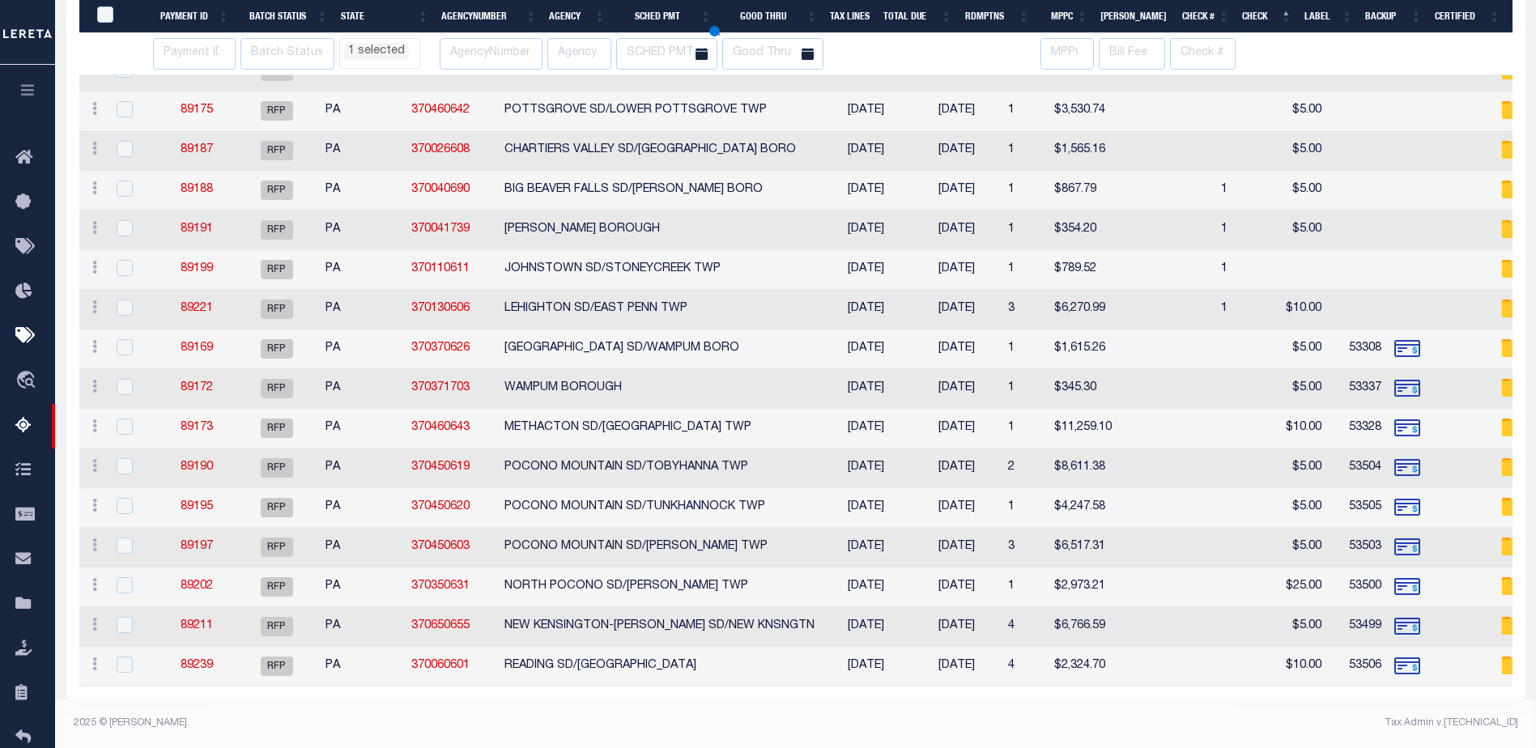
scroll to position [391, 0]
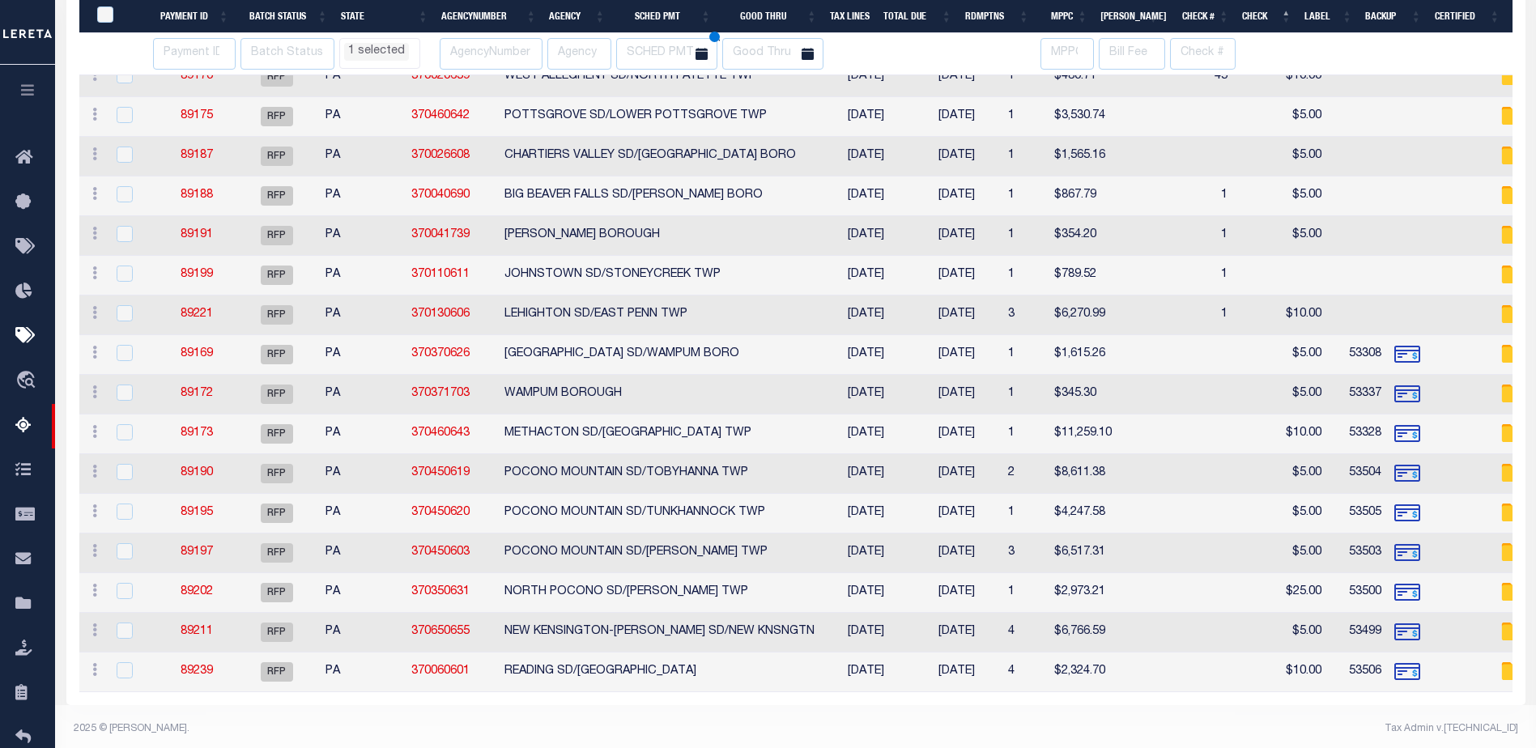
select select "PA"
select select
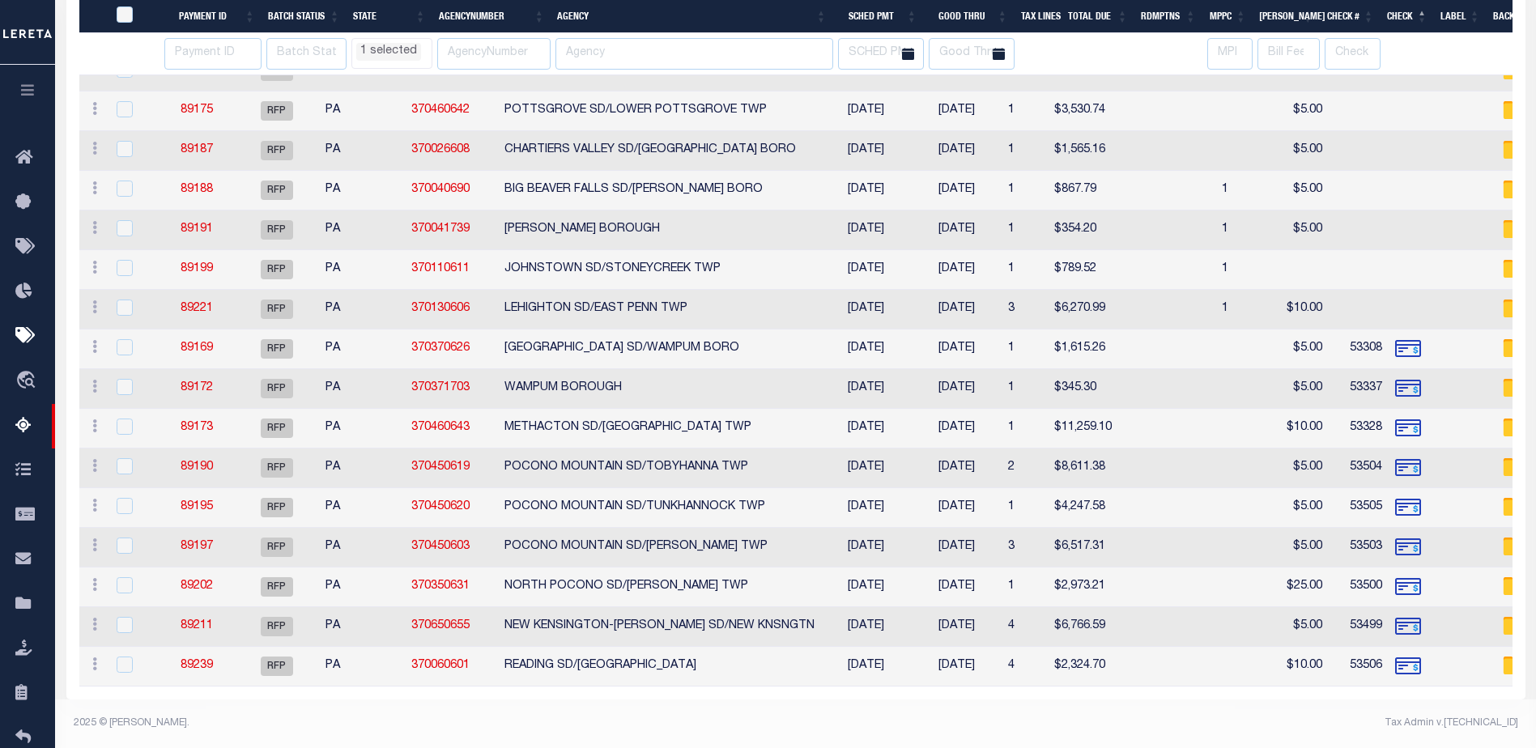
select select "PA"
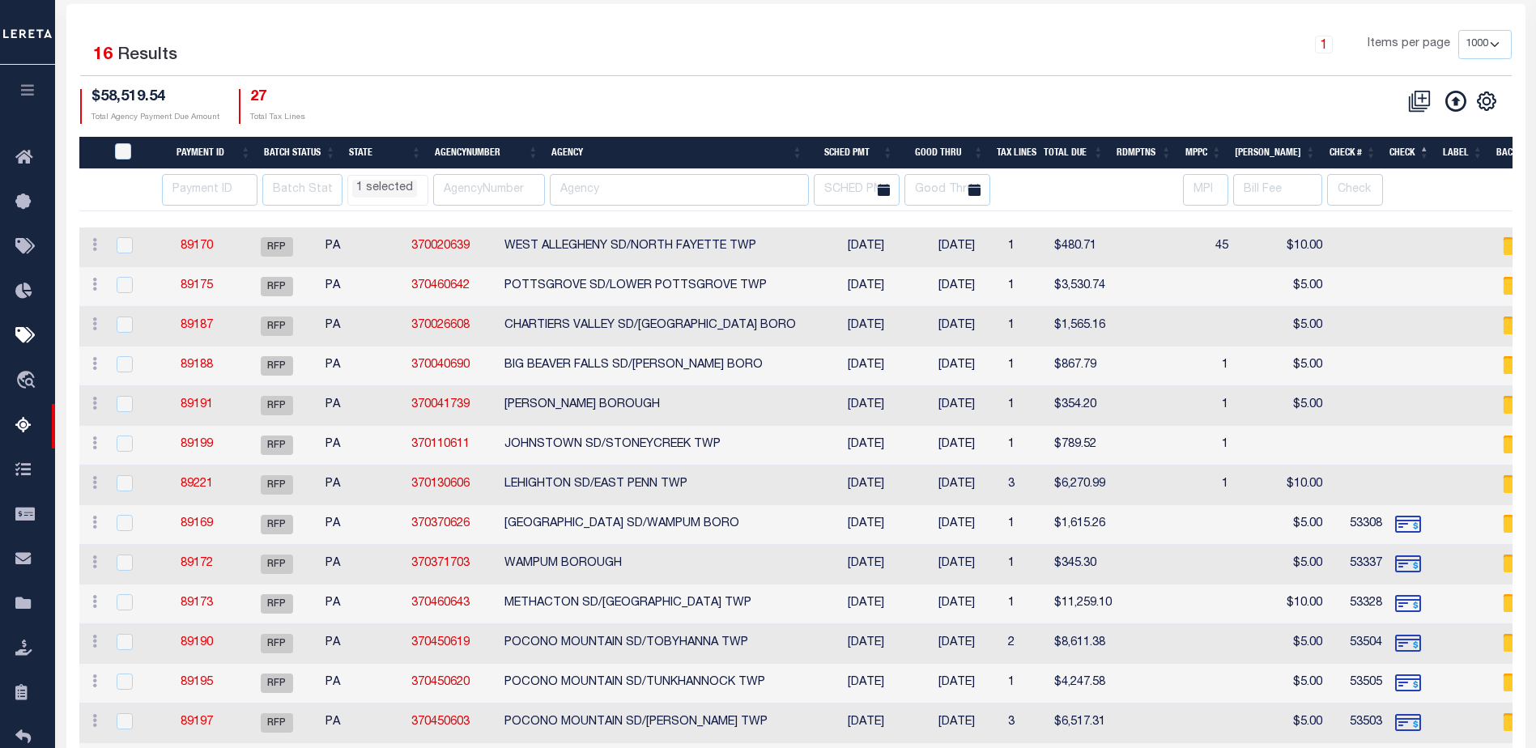
scroll to position [229, 0]
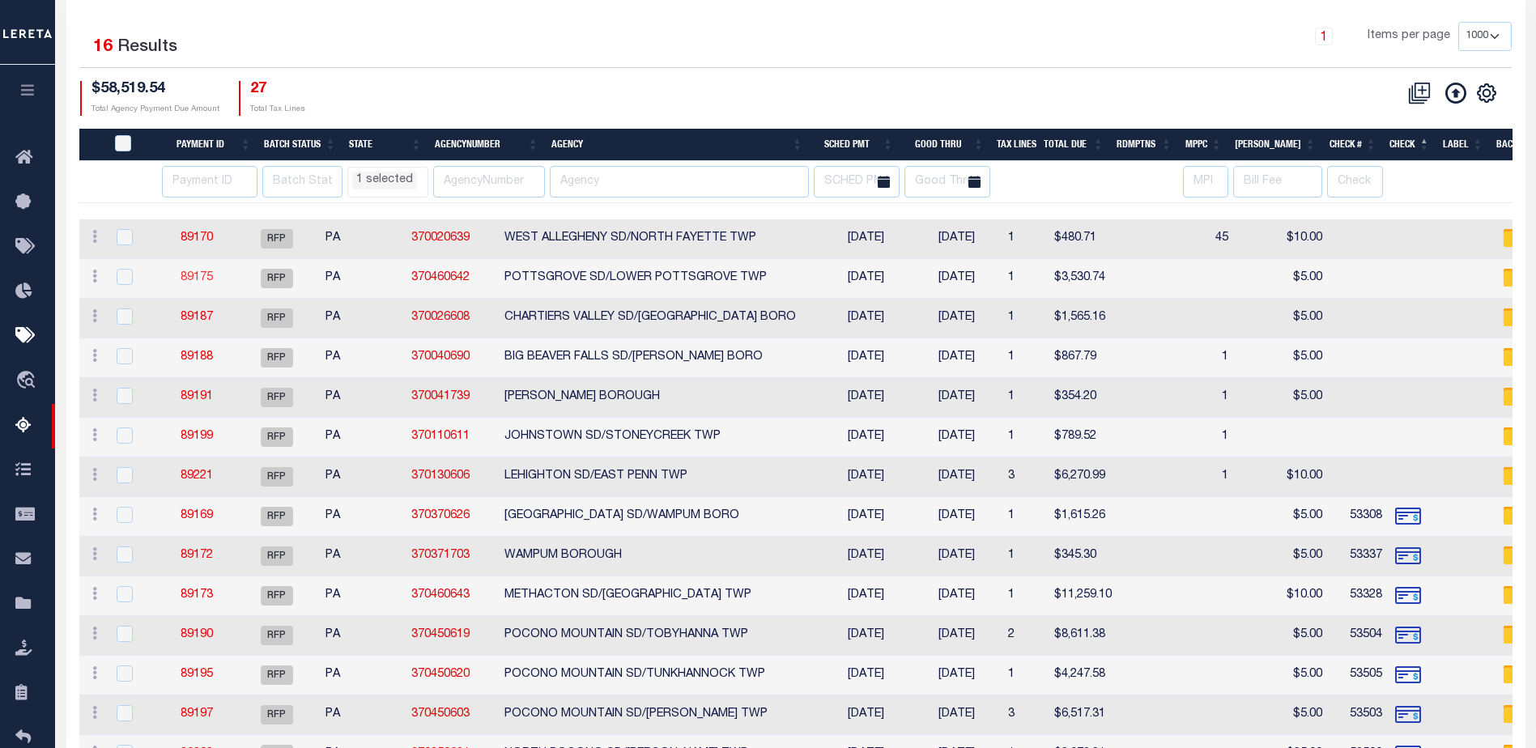
click at [209, 279] on link "89175" at bounding box center [197, 277] width 32 height 11
type input "$3,530.74"
checkbox input "false"
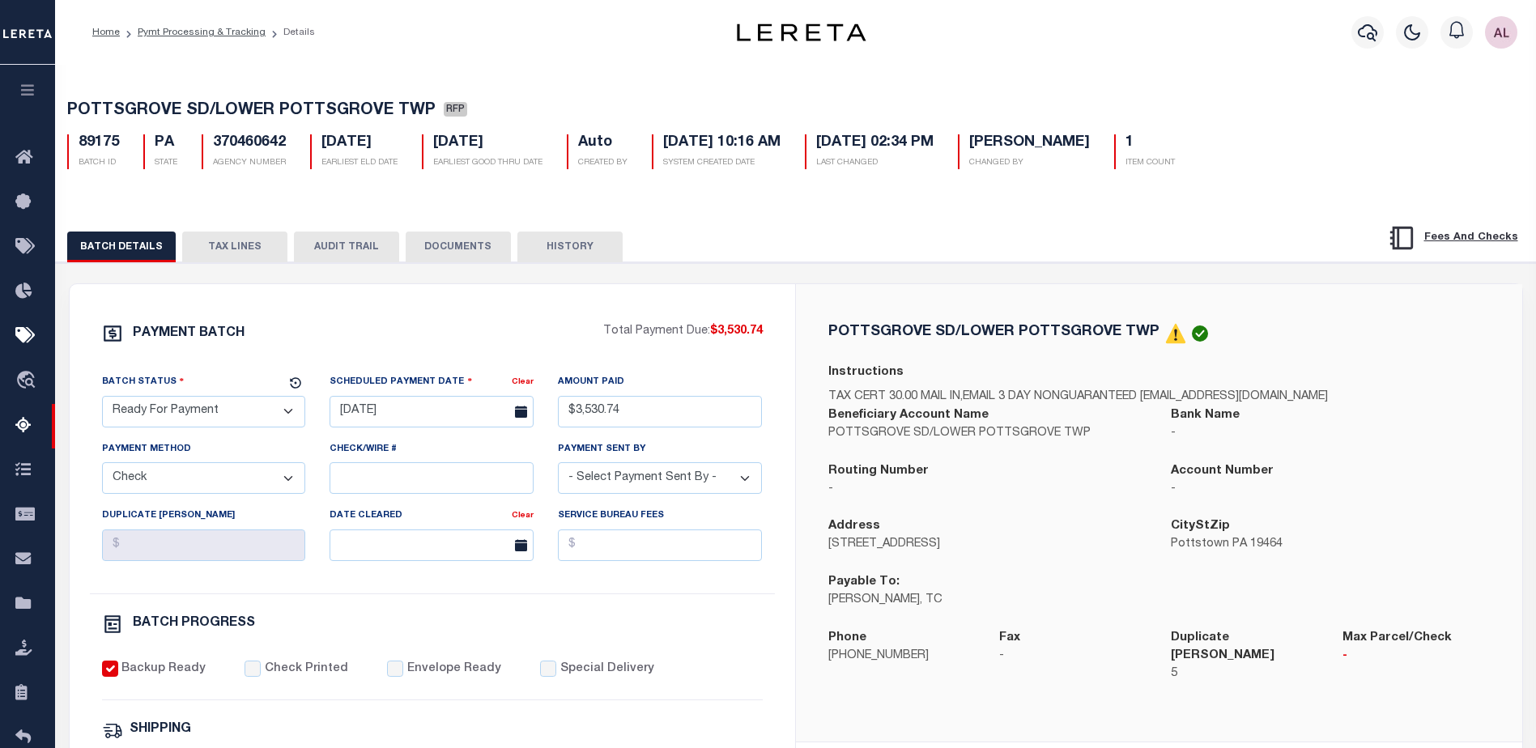
click at [238, 240] on button "TAX LINES" at bounding box center [234, 247] width 105 height 31
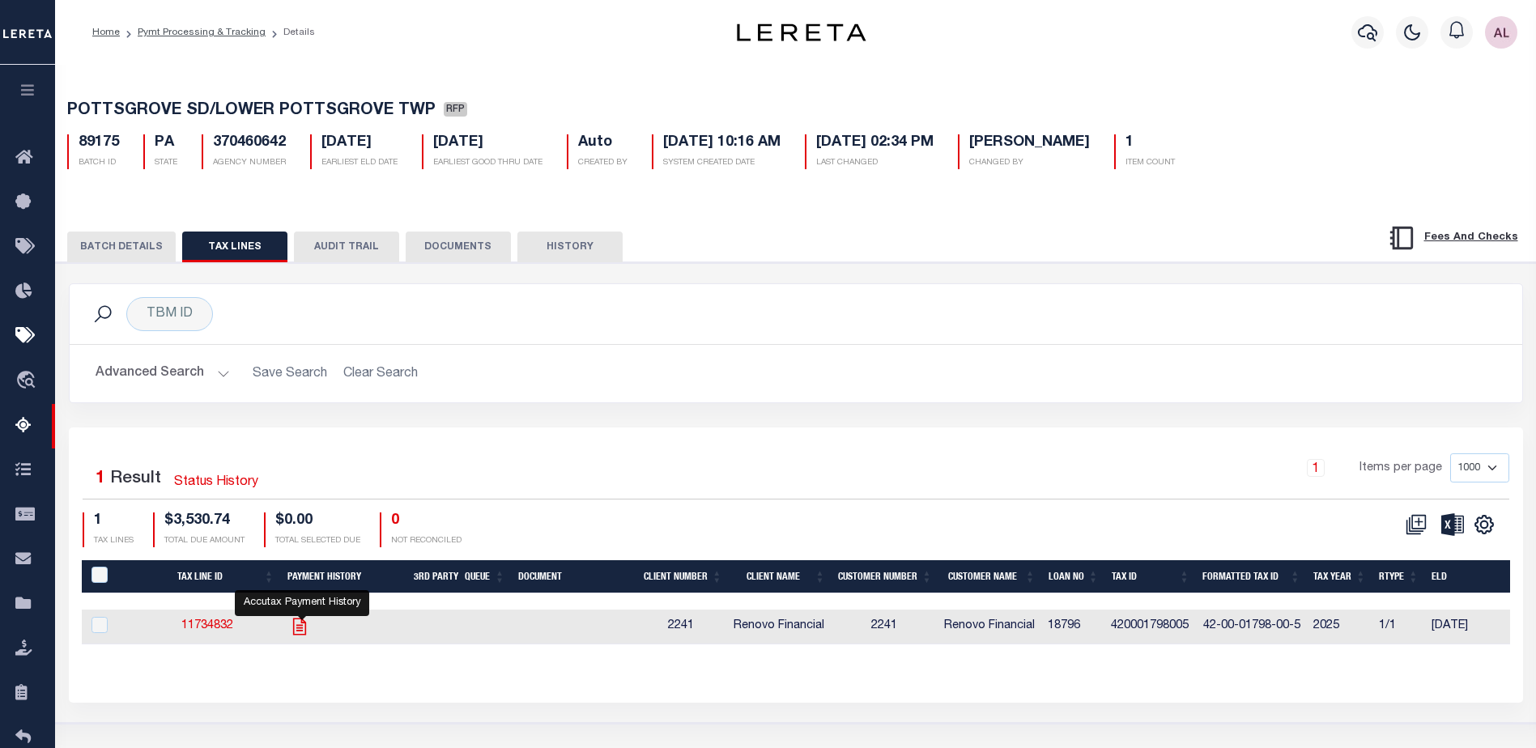
click at [309, 623] on icon "" at bounding box center [299, 626] width 21 height 21
checkbox input "true"
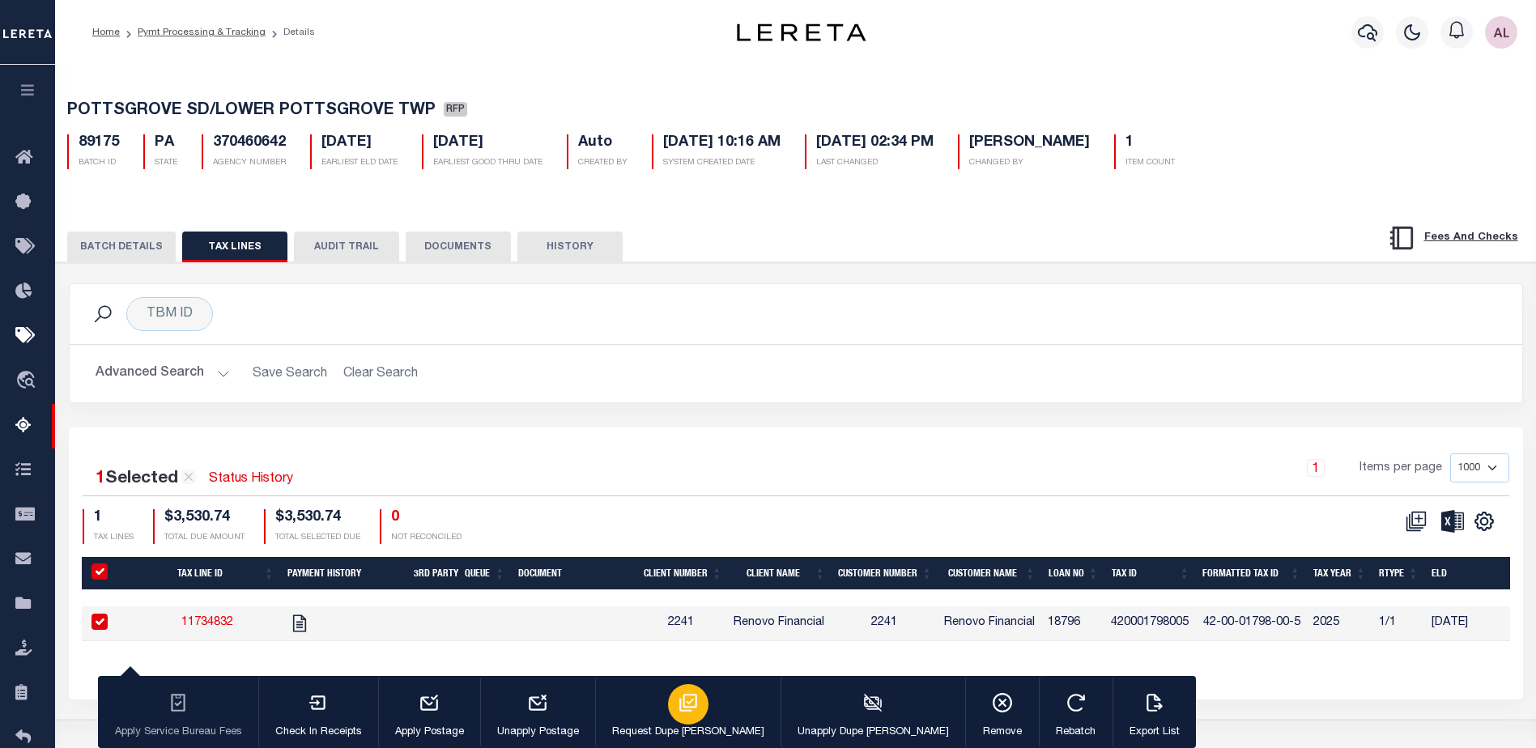
click at [678, 705] on icon "button" at bounding box center [688, 702] width 21 height 21
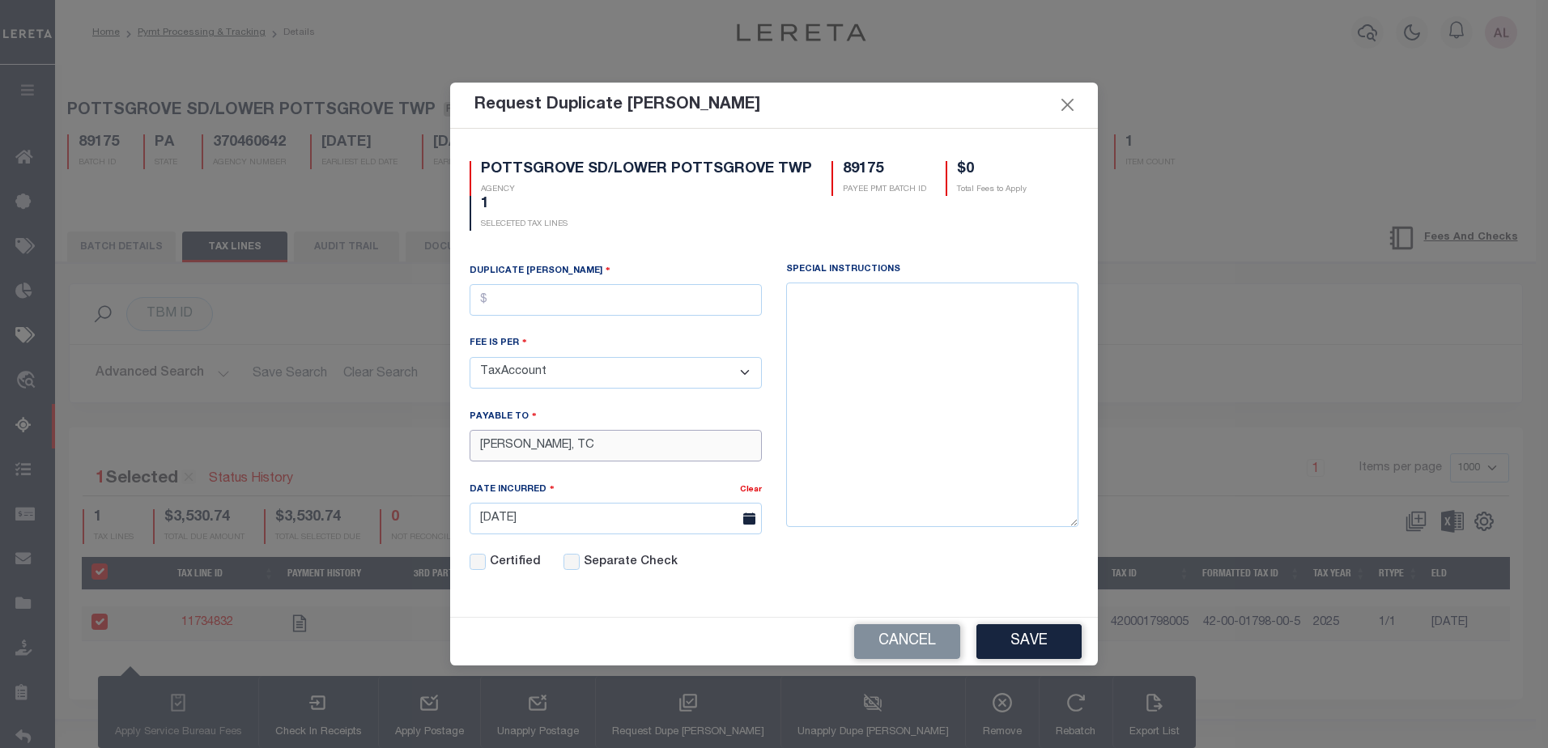
drag, startPoint x: 615, startPoint y: 446, endPoint x: 675, endPoint y: 445, distance: 59.9
click at [675, 445] on input "JENNIFER MARSTELLER, TC" at bounding box center [616, 446] width 292 height 32
type input "JENNIFER MARSTELLER"
click at [534, 287] on input "text" at bounding box center [616, 300] width 292 height 32
type input "$5.00"
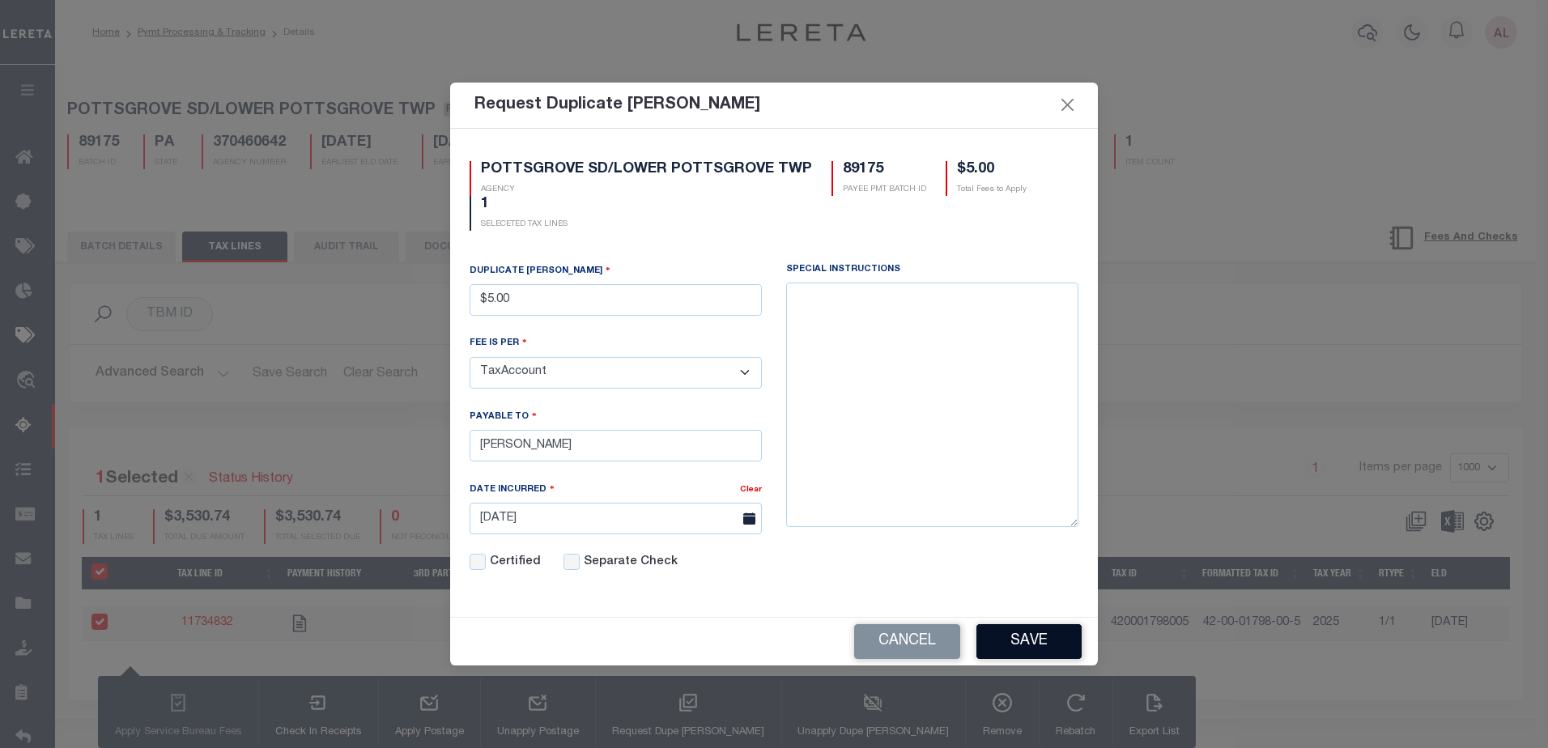
click at [1024, 636] on button "Save" at bounding box center [1029, 641] width 105 height 35
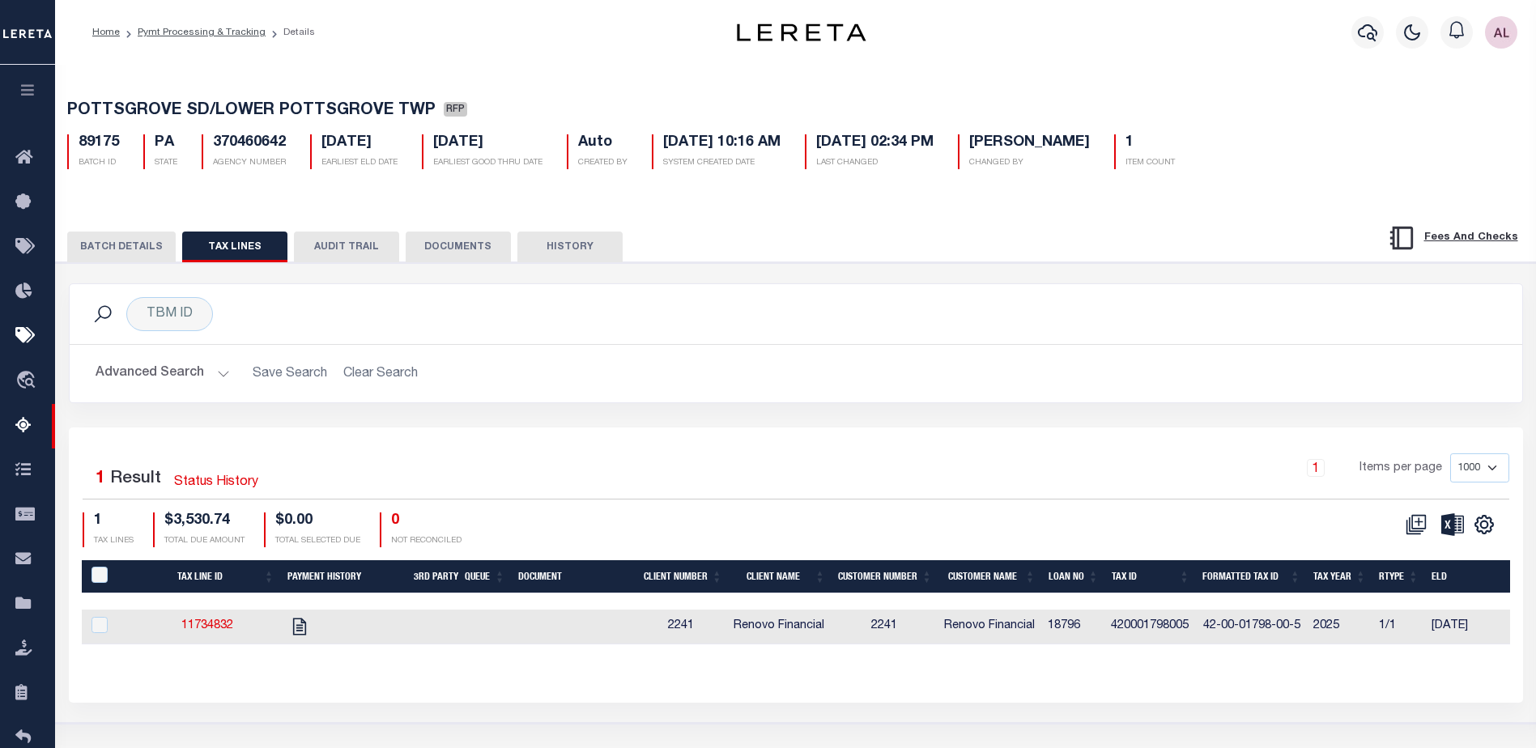
select select "PA"
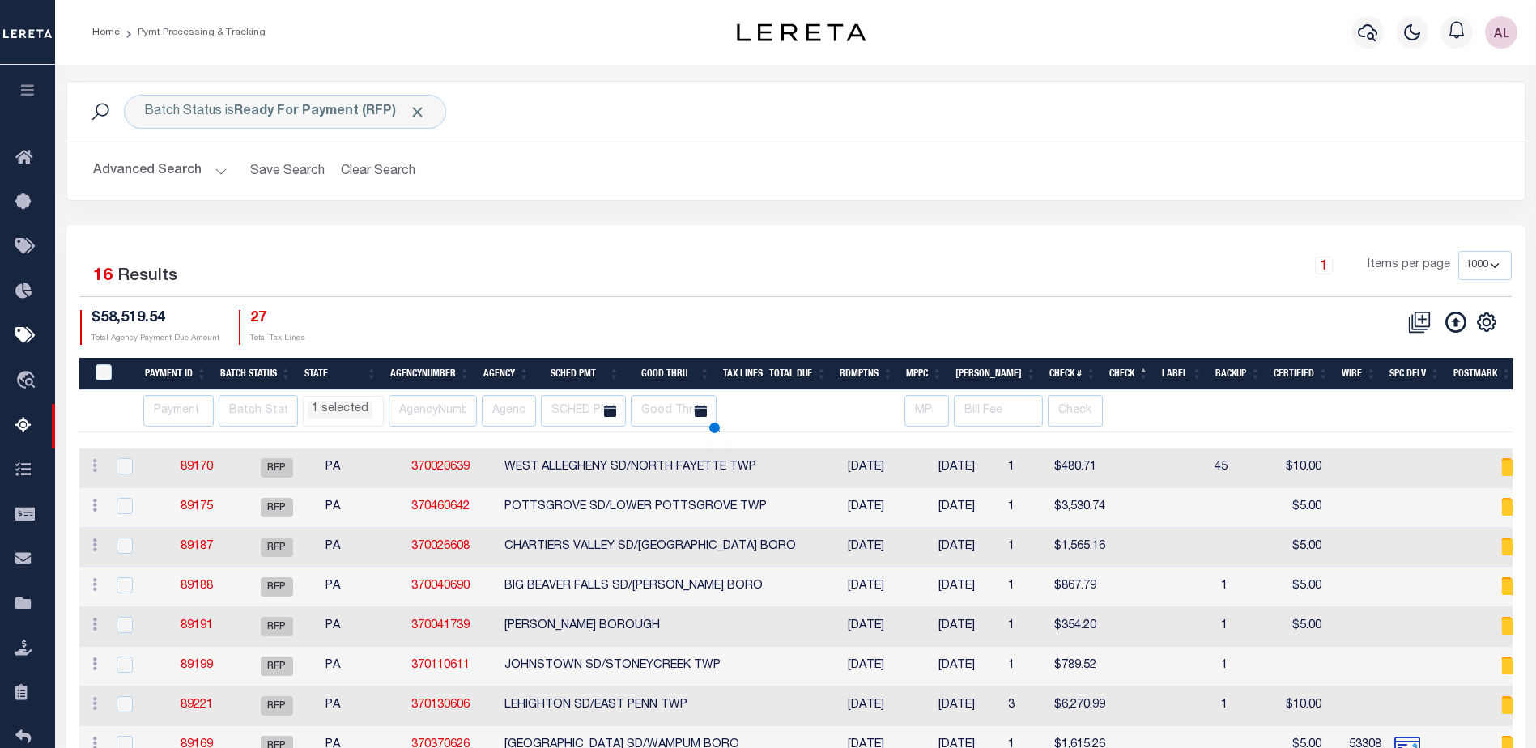
scroll to position [110, 0]
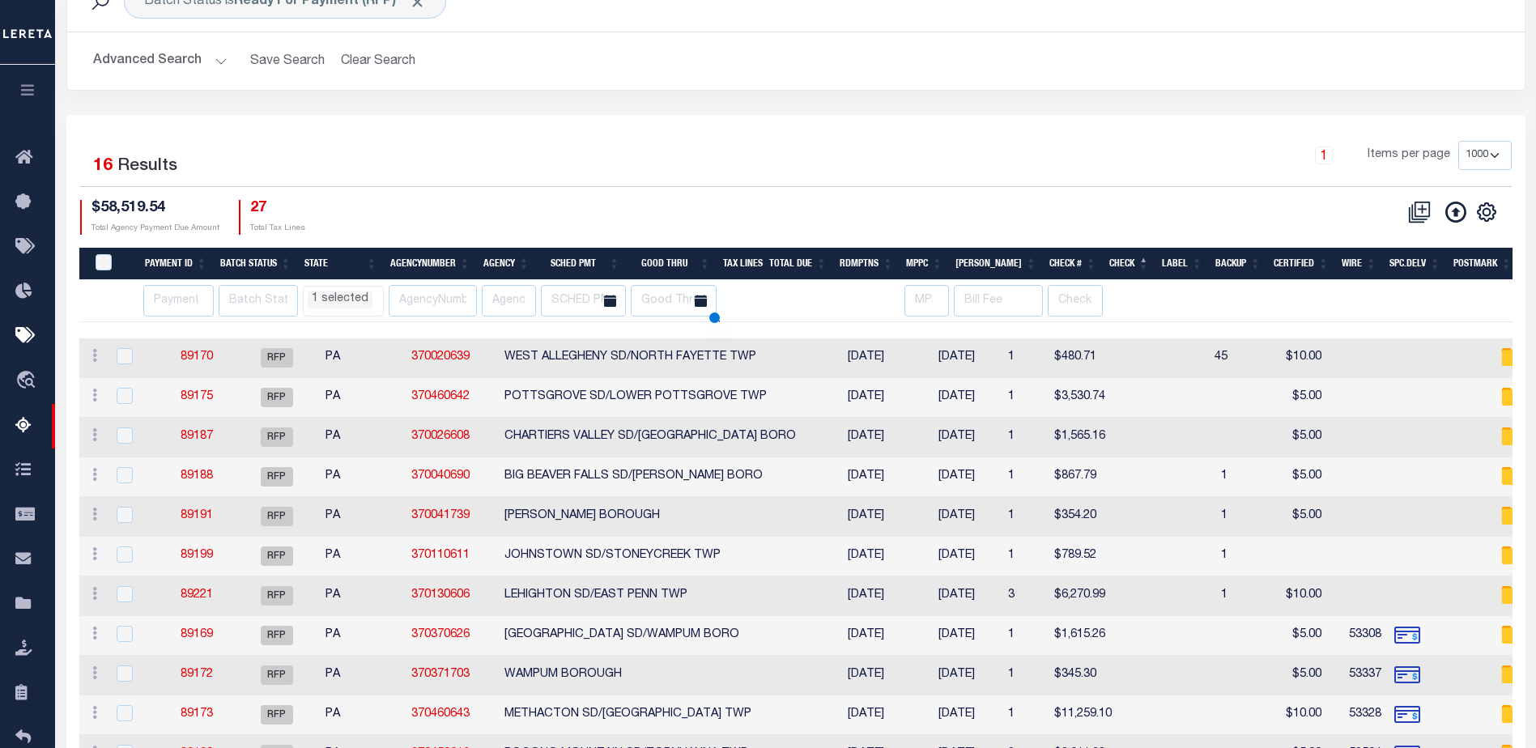
select select "PA"
select select
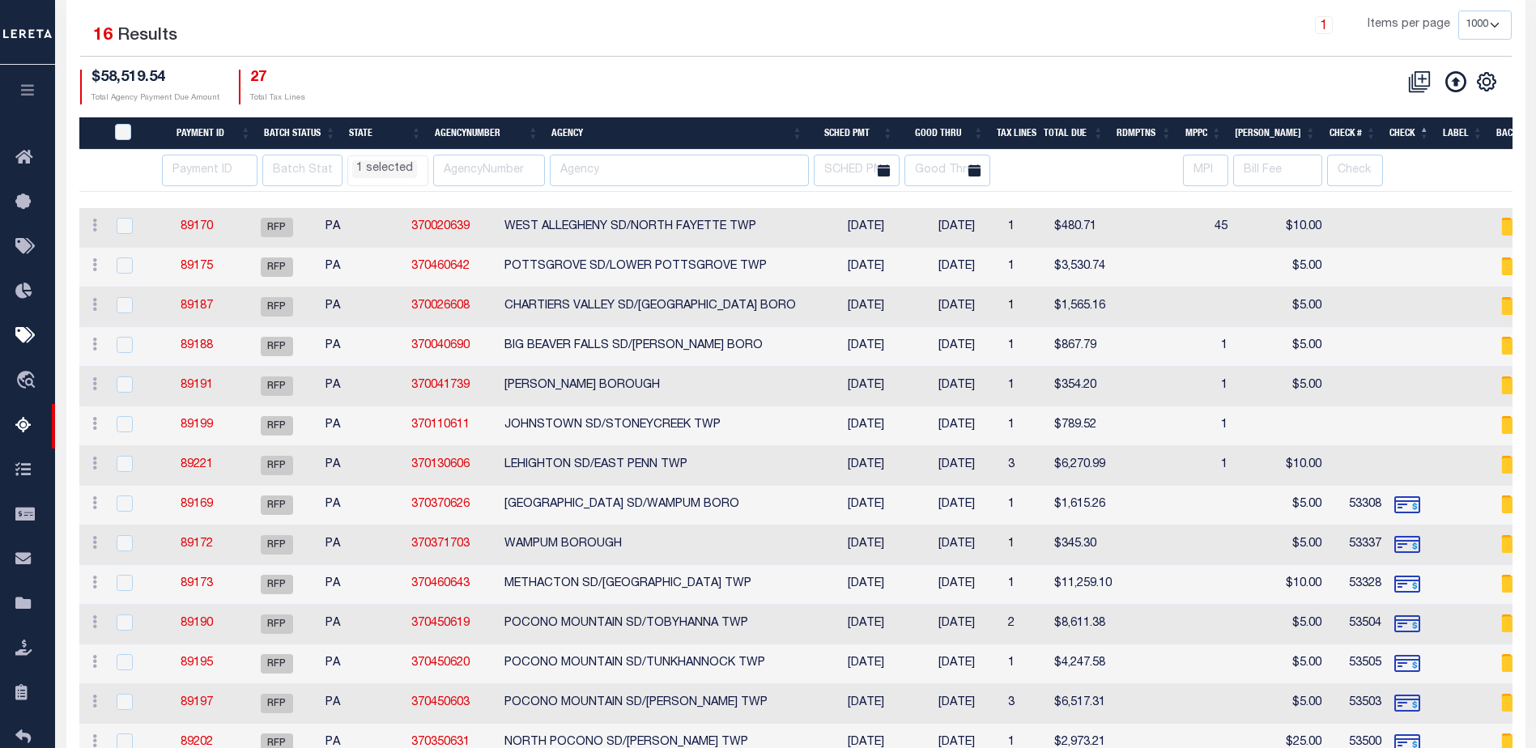
scroll to position [353, 0]
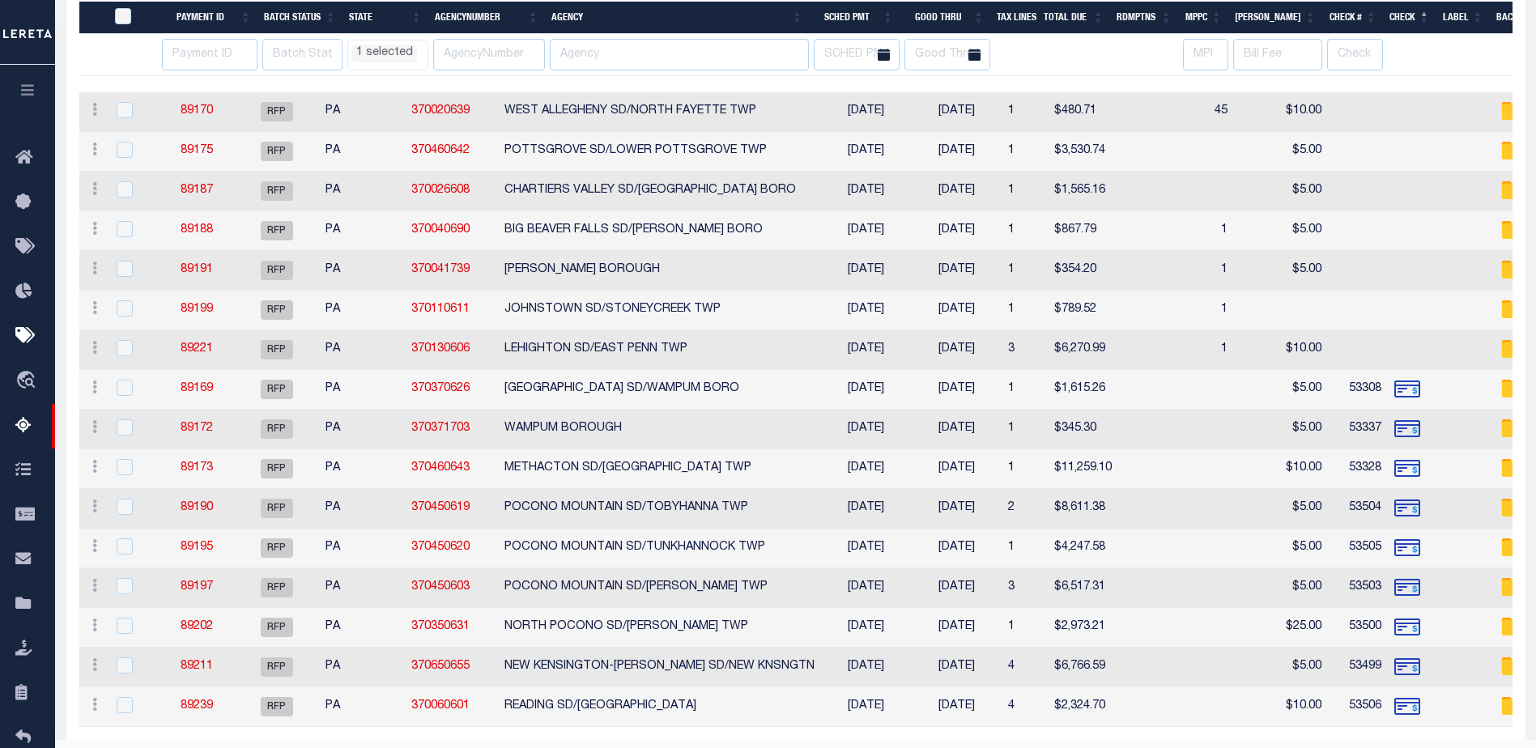
select select "PA"
select select
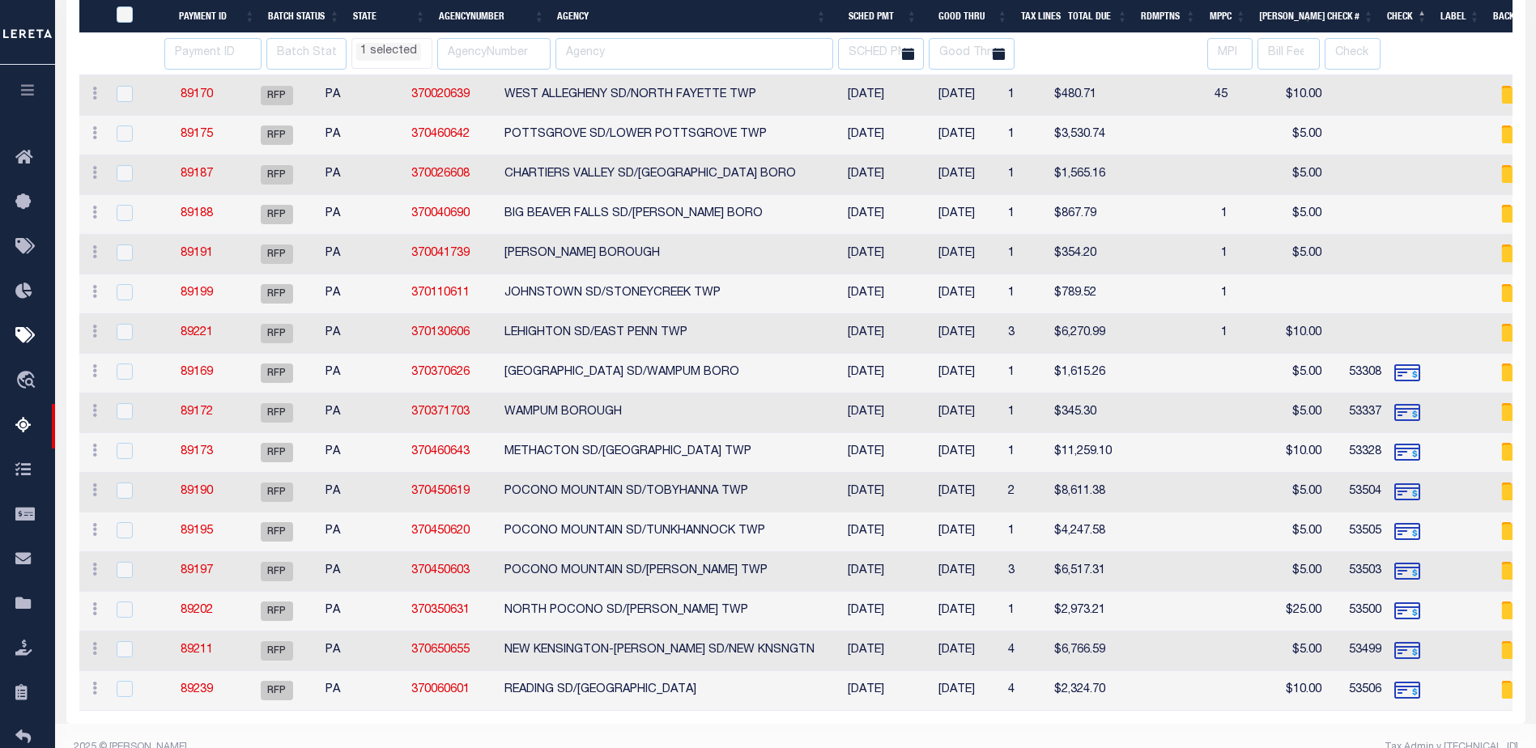
scroll to position [390, 0]
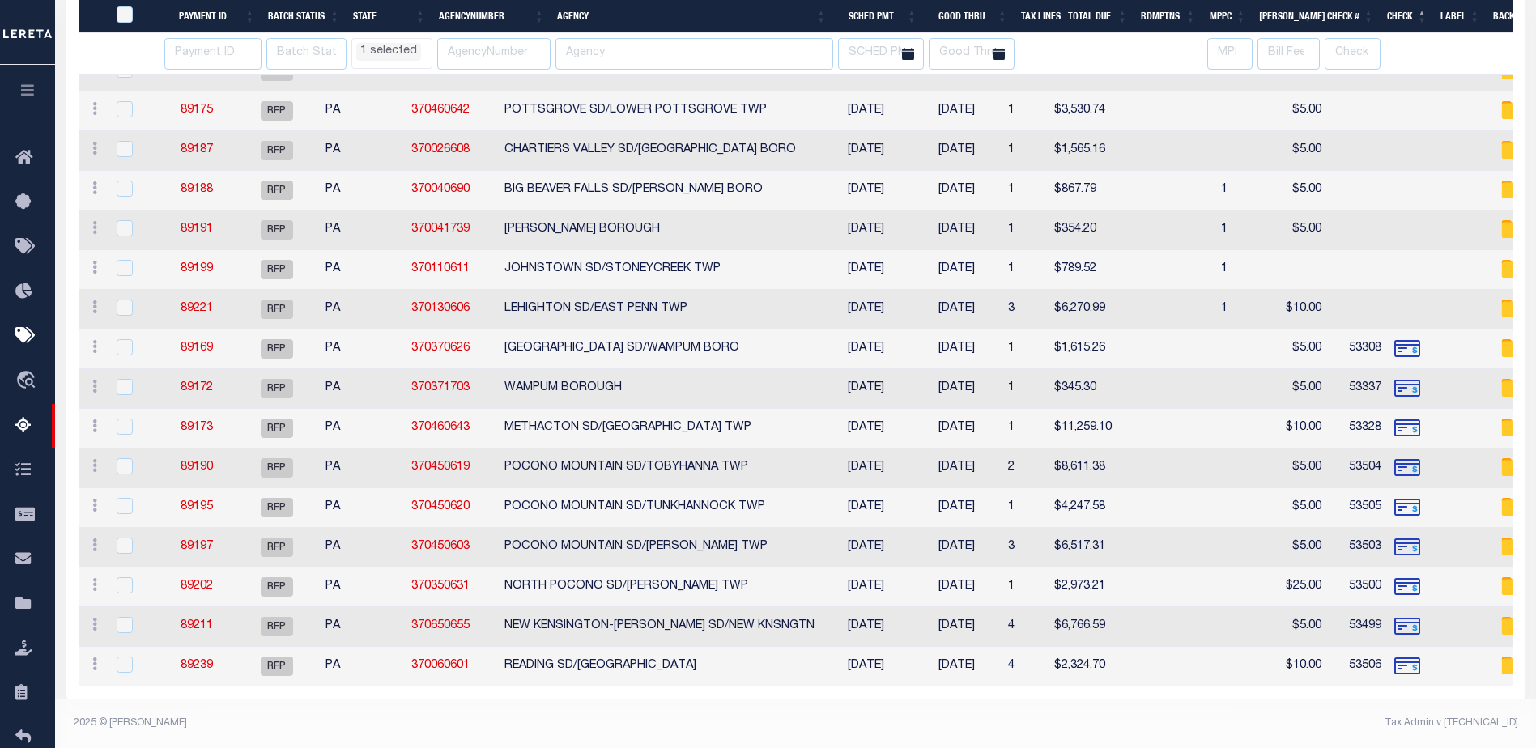
select select "PA"
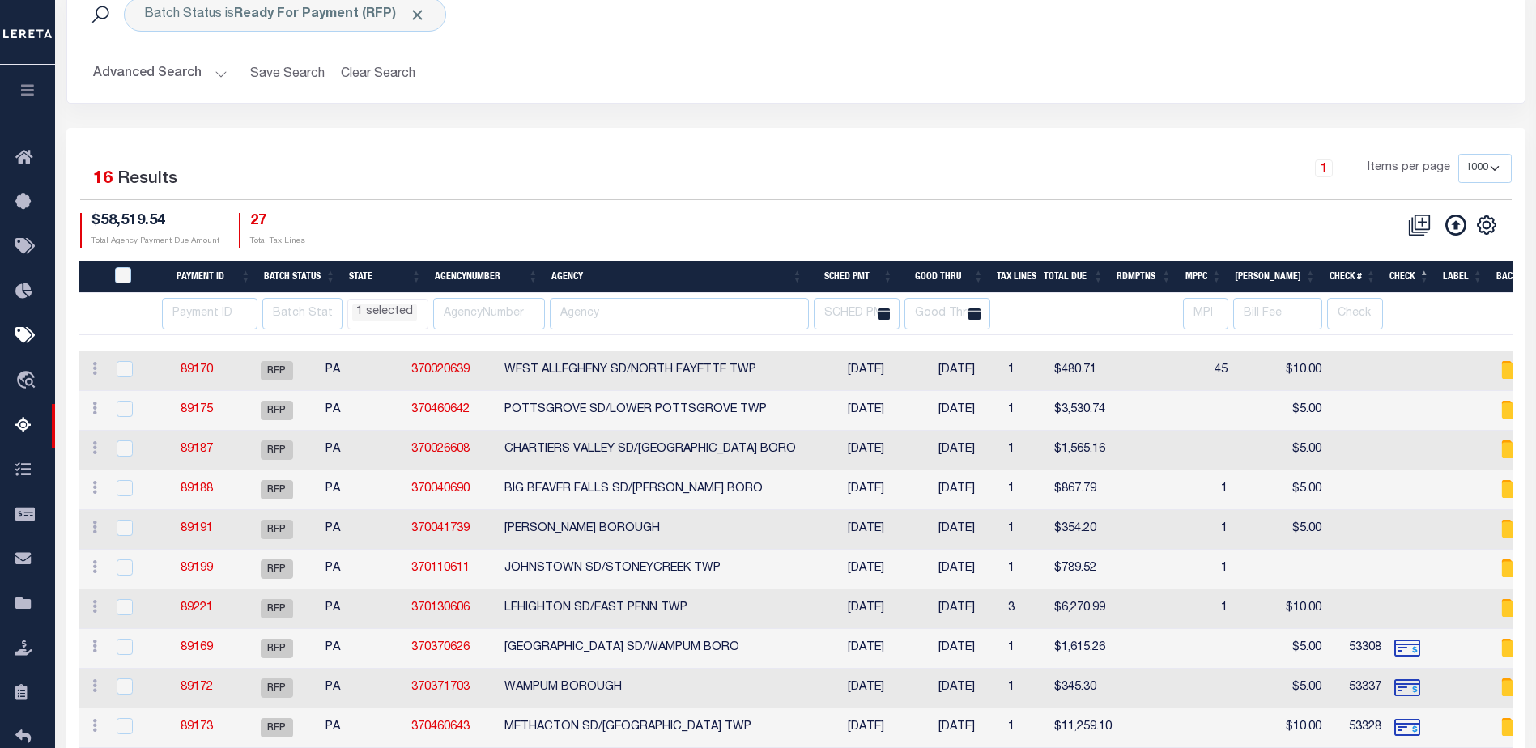
scroll to position [66, 0]
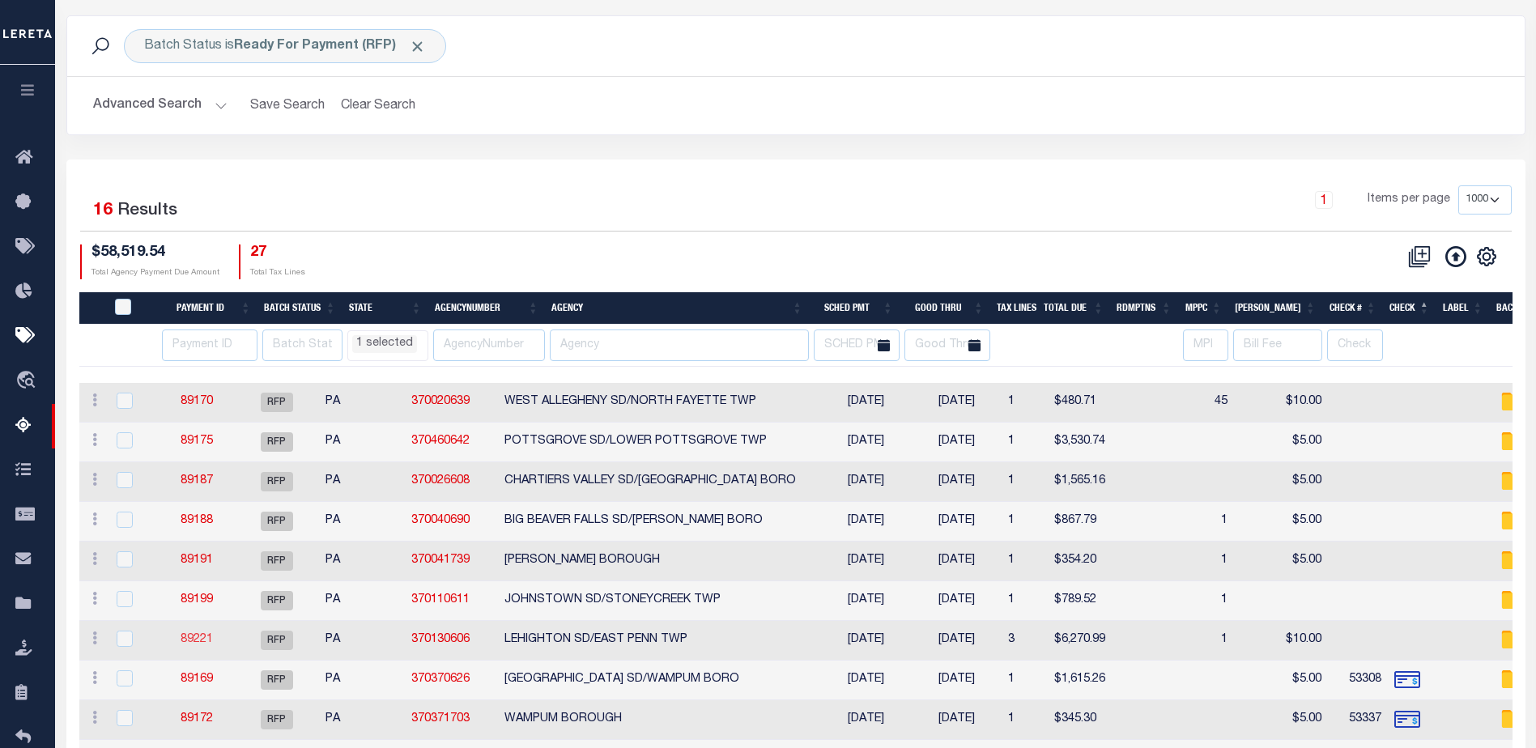
click at [213, 638] on link "89221" at bounding box center [197, 639] width 32 height 11
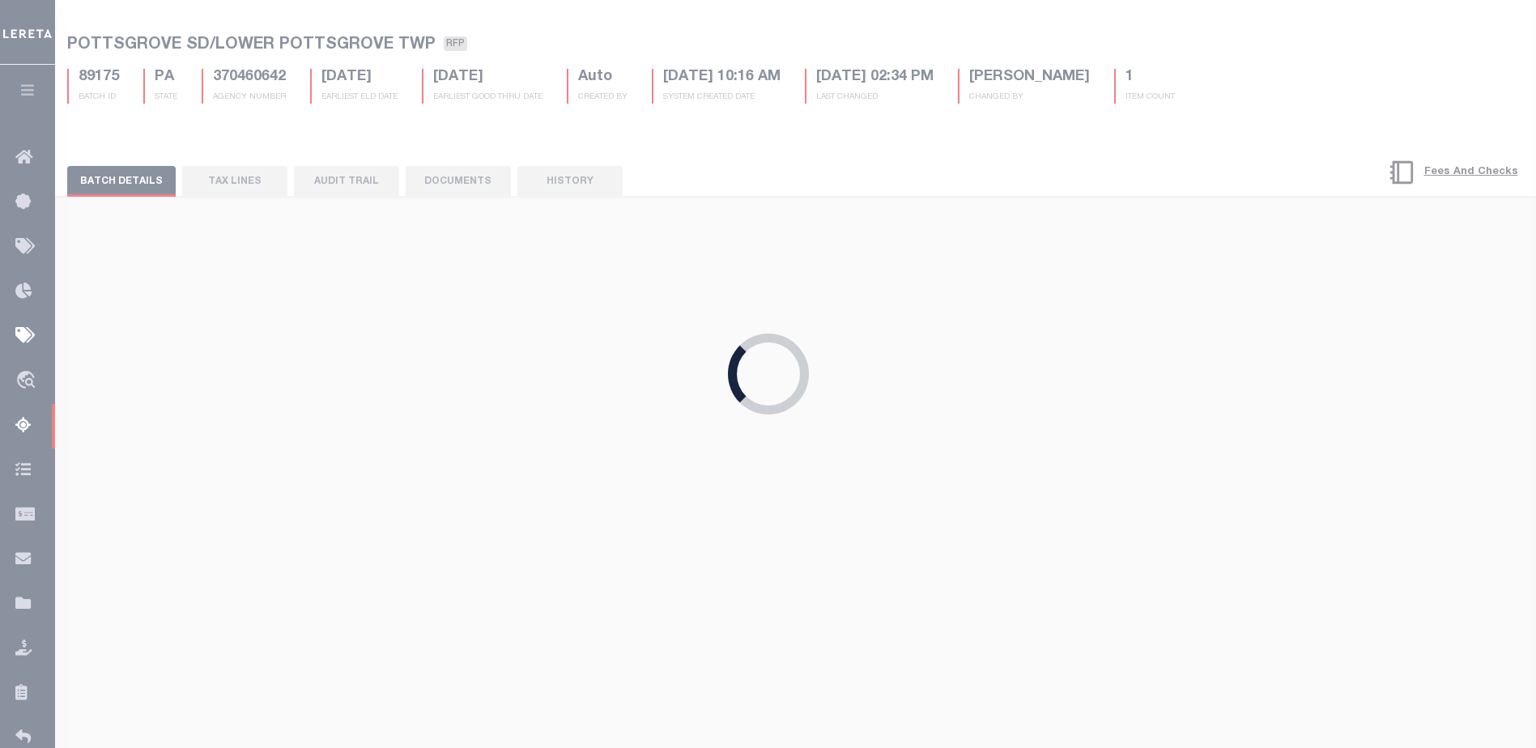
type input "$6,270.99"
checkbox input "true"
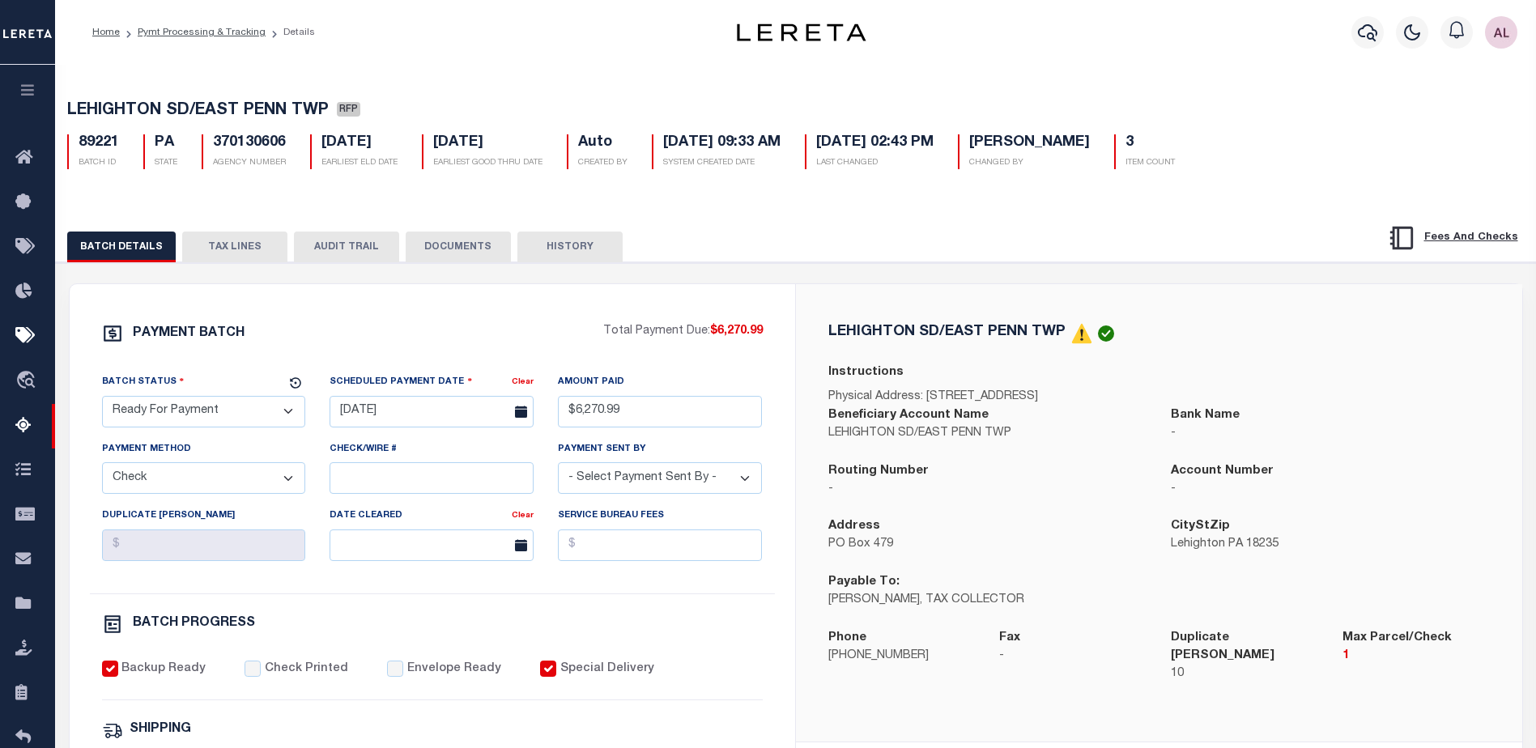
click at [238, 245] on button "TAX LINES" at bounding box center [234, 247] width 105 height 31
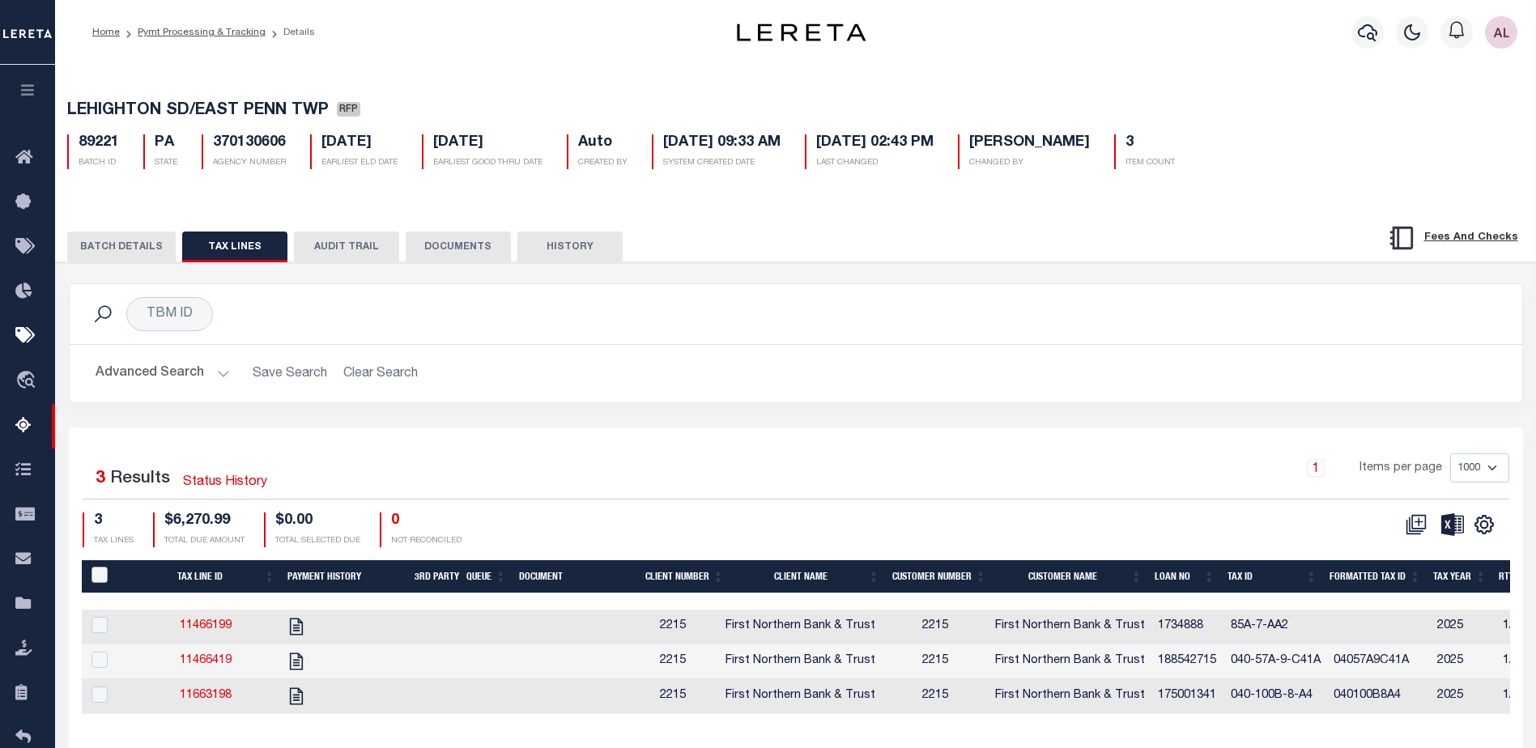
click at [95, 582] on input "PayeePaymentBatchId" at bounding box center [100, 575] width 16 height 16
checkbox input "true"
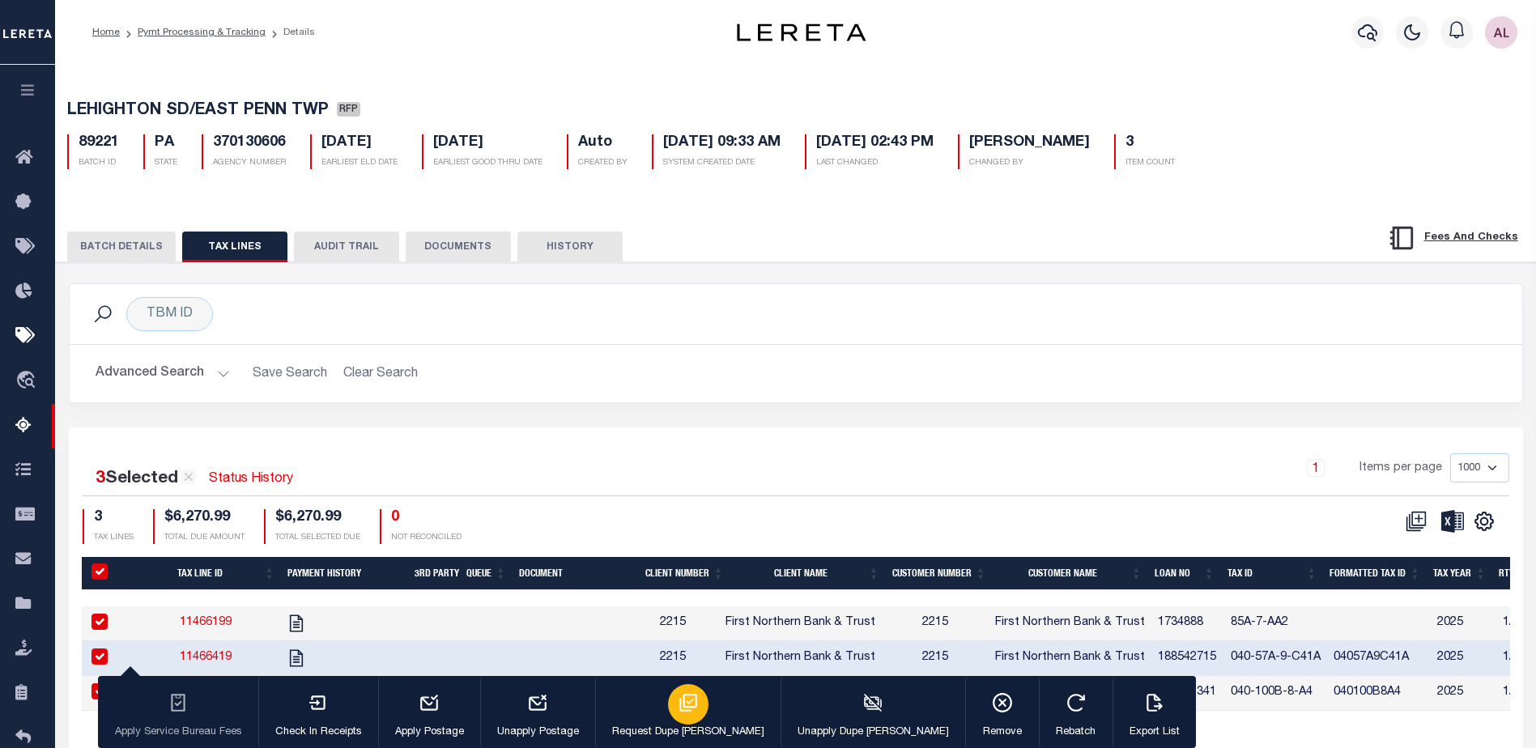
click at [679, 703] on icon "button" at bounding box center [688, 703] width 18 height 18
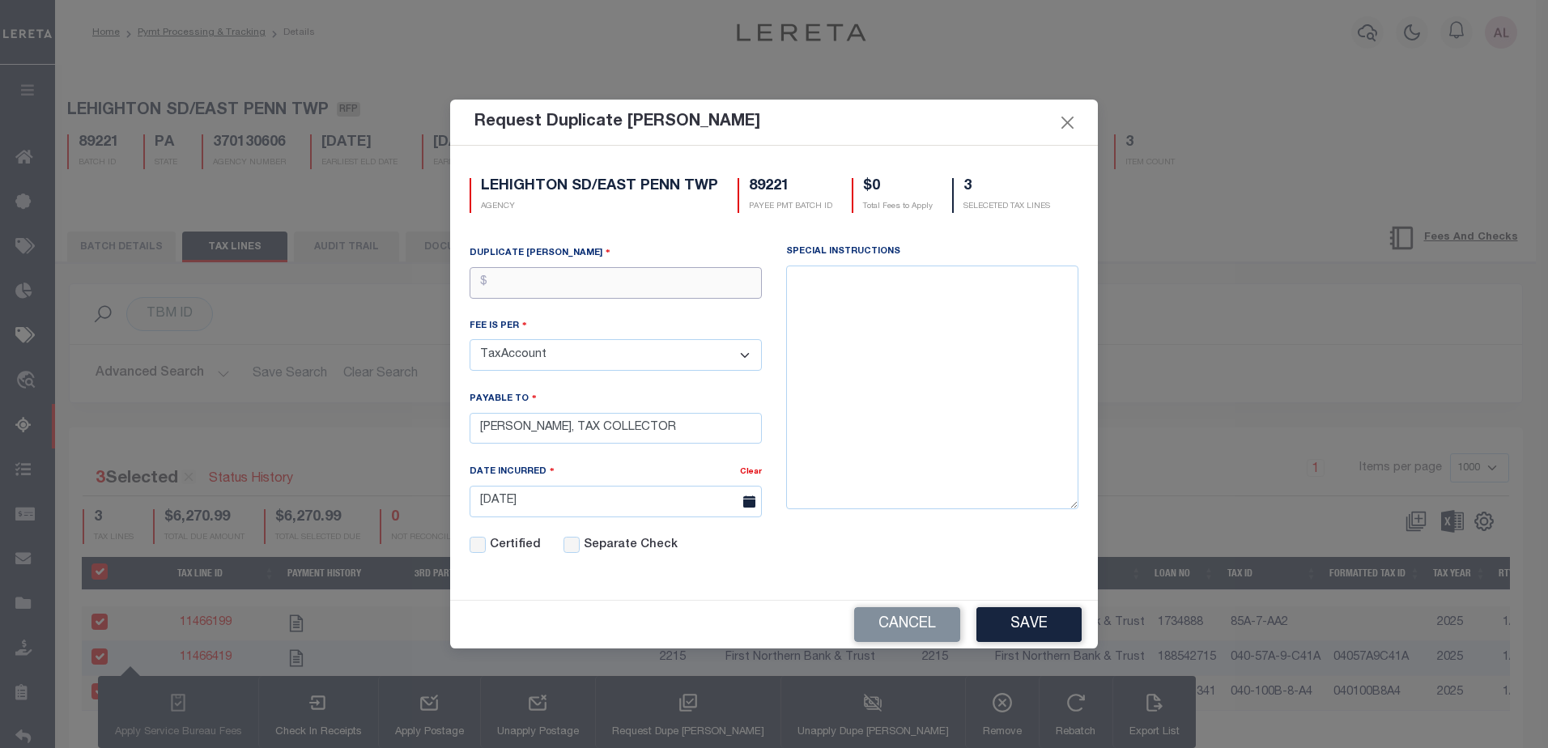
click at [581, 279] on input "text" at bounding box center [616, 283] width 292 height 32
drag, startPoint x: 595, startPoint y: 428, endPoint x: 747, endPoint y: 430, distance: 152.3
click at [747, 430] on input "KATHY HENDERSON, TAX COLLECTOR" at bounding box center [616, 429] width 292 height 32
type input "KATHY HENDERSON"
click at [550, 277] on input "text" at bounding box center [616, 283] width 292 height 32
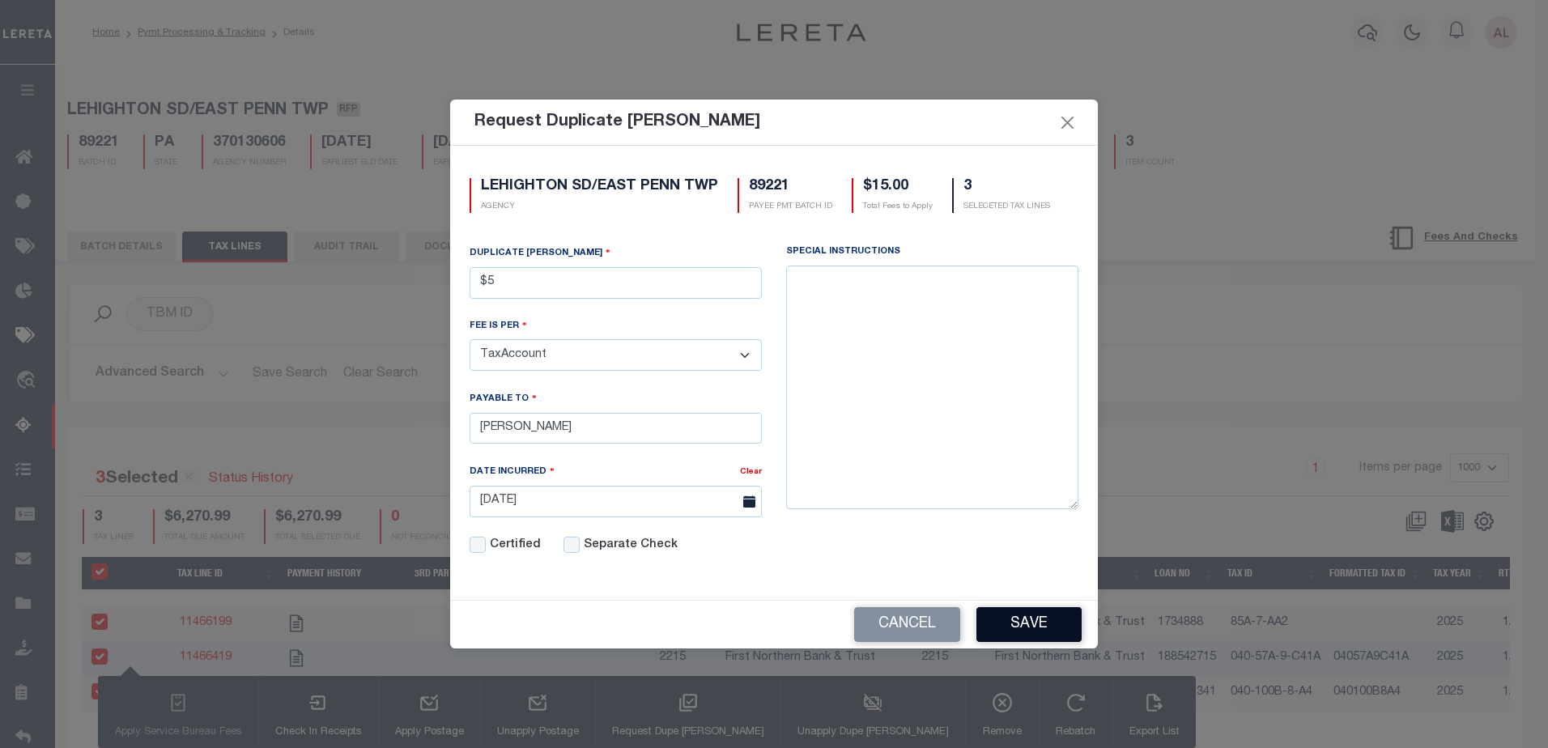
type input "$5.00"
click at [1030, 620] on button "Save" at bounding box center [1029, 624] width 105 height 35
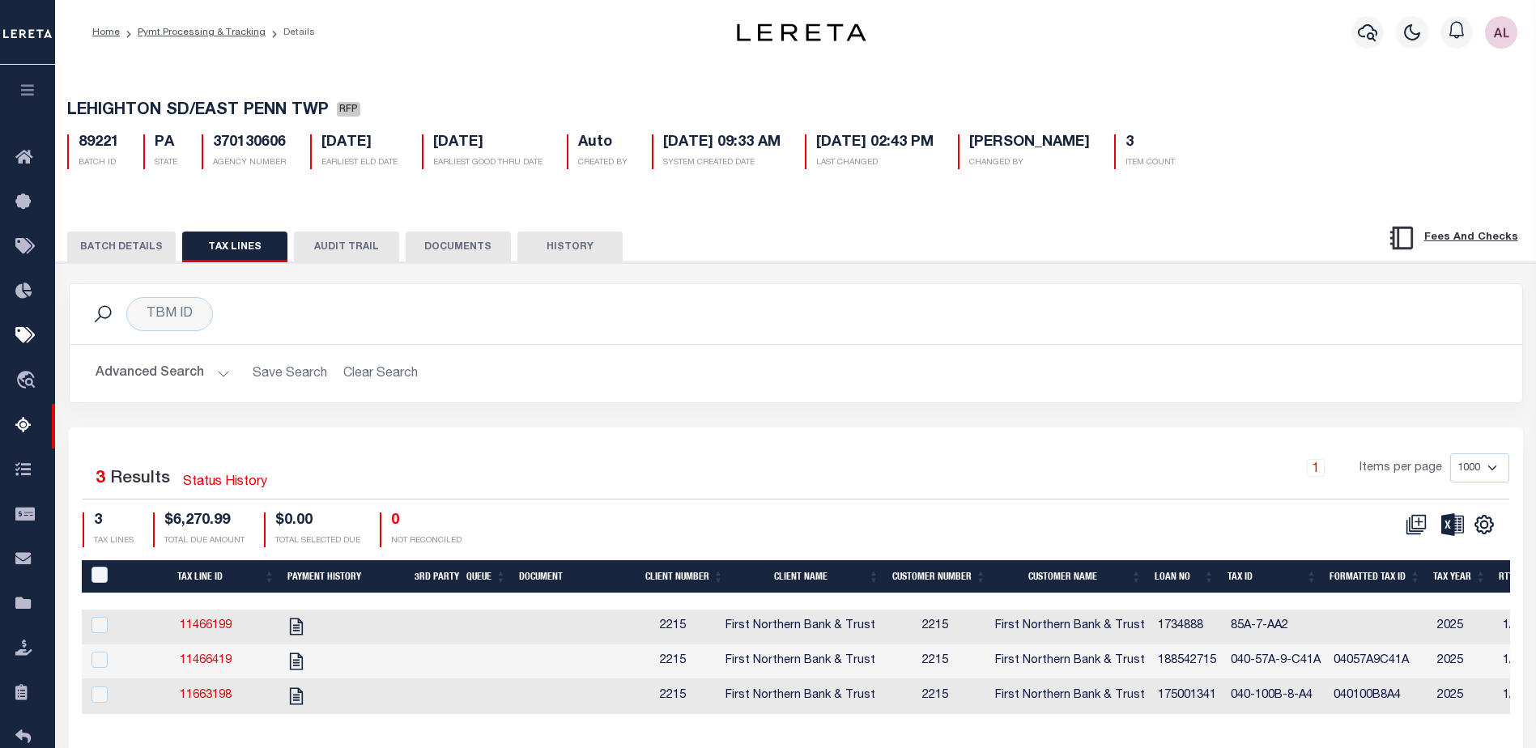
select select "PA"
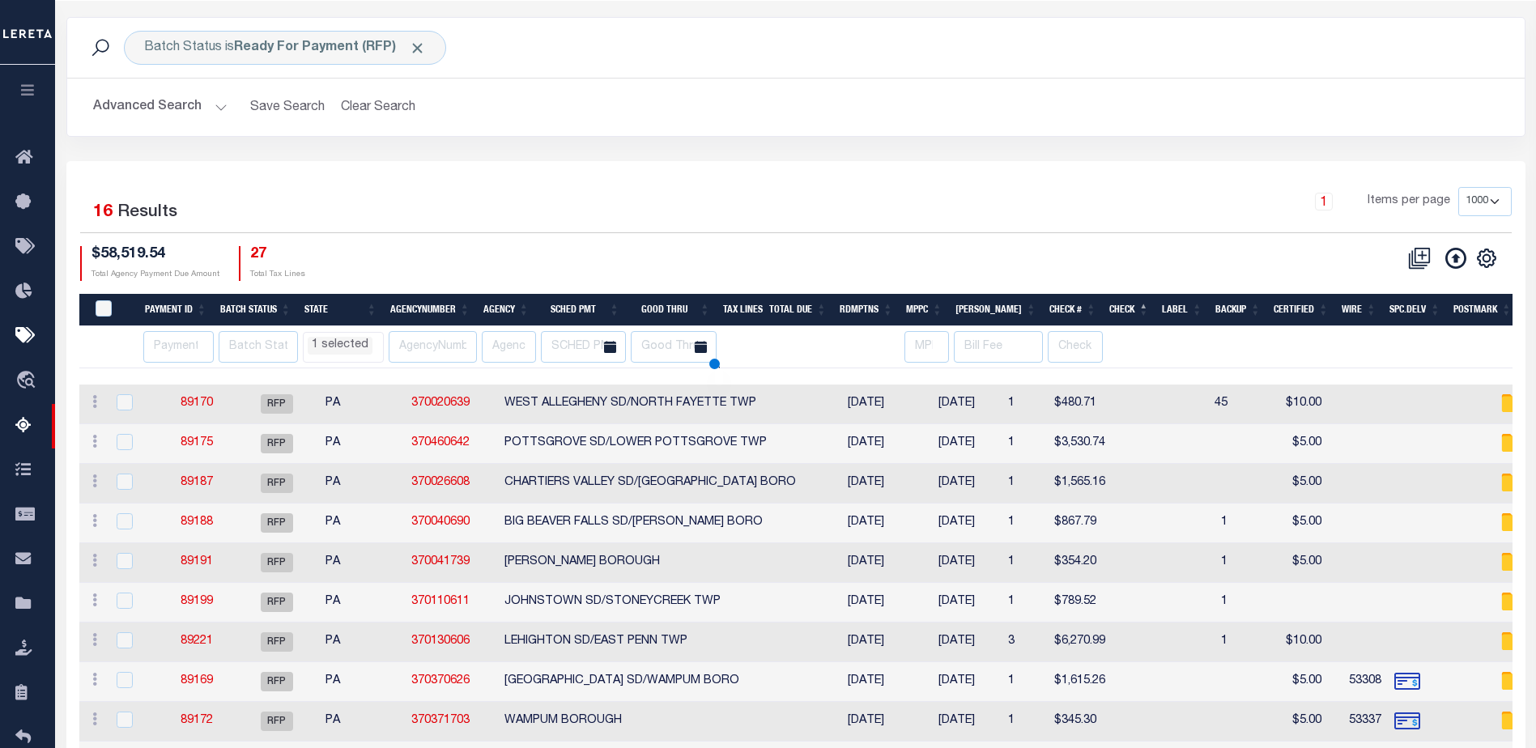
select select "PA"
select select
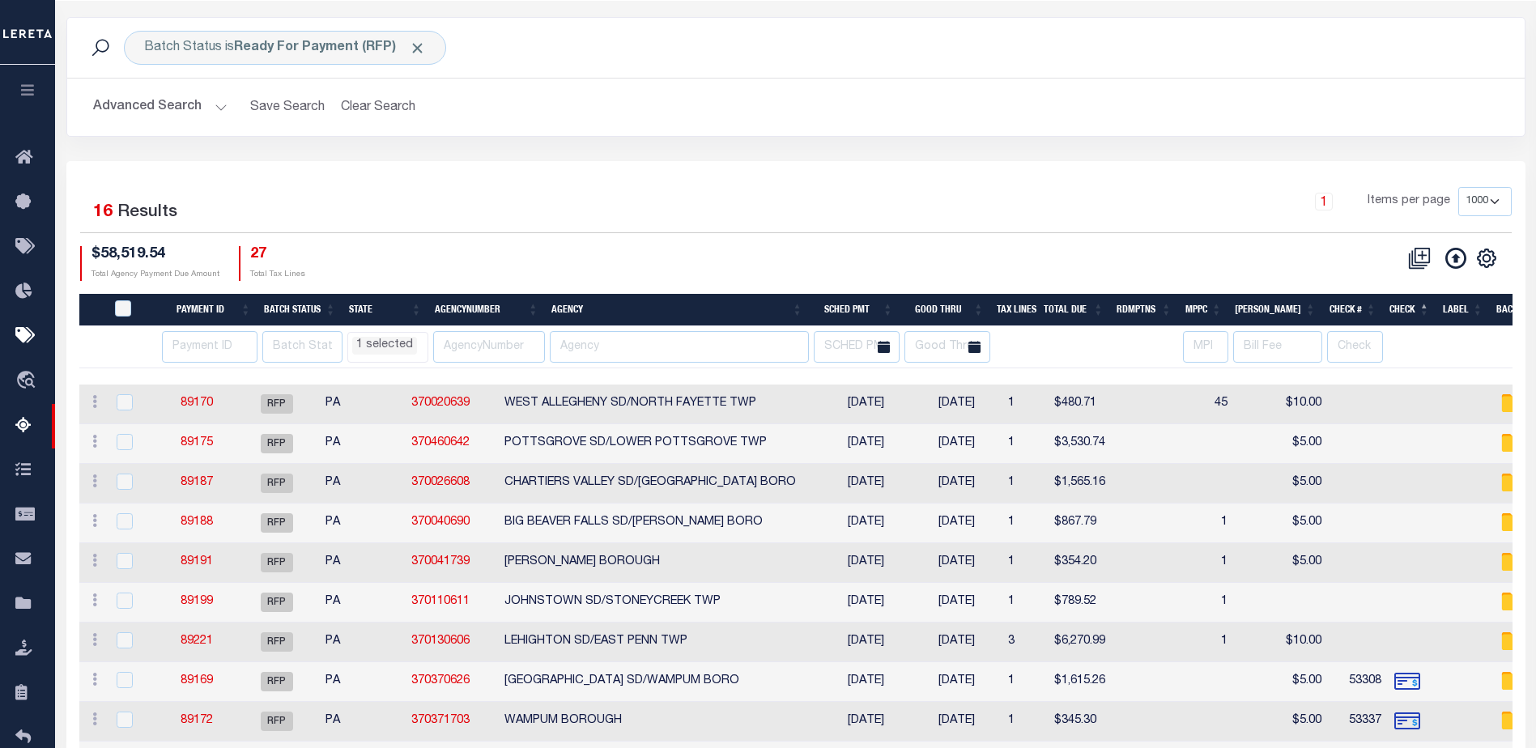
scroll to position [66, 0]
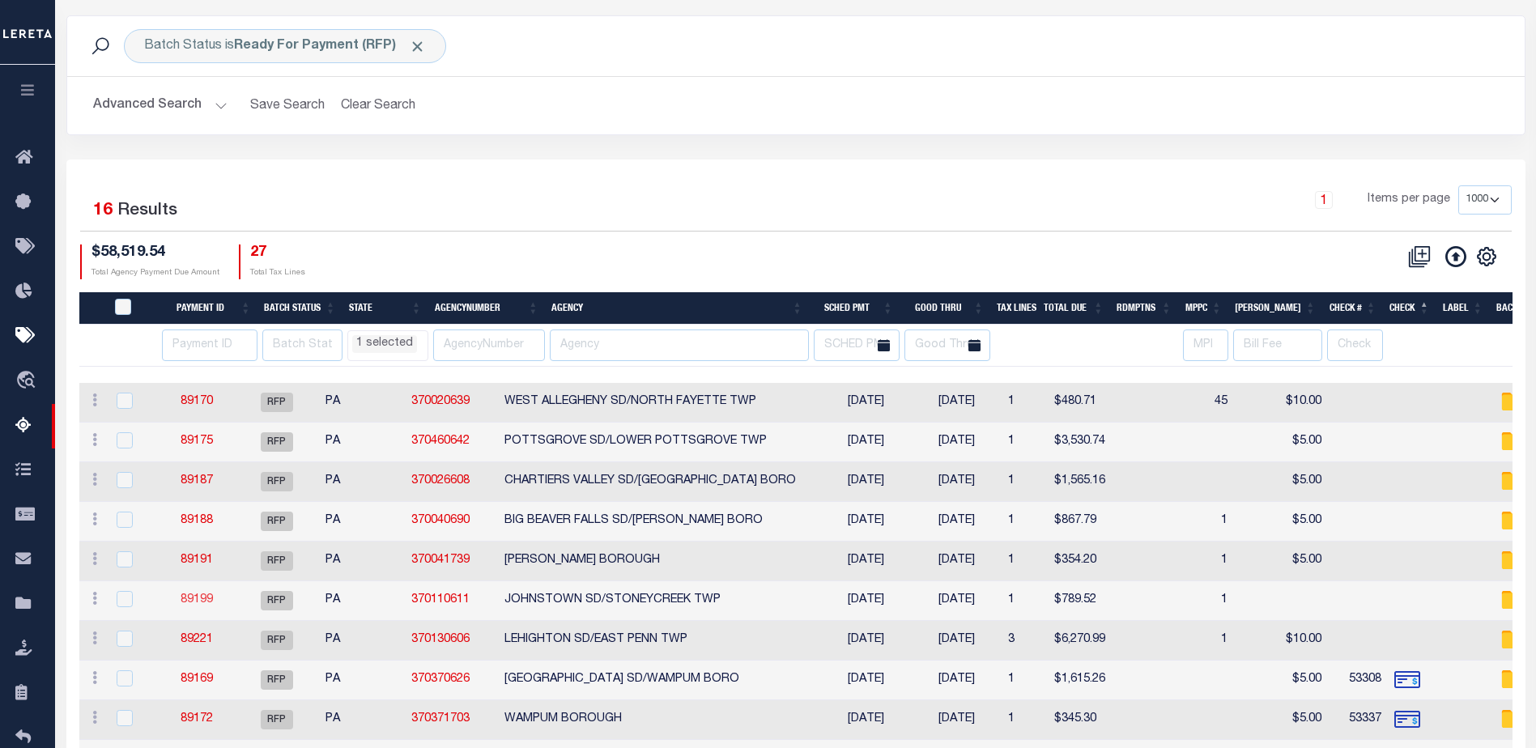
click at [213, 599] on link "89199" at bounding box center [197, 599] width 32 height 11
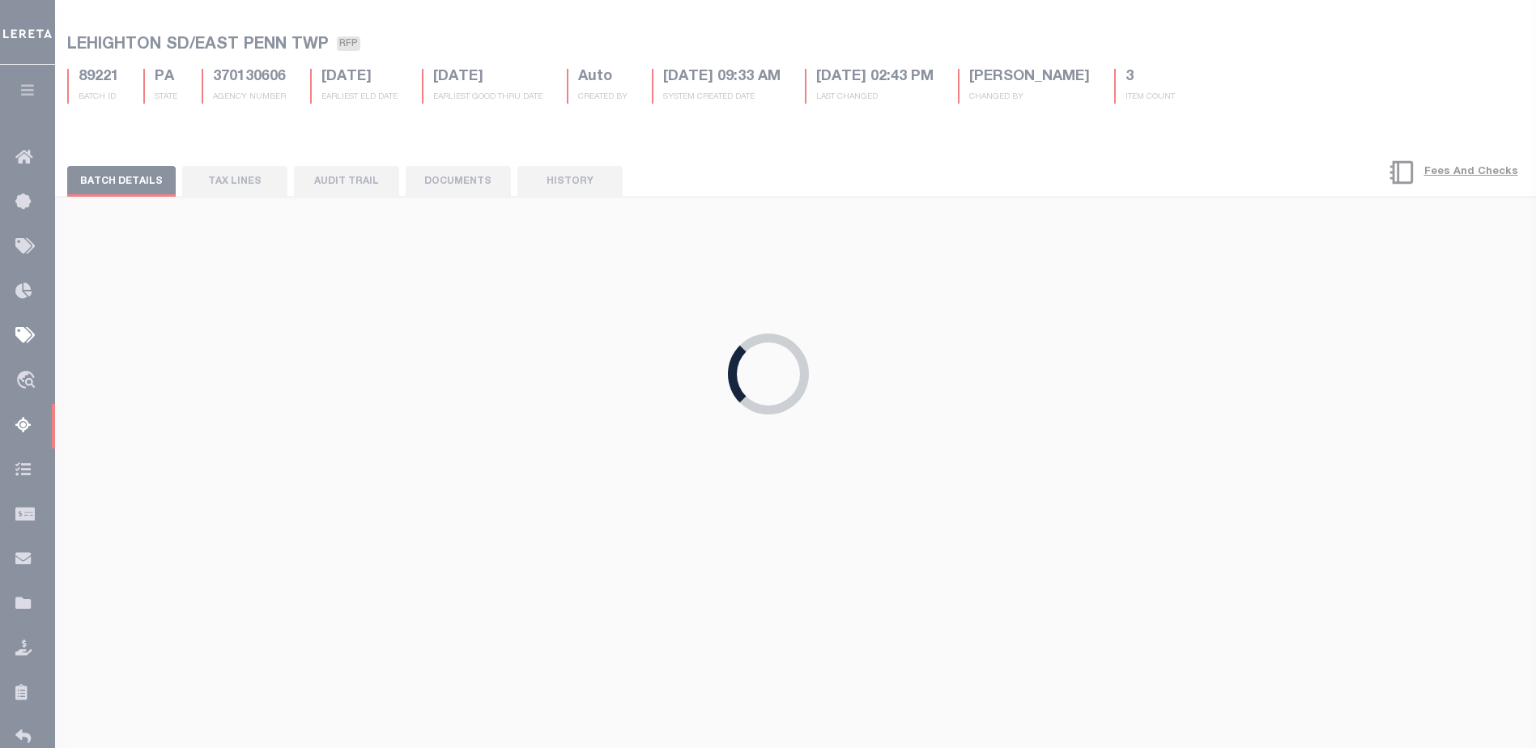
type input "$789.52"
checkbox input "false"
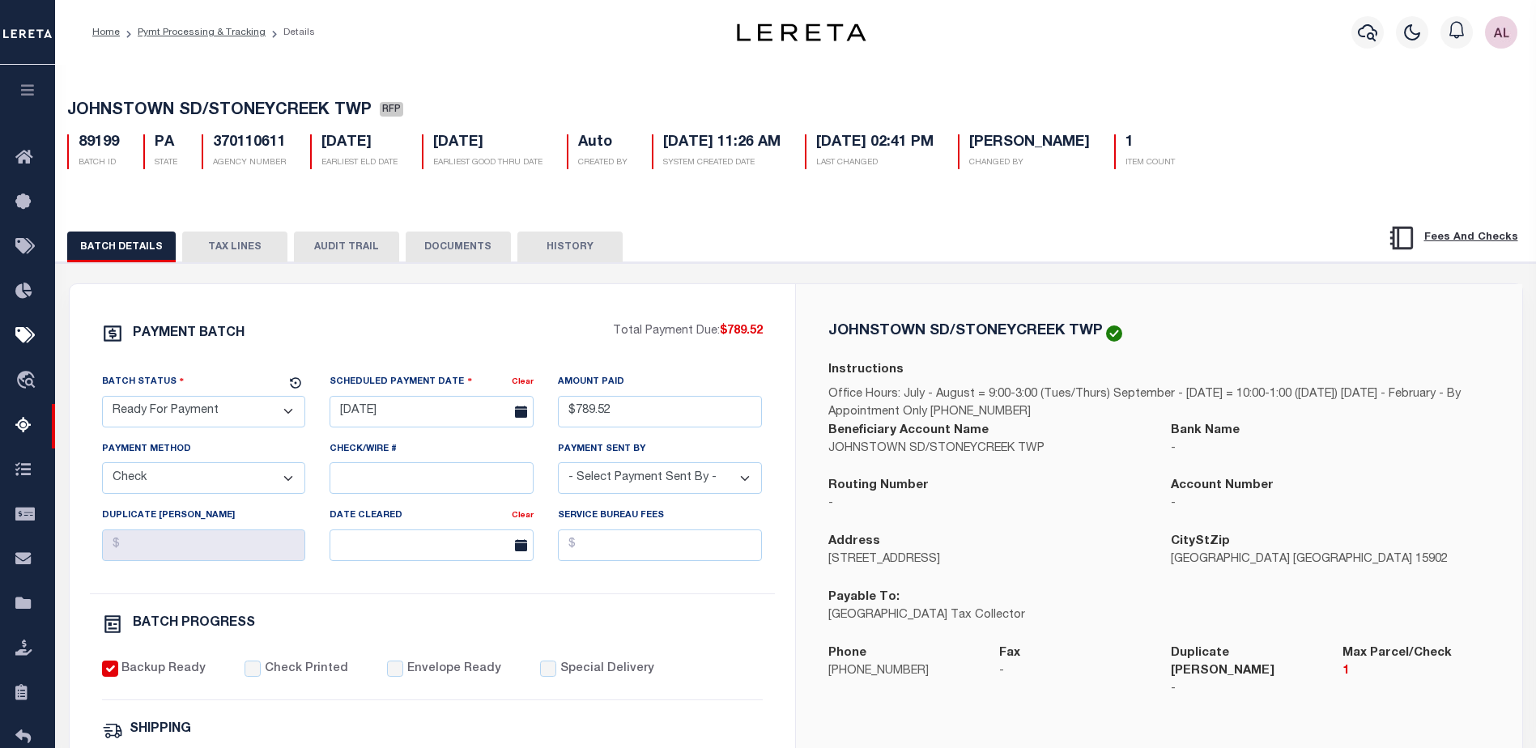
click at [225, 254] on button "TAX LINES" at bounding box center [234, 247] width 105 height 31
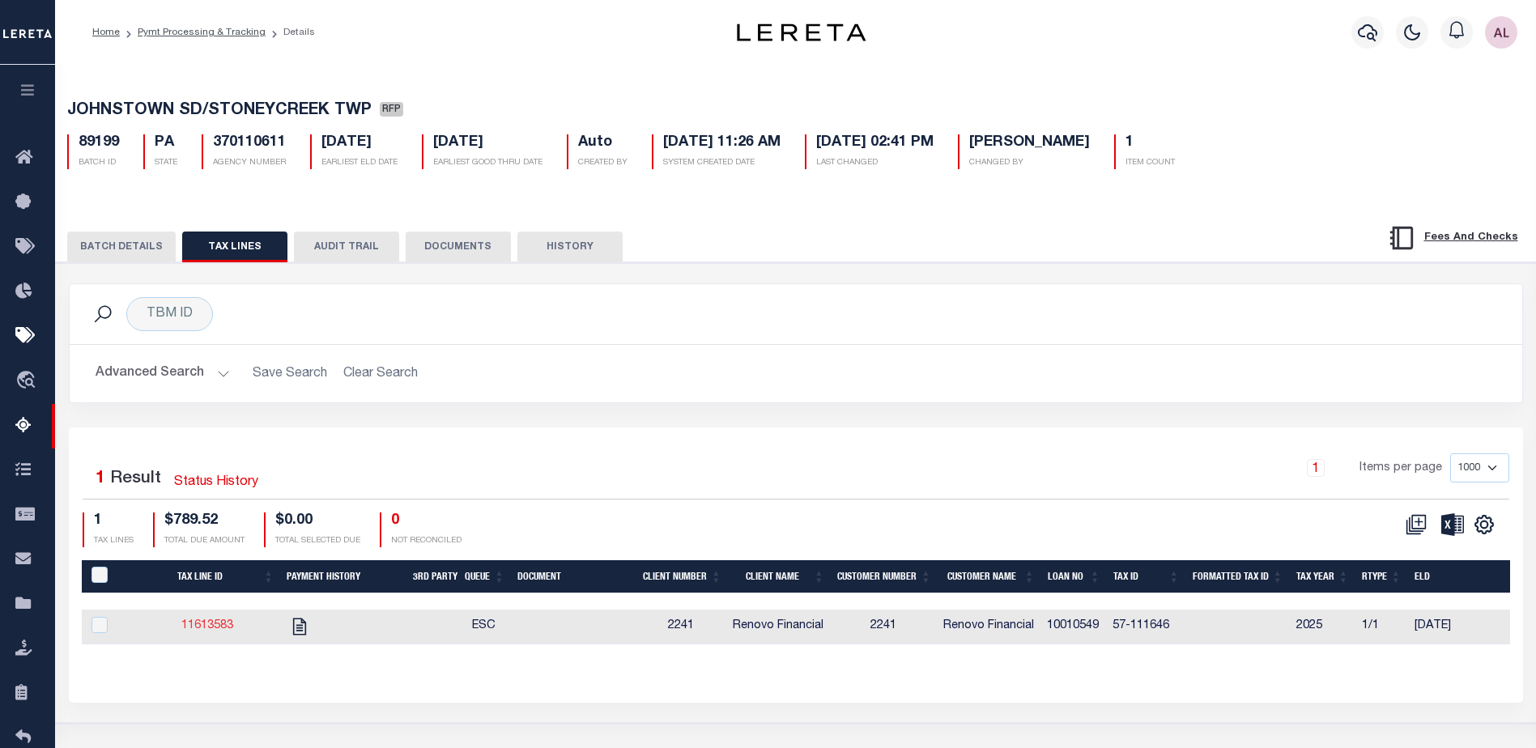
click at [212, 624] on link "11613583" at bounding box center [207, 625] width 52 height 11
checkbox input "true"
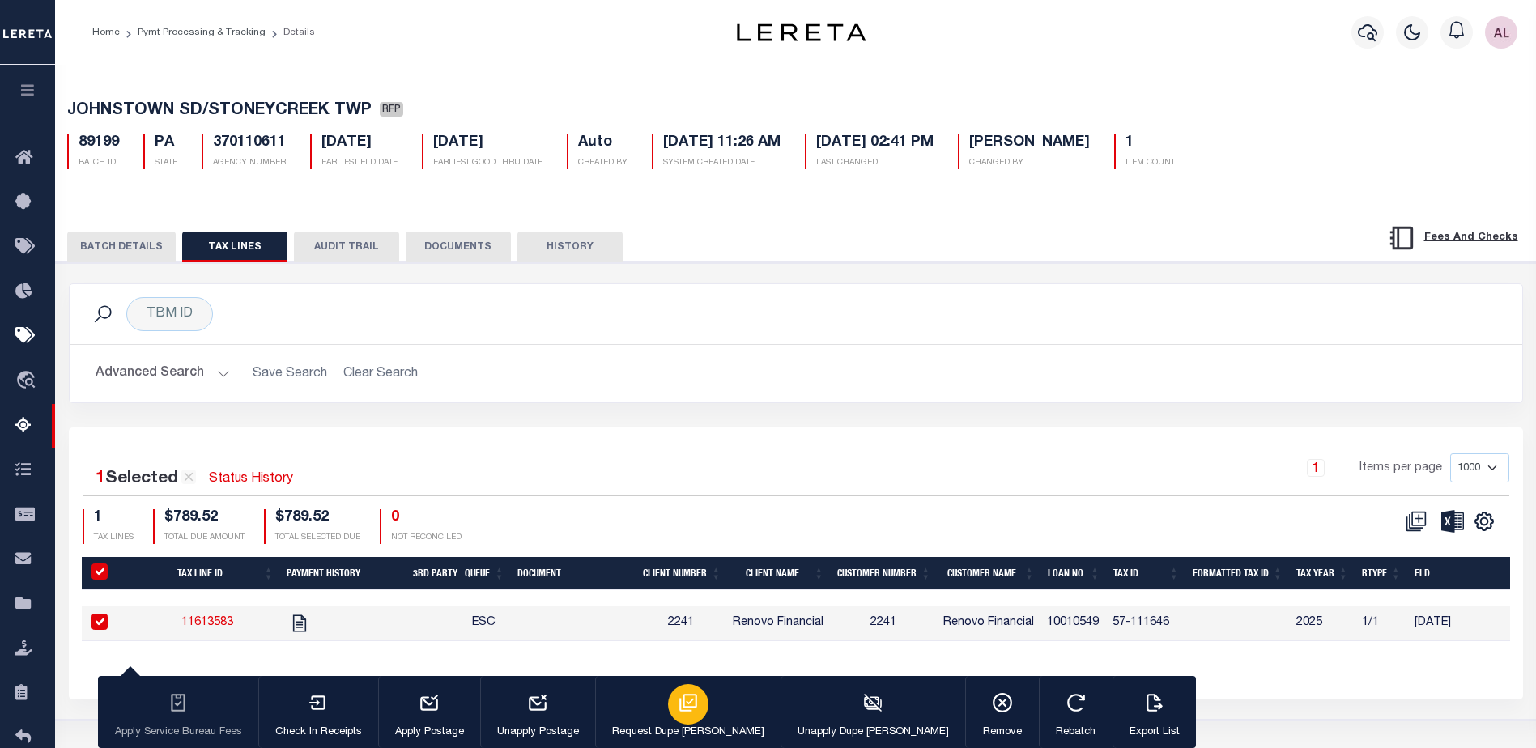
click at [678, 705] on icon "button" at bounding box center [688, 702] width 21 height 21
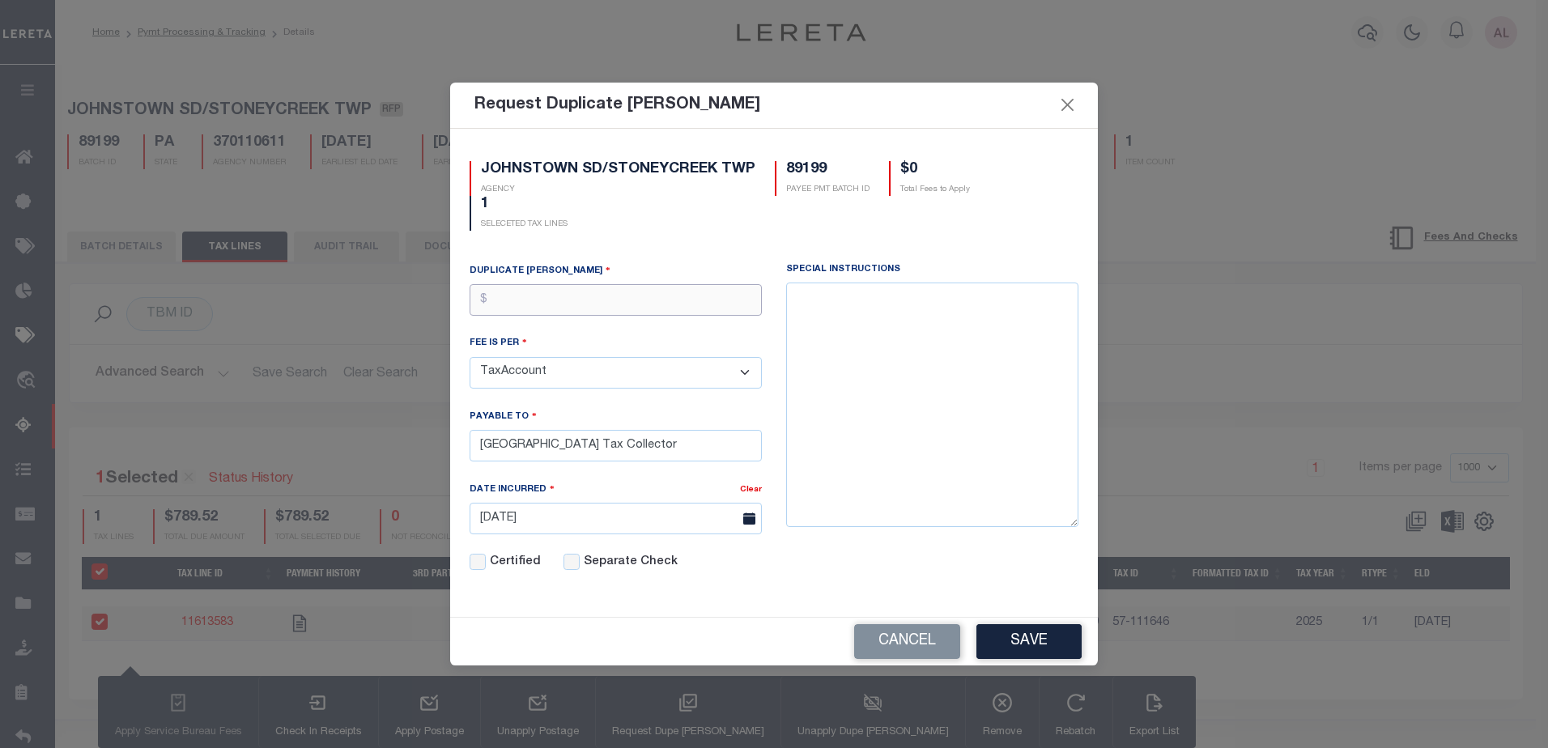
click at [528, 290] on input "text" at bounding box center [616, 300] width 292 height 32
click at [905, 627] on button "Cancel" at bounding box center [907, 641] width 106 height 35
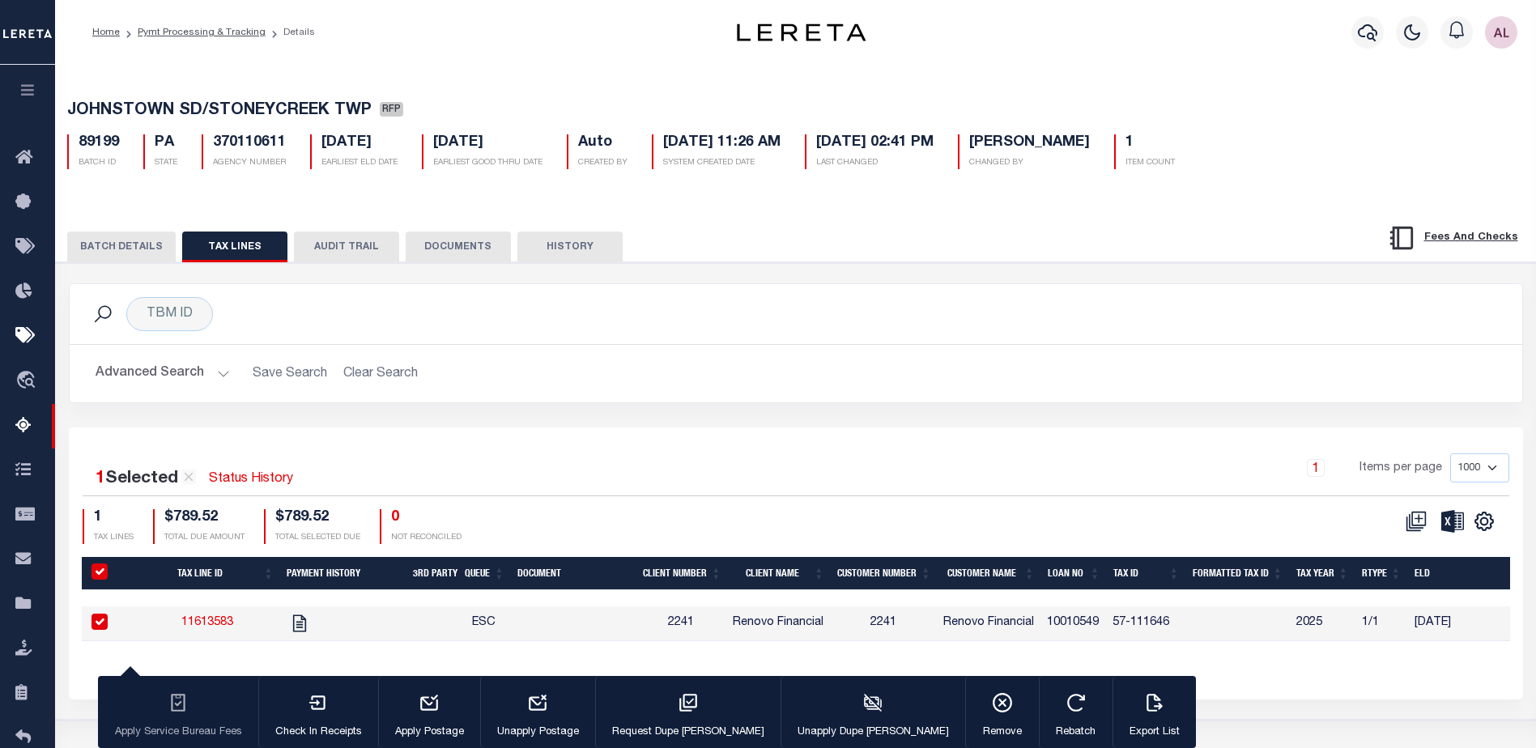
select select "PA"
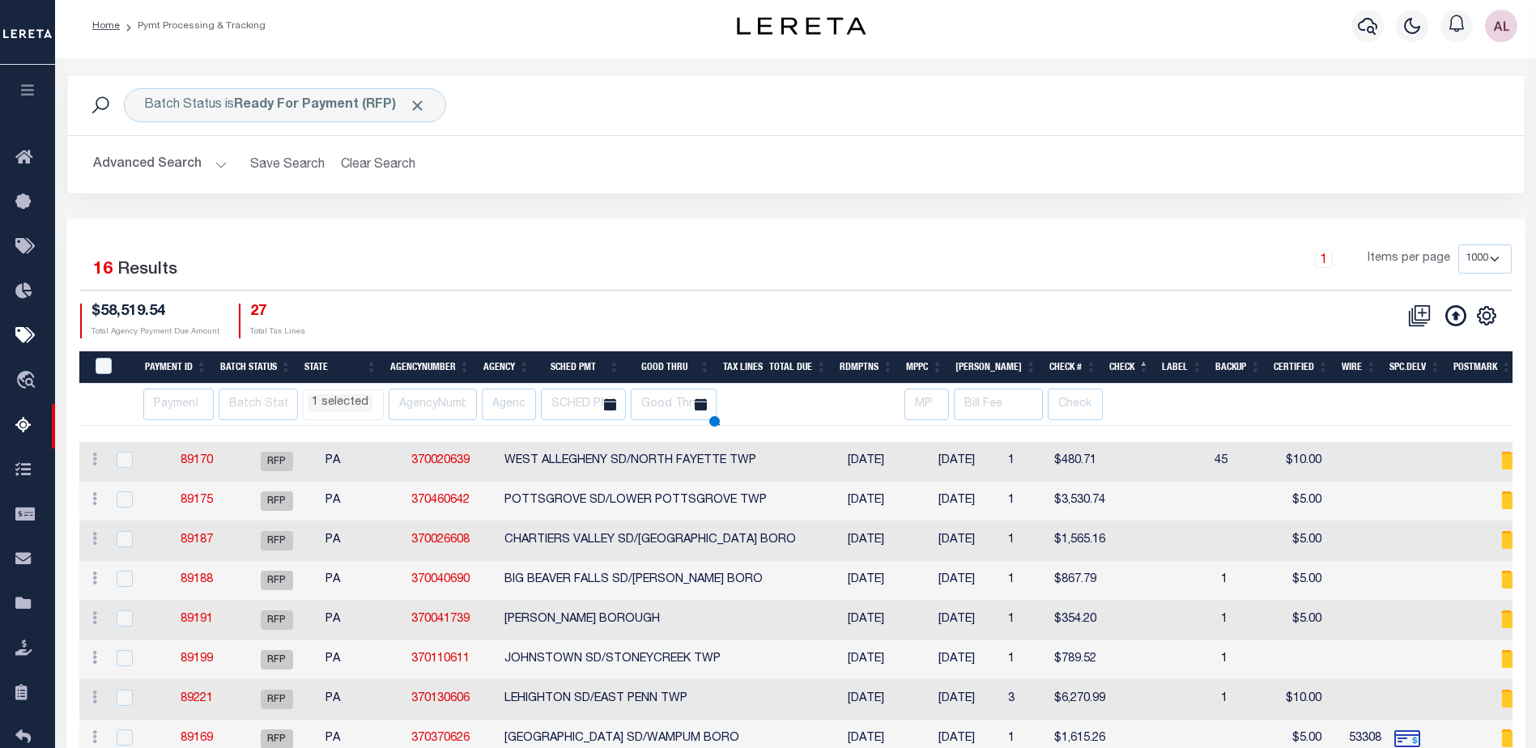
scroll to position [66, 0]
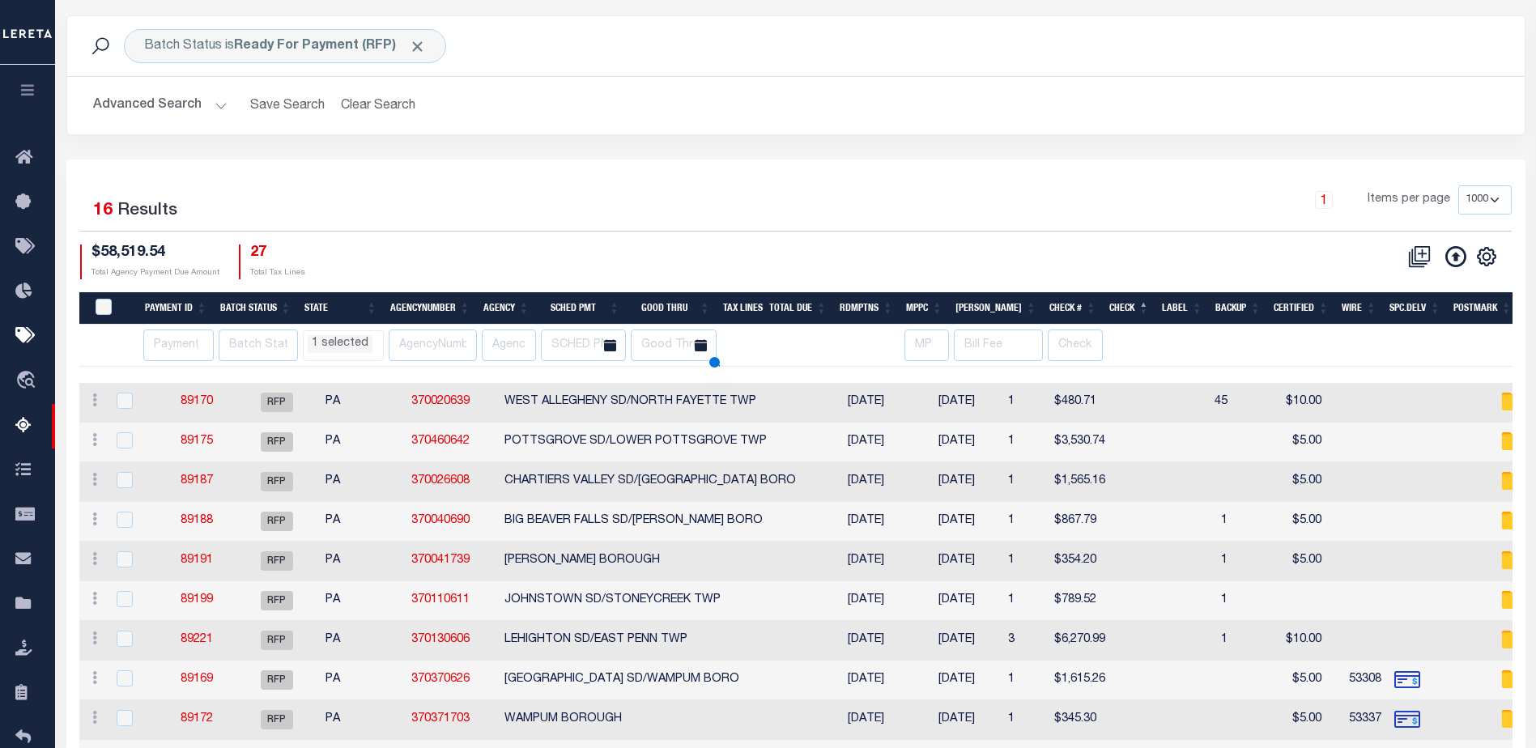
select select "PA"
select select
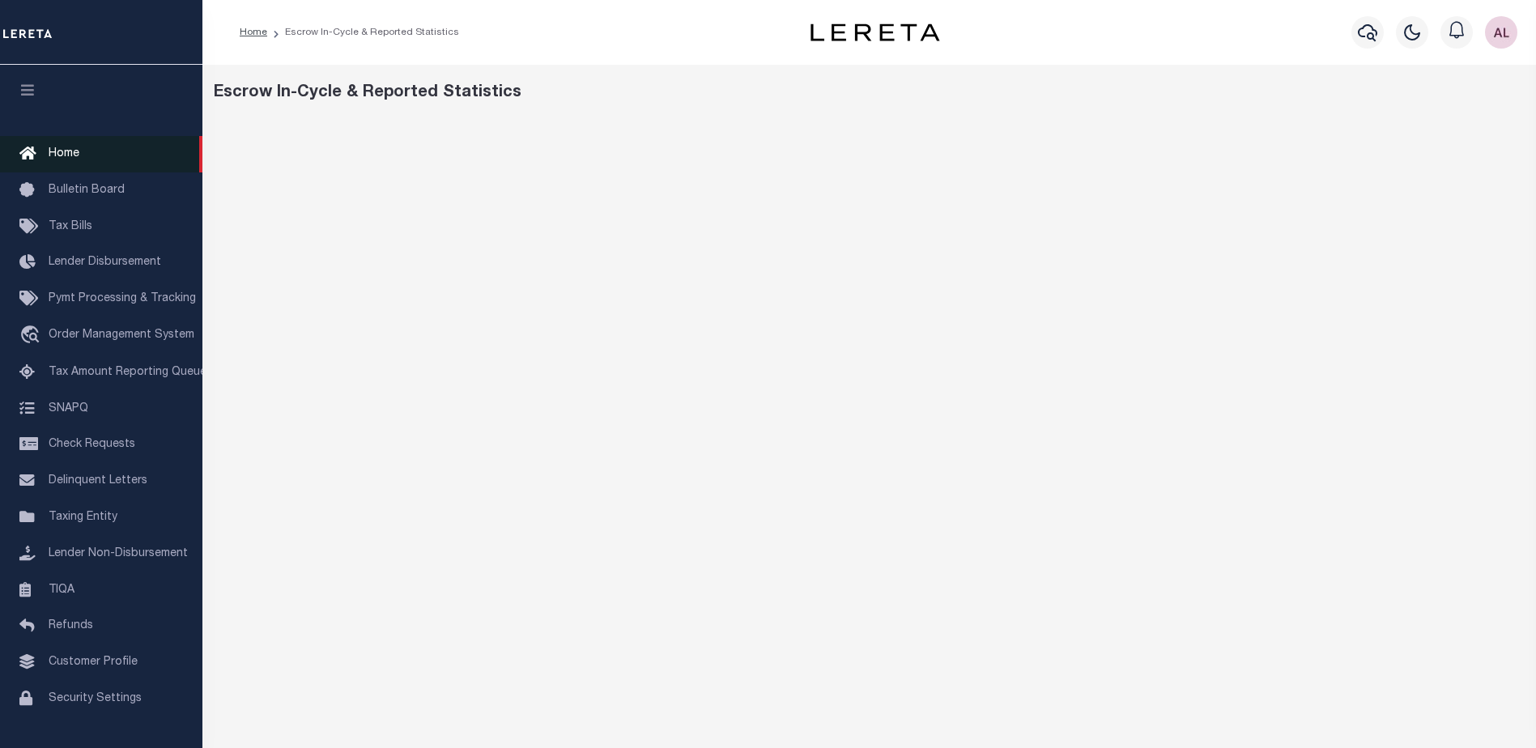
click at [69, 154] on span "Home" at bounding box center [64, 153] width 31 height 11
click at [70, 151] on span "Home" at bounding box center [64, 153] width 31 height 11
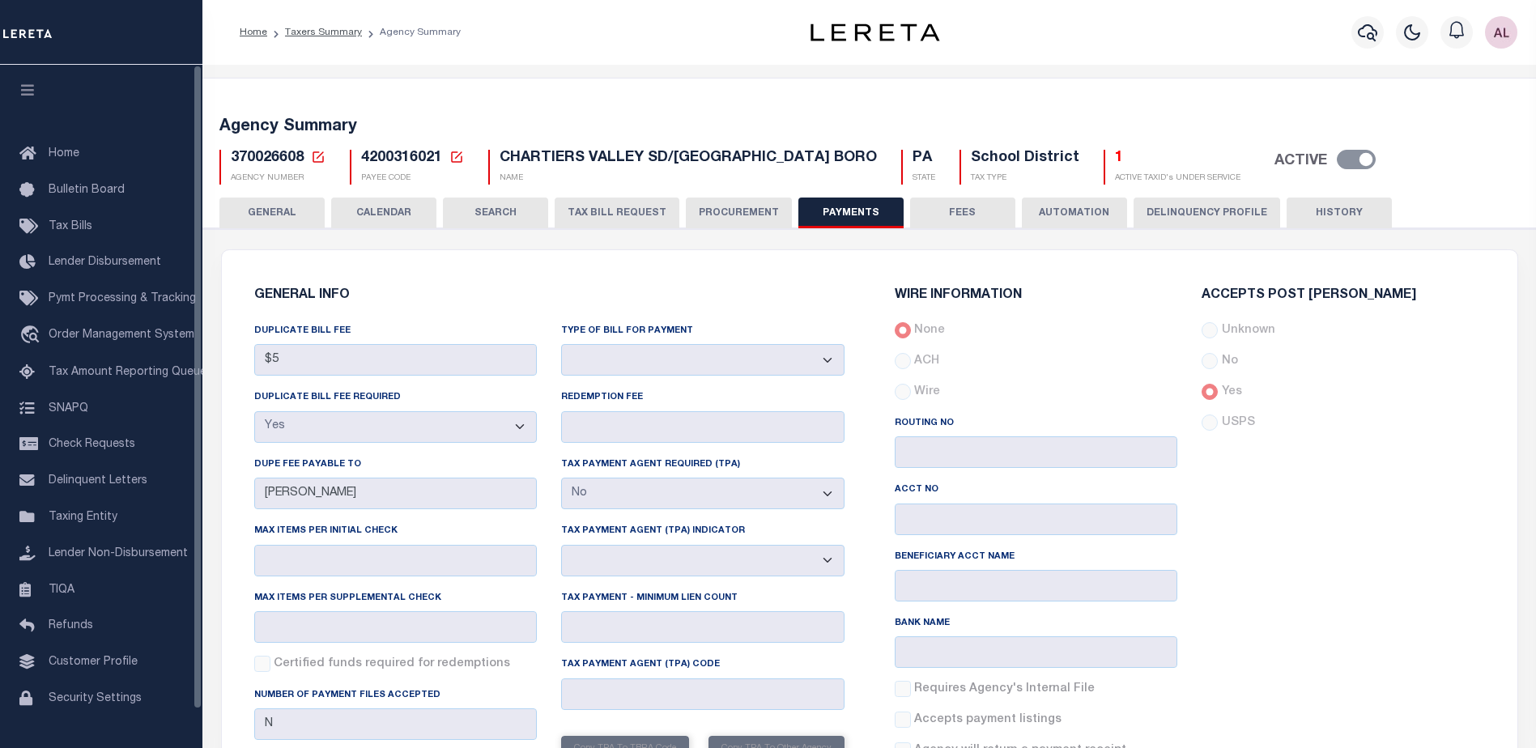
select select "true"
select select "false"
click at [111, 487] on span "Delinquent Letters" at bounding box center [98, 480] width 99 height 11
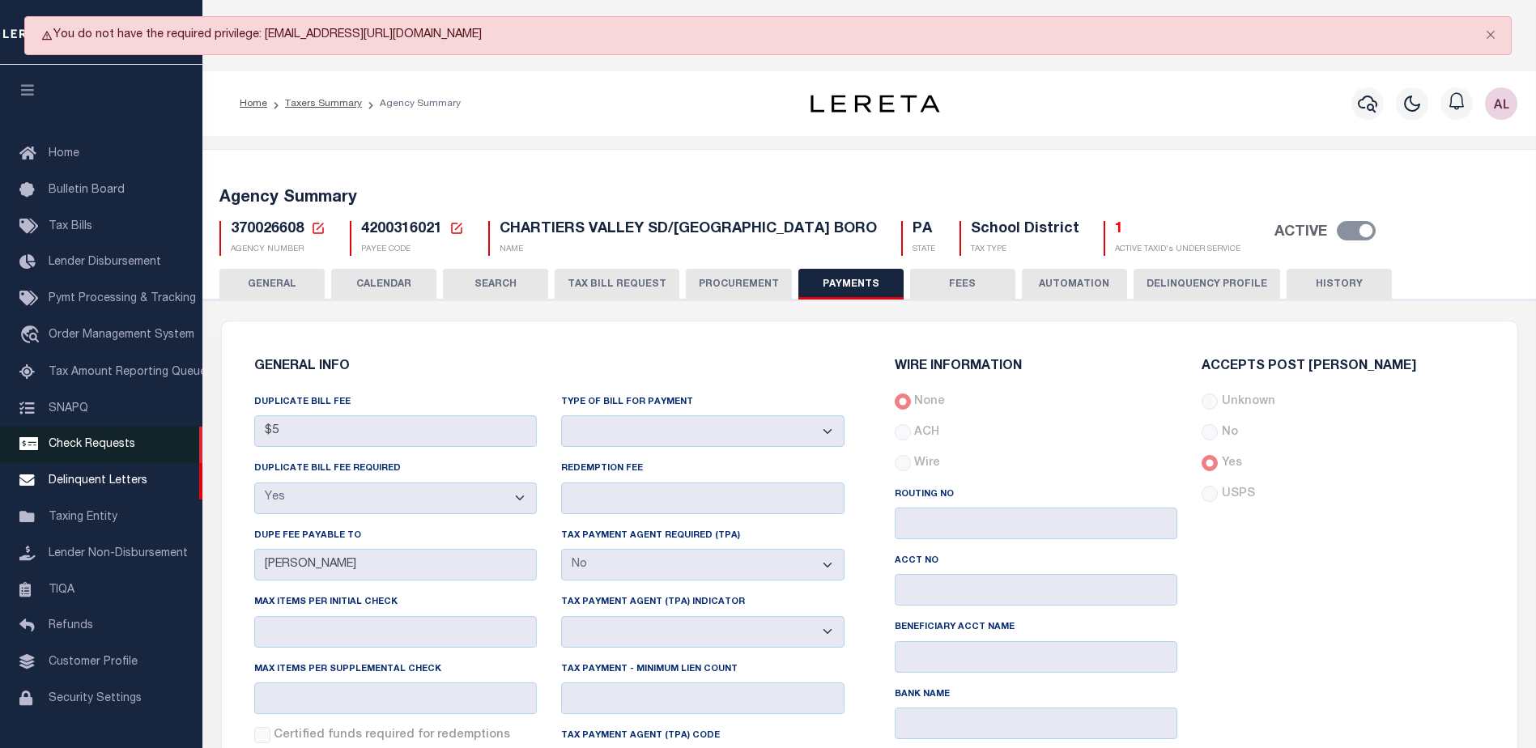
click at [115, 445] on span "Check Requests" at bounding box center [92, 444] width 87 height 11
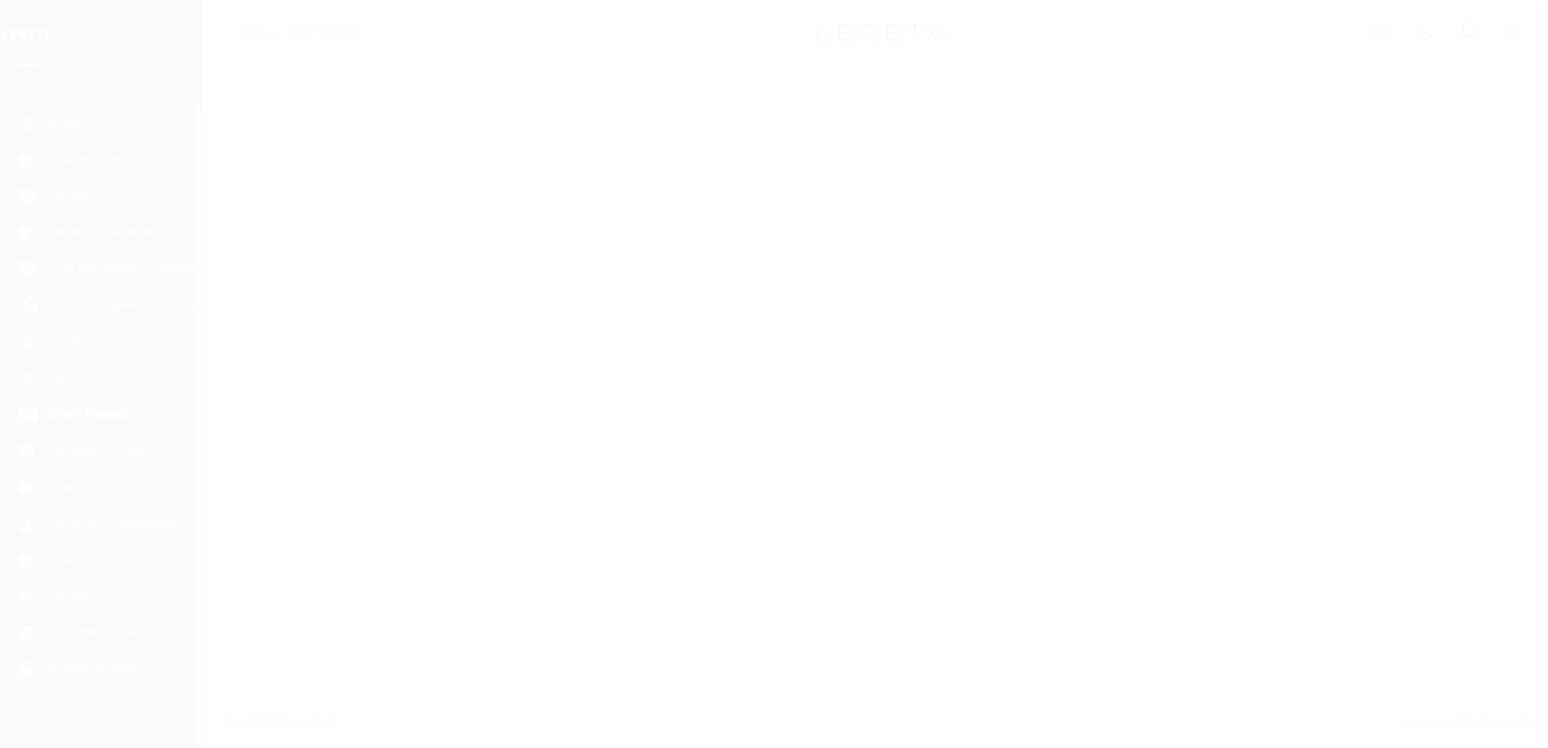
scroll to position [40, 0]
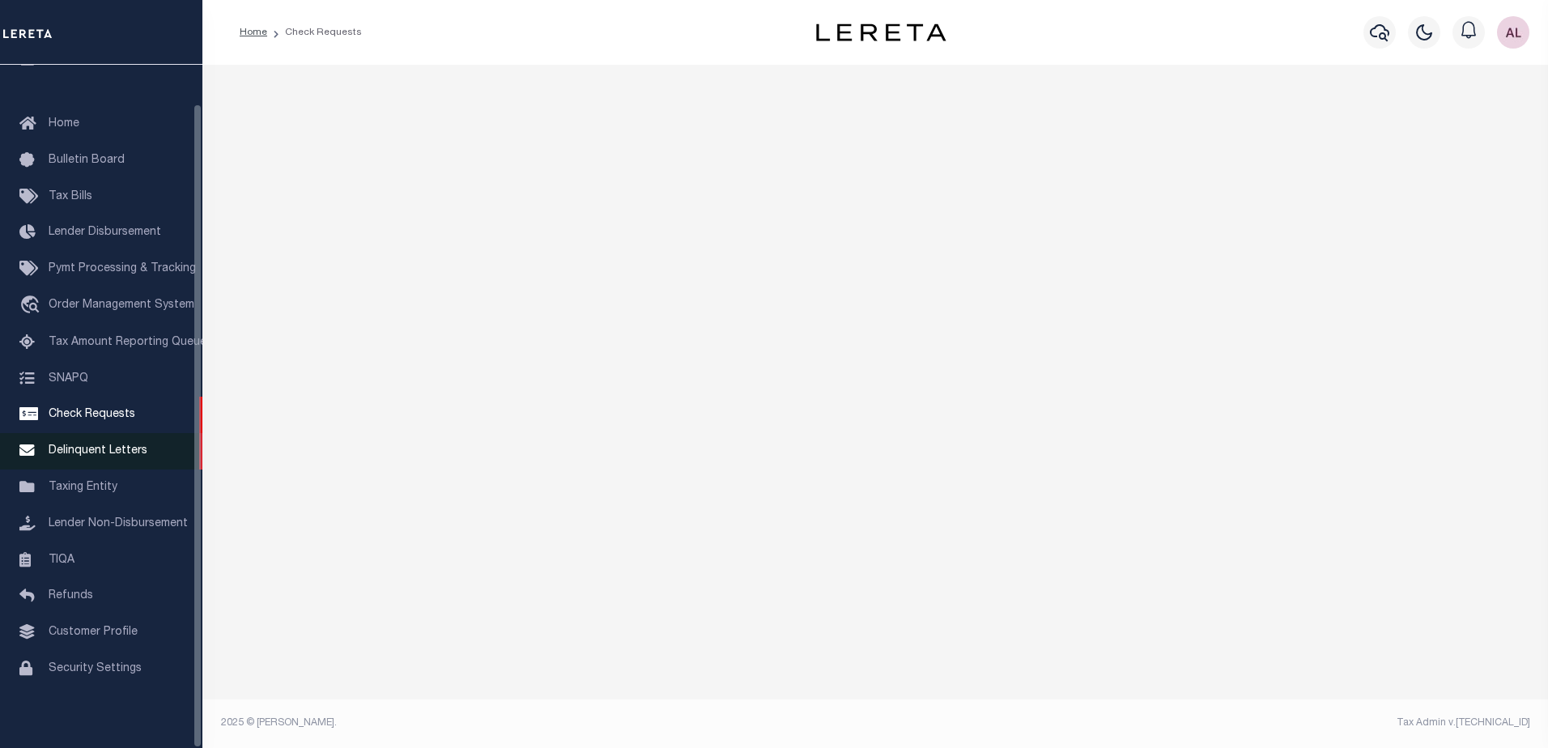
select select "50"
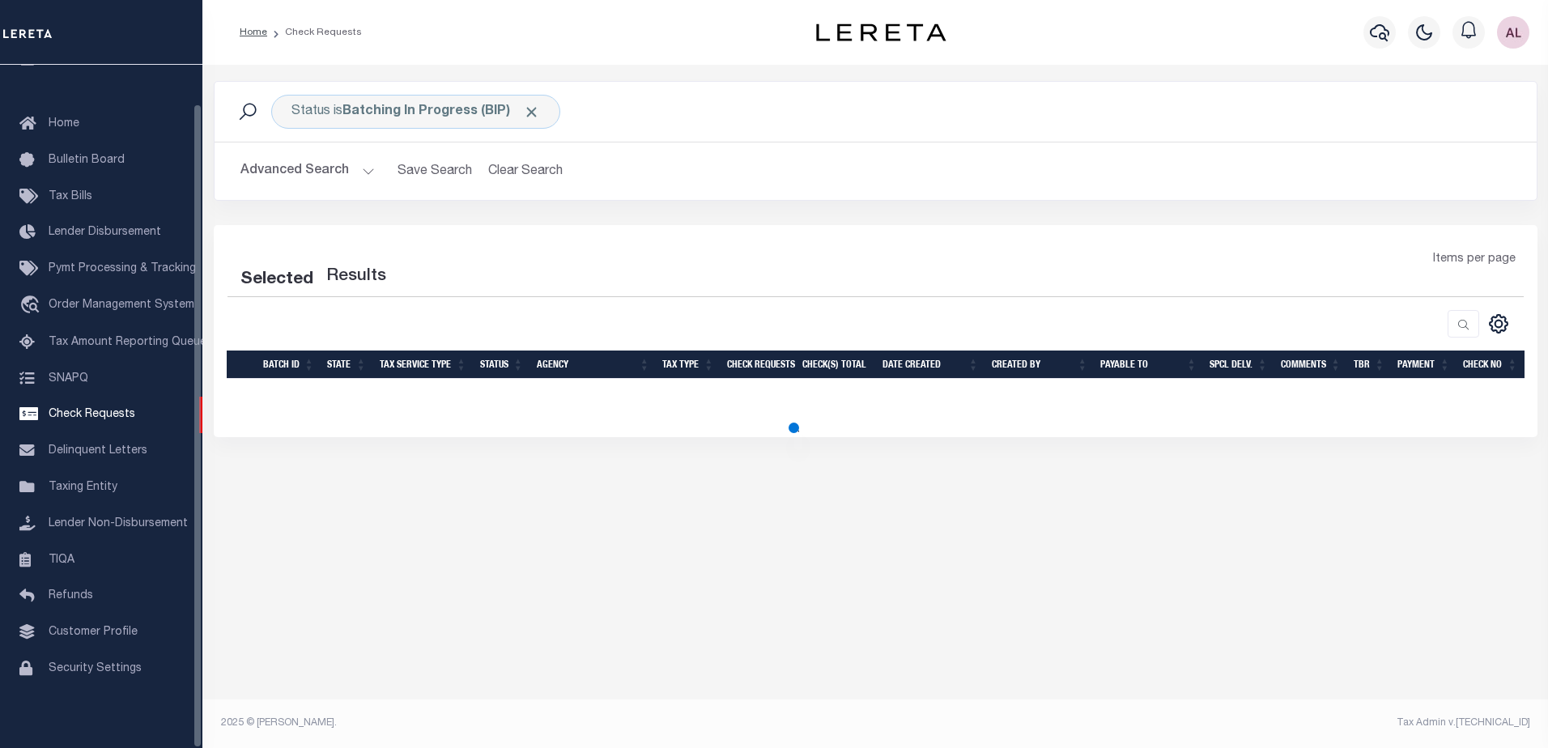
select select "50"
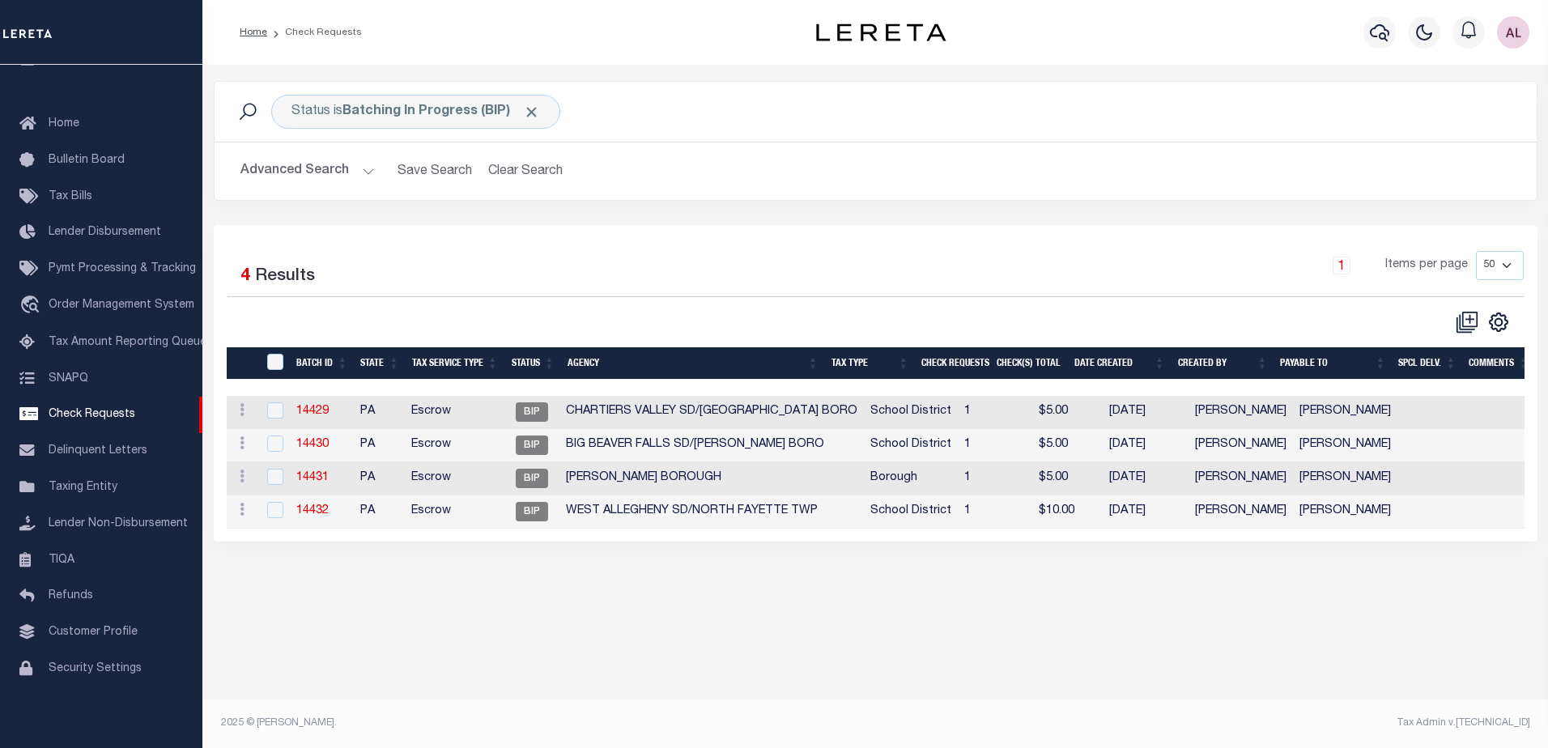
click at [679, 352] on th "Agency" at bounding box center [693, 363] width 264 height 33
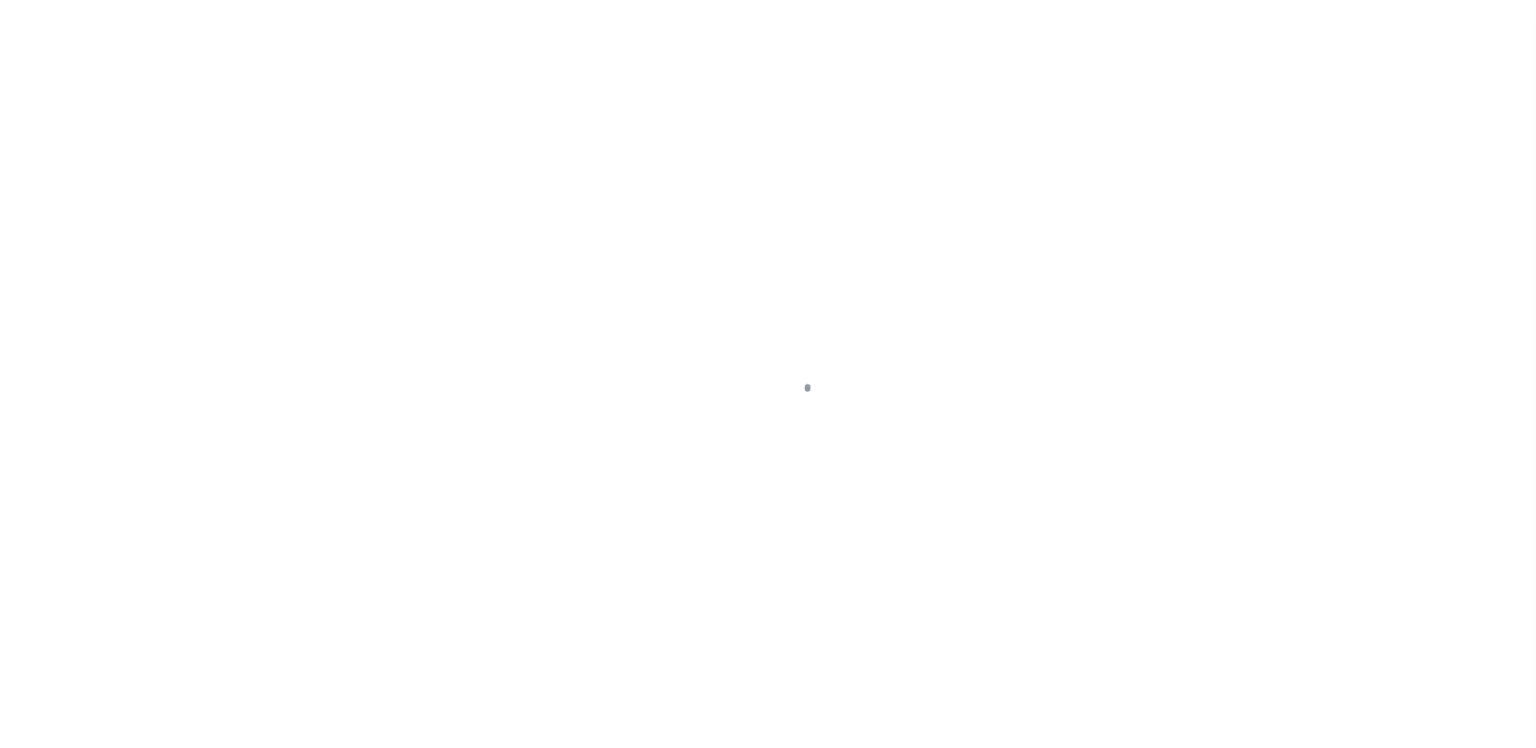
select select "DUE"
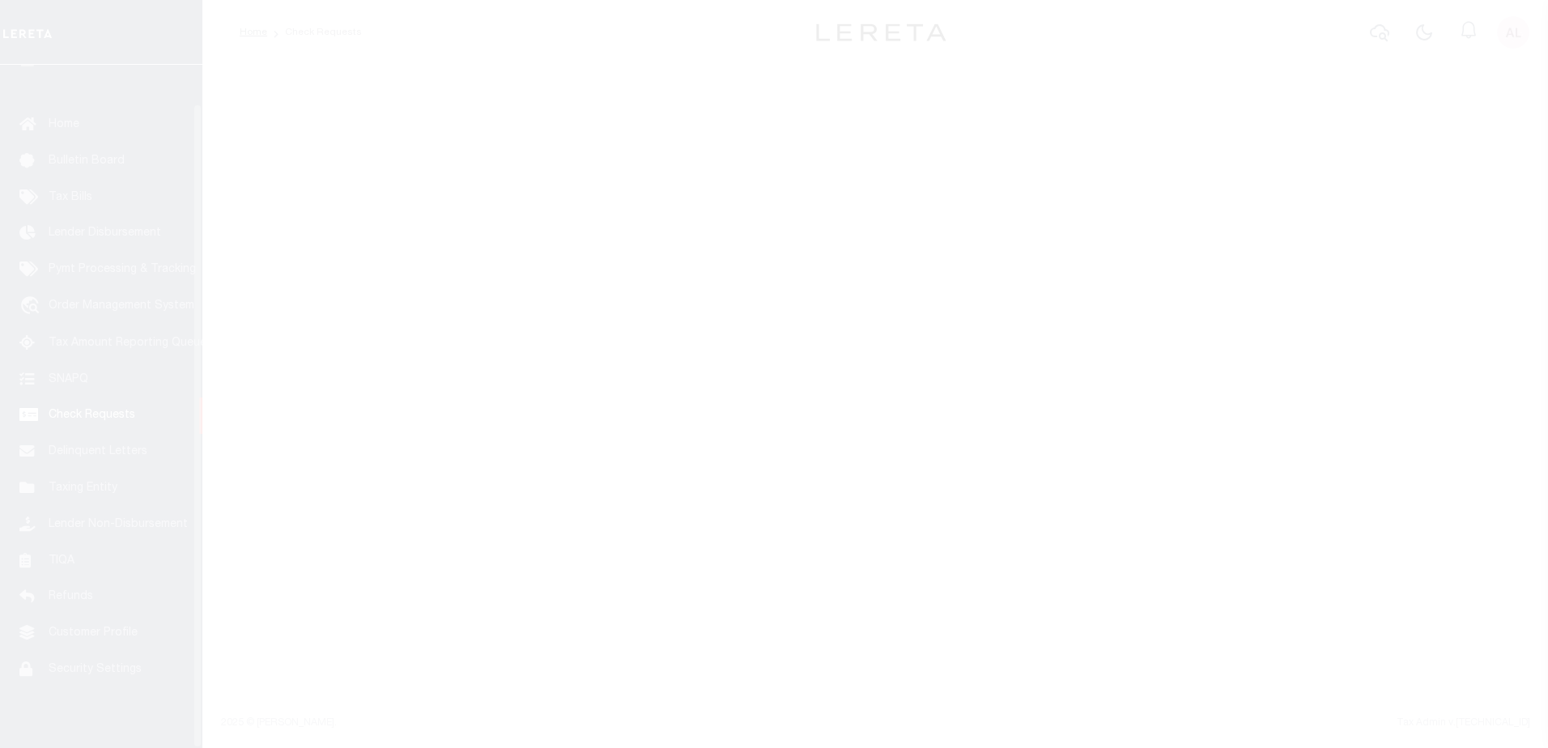
scroll to position [40, 0]
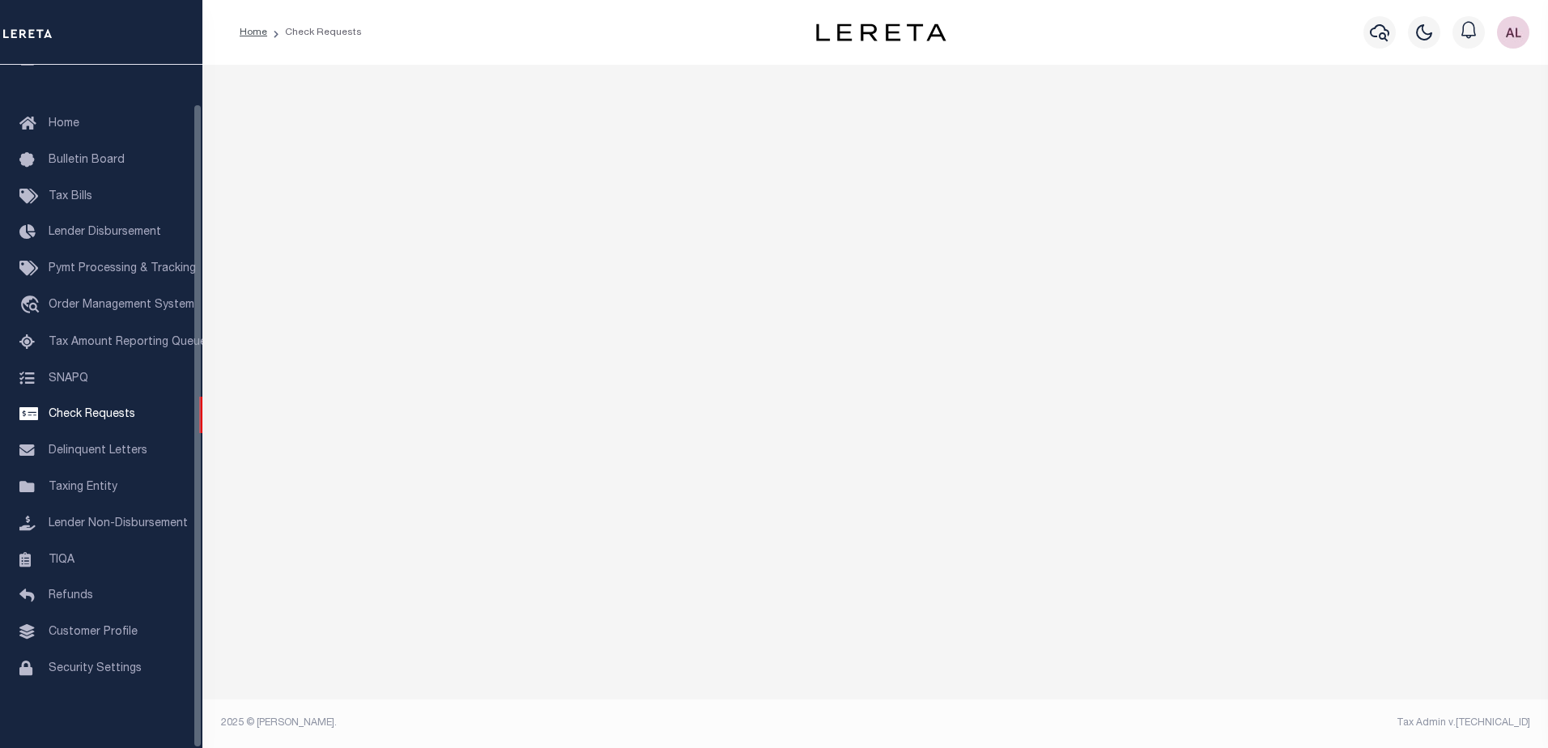
select select "50"
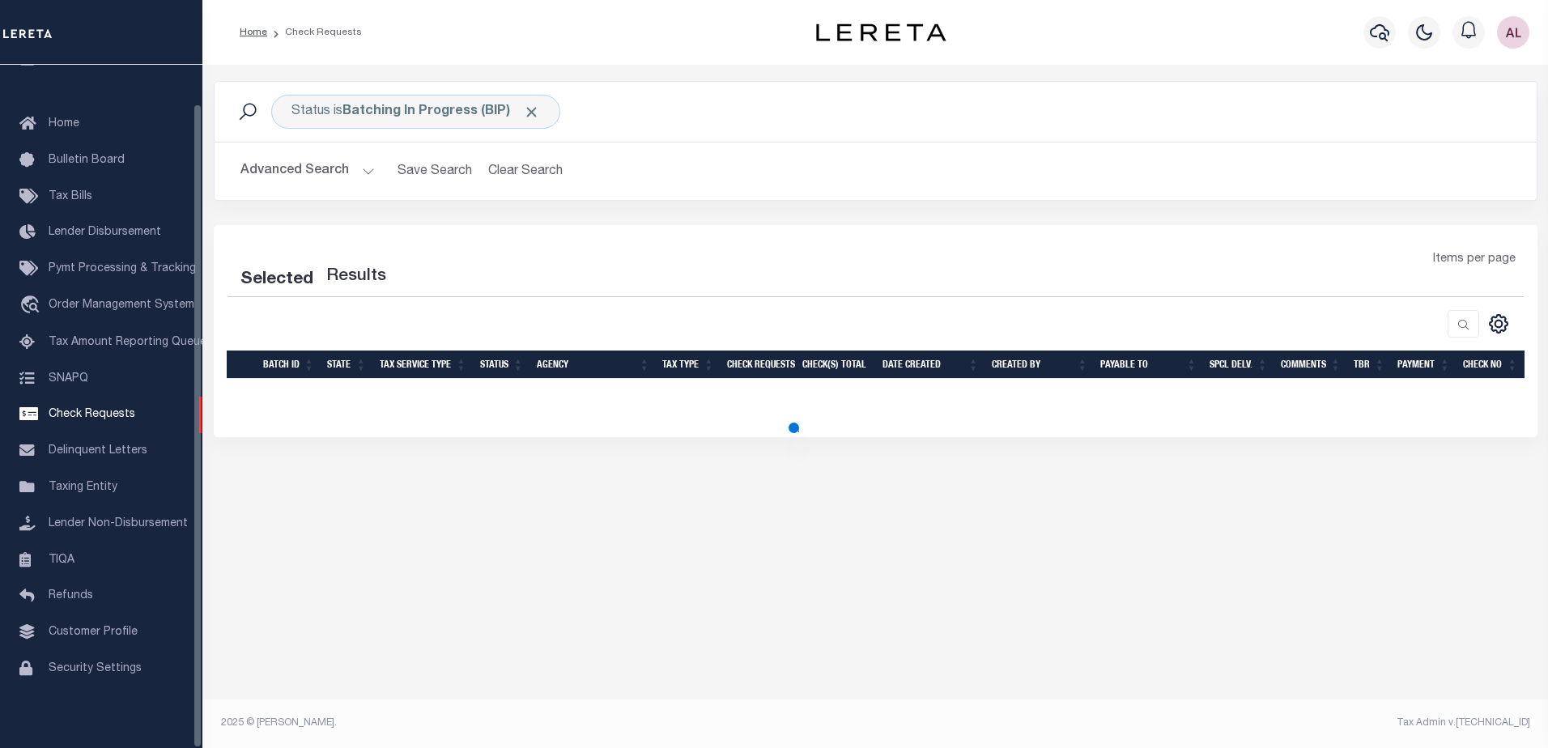
select select "50"
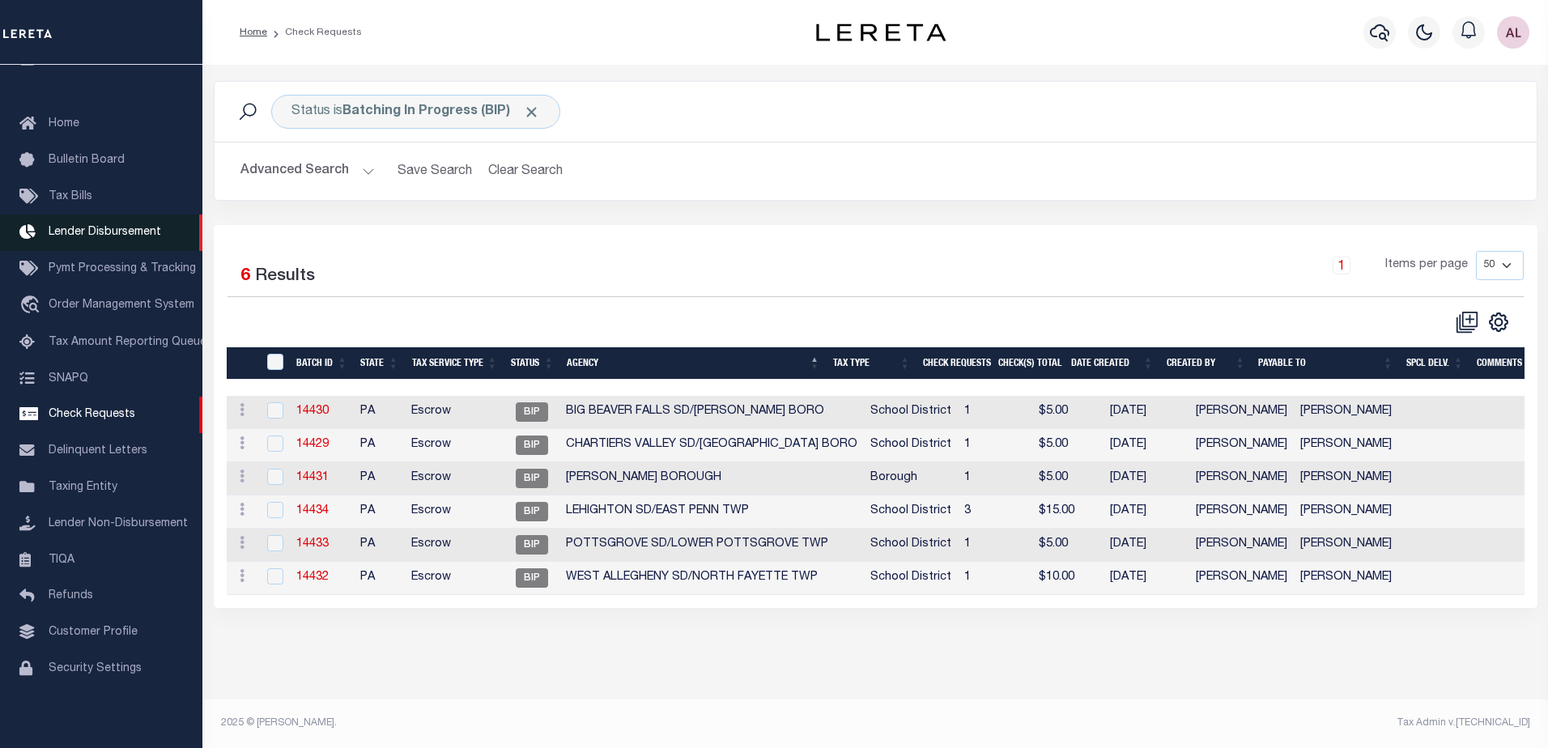
click at [94, 227] on span "Lender Disbursement" at bounding box center [105, 232] width 113 height 11
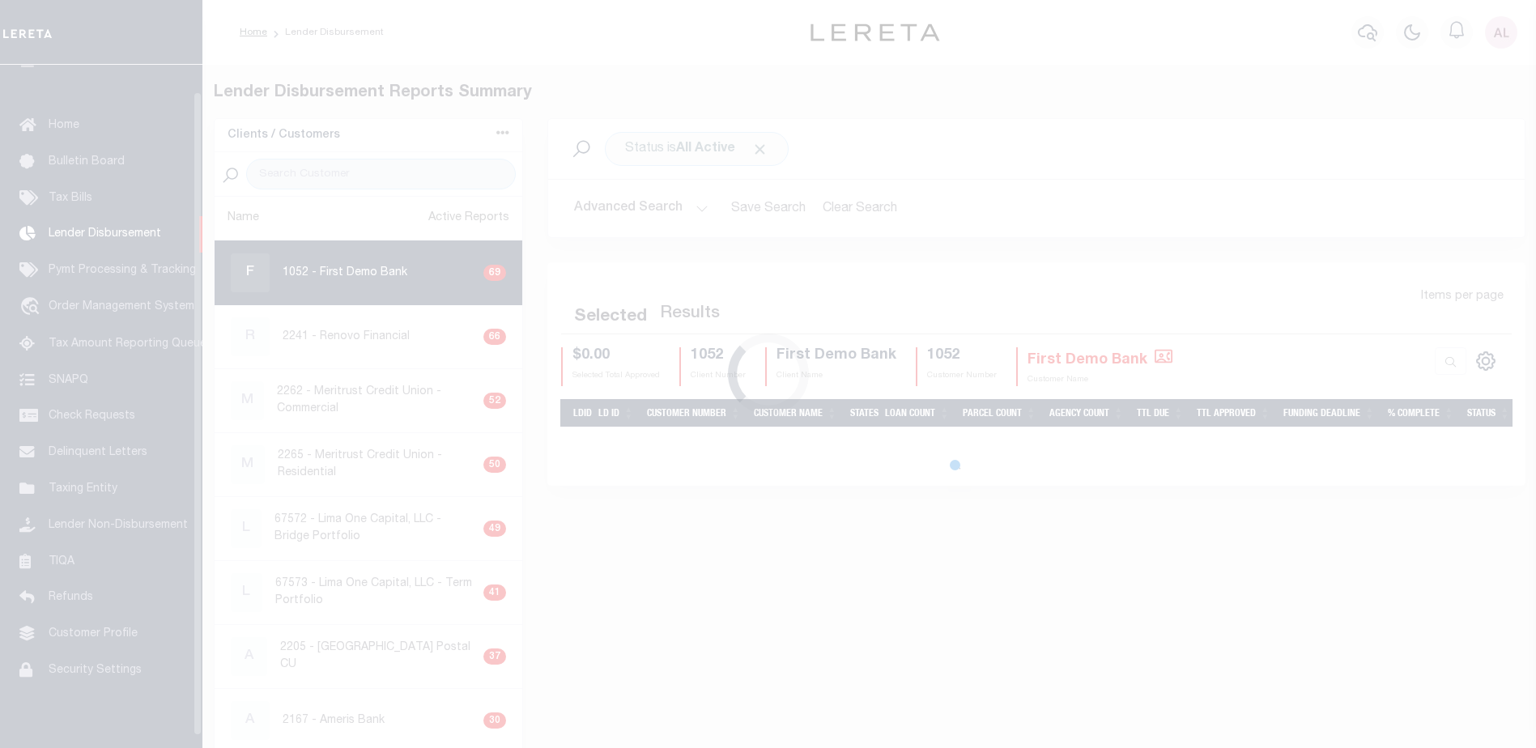
scroll to position [28, 0]
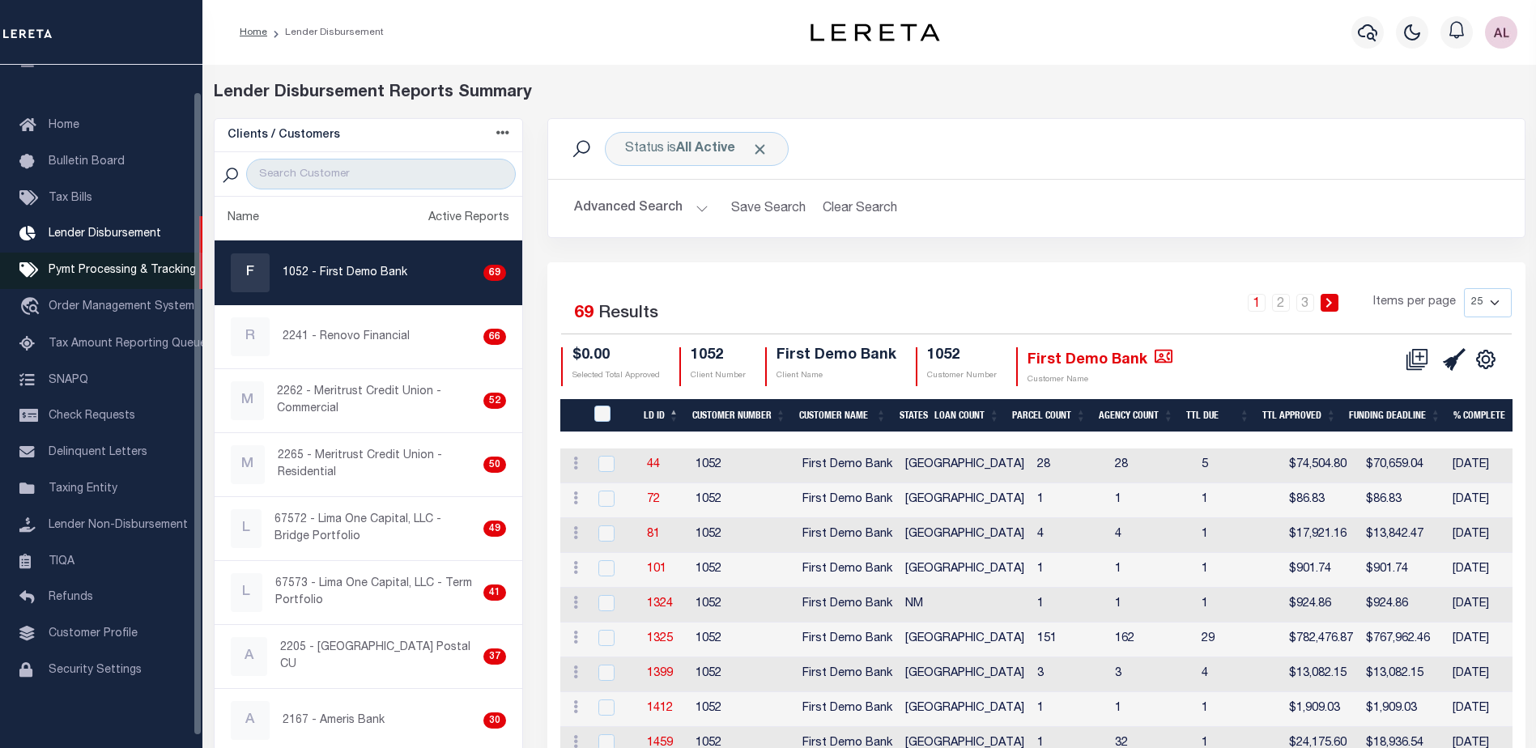
click at [96, 269] on span "Pymt Processing & Tracking" at bounding box center [122, 270] width 147 height 11
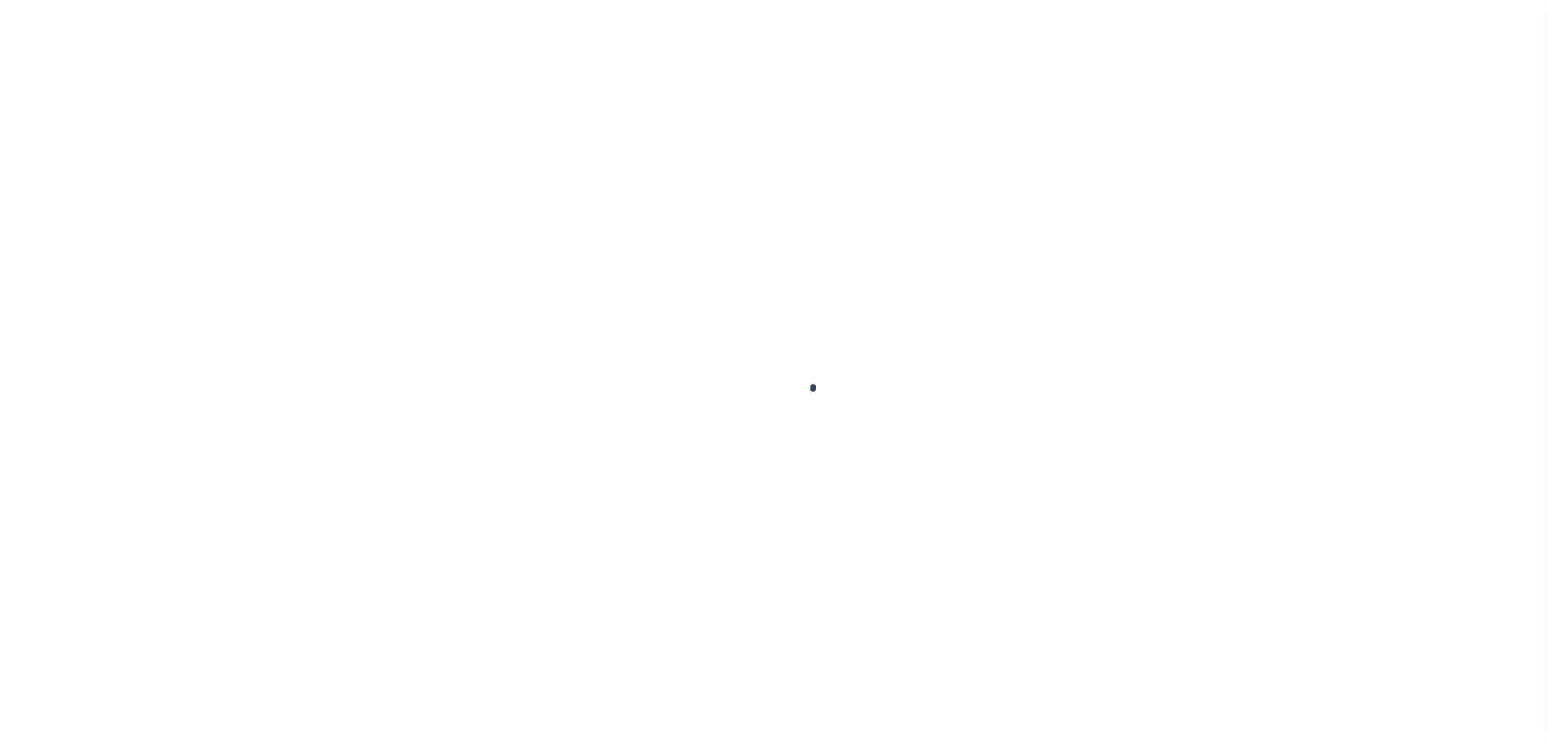
select select "1000"
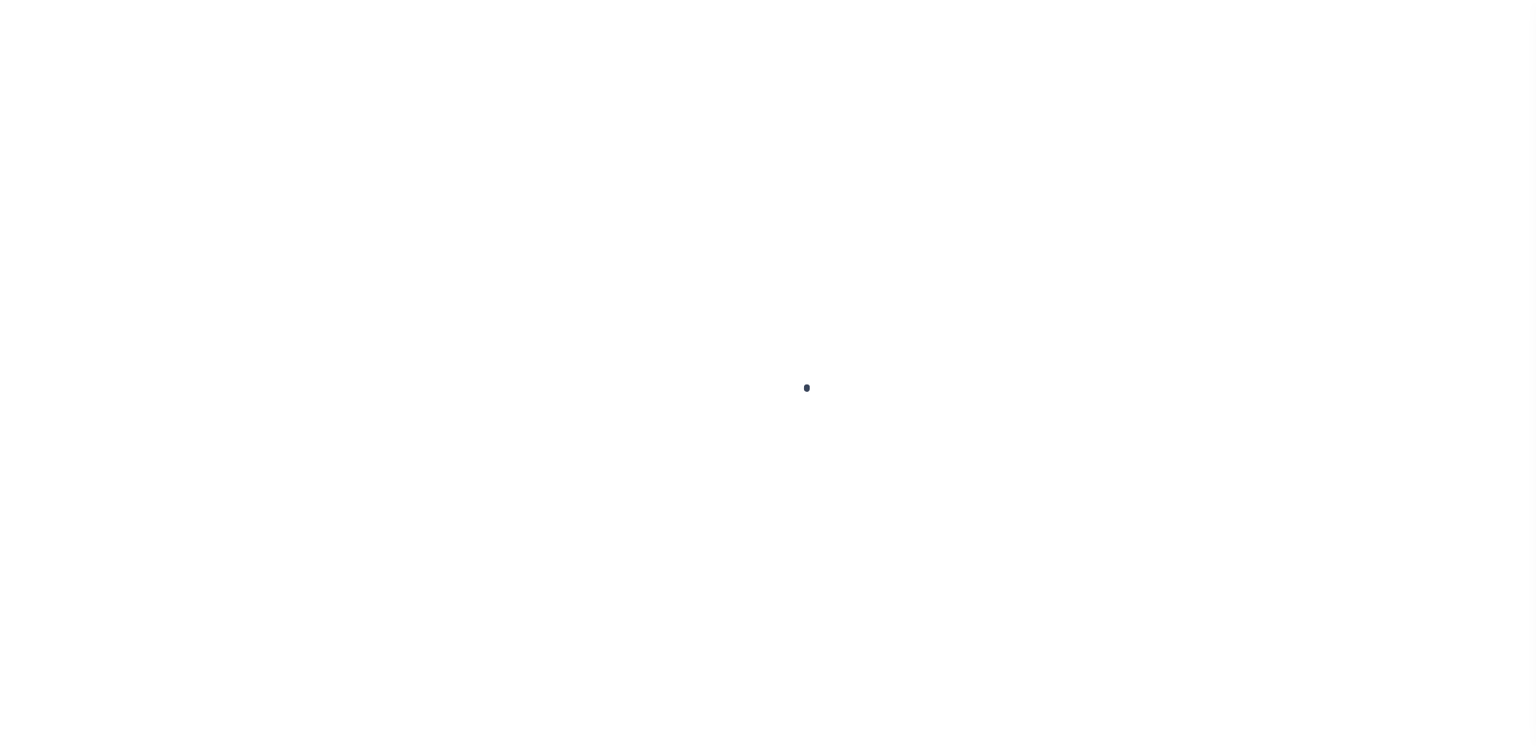
scroll to position [40, 0]
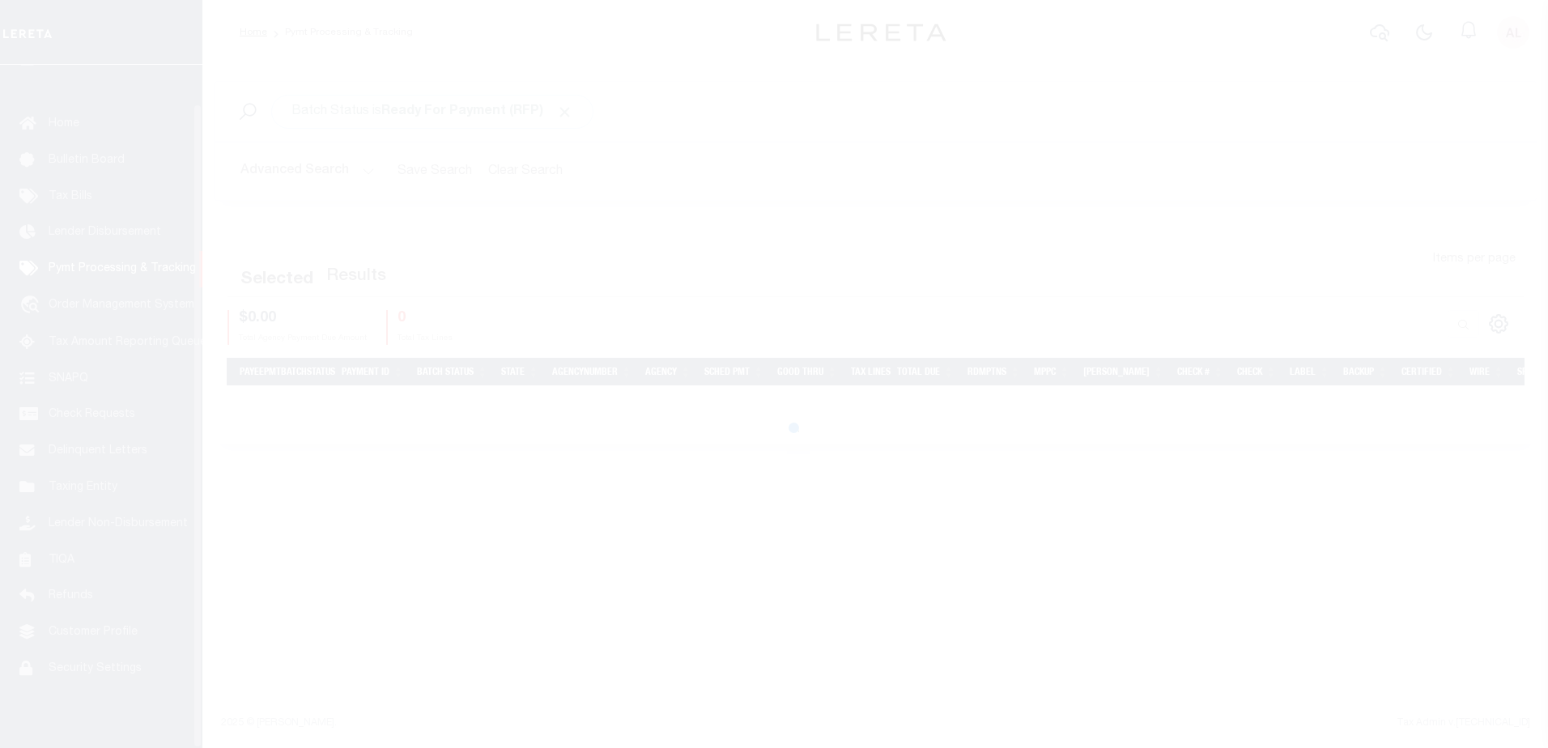
select select "1000"
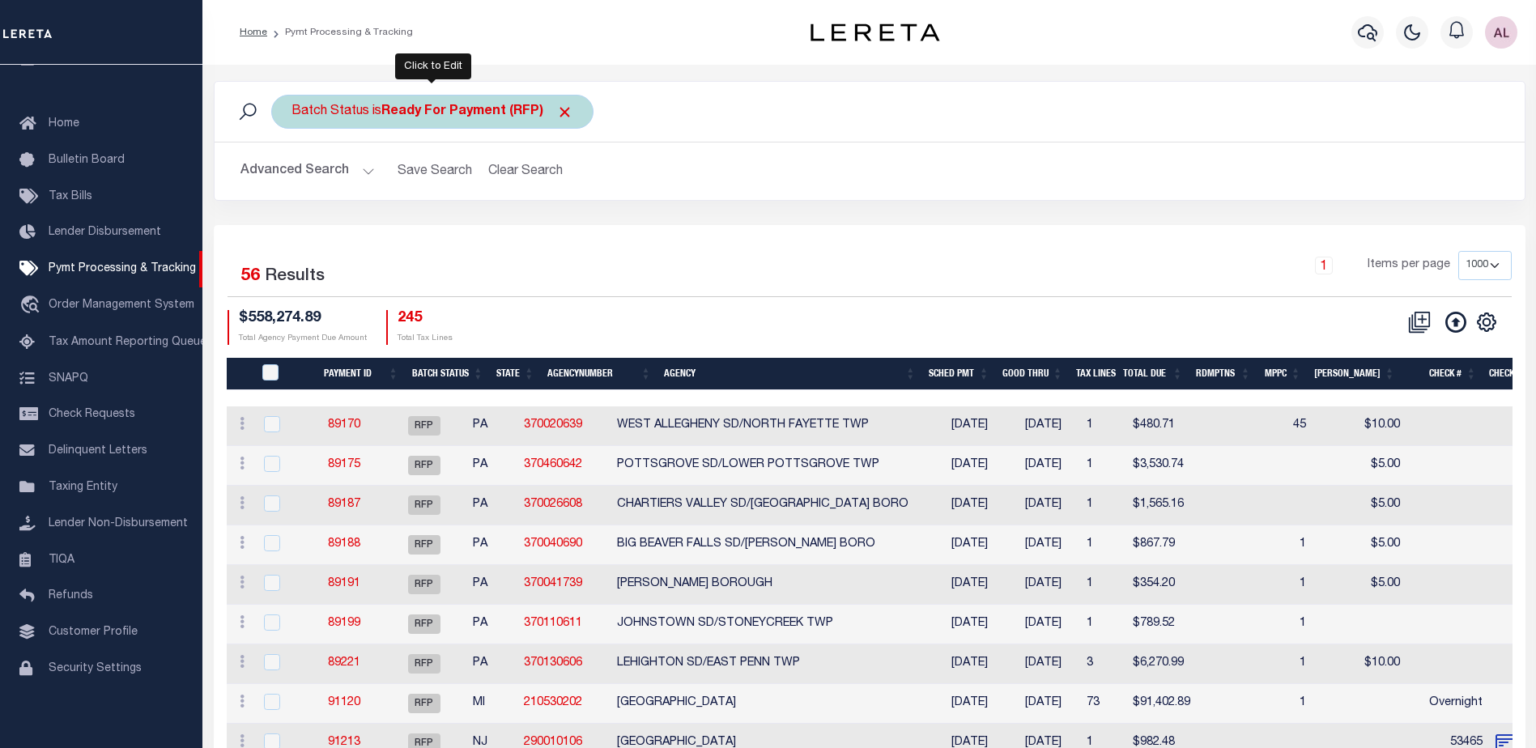
click at [498, 101] on div "Batch Status is Ready For Payment (RFP)" at bounding box center [432, 112] width 322 height 34
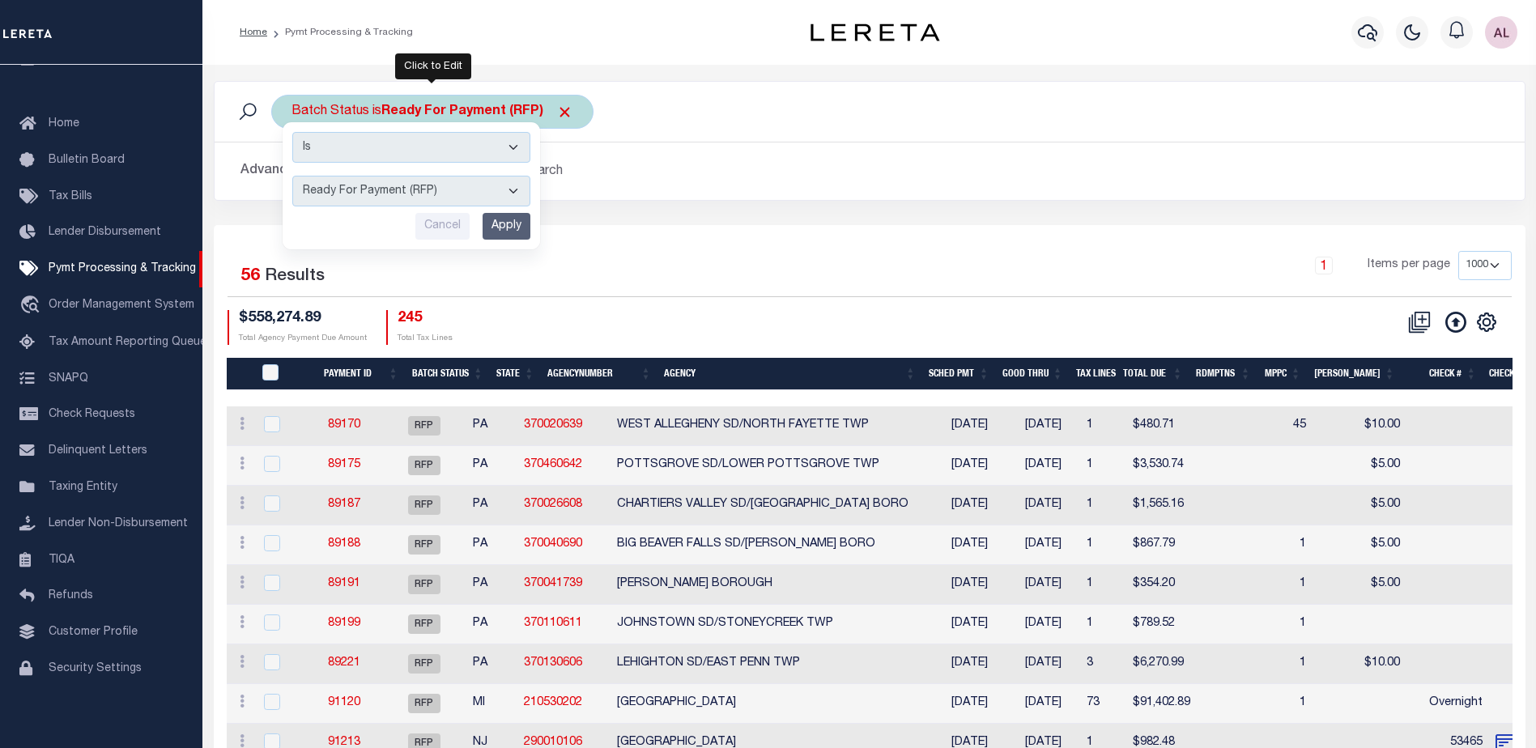
click at [407, 189] on select "Awaiting Funds (AWF) Cleared and Complete (CAC) New Check Needed (NCN) Payment …" at bounding box center [411, 191] width 238 height 31
select select "SFP"
click at [292, 176] on select "Awaiting Funds (AWF) Cleared and Complete (CAC) New Check Needed (NCN) Payment …" at bounding box center [411, 191] width 238 height 31
click at [499, 224] on input "Apply" at bounding box center [507, 226] width 48 height 27
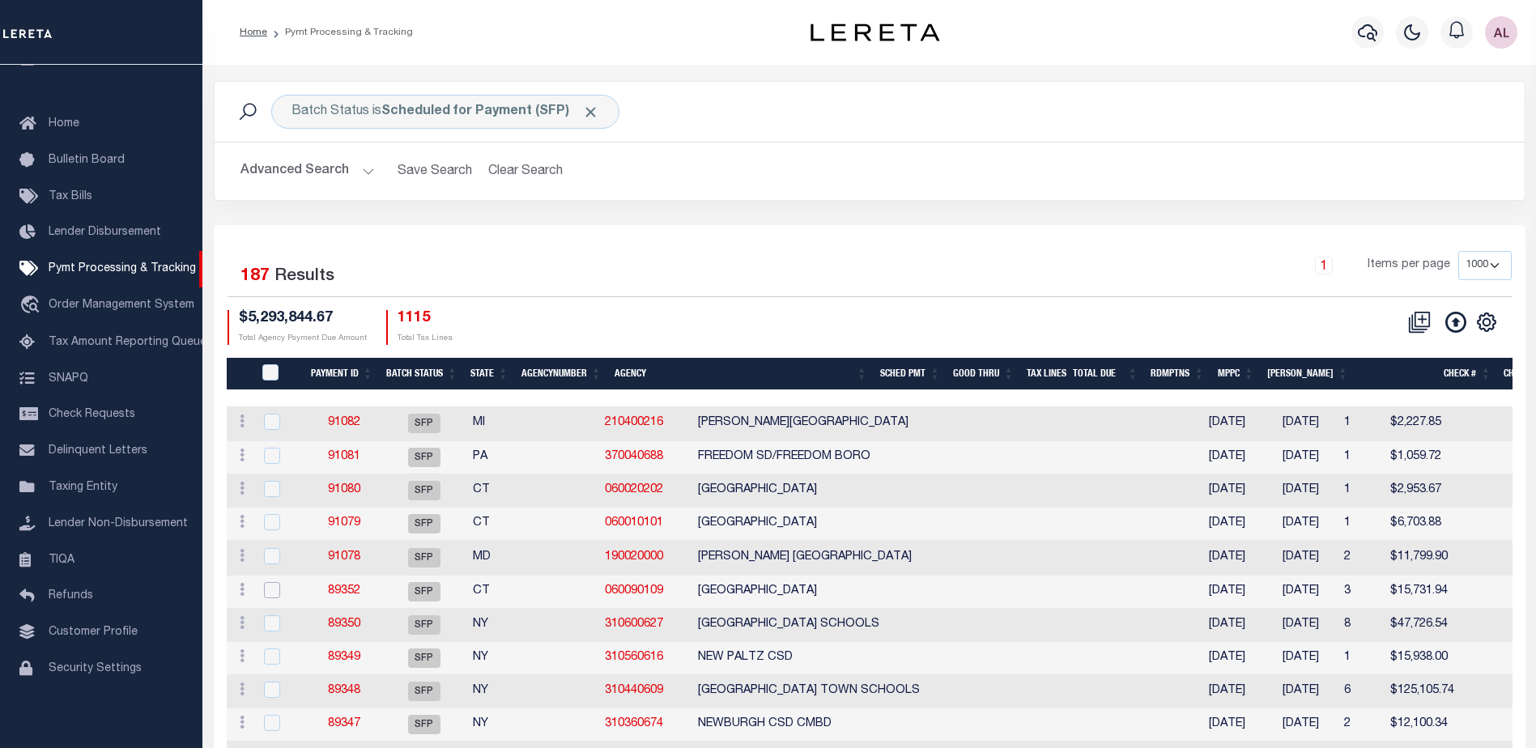
click at [272, 596] on input "checkbox" at bounding box center [272, 590] width 16 height 16
checkbox input "true"
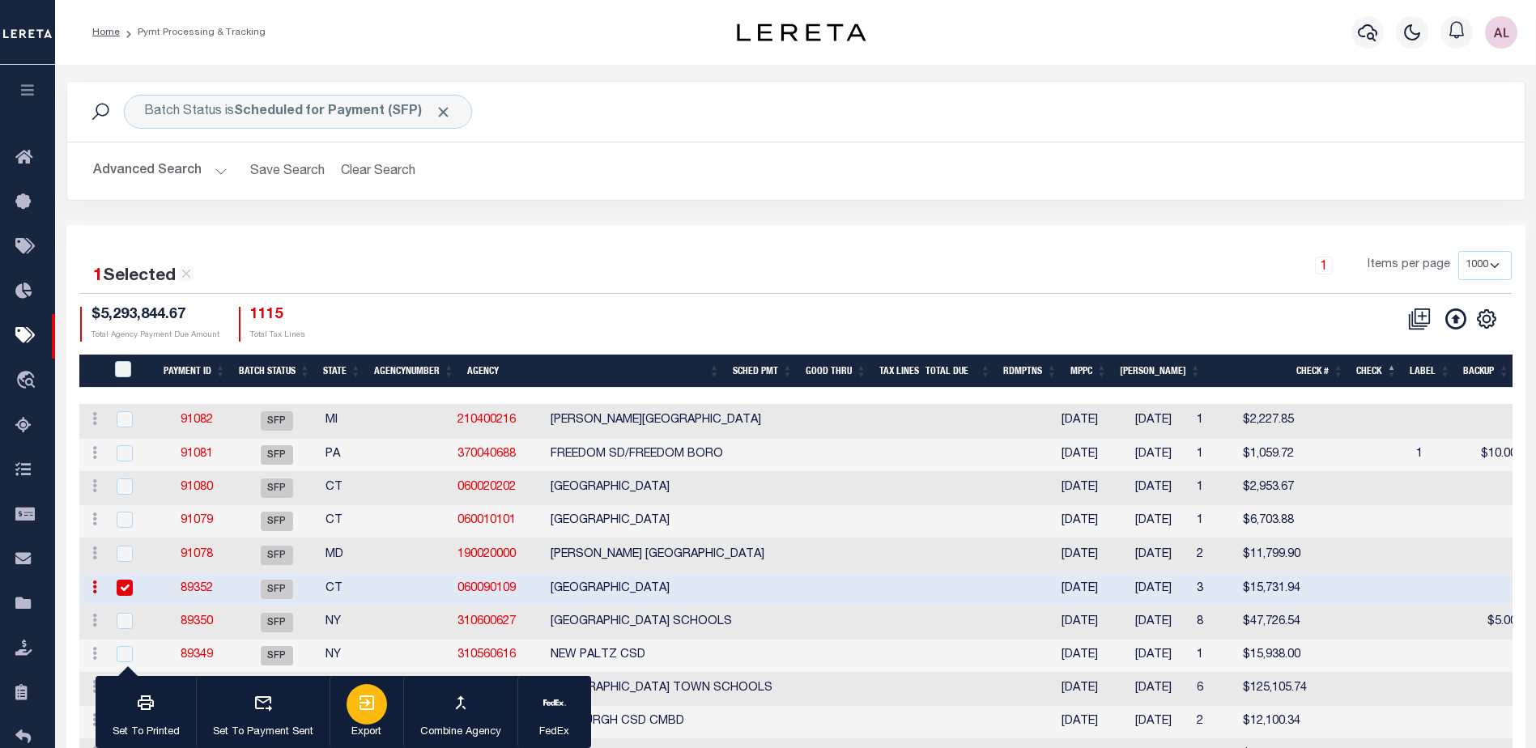
click at [362, 707] on icon "button" at bounding box center [366, 702] width 19 height 19
click at [1366, 37] on icon "button" at bounding box center [1367, 32] width 19 height 19
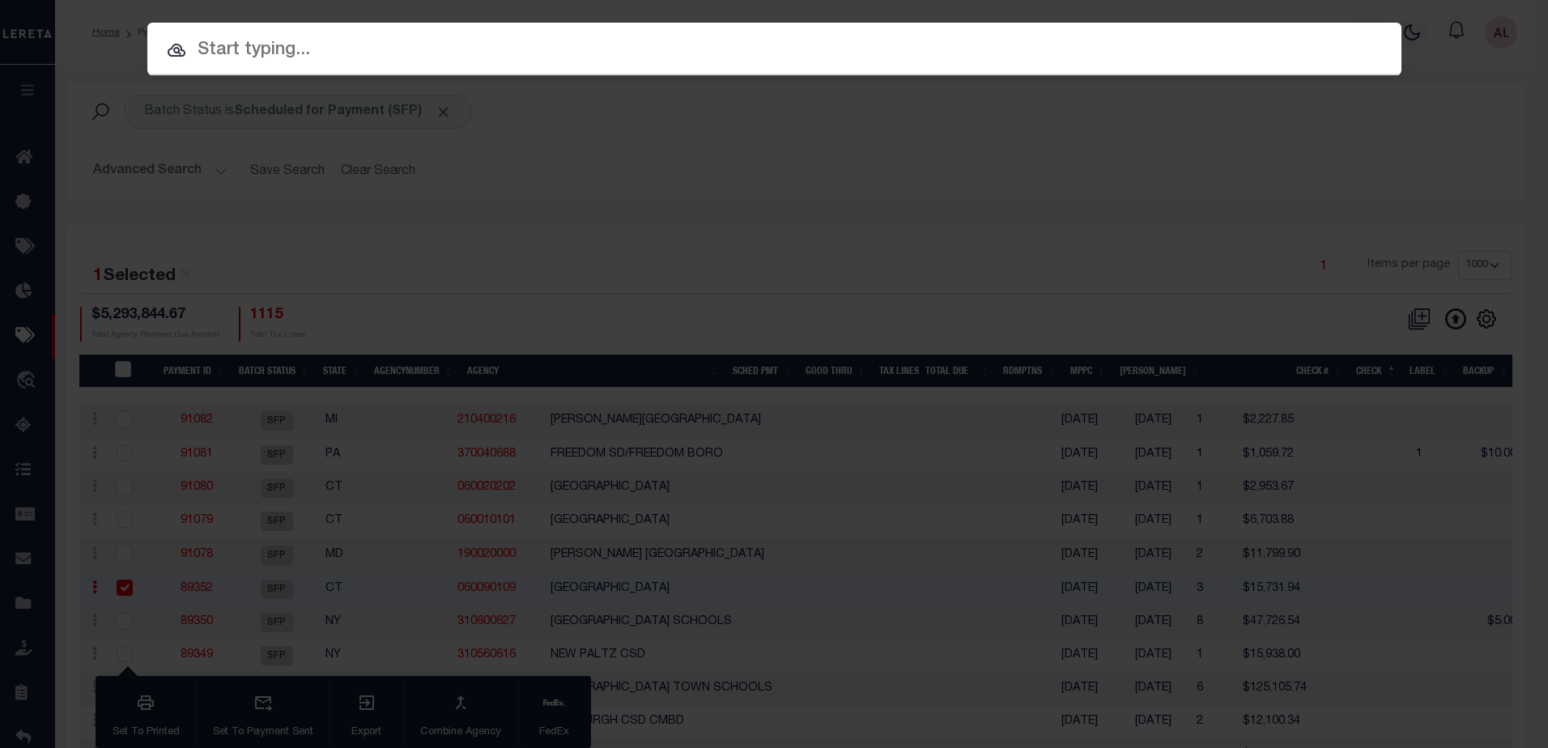
click at [261, 49] on input "text" at bounding box center [774, 50] width 1254 height 28
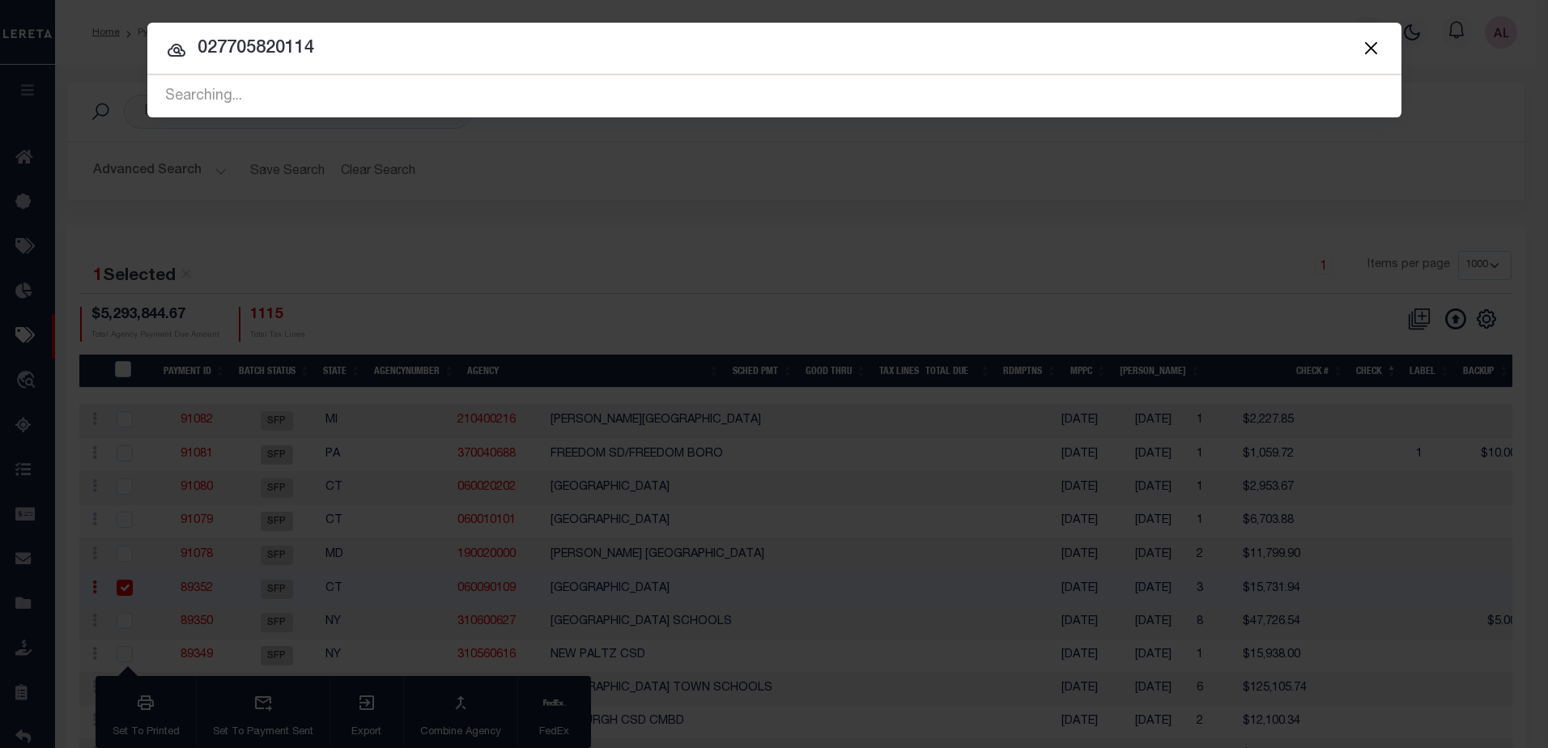
type input "027705820114"
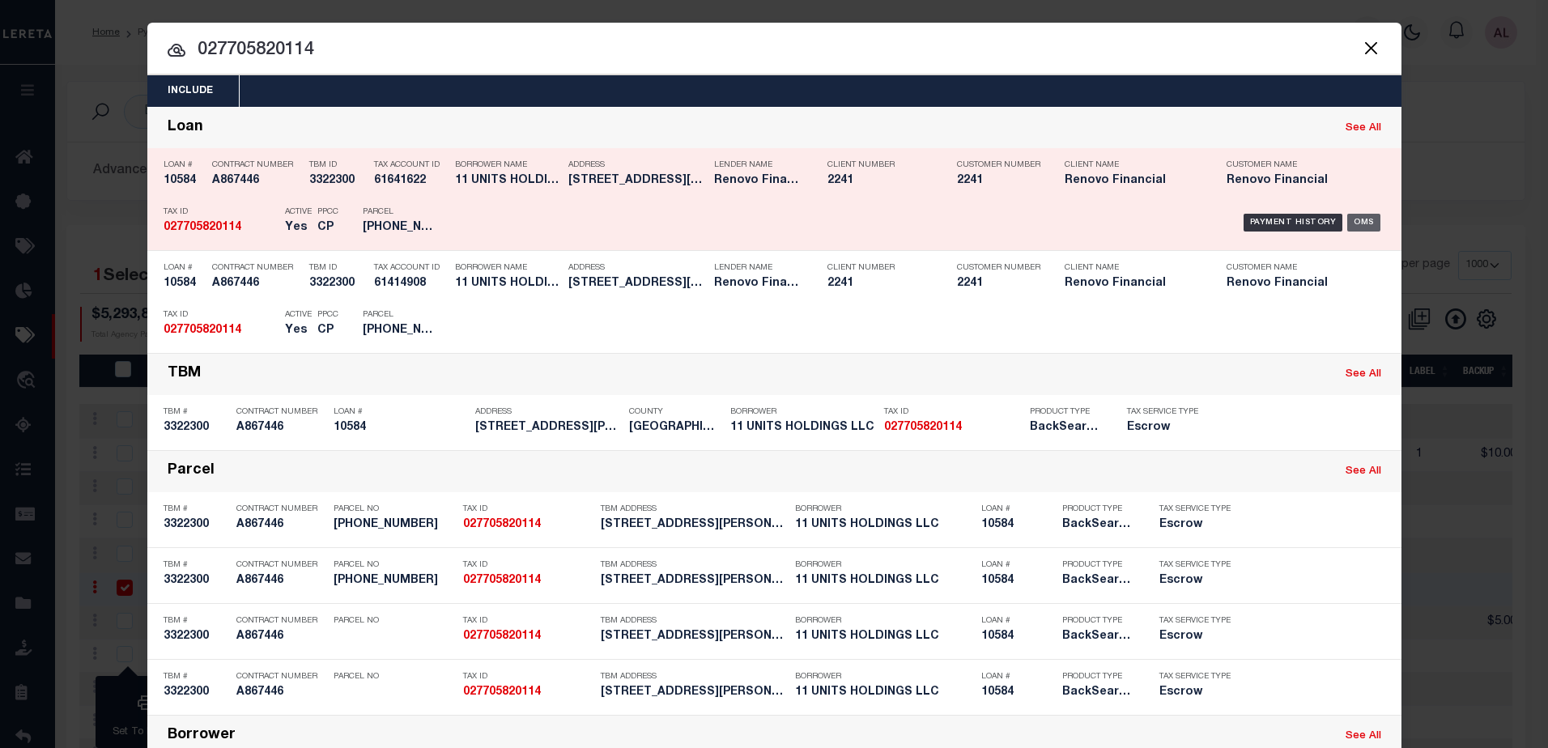
click at [1361, 223] on div "OMS" at bounding box center [1364, 223] width 33 height 18
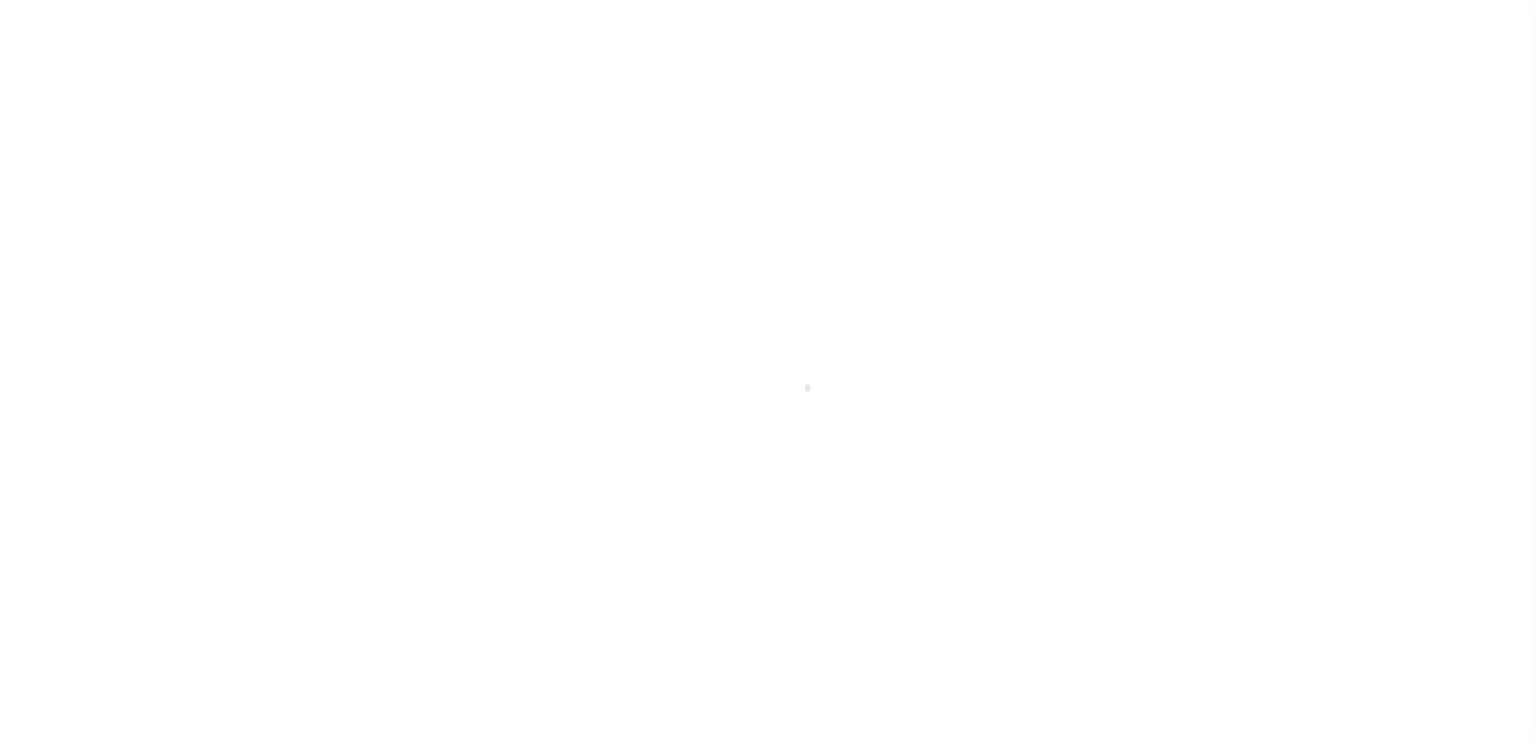
select select "25066"
select select "Escrow"
type input "[STREET_ADDRESS][PERSON_NAME]"
type input "Waterbury, CT 06705"
type input "a0k8Y00000jIRHm"
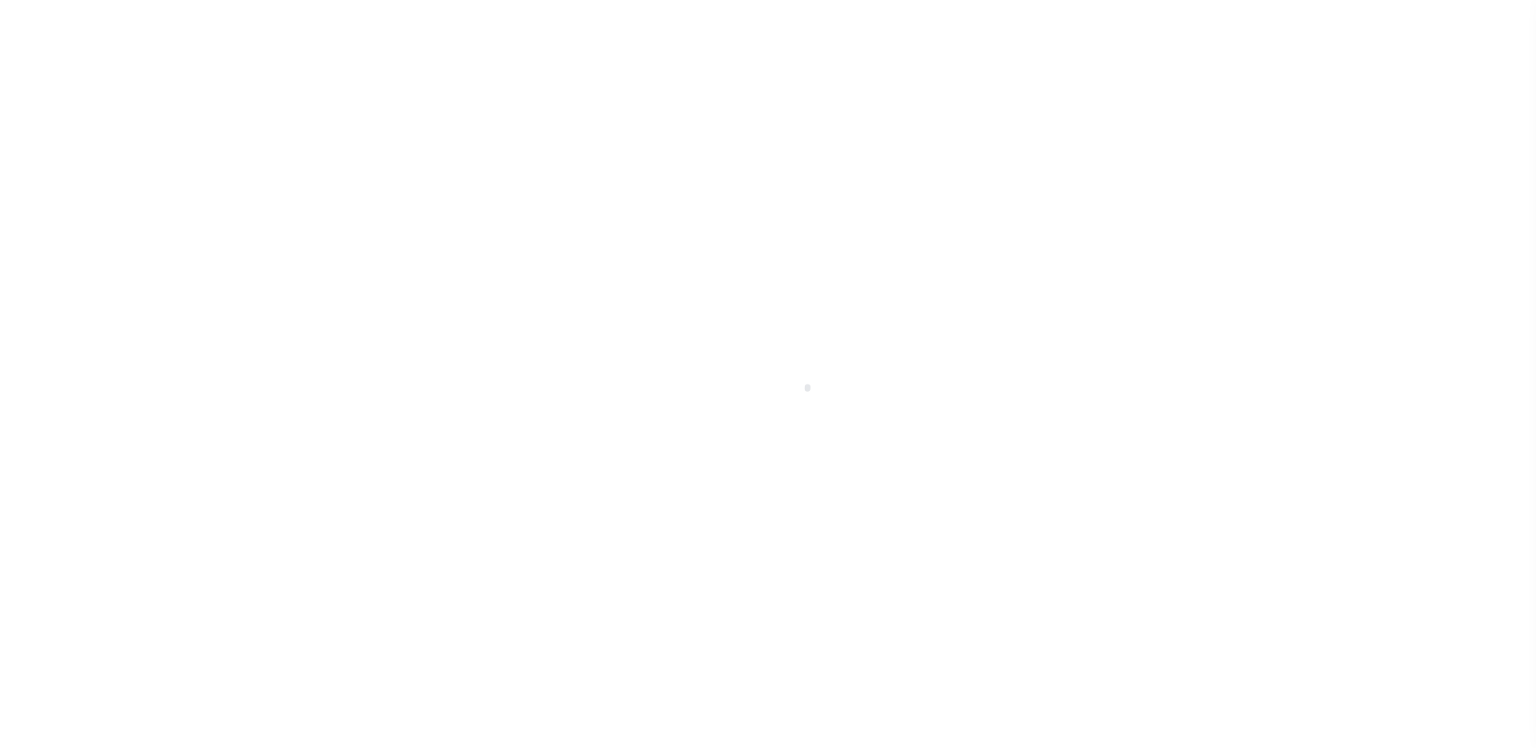
type input "CT"
select select
type textarea "LEGAL REQUIRED"
select select
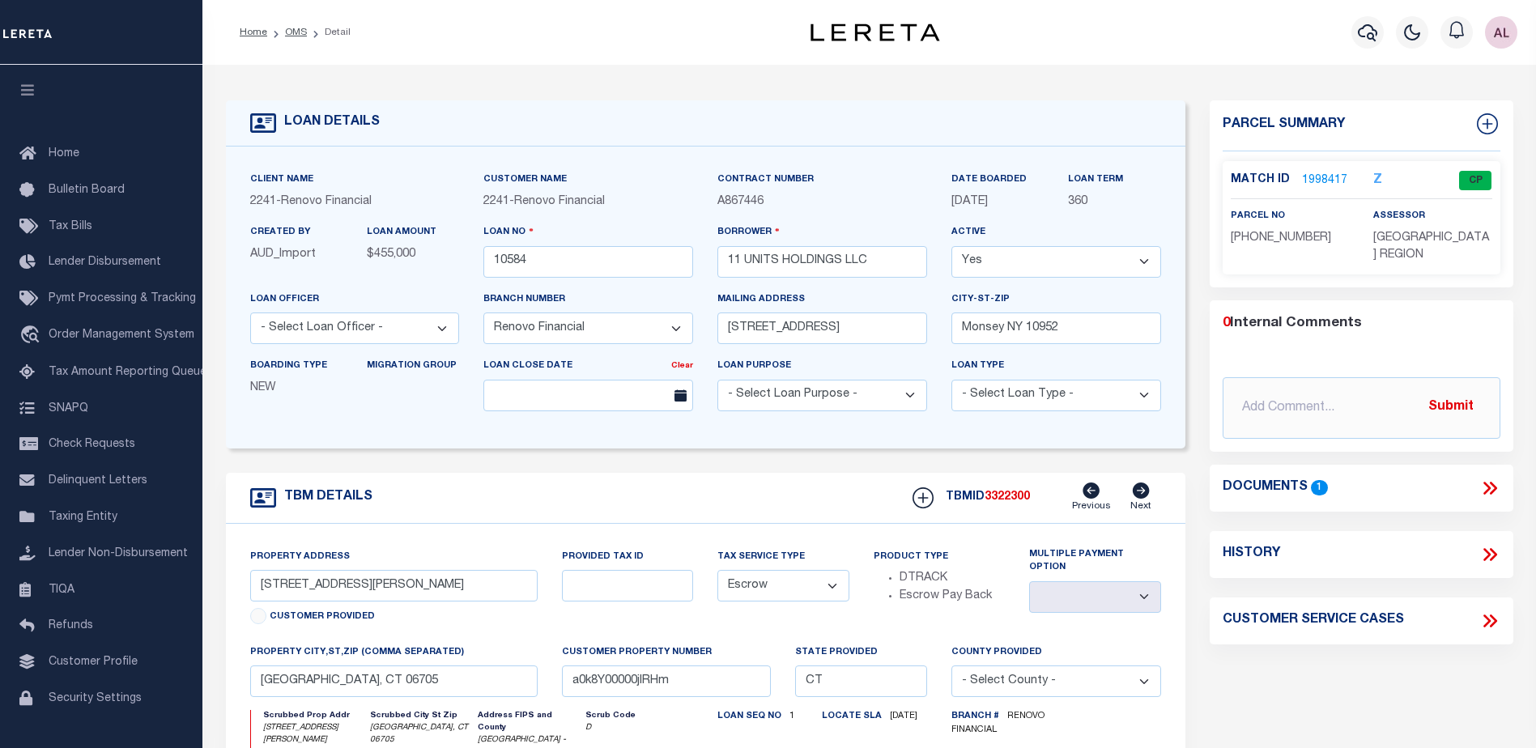
click at [1314, 178] on link "1998417" at bounding box center [1324, 180] width 45 height 17
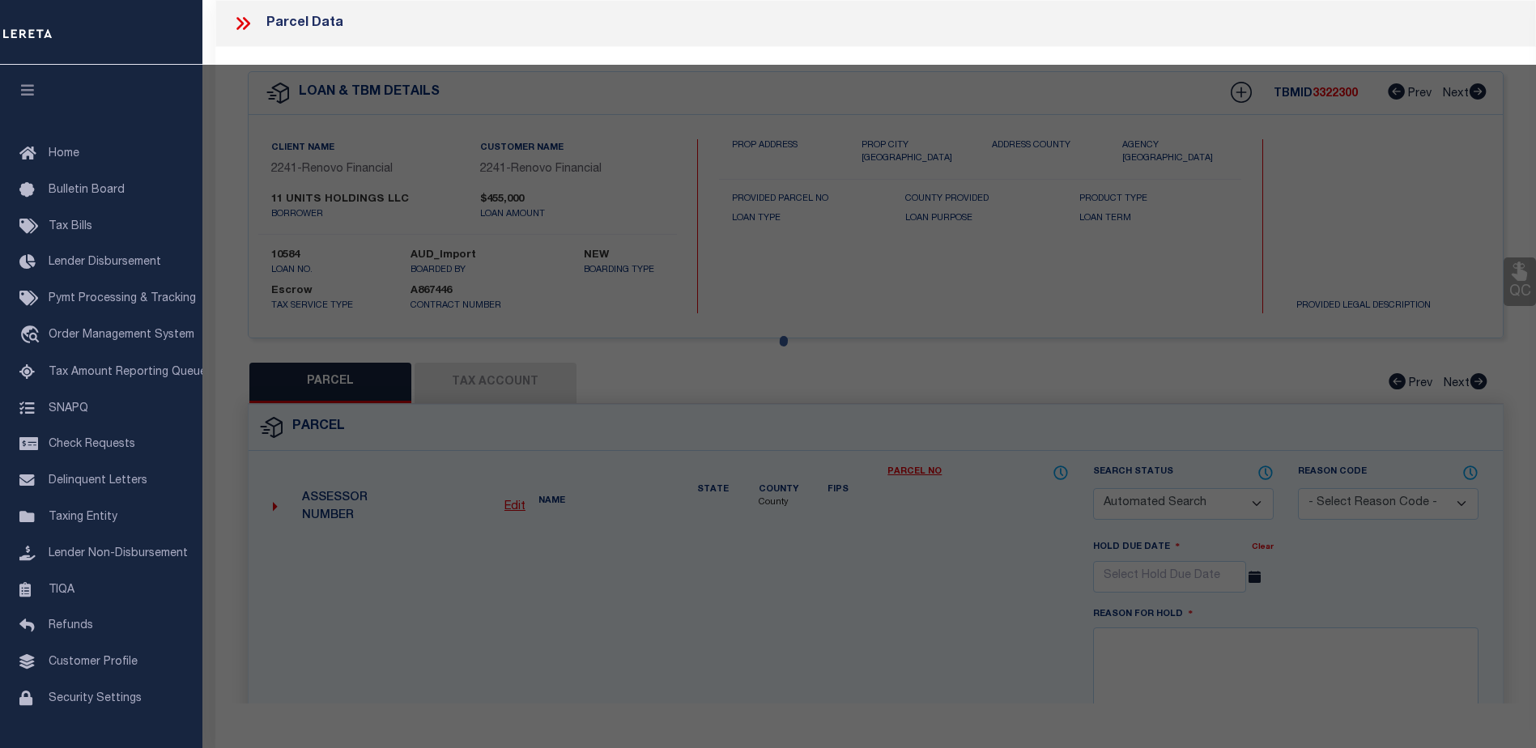
checkbox input "false"
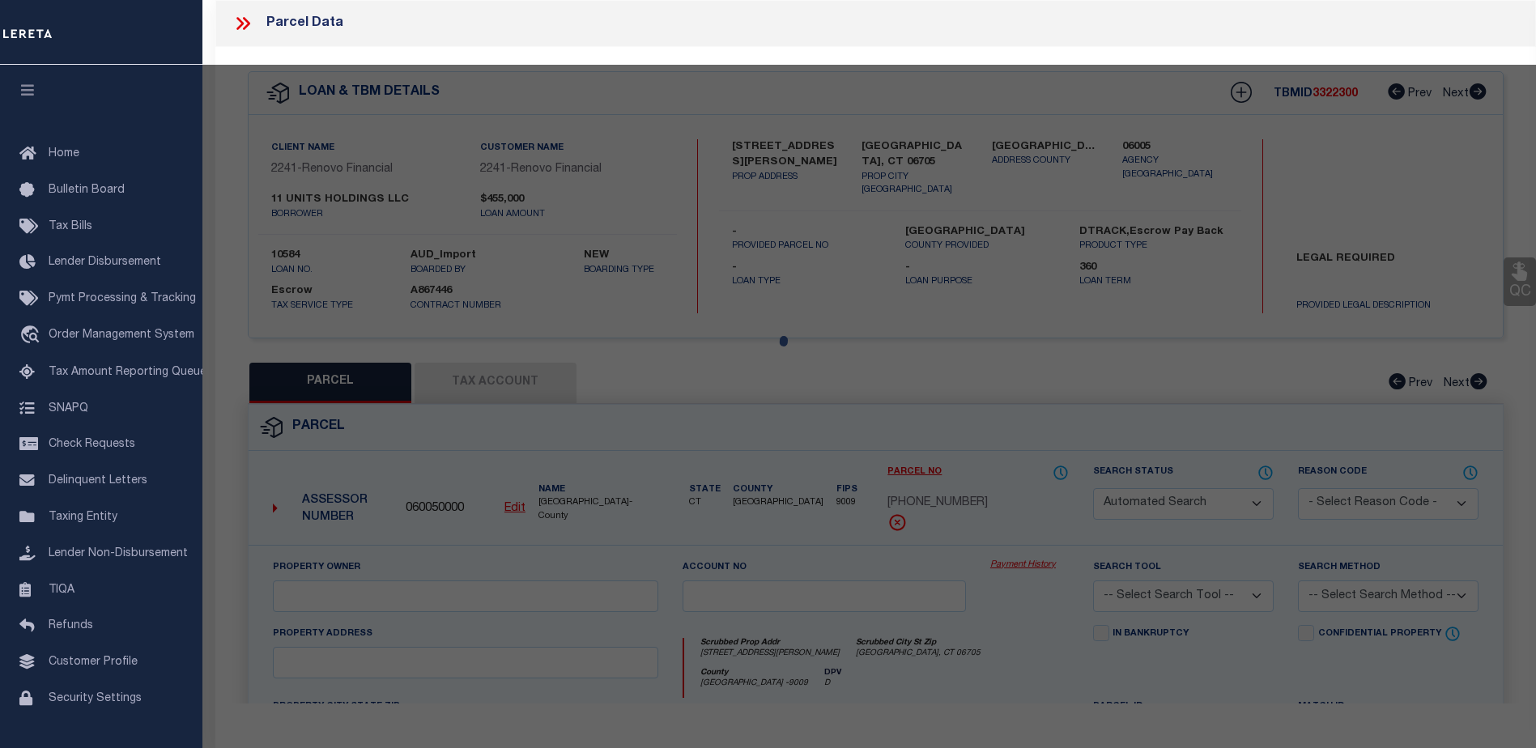
select select "CP"
type input "11 UNITS HOLDINGS LLC"
select select
type input "112 SHELLEY ST"
checkbox input "false"
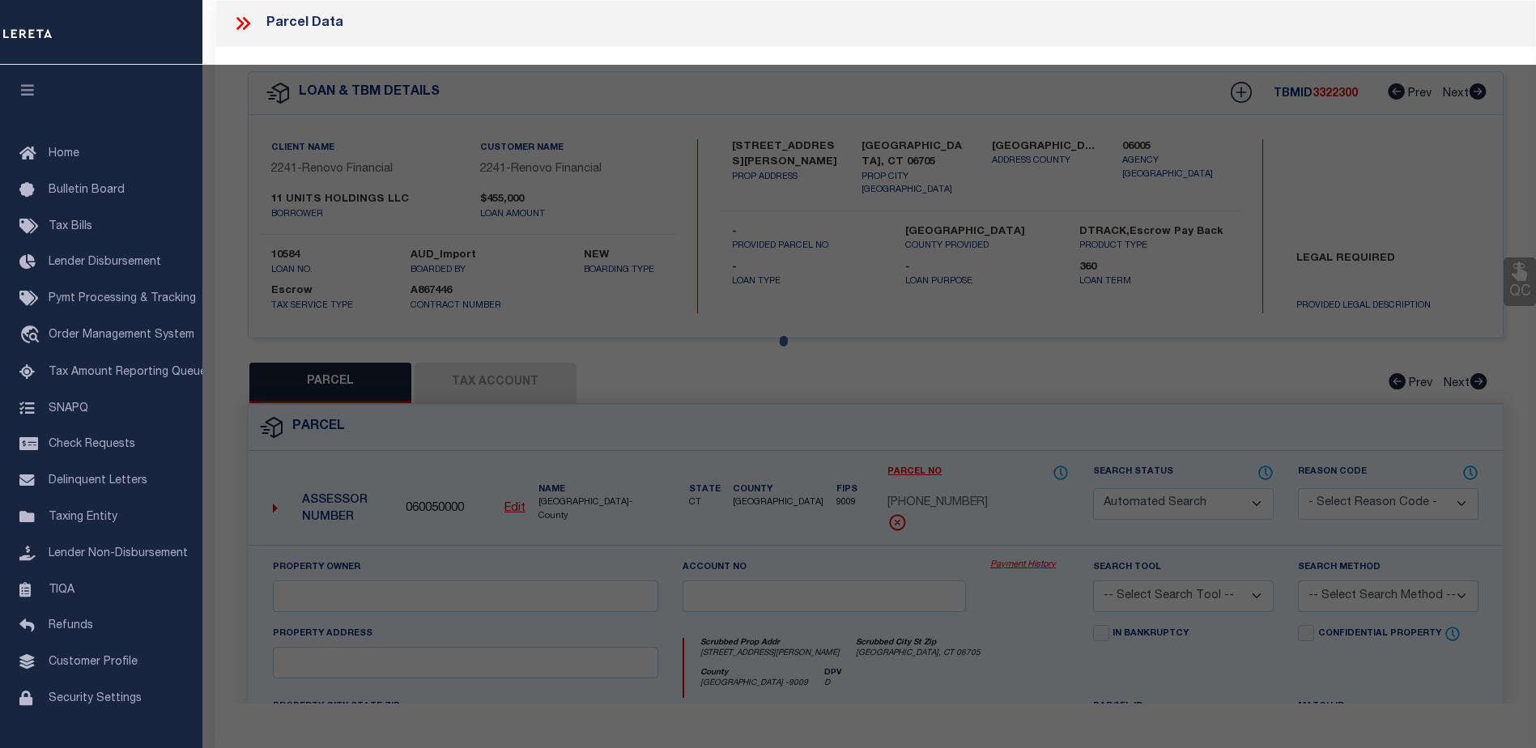
type input "Waterbury, CT 06705"
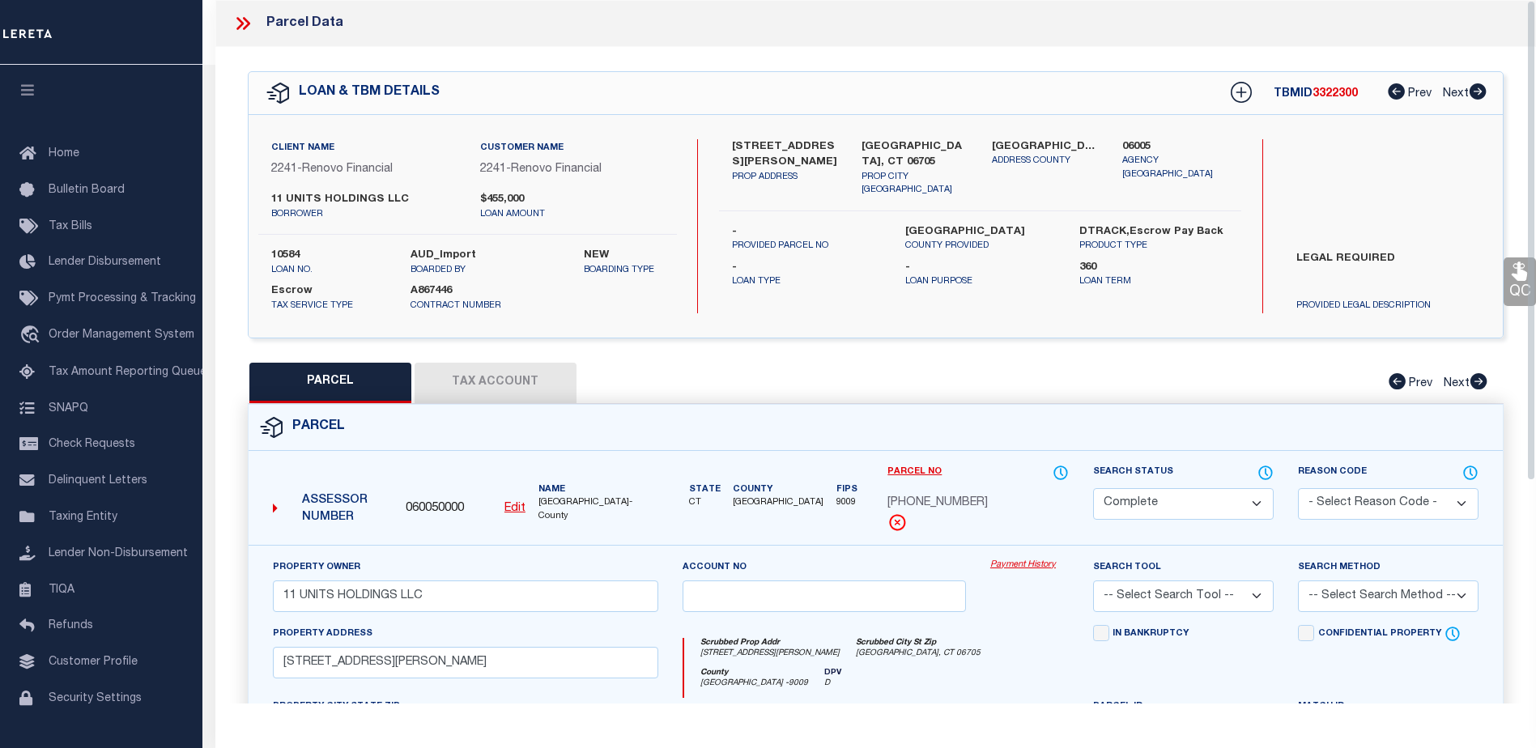
click at [1038, 566] on link "Payment History" at bounding box center [1029, 566] width 79 height 14
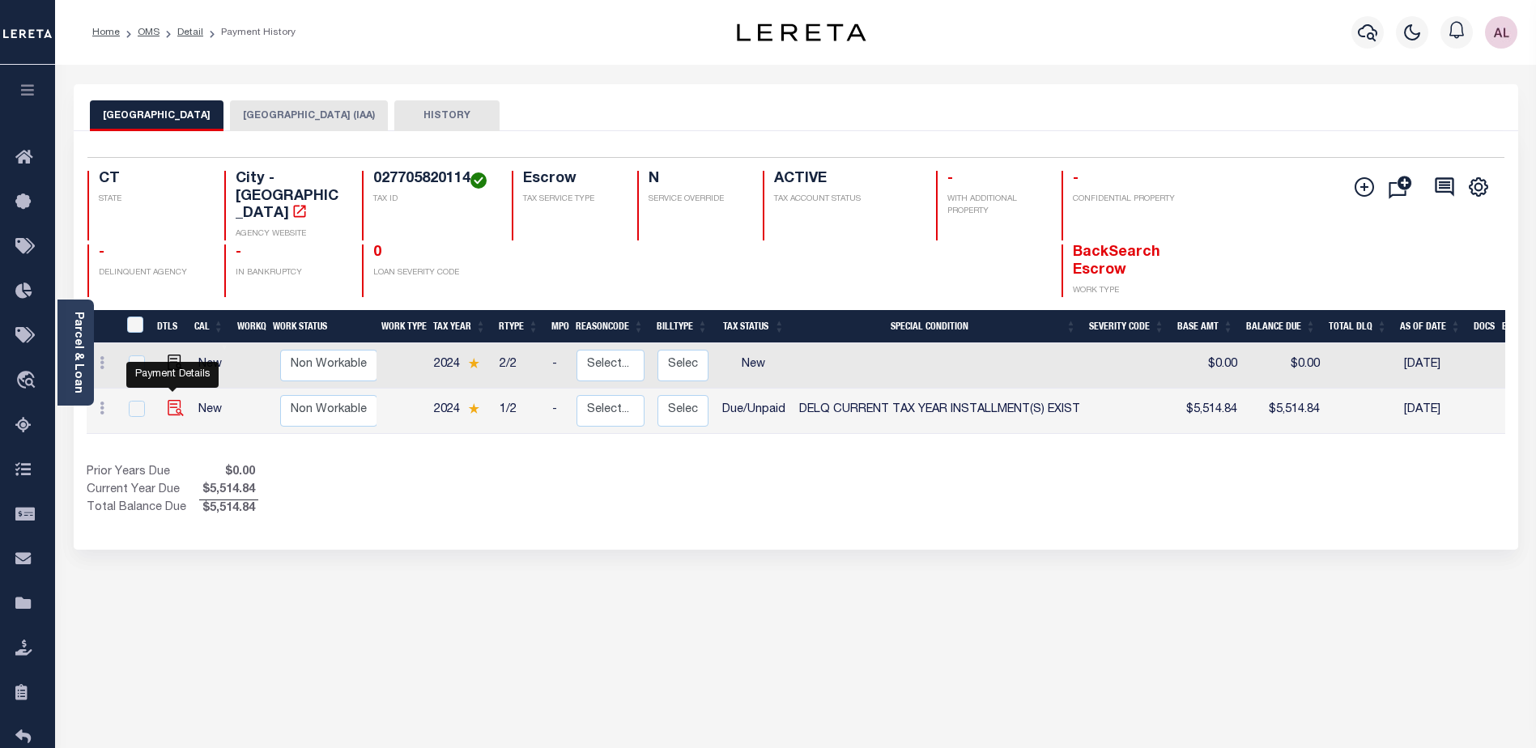
click at [170, 400] on img "" at bounding box center [176, 408] width 16 height 16
checkbox input "true"
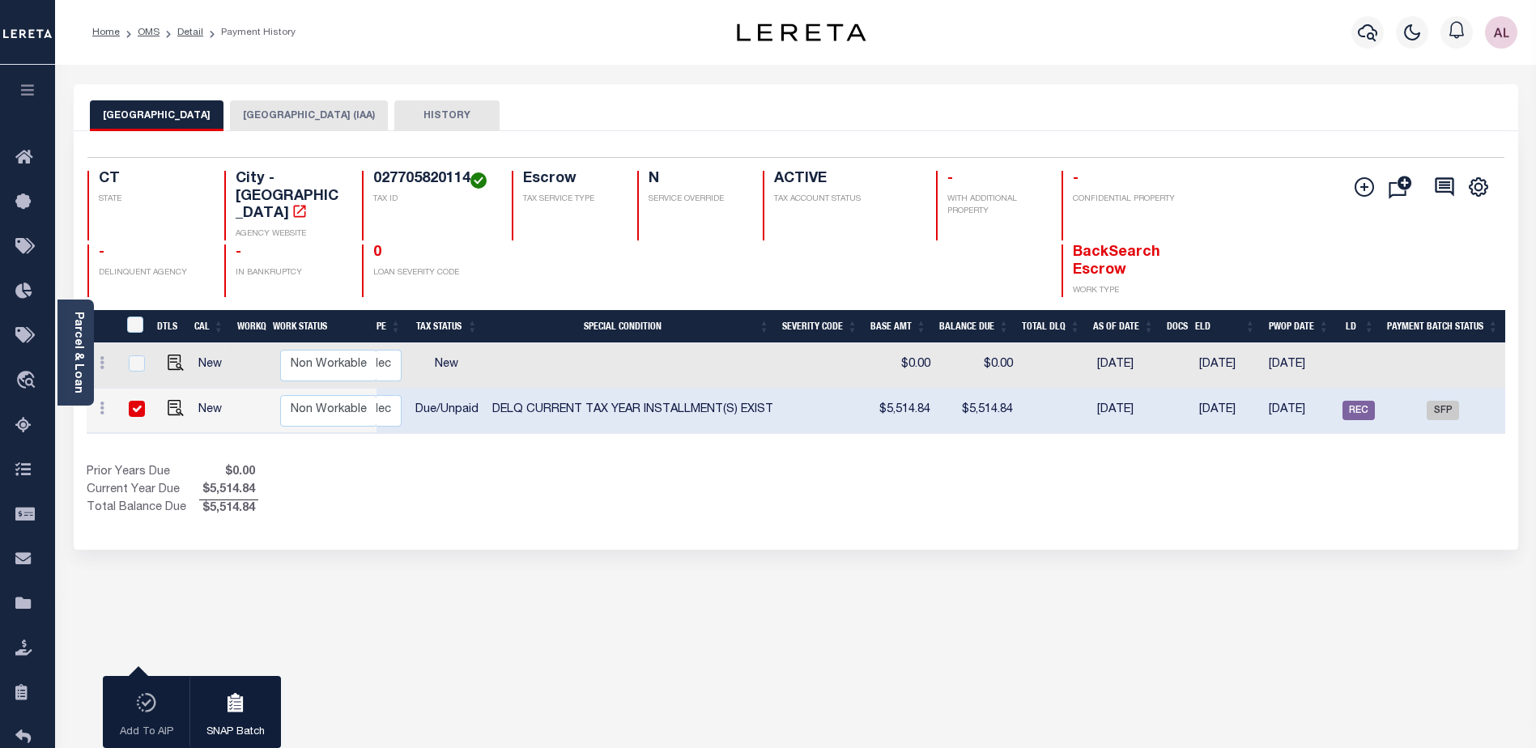
scroll to position [0, 309]
click at [1360, 401] on span "REC" at bounding box center [1357, 410] width 32 height 19
checkbox input "false"
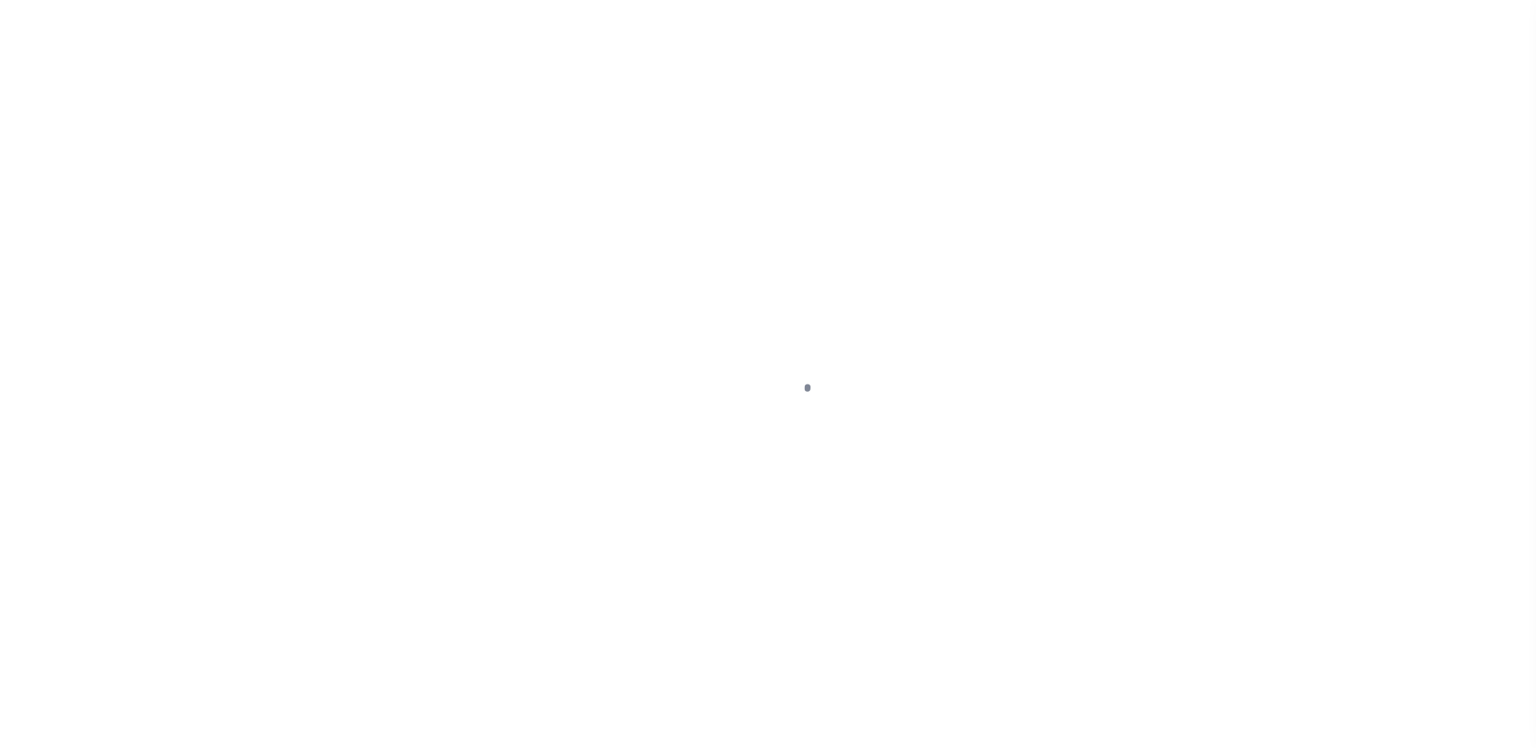
select select "DUE"
select select "17"
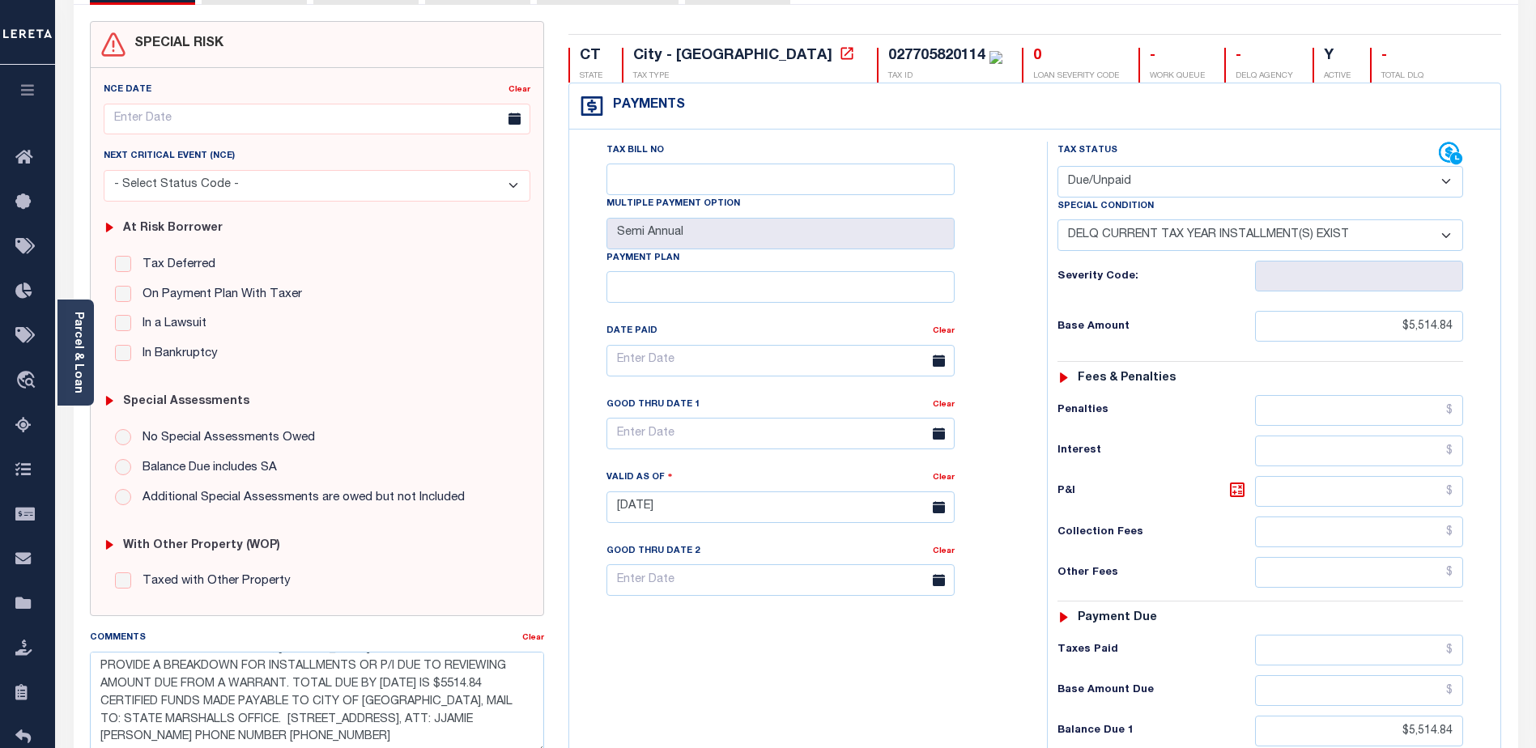
scroll to position [120, 0]
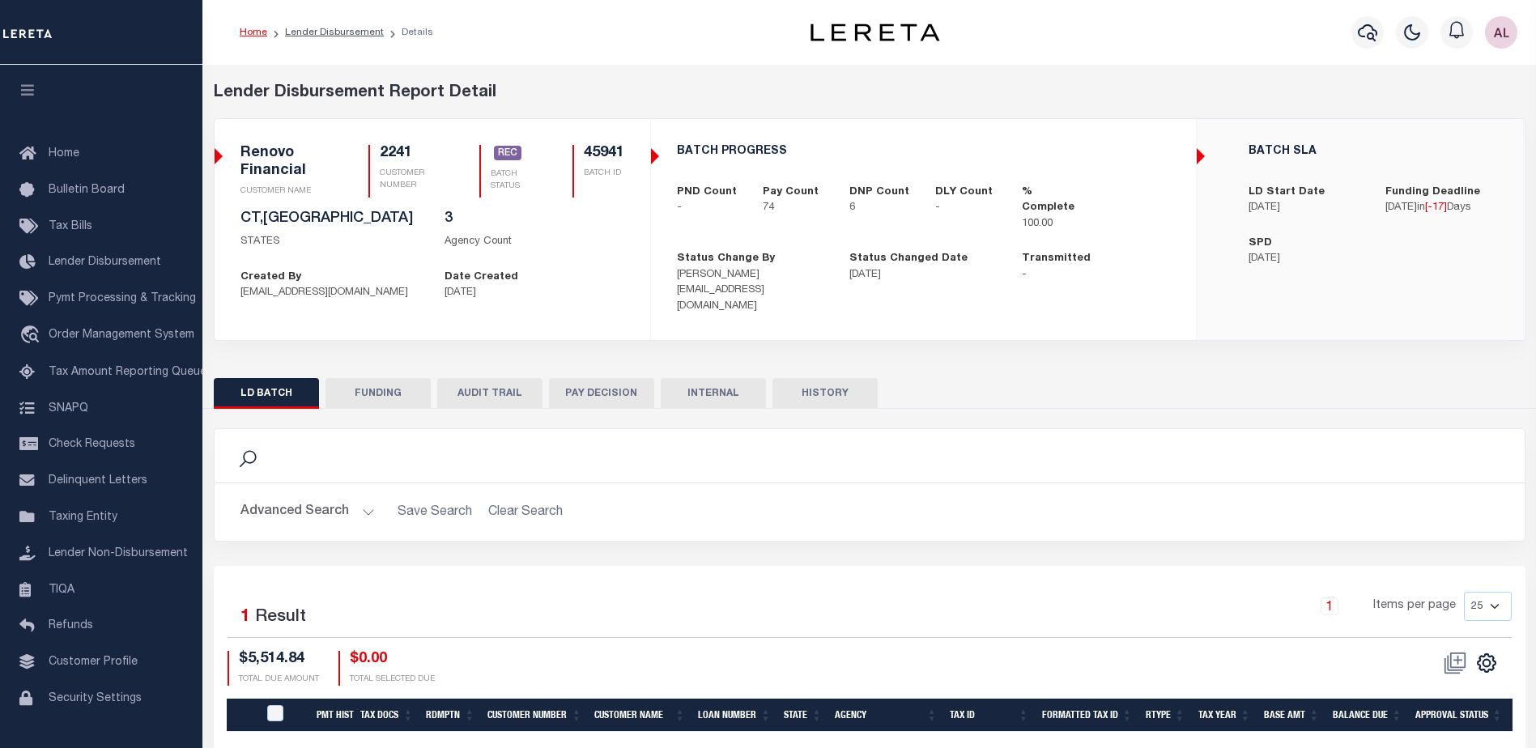
click at [405, 378] on button "FUNDING" at bounding box center [378, 393] width 105 height 31
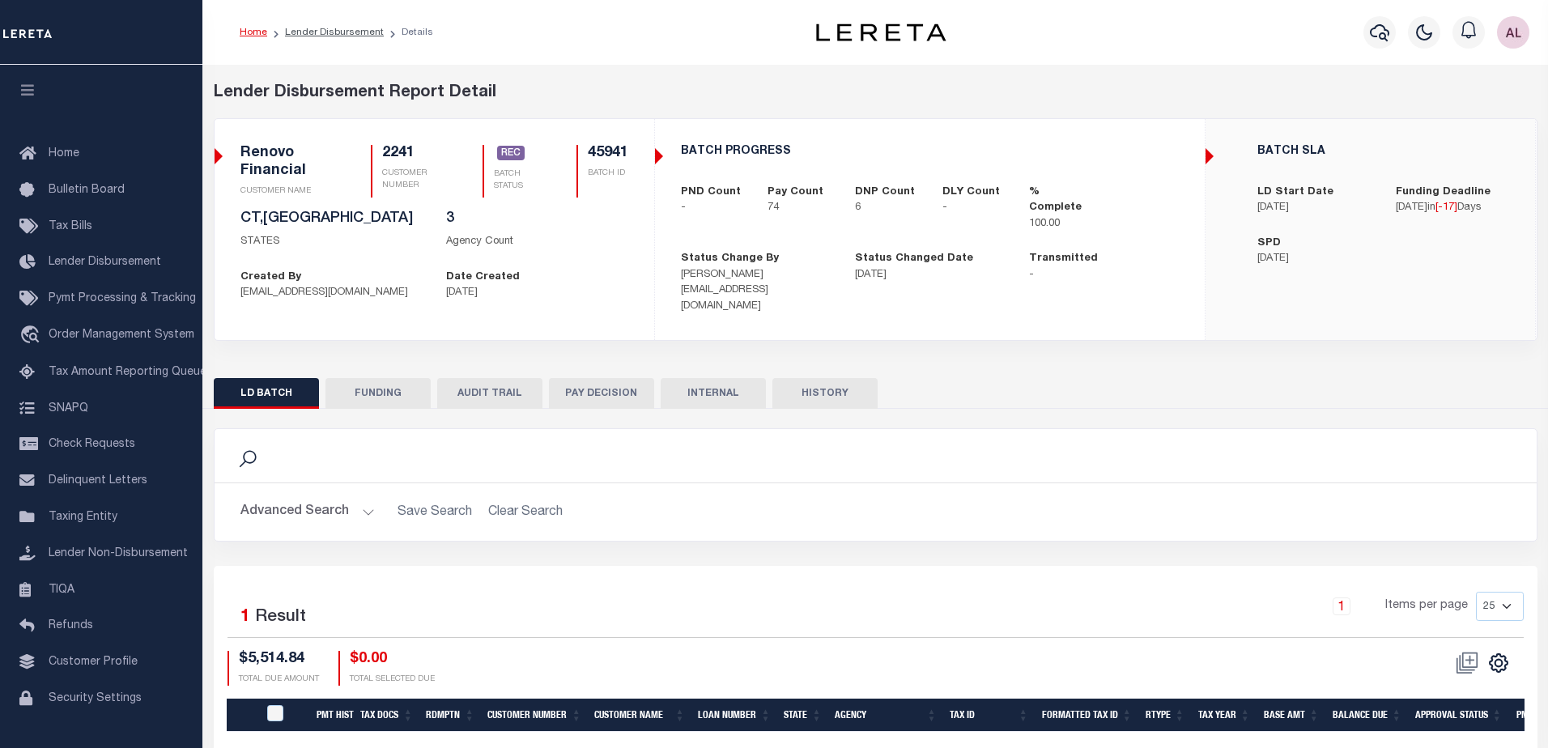
type input "$334,337.98"
type input "$0"
type input "[DATE]"
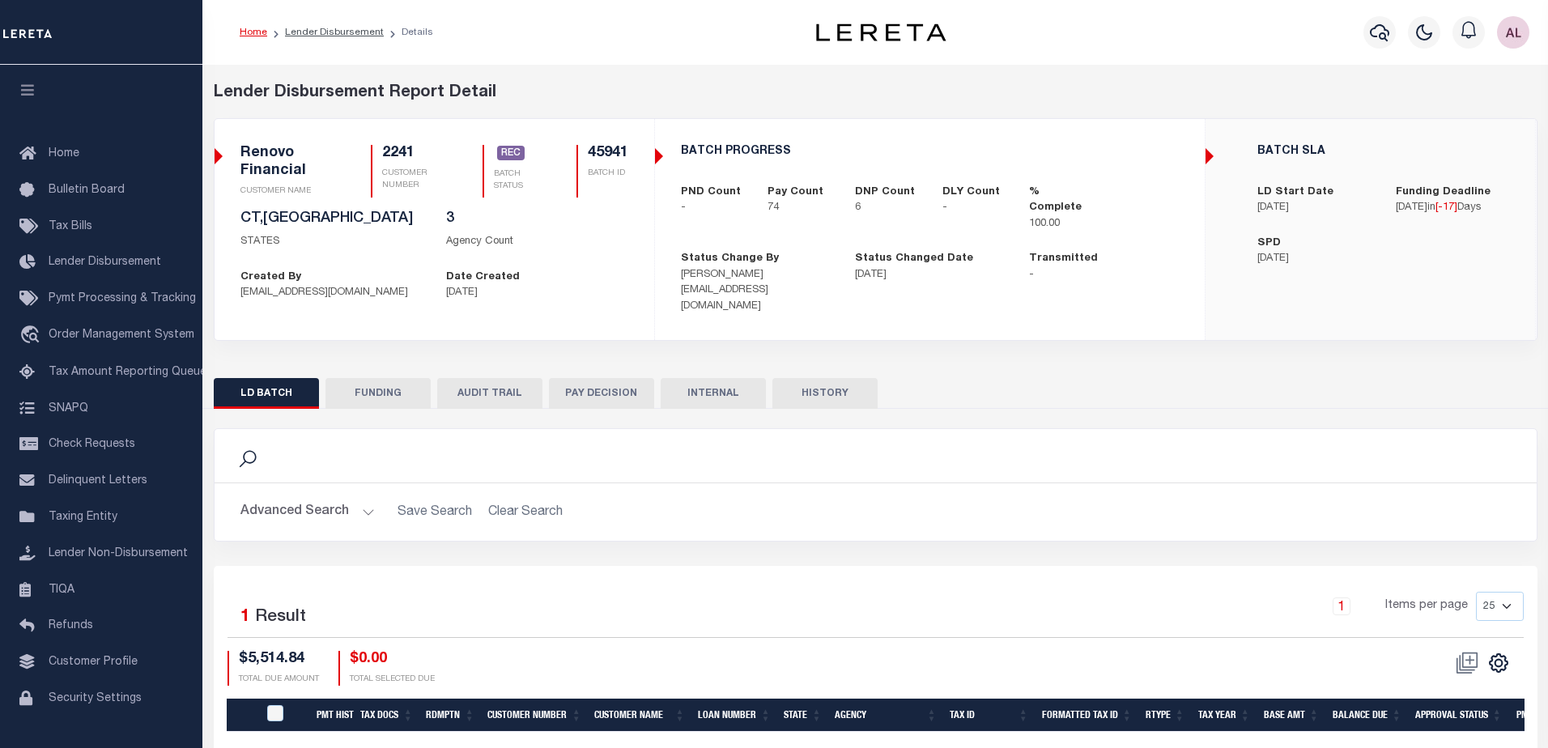
type input "20250902MMQFMP2700595209021805FT03"
type input "[DATE]"
select select "100"
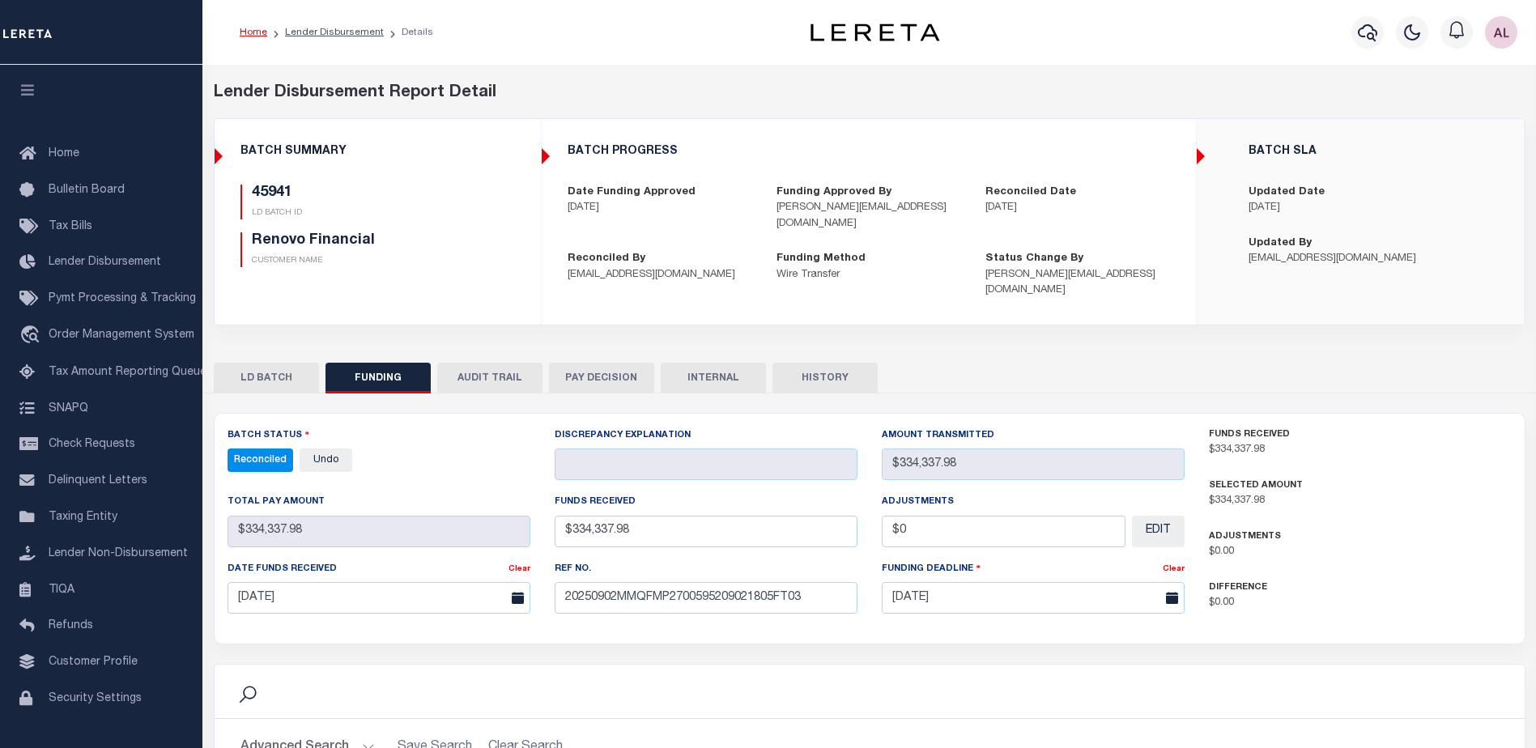
select select "100"
